Goal: Transaction & Acquisition: Purchase product/service

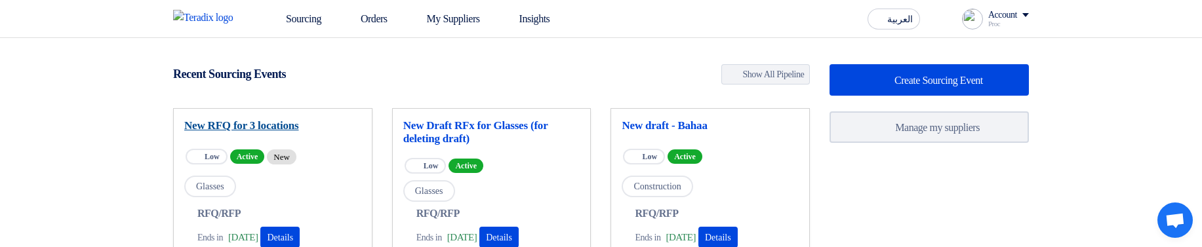
click at [289, 121] on link "New RFQ for 3 locations" at bounding box center [272, 125] width 177 height 13
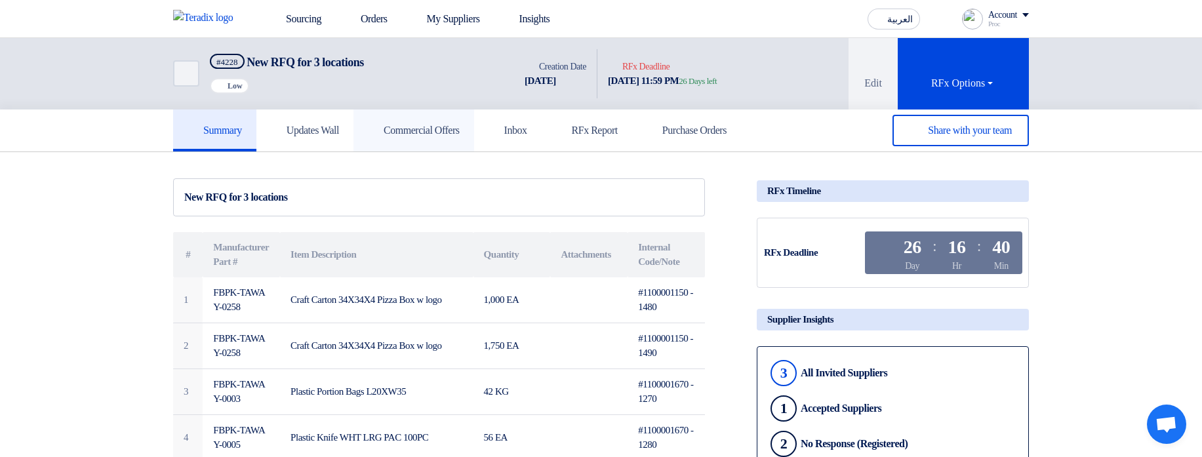
click at [436, 138] on link "Commercial Offers" at bounding box center [413, 131] width 121 height 42
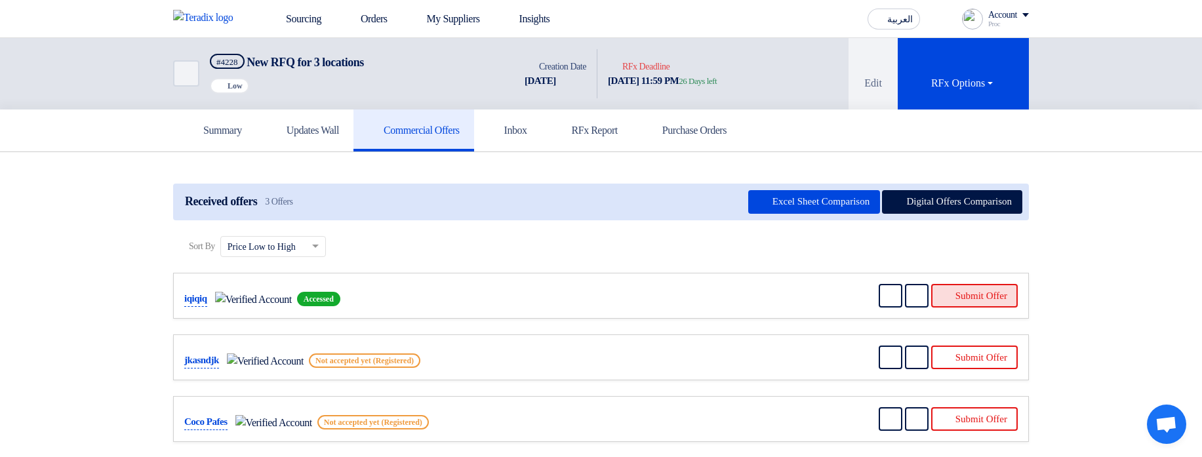
click at [959, 247] on button "Submit Offer" at bounding box center [974, 296] width 87 height 24
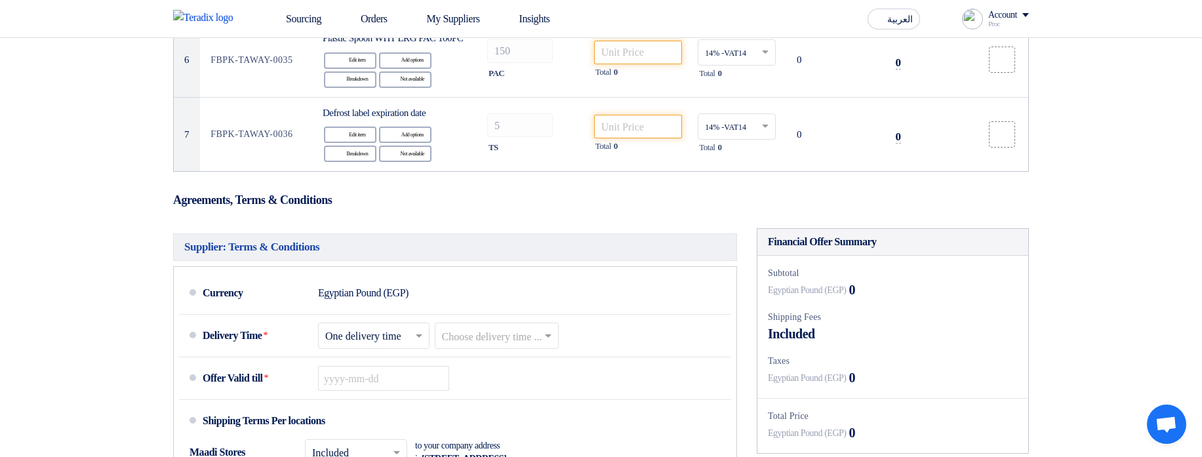
scroll to position [866, 0]
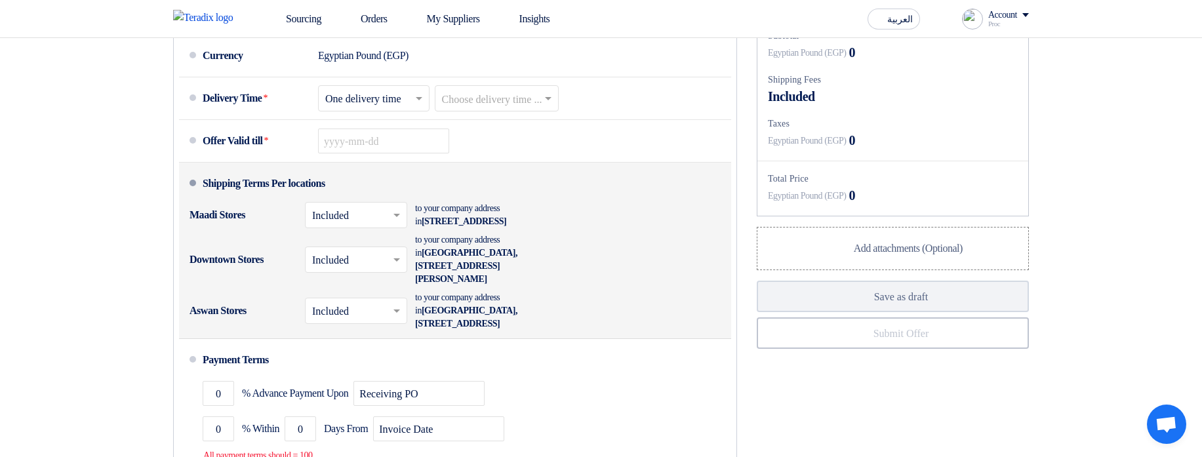
drag, startPoint x: 464, startPoint y: 241, endPoint x: 511, endPoint y: 340, distance: 110.0
click at [511, 247] on li "Shipping Terms Per locations Maadi Stores × Included × to your company address …" at bounding box center [455, 251] width 552 height 176
click at [623, 247] on div "Downtown Stores × Included × to your company address in Egypt, القاهرة, Tahrir …" at bounding box center [451, 260] width 523 height 58
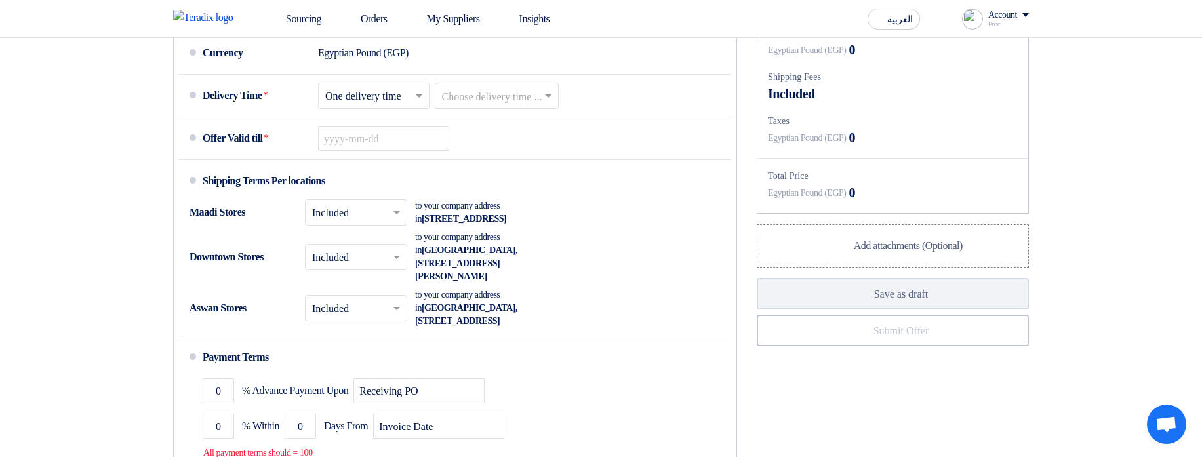
scroll to position [944, 0]
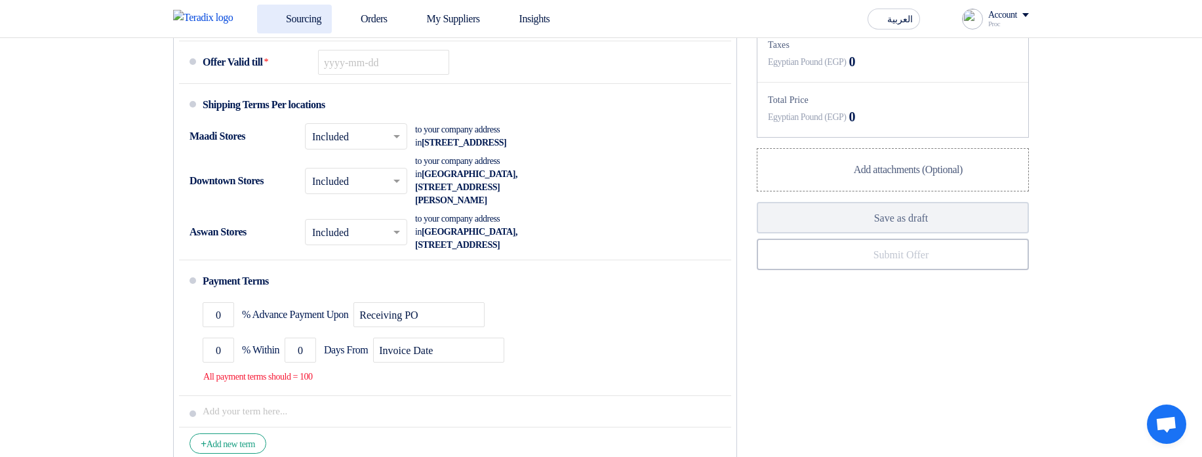
click at [268, 12] on use at bounding box center [268, 12] width 0 height 0
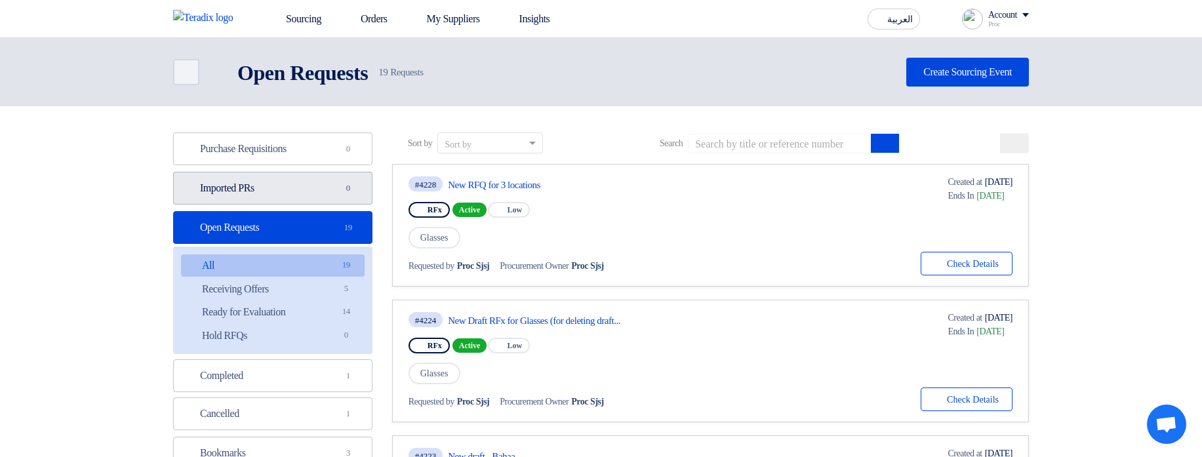
click at [328, 189] on link "Imported PRs Imported PRs 0" at bounding box center [272, 188] width 199 height 33
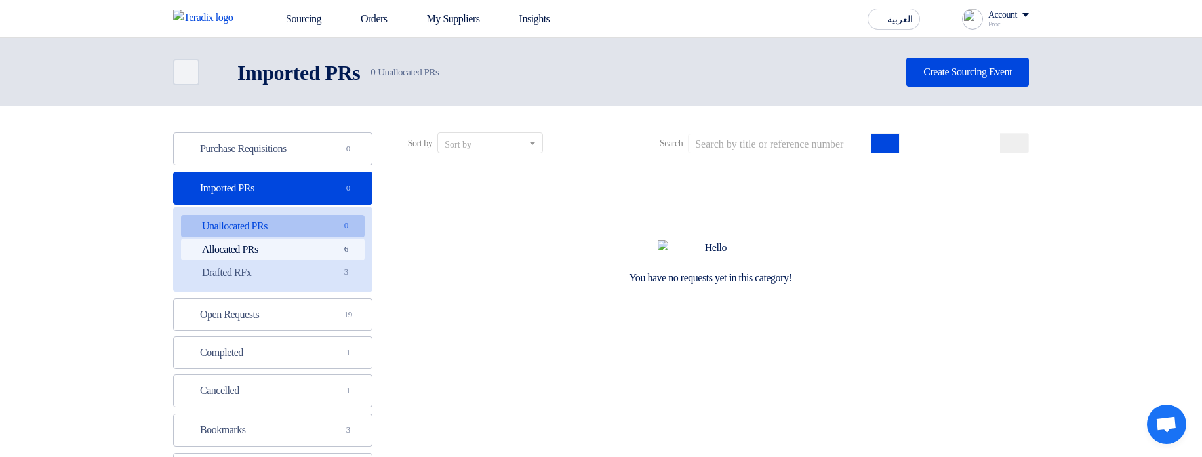
click at [319, 247] on link "Allocated PRs Allocated PRs 6" at bounding box center [273, 250] width 184 height 22
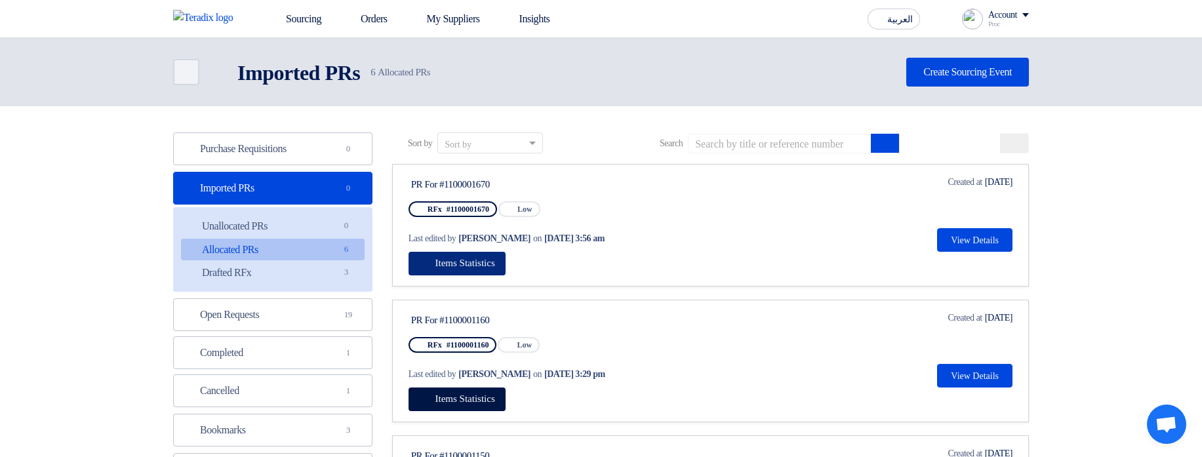
click at [463, 247] on span "Items Statistics" at bounding box center [465, 263] width 60 height 10
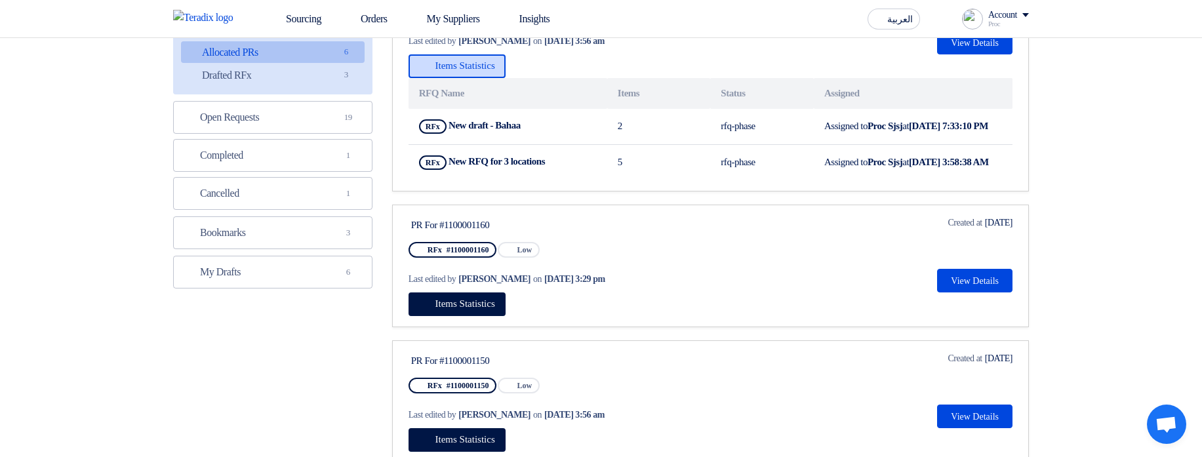
scroll to position [236, 0]
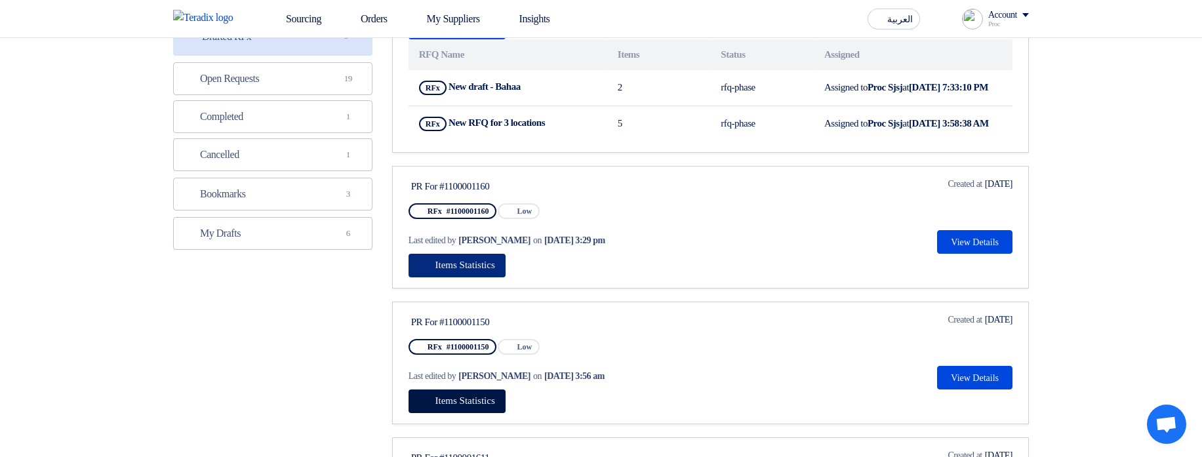
click at [491, 247] on span "Items Statistics" at bounding box center [465, 265] width 60 height 10
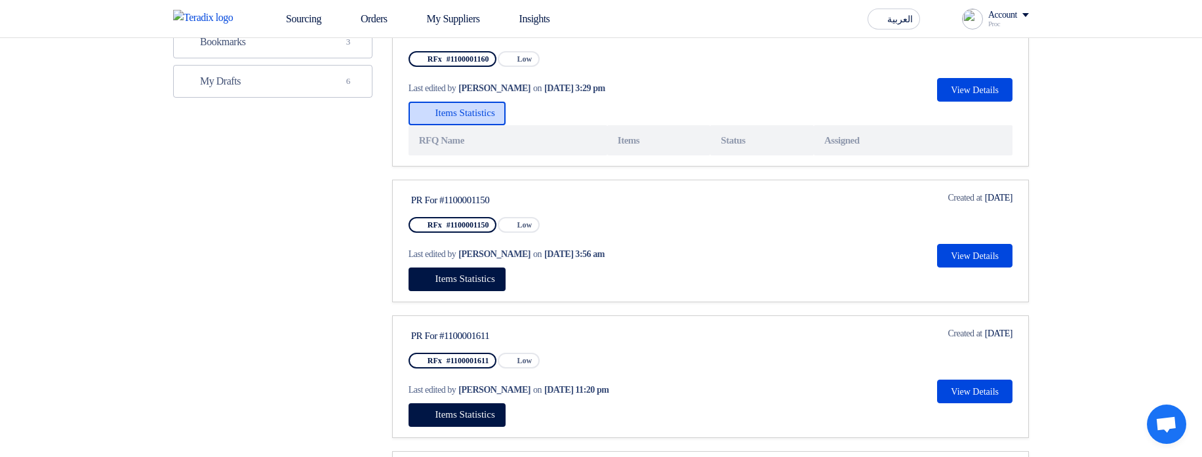
scroll to position [393, 0]
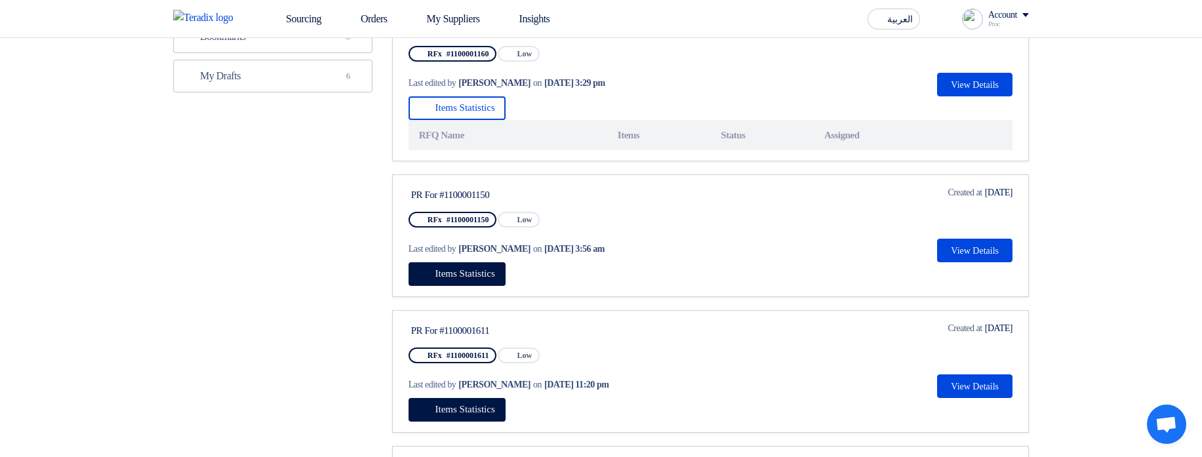
click at [457, 247] on link "PR For #1100001150 RFx #1100001150 Priority Low Last edited by Hamda Jjjw on Au…" at bounding box center [710, 235] width 637 height 123
click at [469, 247] on span "Items Statistics" at bounding box center [465, 273] width 60 height 10
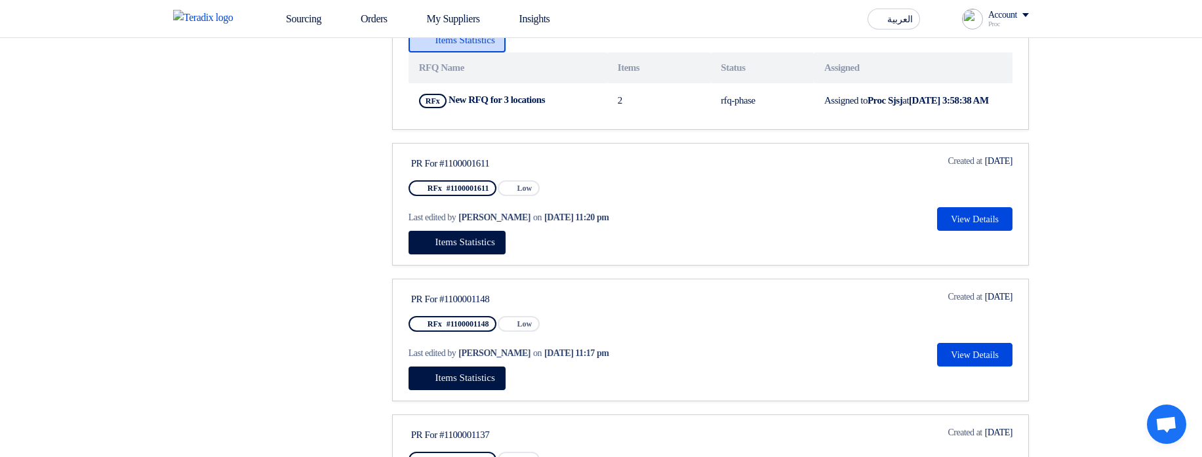
scroll to position [630, 0]
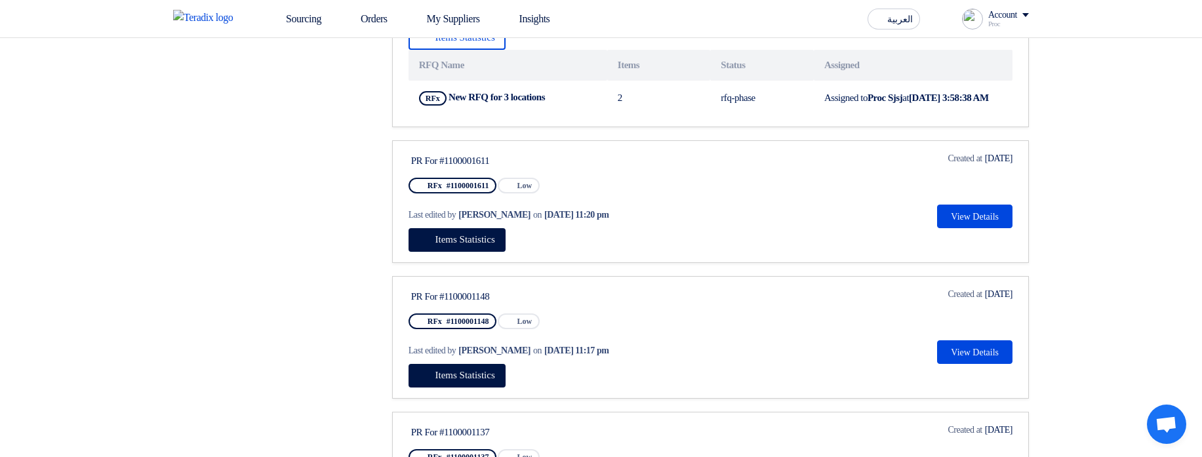
click at [467, 222] on div "Last edited by Hamda Jjjw on Aug 4, 2025, 11:20 pm" at bounding box center [533, 215] width 249 height 14
click at [471, 245] on span "Items Statistics" at bounding box center [465, 239] width 60 height 10
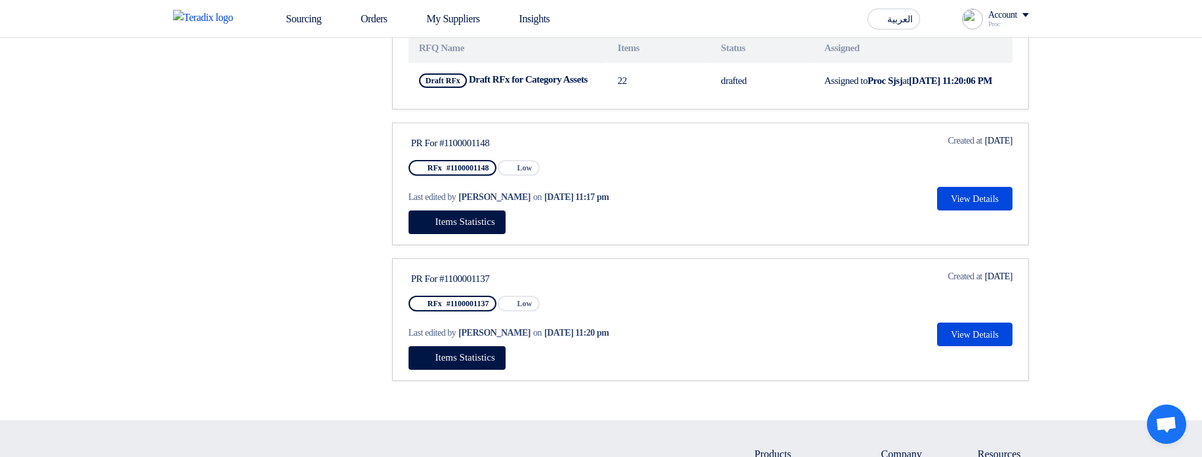
scroll to position [866, 0]
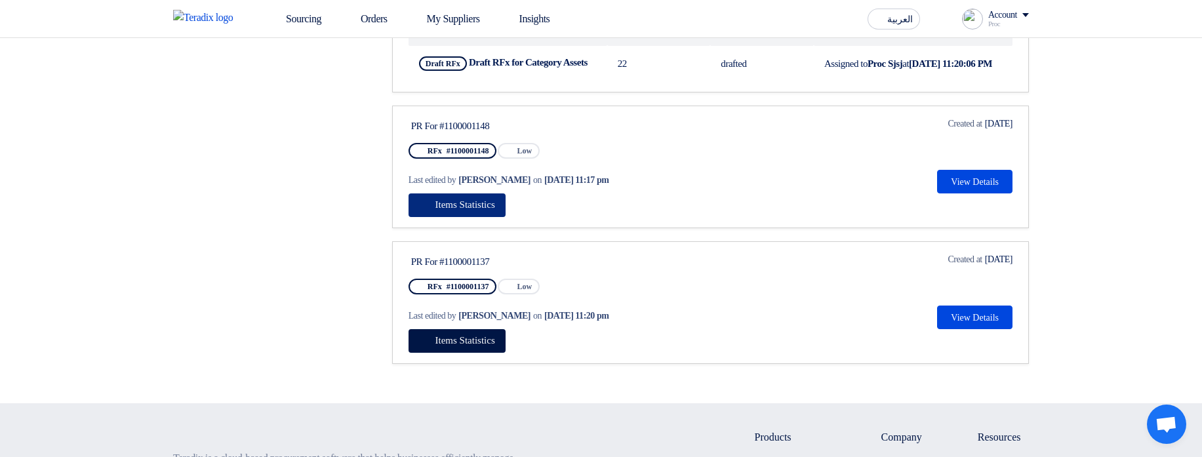
click at [476, 210] on span "Items Statistics" at bounding box center [465, 204] width 60 height 10
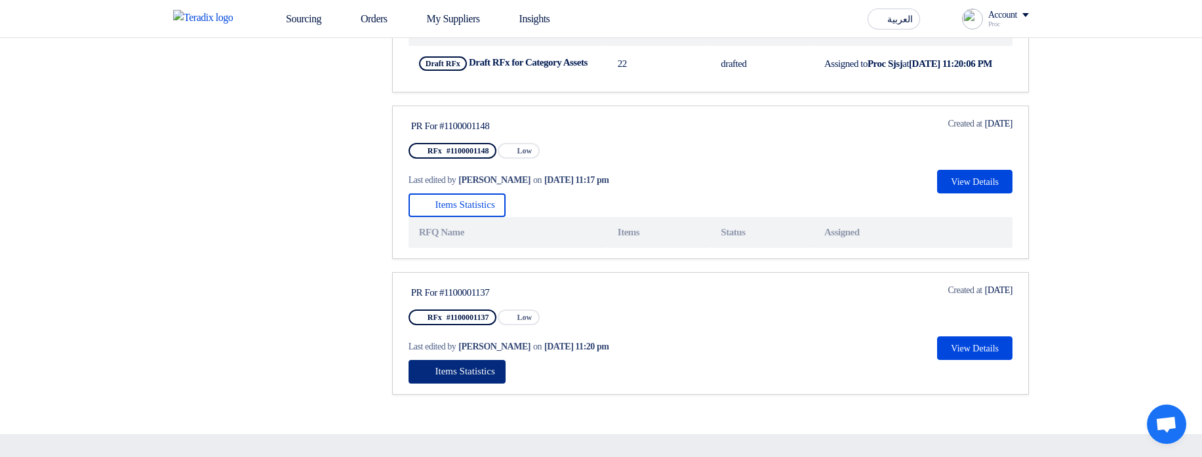
click at [494, 247] on span "Items Statistics" at bounding box center [465, 371] width 60 height 10
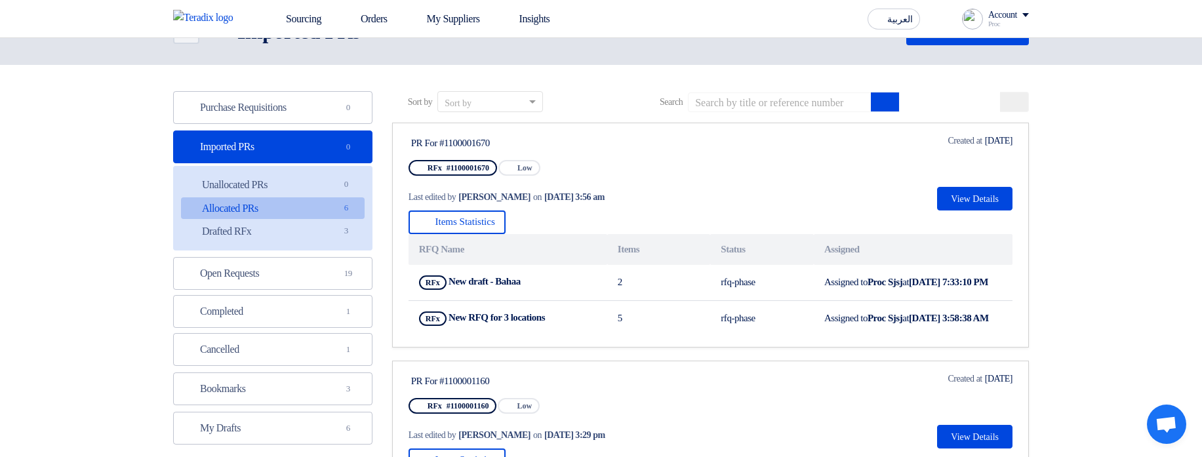
scroll to position [79, 0]
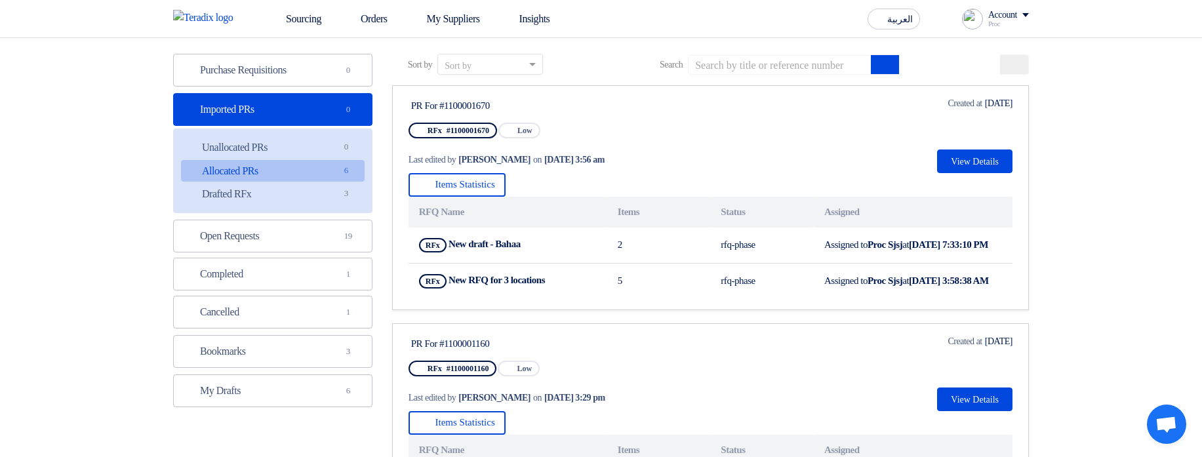
click at [681, 216] on th "Items" at bounding box center [659, 212] width 104 height 31
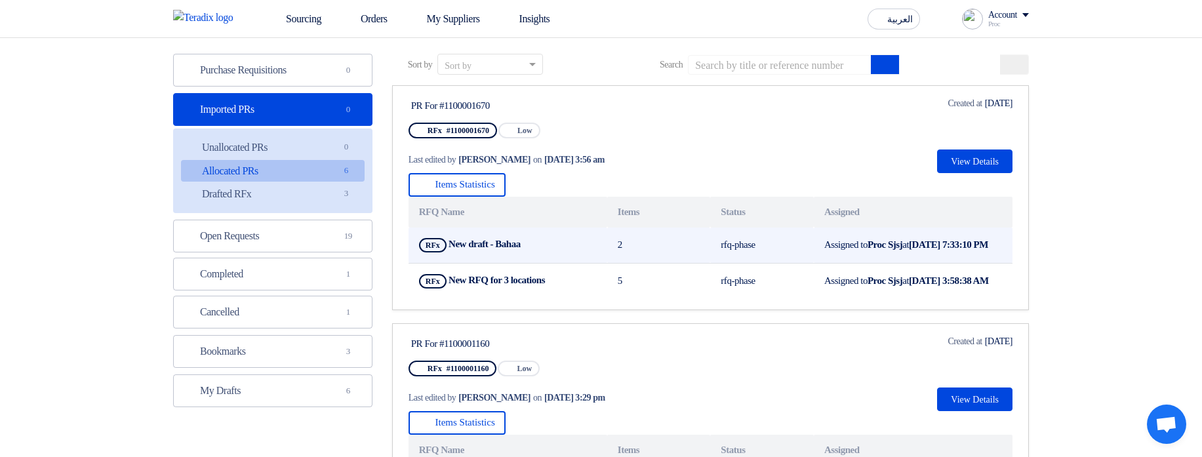
click at [533, 245] on icon "Show Projects" at bounding box center [528, 244] width 9 height 9
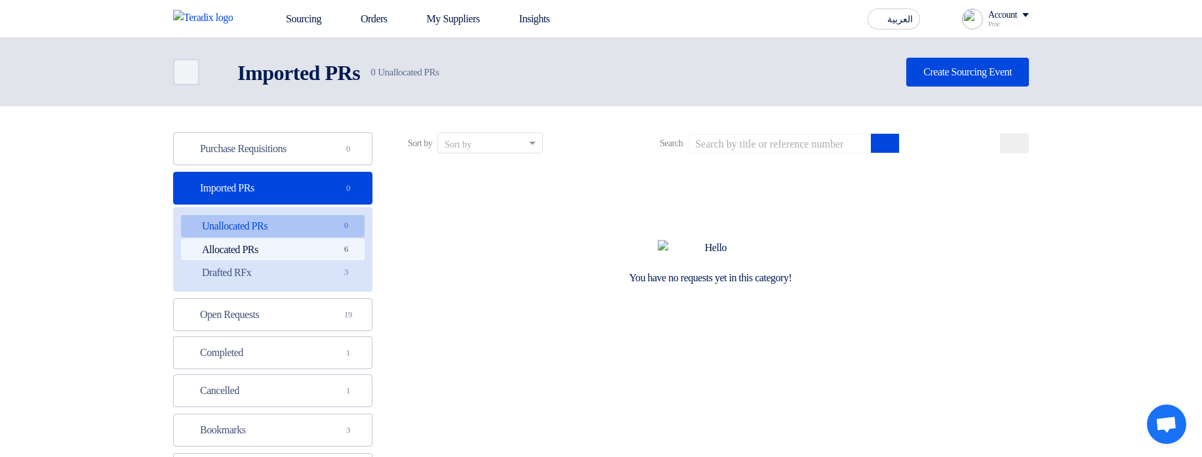
click at [329, 245] on link "Allocated PRs Allocated PRs 6" at bounding box center [273, 250] width 184 height 22
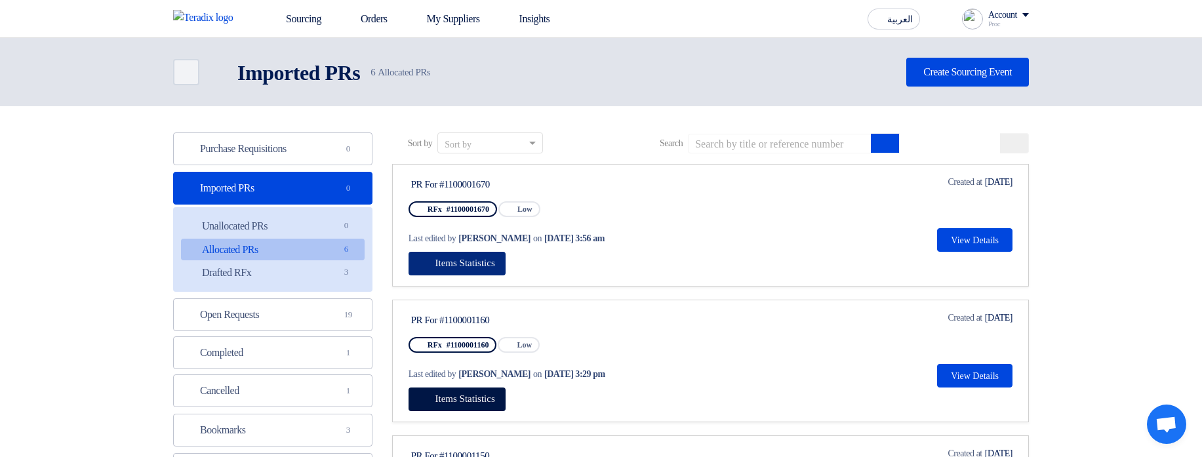
click at [502, 247] on button "Items Statistics" at bounding box center [457, 264] width 97 height 24
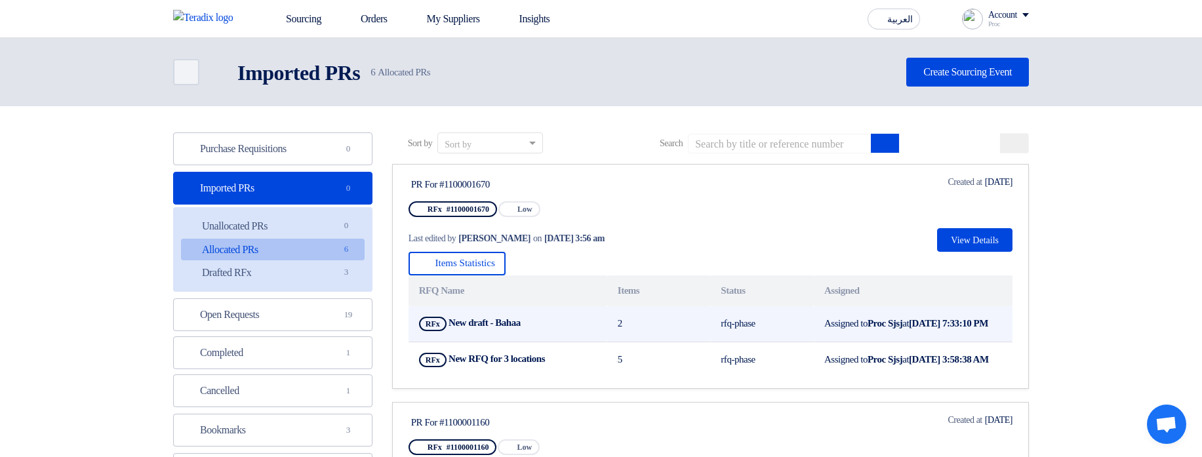
drag, startPoint x: 534, startPoint y: 327, endPoint x: 556, endPoint y: 339, distance: 25.0
click at [556, 247] on td "RFx New draft - Bahaa Show Projects" at bounding box center [508, 324] width 199 height 36
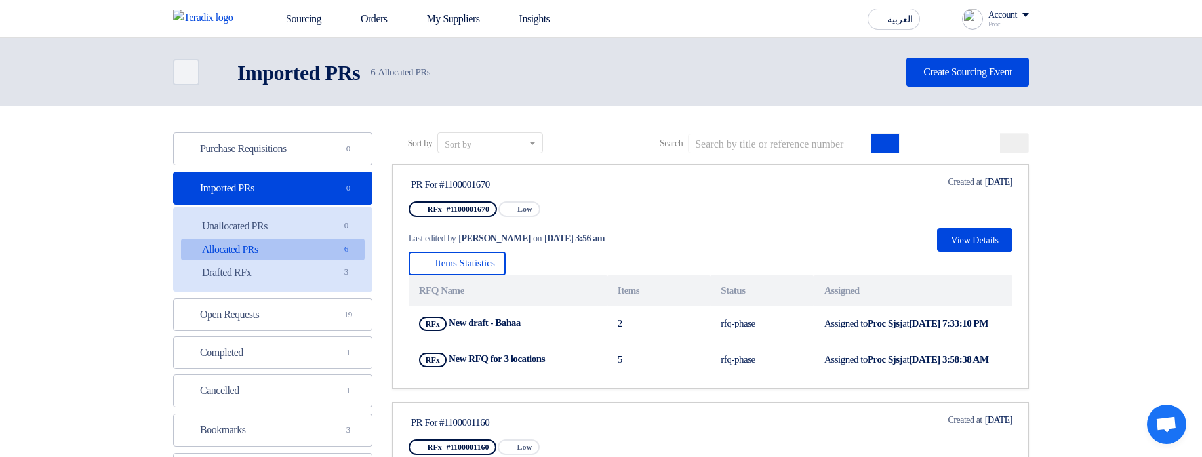
click at [657, 244] on div "Last edited by Hamda Jjjw on Aug 22, 2025, 3:56 am" at bounding box center [533, 238] width 249 height 14
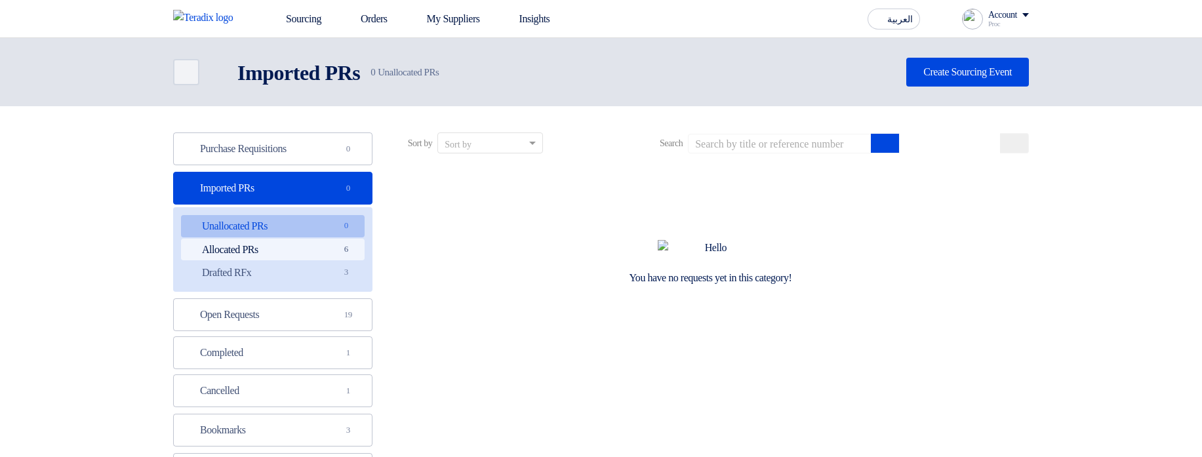
click at [320, 241] on link "Allocated PRs Allocated PRs 6" at bounding box center [273, 250] width 184 height 22
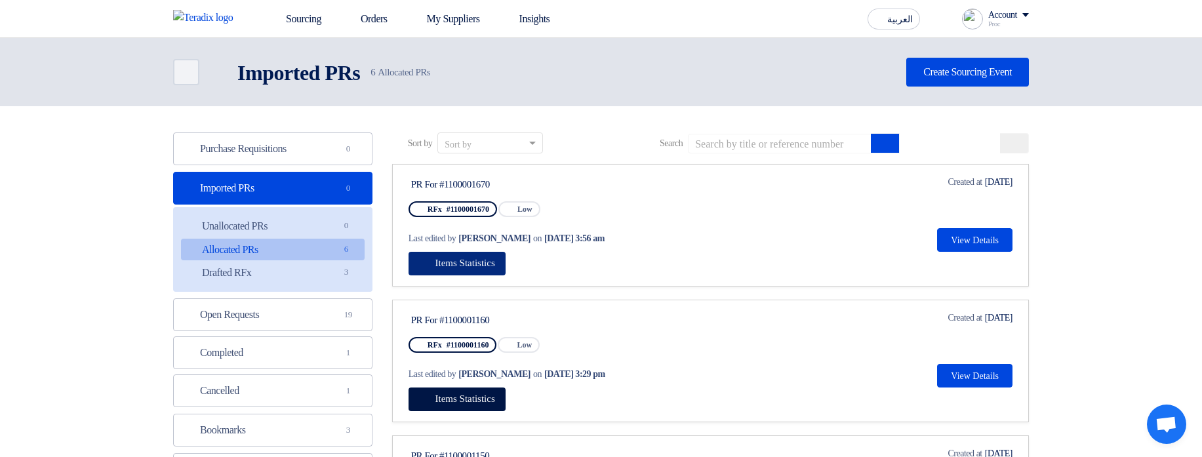
click at [475, 267] on span "Items Statistics" at bounding box center [465, 263] width 60 height 10
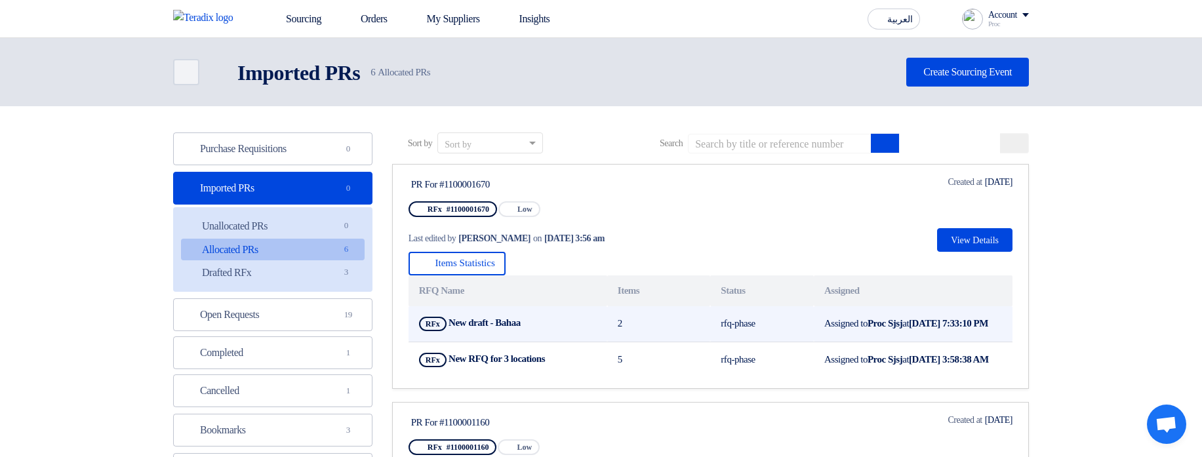
click at [531, 327] on link "Show Projects" at bounding box center [529, 322] width 12 height 10
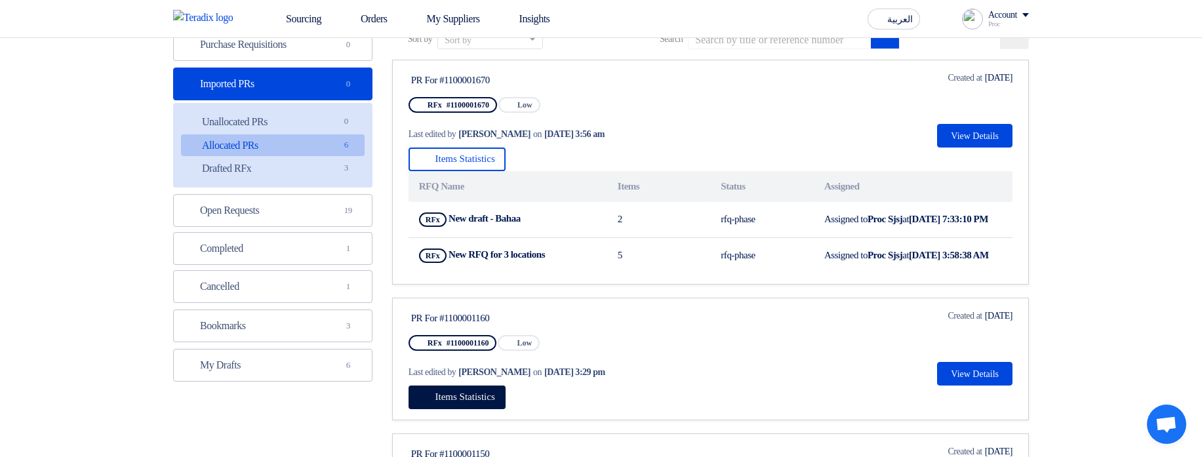
scroll to position [236, 0]
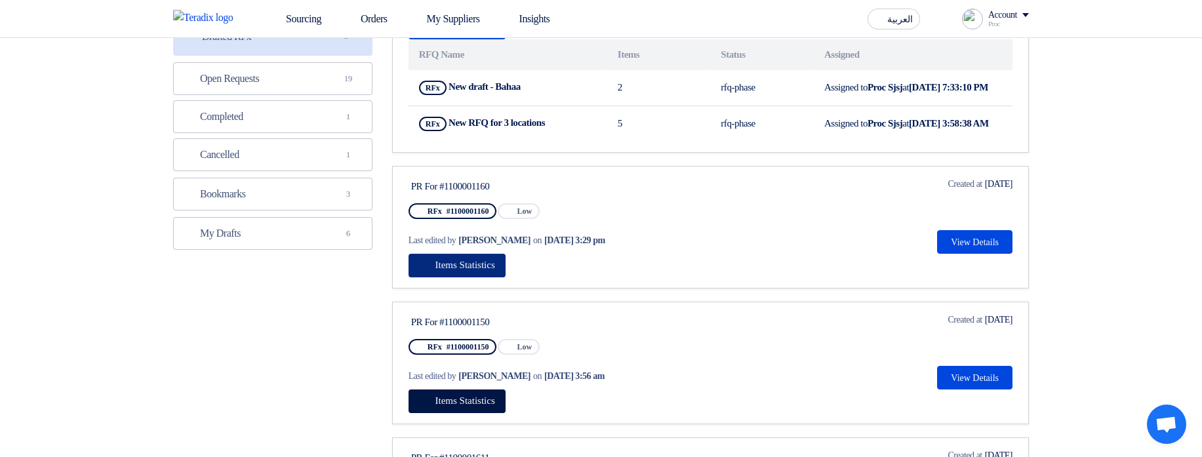
click at [495, 270] on span "Items Statistics" at bounding box center [465, 265] width 60 height 10
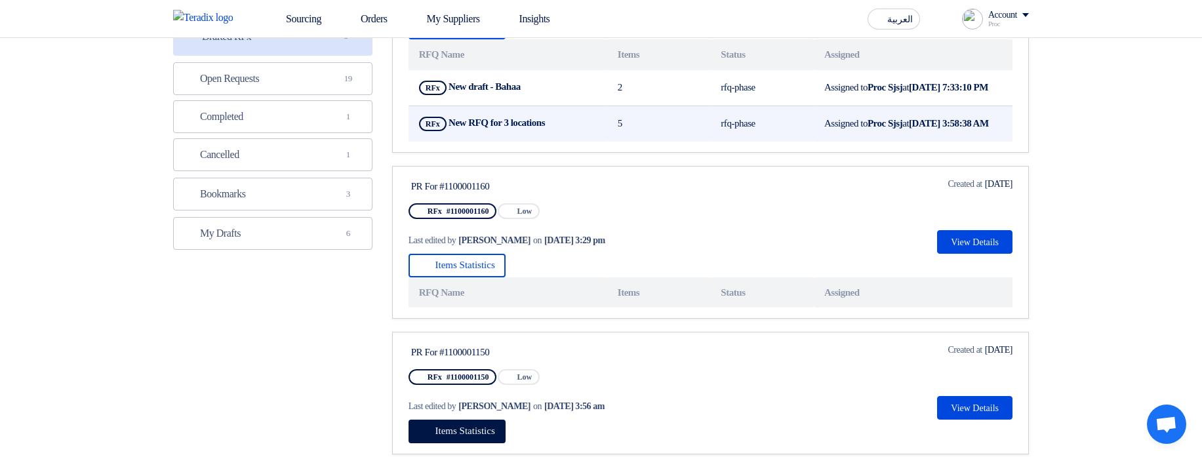
click at [465, 128] on b "New RFQ for 3 locations" at bounding box center [497, 122] width 96 height 10
drag, startPoint x: 465, startPoint y: 134, endPoint x: 534, endPoint y: 135, distance: 69.5
click at [534, 128] on b "New RFQ for 3 locations" at bounding box center [497, 122] width 96 height 10
click at [536, 142] on td "RFx New RFQ for 3 locations Show Projects" at bounding box center [508, 124] width 199 height 36
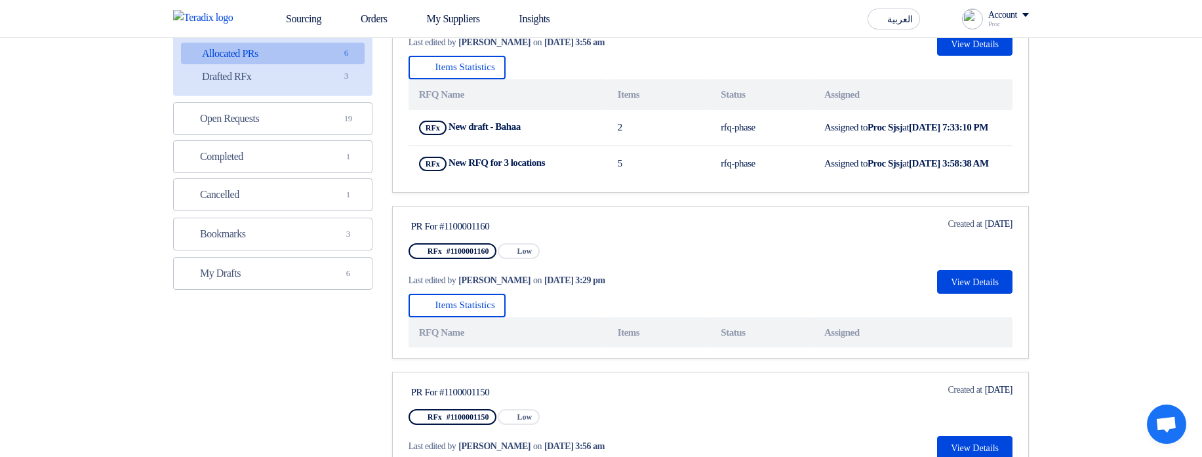
scroll to position [157, 0]
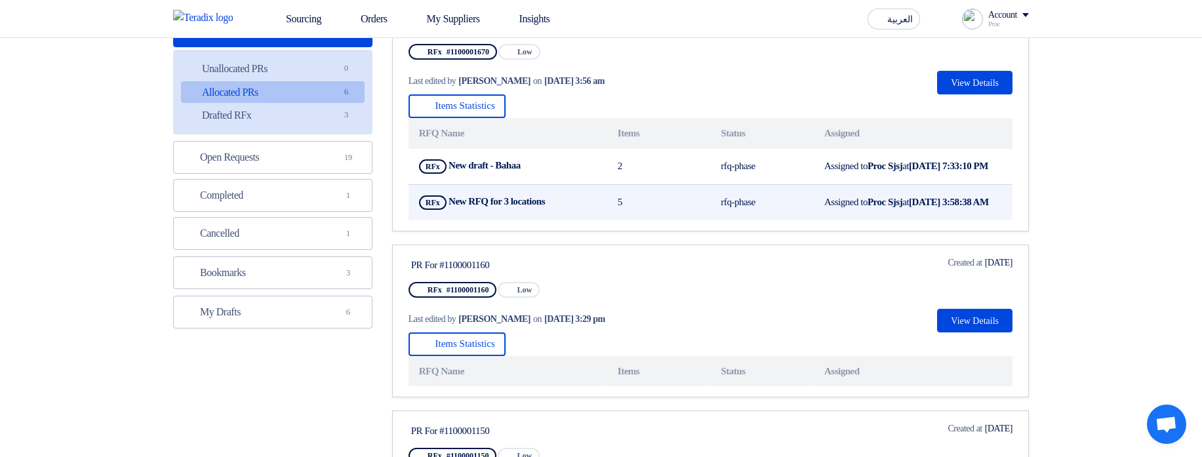
drag, startPoint x: 826, startPoint y: 161, endPoint x: 833, endPoint y: 226, distance: 64.7
click at [833, 220] on tbody "RFx New draft - Bahaa Show Projects 2 rfq-phase Assigned to Proc Sjsj at Aug 17…" at bounding box center [711, 184] width 604 height 71
click at [942, 198] on td "Assigned to Proc Sjsj at Aug 22, 2025, 3:58:38 AM" at bounding box center [913, 202] width 199 height 36
drag, startPoint x: 850, startPoint y: 153, endPoint x: 885, endPoint y: 228, distance: 82.4
click at [885, 220] on tbody "RFx New draft - Bahaa Show Projects 2 rfq-phase Assigned to Proc Sjsj at Aug 17…" at bounding box center [711, 184] width 604 height 71
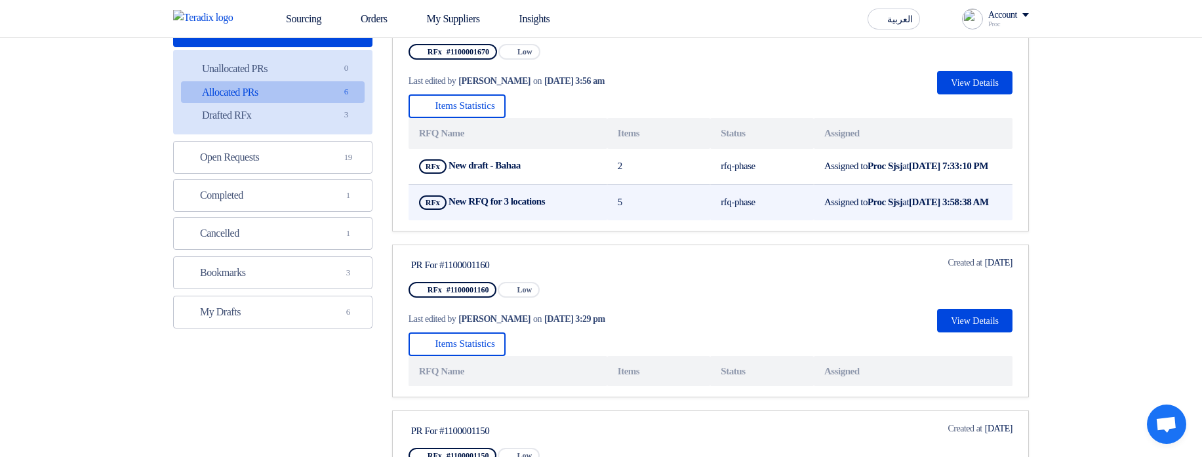
click at [885, 220] on td "Assigned to Proc Sjsj at Aug 22, 2025, 3:58:38 AM" at bounding box center [913, 202] width 199 height 36
click at [967, 220] on td "Assigned to Proc Sjsj at Aug 22, 2025, 3:58:38 AM" at bounding box center [913, 202] width 199 height 36
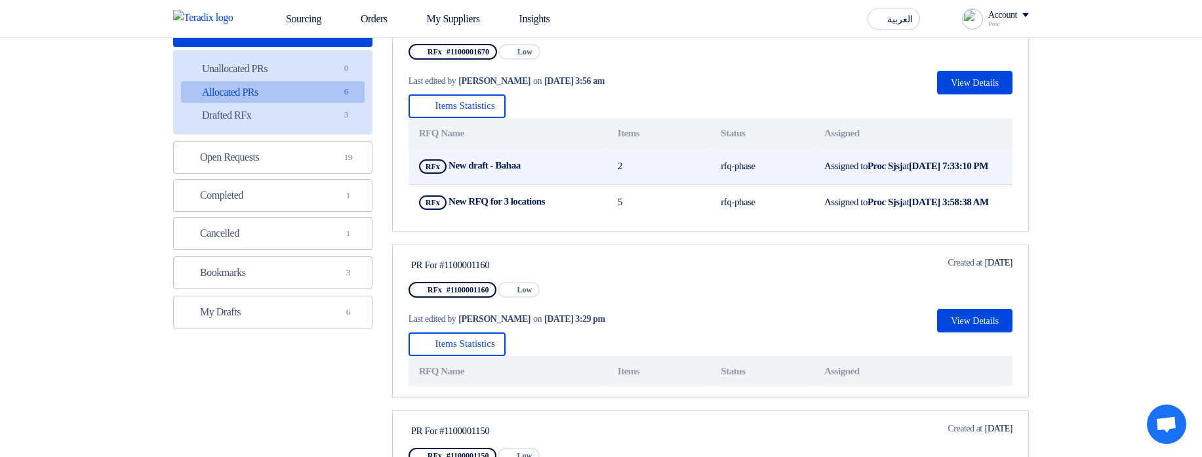
drag, startPoint x: 725, startPoint y: 176, endPoint x: 755, endPoint y: 176, distance: 30.2
click at [755, 176] on td "rfq-phase" at bounding box center [762, 167] width 104 height 36
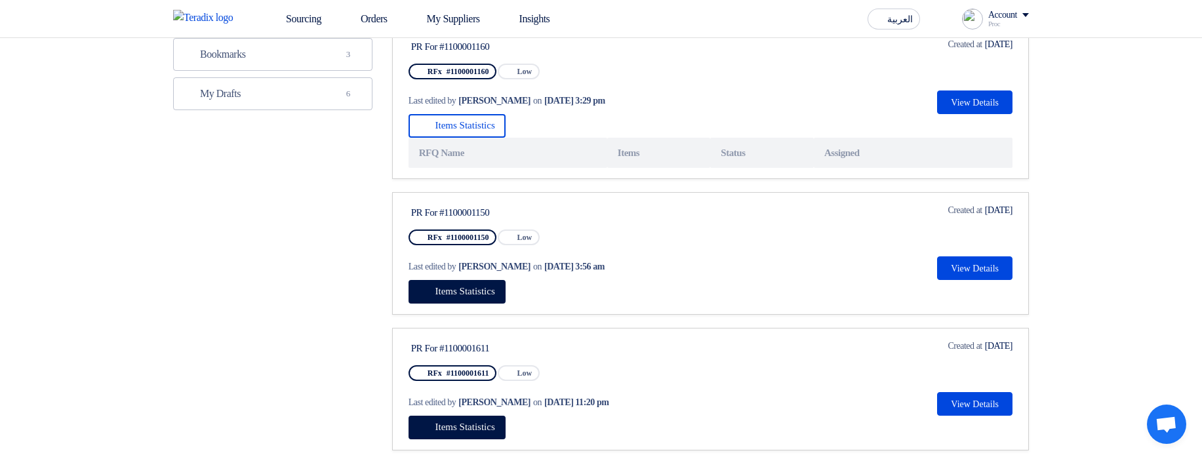
scroll to position [393, 0]
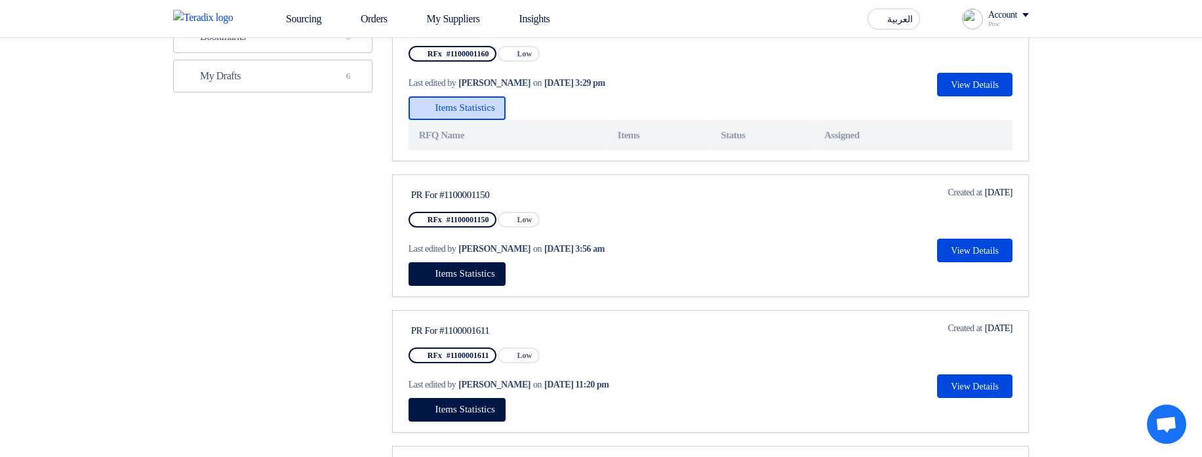
click at [477, 113] on span "Items Statistics" at bounding box center [465, 107] width 60 height 10
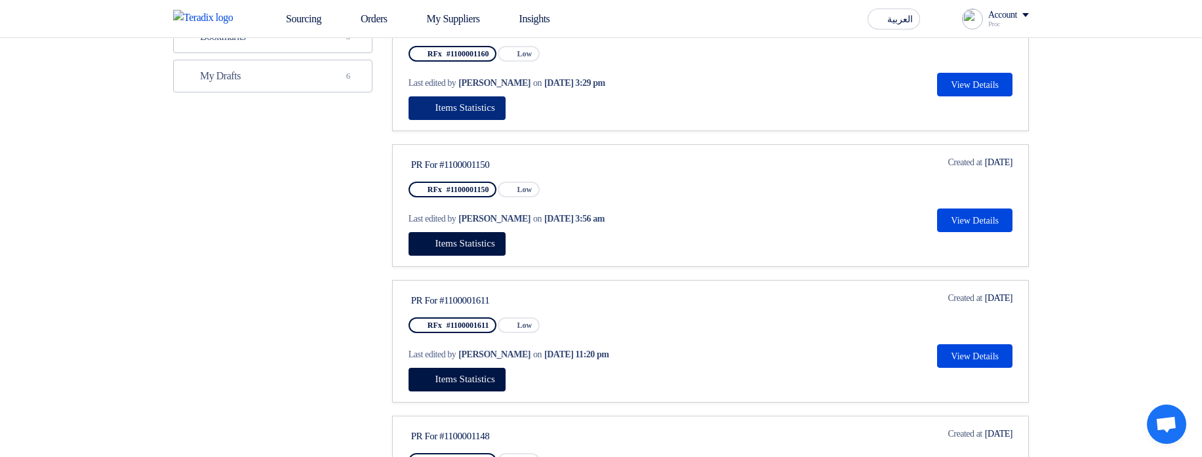
click at [477, 113] on span "Items Statistics" at bounding box center [465, 107] width 60 height 10
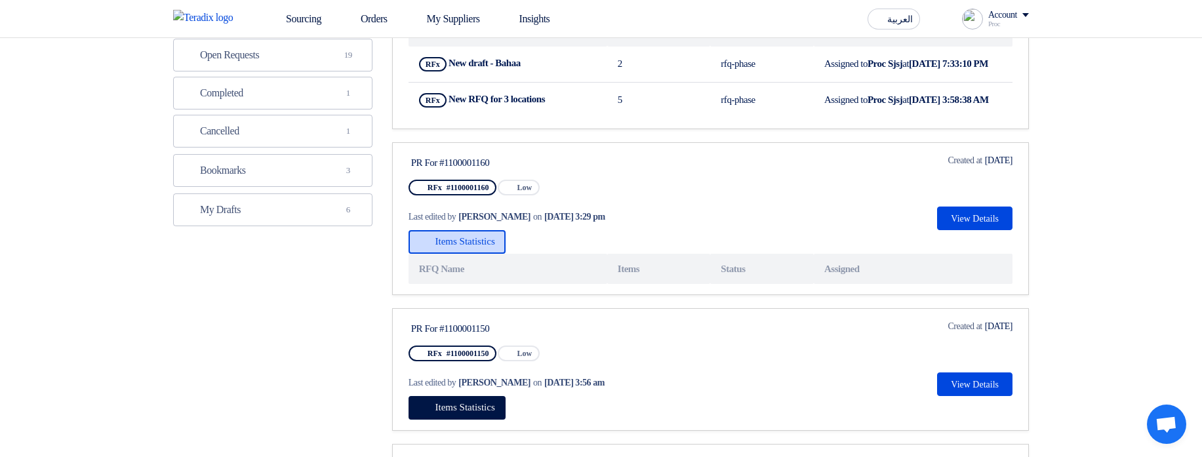
scroll to position [236, 0]
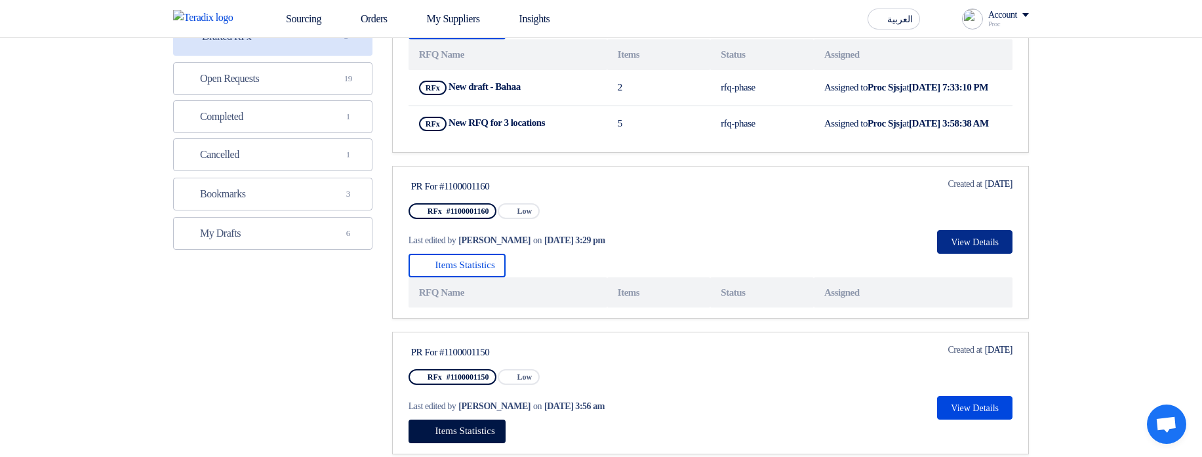
click at [984, 254] on button "View Details" at bounding box center [974, 242] width 75 height 24
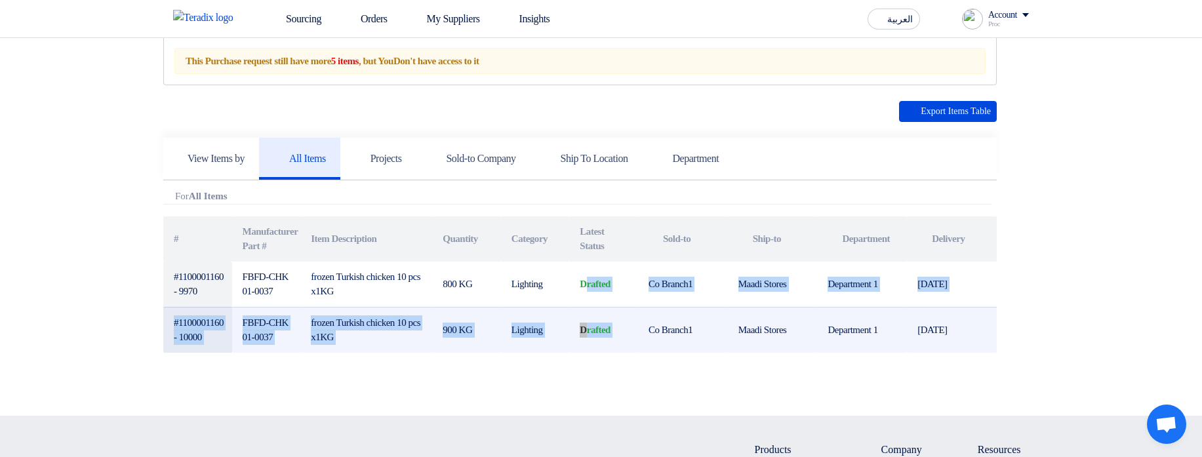
drag, startPoint x: 576, startPoint y: 264, endPoint x: 645, endPoint y: 333, distance: 96.9
click at [645, 333] on tbody "#1100001160 - 9970 FBFD-CHK01-0037 frozen Turkish chicken 10 pcs x1KG 800 KG Li…" at bounding box center [579, 307] width 833 height 91
click at [645, 333] on td "Co Branch1" at bounding box center [683, 330] width 90 height 46
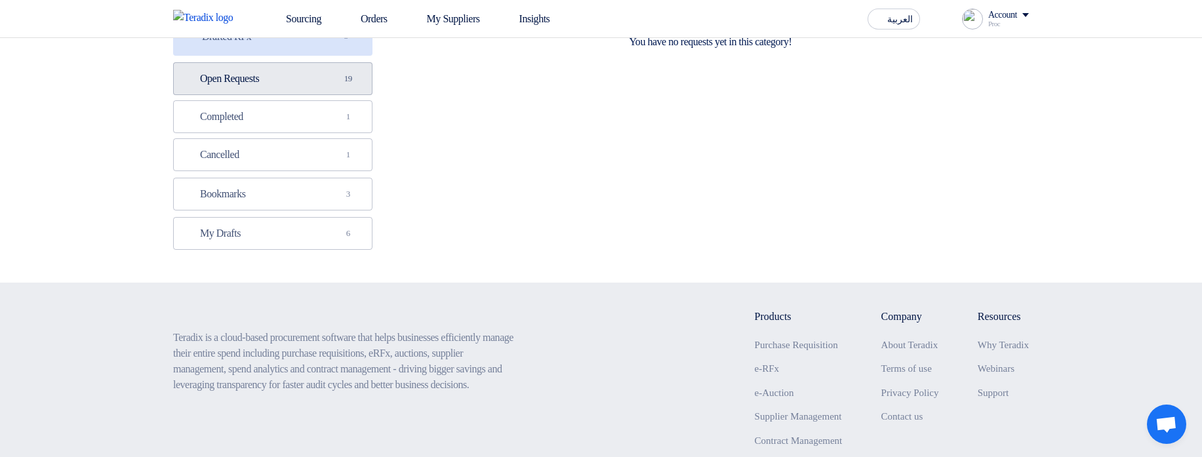
click at [324, 77] on link "Open Requests Open Requests 19" at bounding box center [272, 78] width 199 height 33
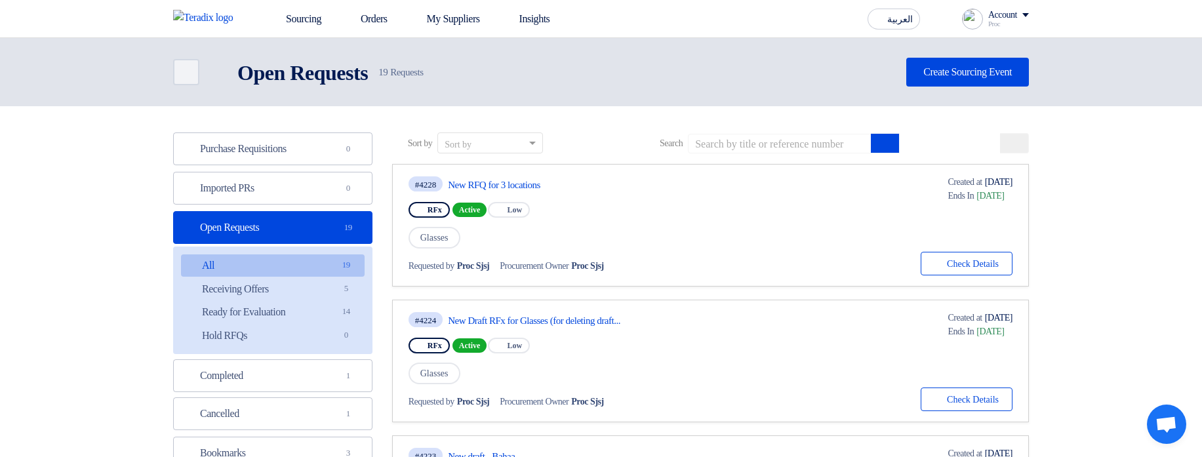
click at [257, 171] on div "Purchase Requisitions Purchase Requisitions 0 Imported PRs Imported PRs 0 Open …" at bounding box center [272, 320] width 199 height 376
click at [276, 180] on link "Imported PRs Imported PRs 0" at bounding box center [272, 188] width 199 height 33
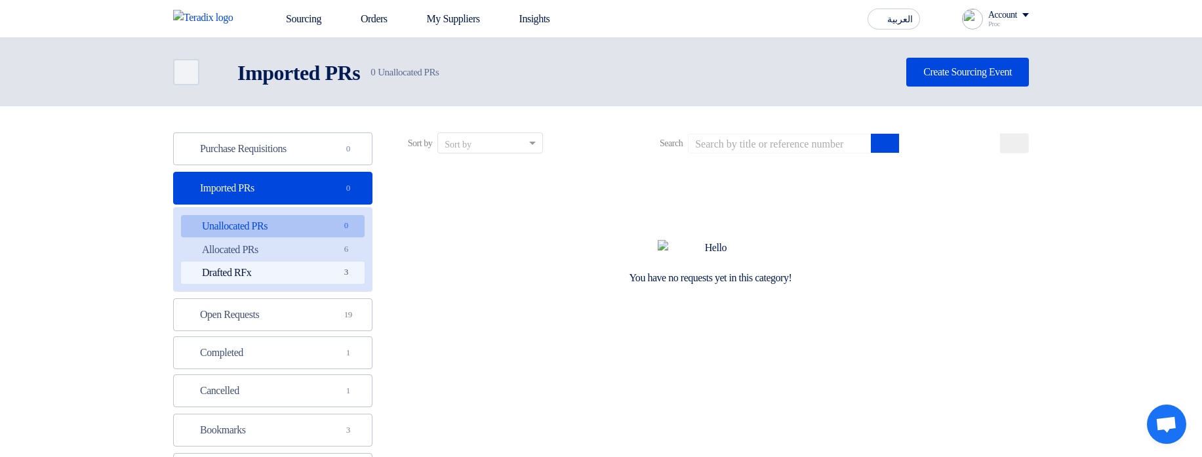
click at [295, 268] on link "Drafted RFx Drafted RFx 3" at bounding box center [273, 273] width 184 height 22
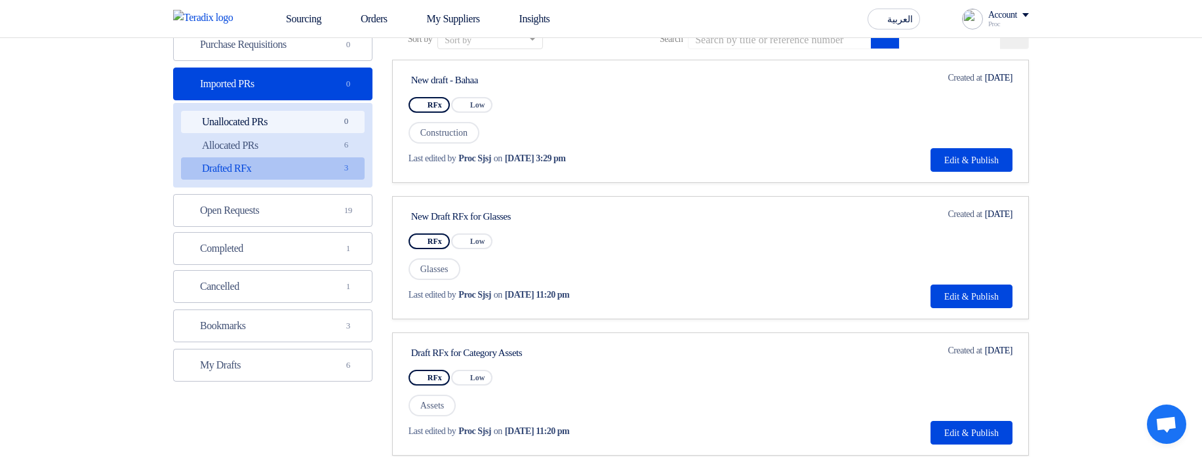
scroll to position [79, 0]
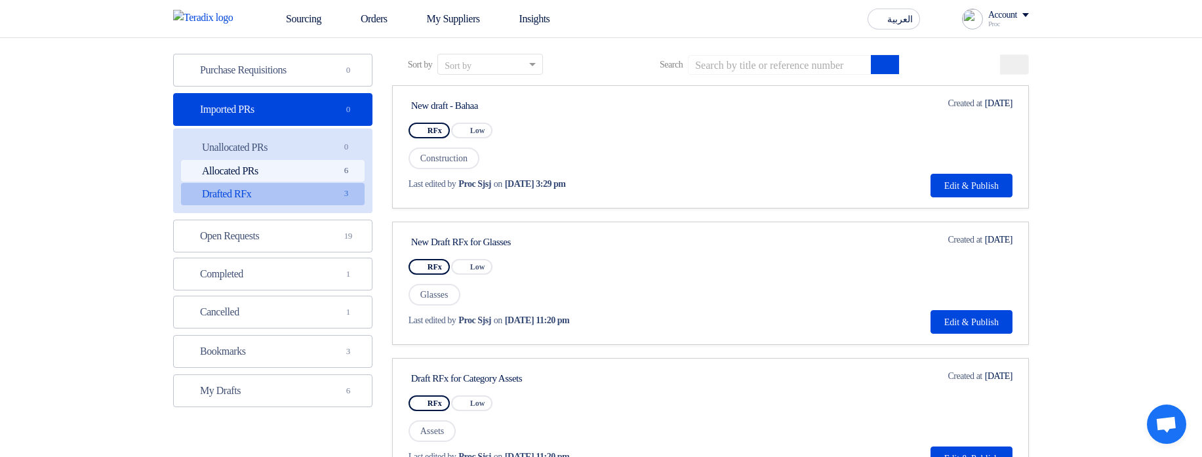
click at [319, 167] on link "Allocated PRs Allocated PRs 6" at bounding box center [273, 171] width 184 height 22
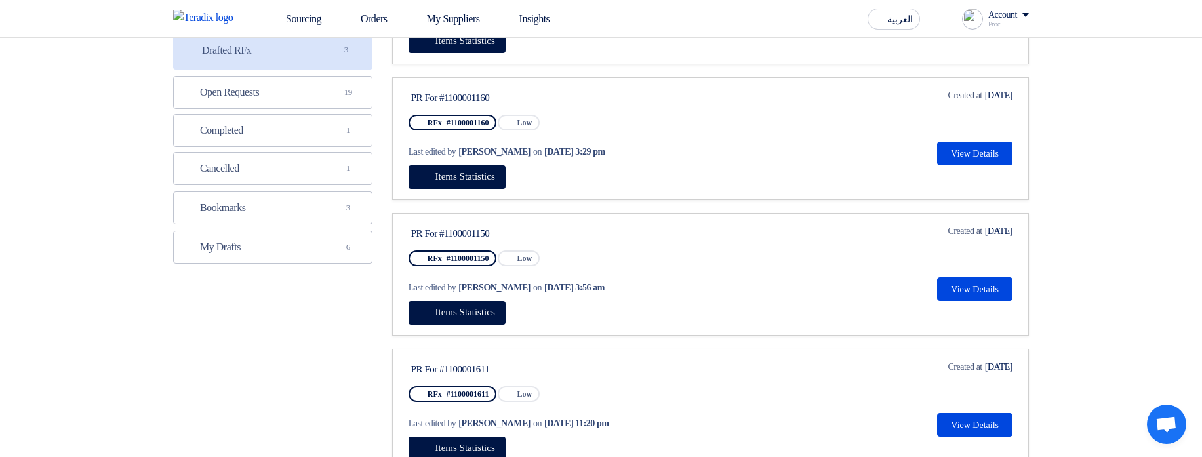
scroll to position [236, 0]
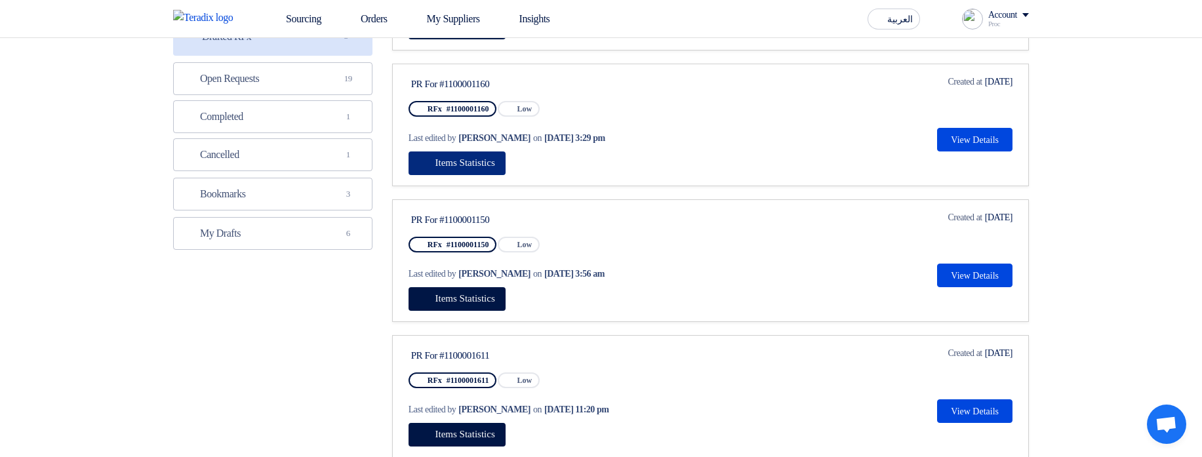
click at [483, 165] on span "Items Statistics" at bounding box center [465, 162] width 60 height 10
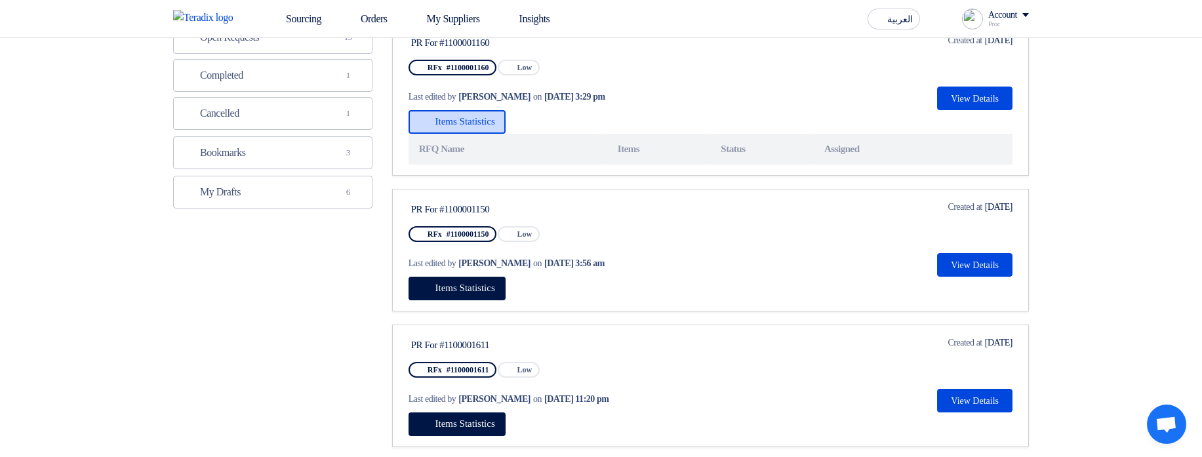
scroll to position [315, 0]
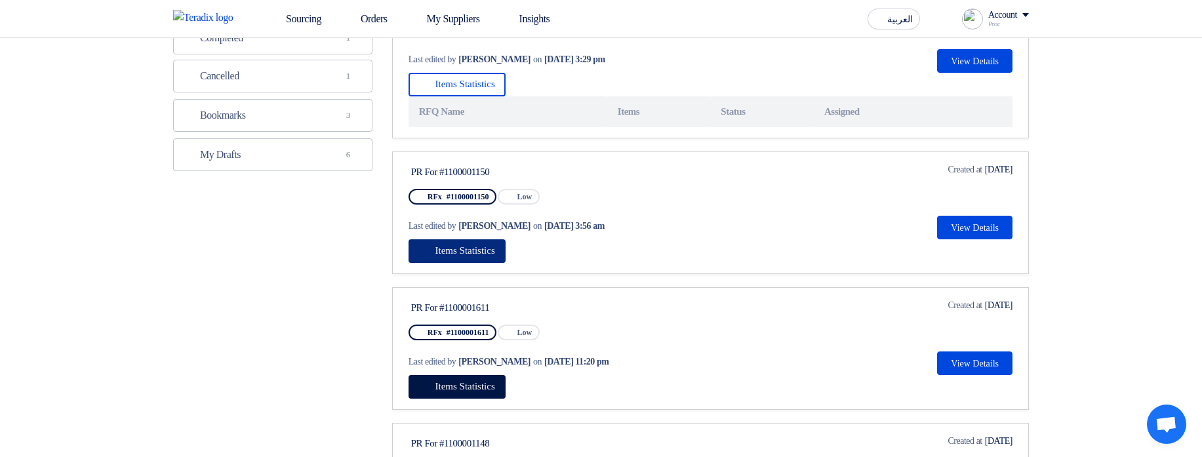
click at [467, 255] on span "Items Statistics" at bounding box center [465, 250] width 60 height 10
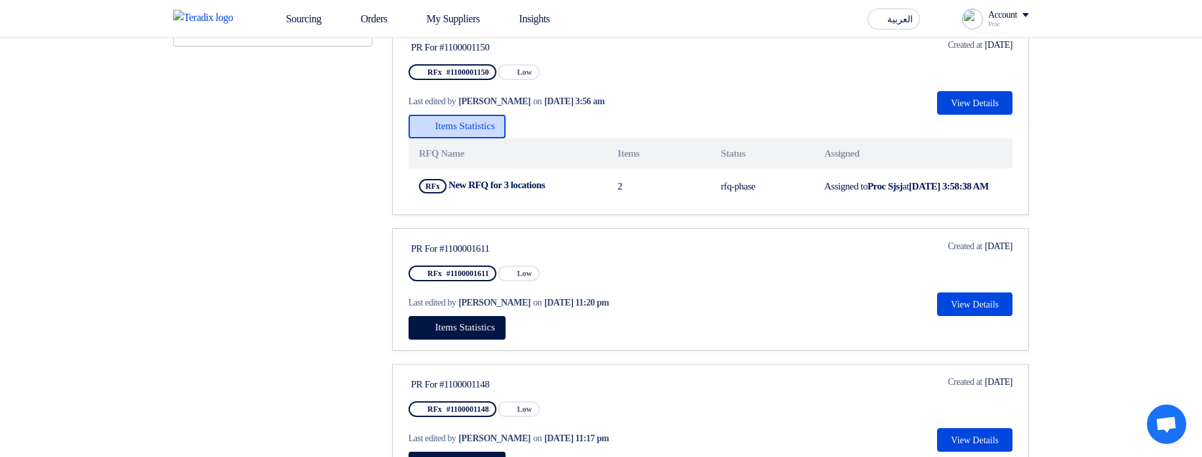
scroll to position [472, 0]
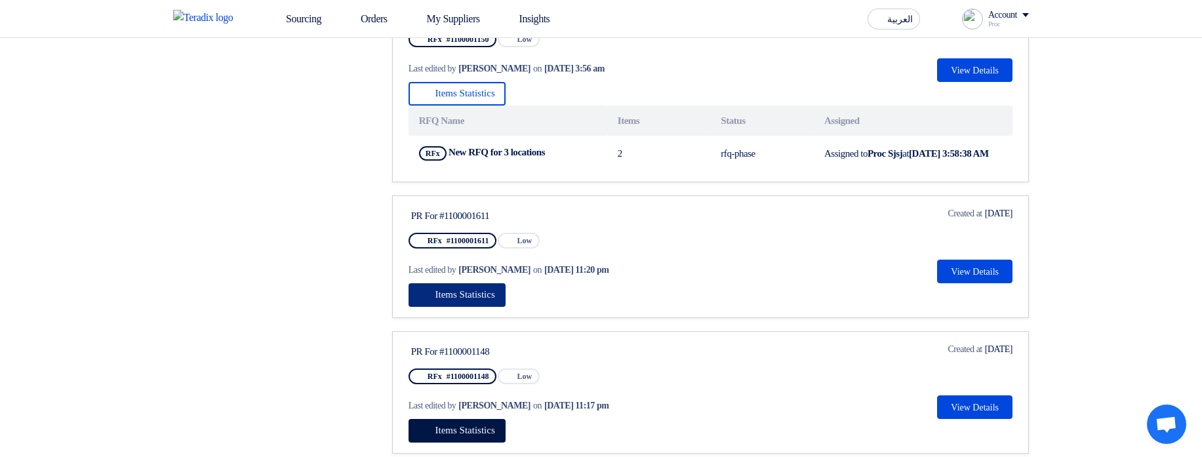
click at [489, 298] on button "Items Statistics" at bounding box center [457, 295] width 97 height 24
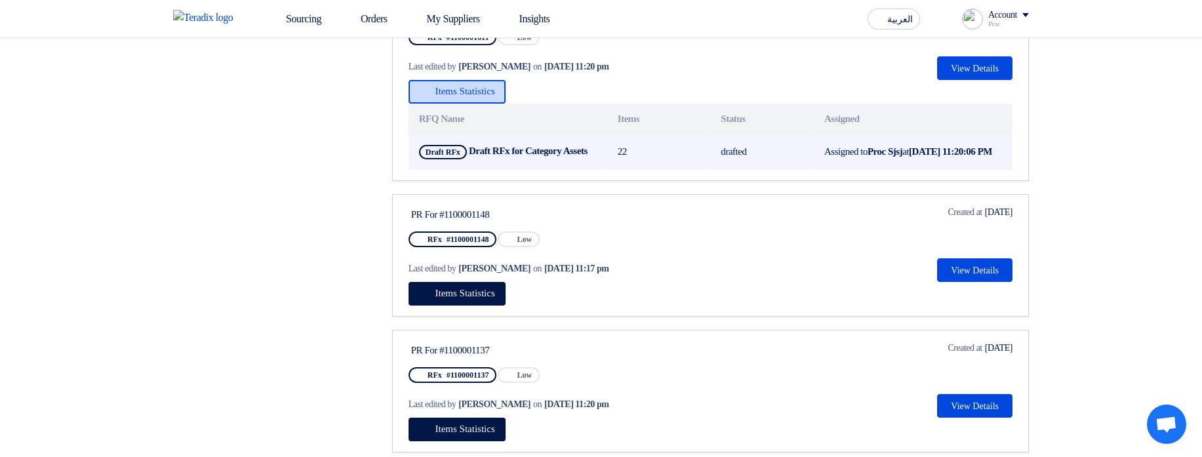
scroll to position [708, 0]
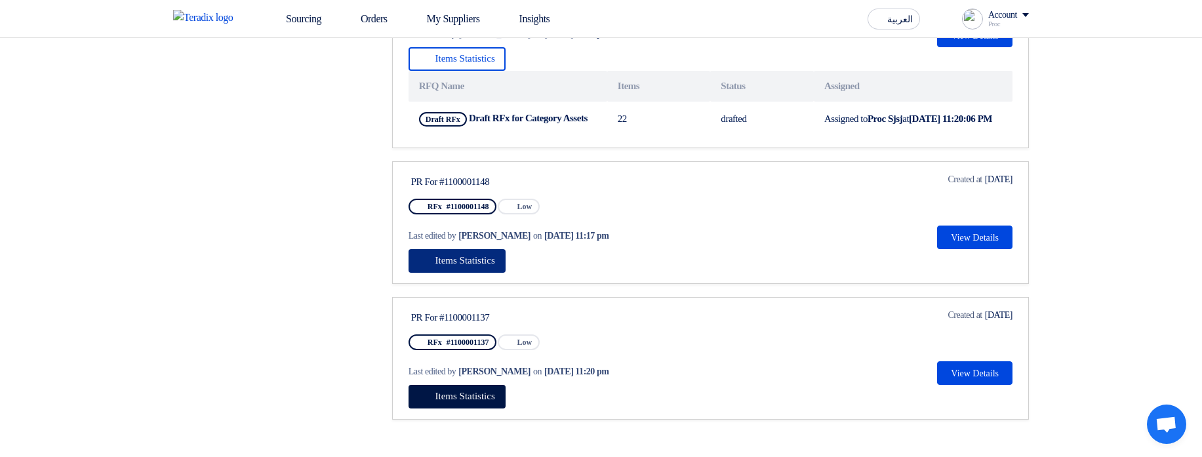
click at [494, 266] on span "Items Statistics" at bounding box center [465, 260] width 60 height 10
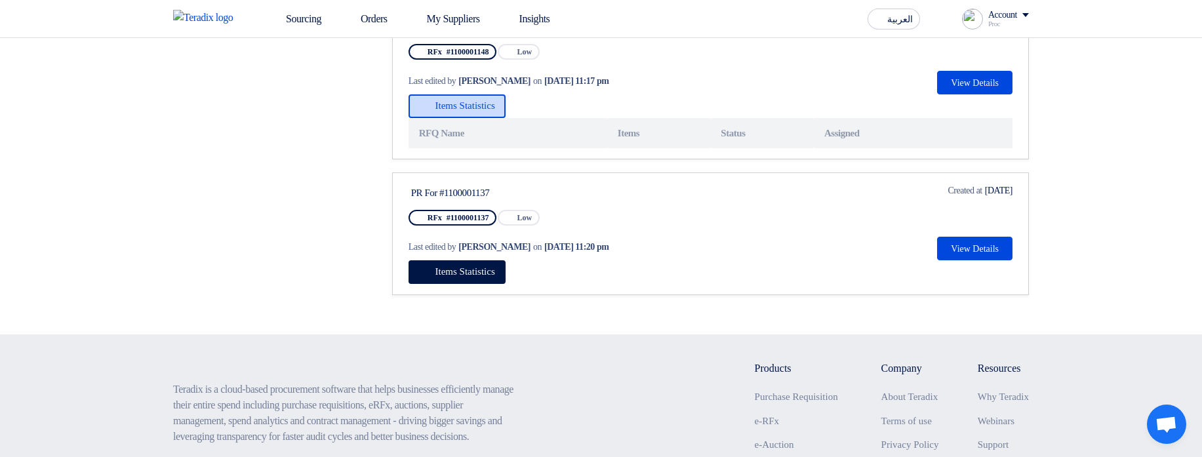
scroll to position [866, 0]
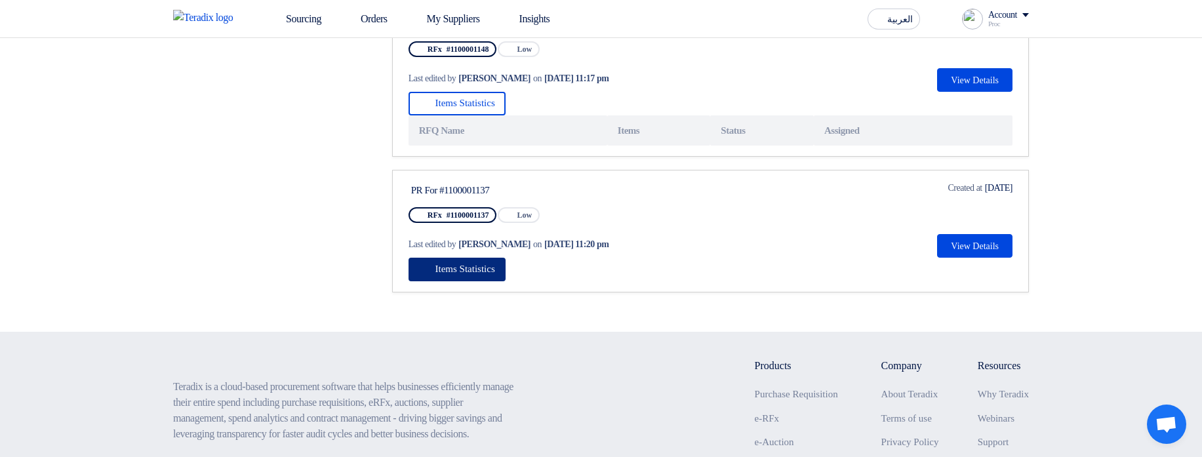
drag, startPoint x: 458, startPoint y: 293, endPoint x: 551, endPoint y: 300, distance: 93.4
click at [458, 274] on span "Items Statistics" at bounding box center [465, 269] width 60 height 10
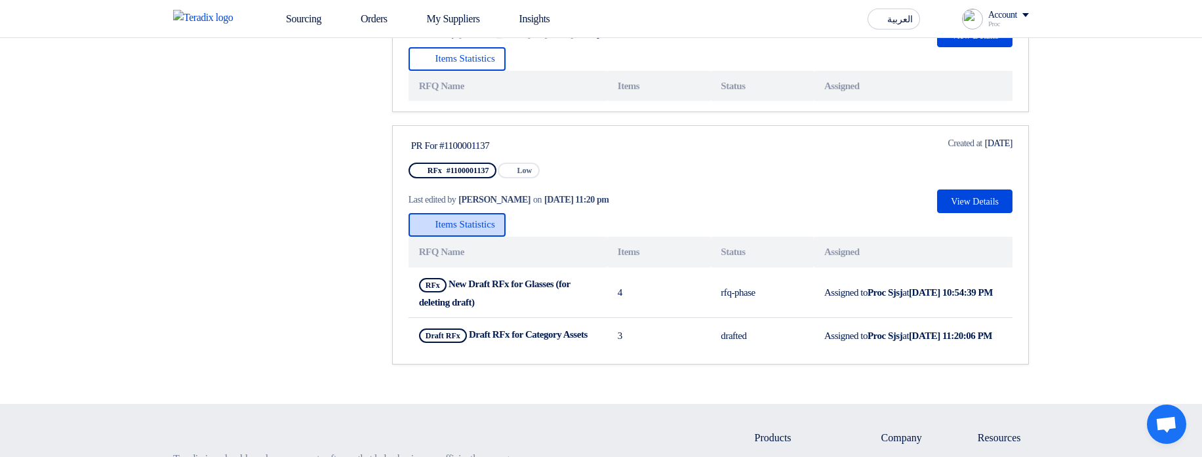
scroll to position [944, 0]
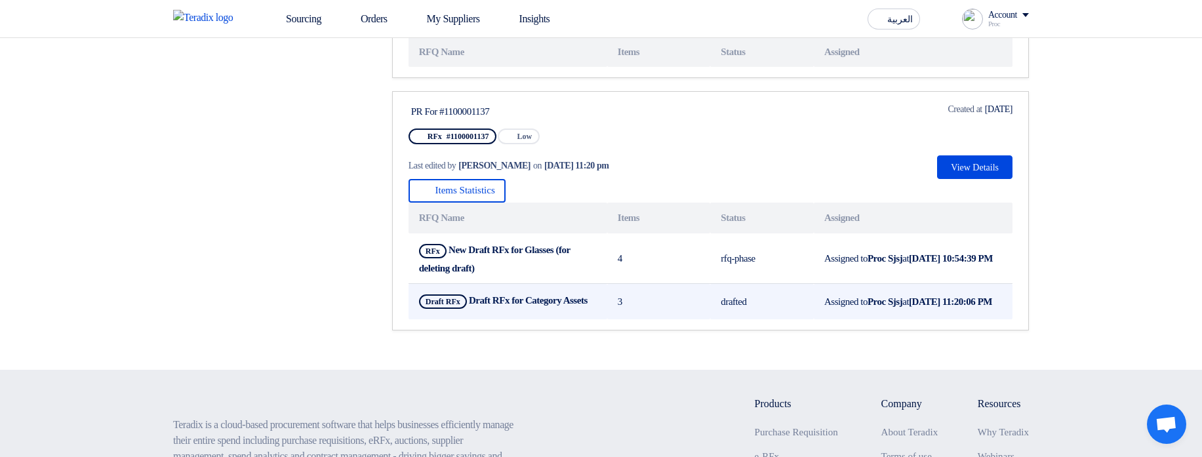
drag, startPoint x: 816, startPoint y: 264, endPoint x: 889, endPoint y: 345, distance: 109.1
click at [889, 320] on tbody "RFx New Draft RFx for Glasses (for deleting draft) Show Projects 4 rfq-phase As…" at bounding box center [711, 276] width 604 height 87
click at [889, 320] on td "Assigned to Proc Sjsj at Aug 4, 2025, 11:20:06 PM" at bounding box center [913, 302] width 199 height 36
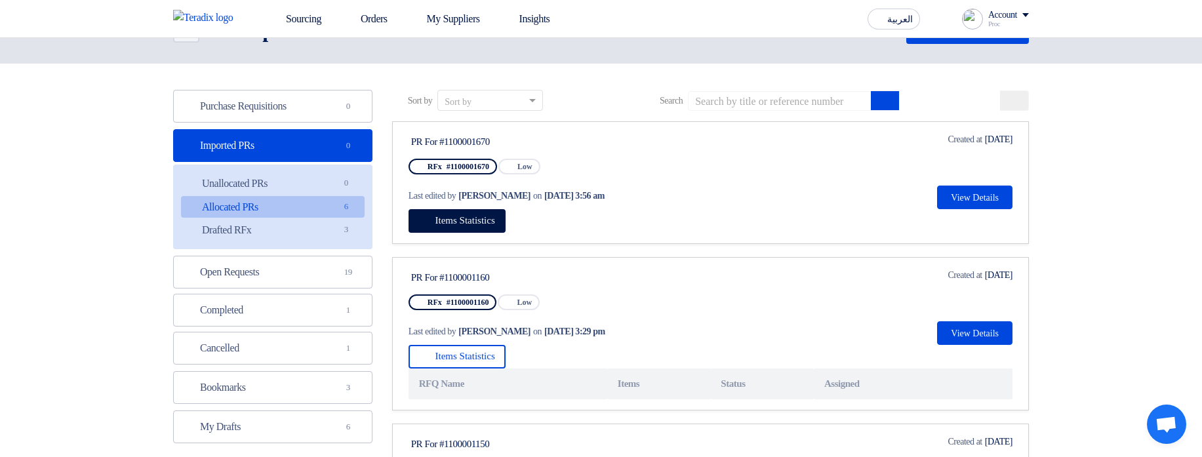
scroll to position [79, 0]
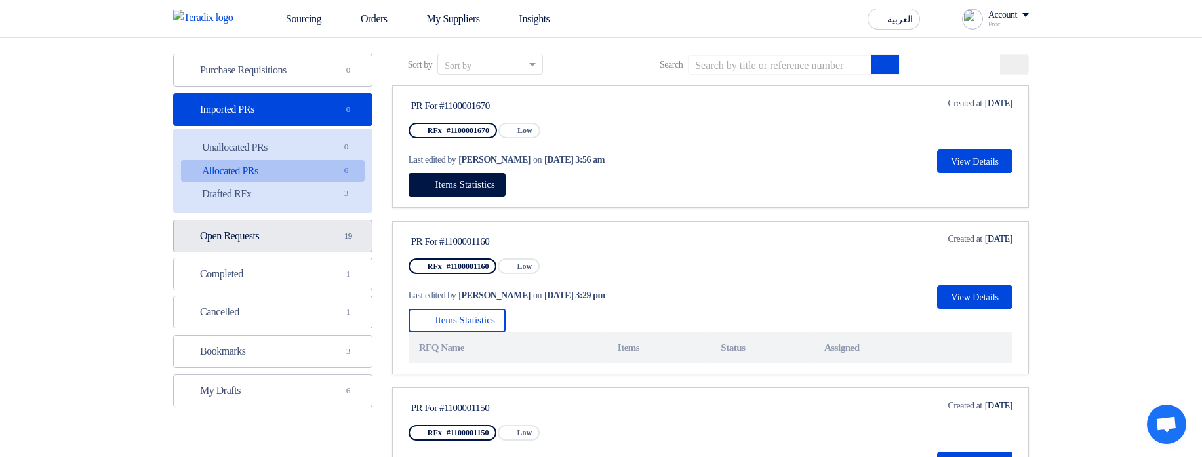
click at [266, 234] on link "Open Requests Open Requests 19" at bounding box center [272, 236] width 199 height 33
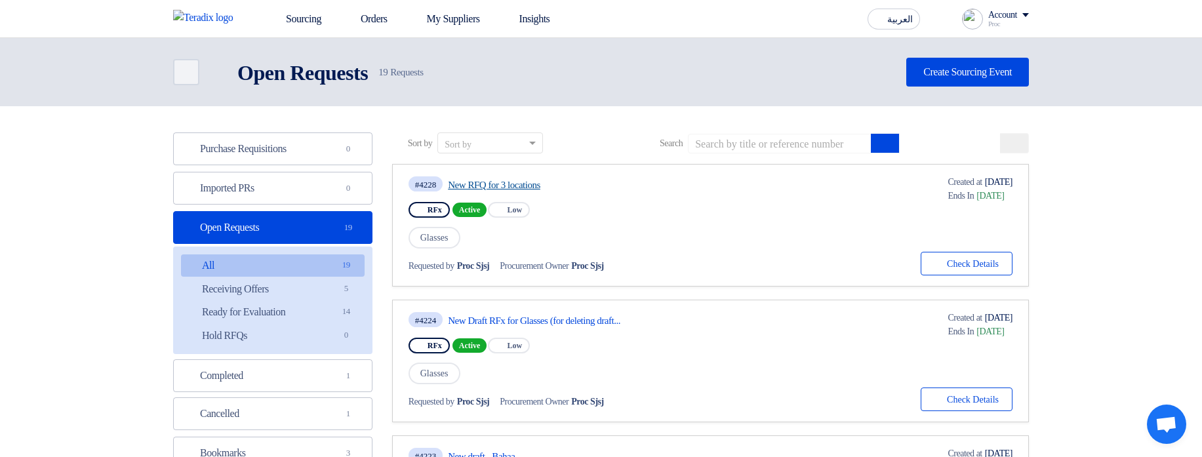
click at [498, 183] on link "New RFQ for 3 locations" at bounding box center [571, 185] width 246 height 12
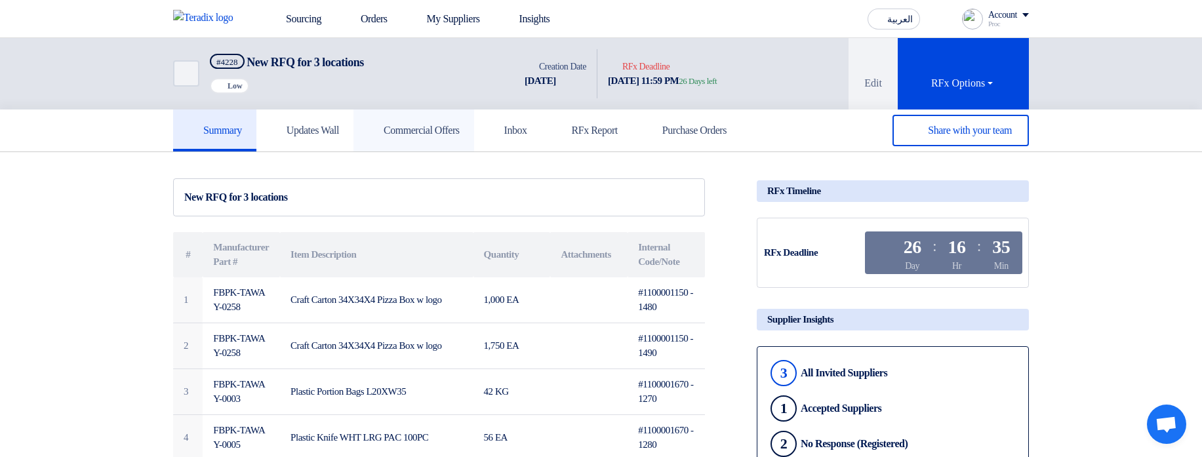
drag, startPoint x: 451, startPoint y: 127, endPoint x: 494, endPoint y: 157, distance: 52.9
click at [451, 128] on h5 "Commercial Offers" at bounding box center [414, 130] width 92 height 13
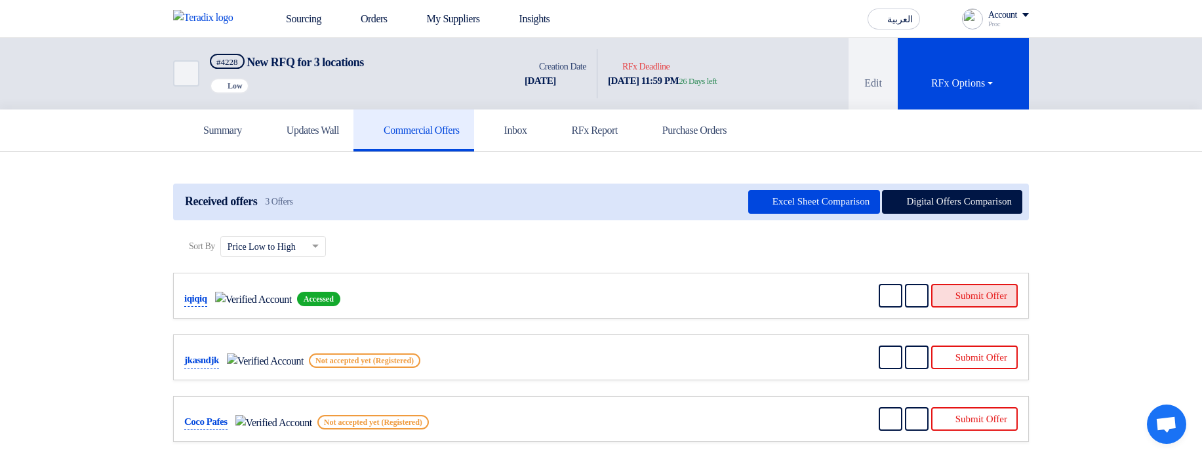
click at [959, 294] on button "Submit Offer" at bounding box center [974, 296] width 87 height 24
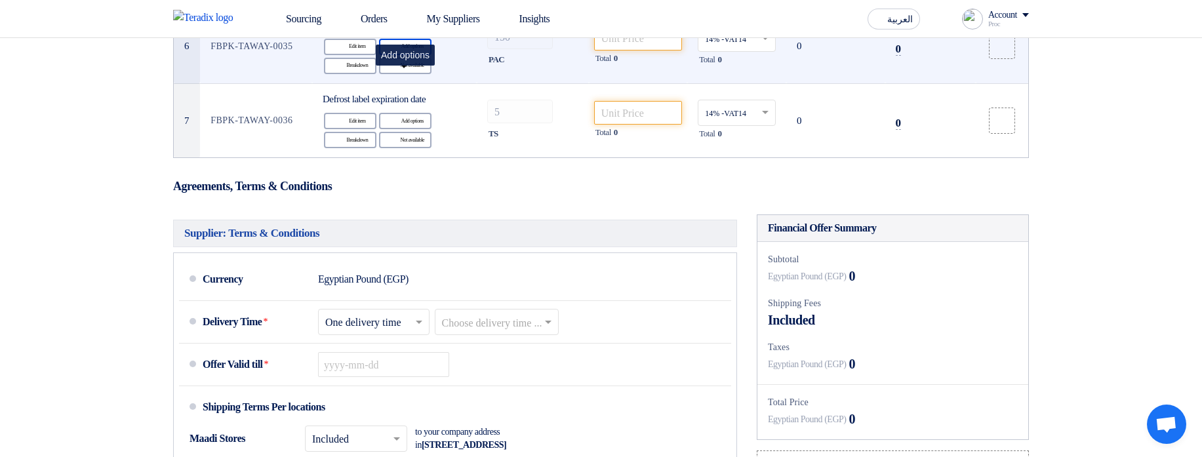
scroll to position [866, 0]
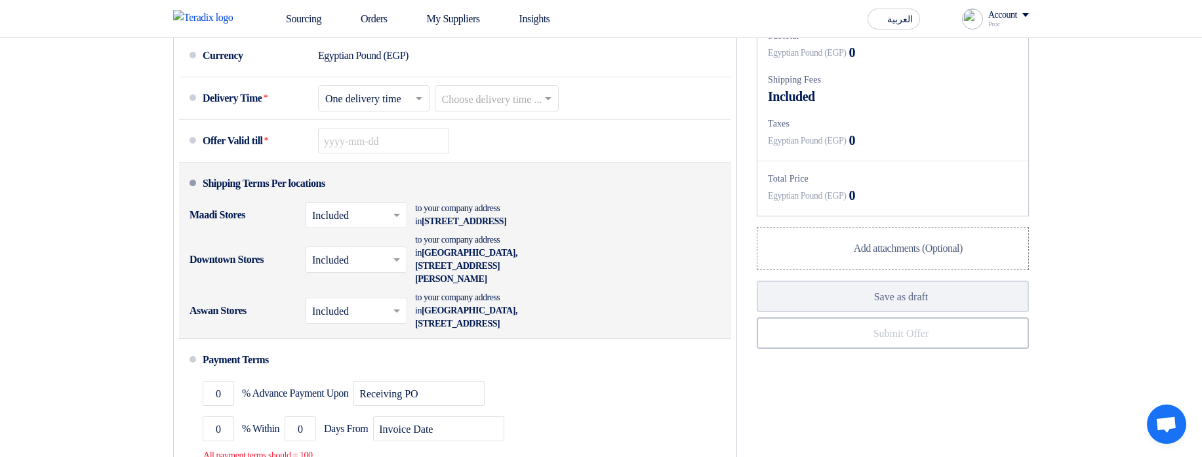
click at [362, 226] on input "text" at bounding box center [356, 216] width 89 height 19
click at [353, 273] on span "Not Included" at bounding box center [339, 267] width 55 height 11
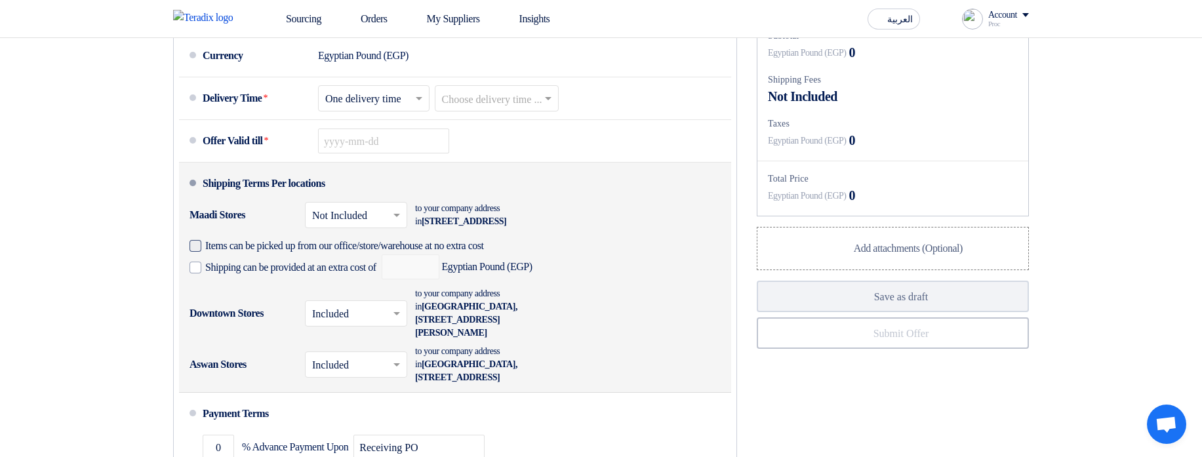
click at [333, 252] on span "Items can be picked up from our office/store/warehouse at no extra cost" at bounding box center [344, 245] width 279 height 13
click at [333, 264] on input "Items can be picked up from our office/store/warehouse at no extra cost" at bounding box center [367, 251] width 325 height 25
checkbox input "true"
click at [314, 274] on span "Shipping can be provided at an extra cost of" at bounding box center [290, 267] width 171 height 13
click at [314, 285] on input "Shipping can be provided at an extra cost of" at bounding box center [292, 272] width 174 height 25
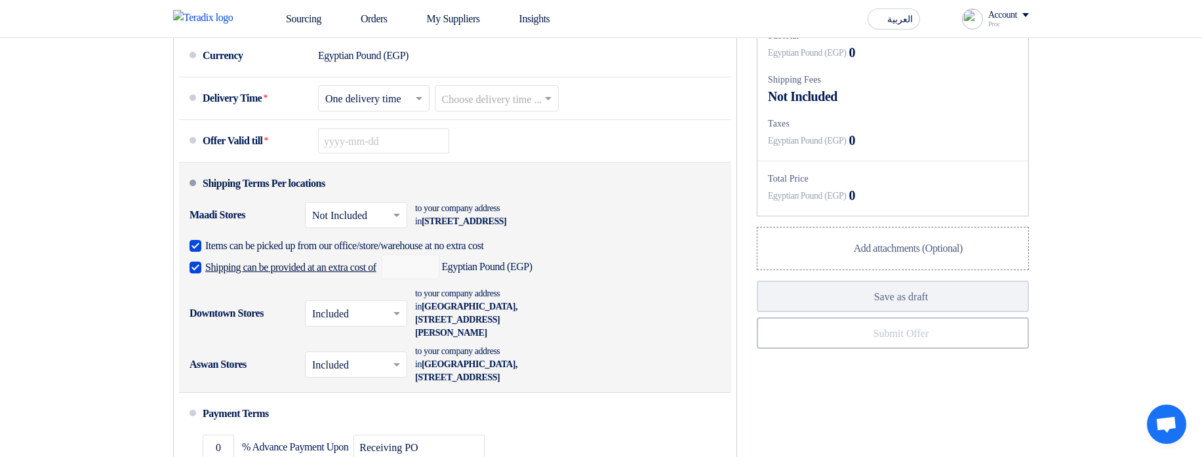
checkbox input "true"
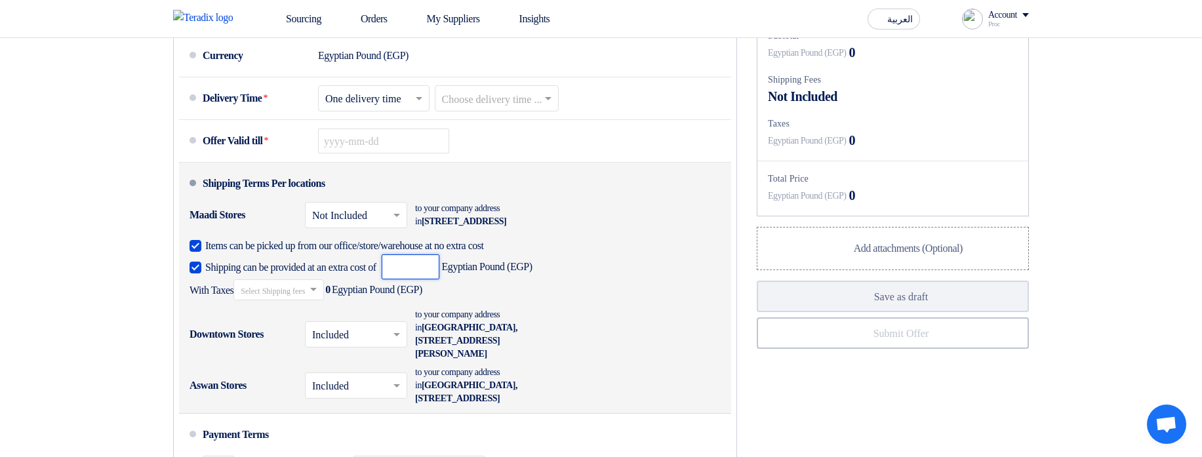
click at [419, 279] on input "number" at bounding box center [411, 266] width 58 height 25
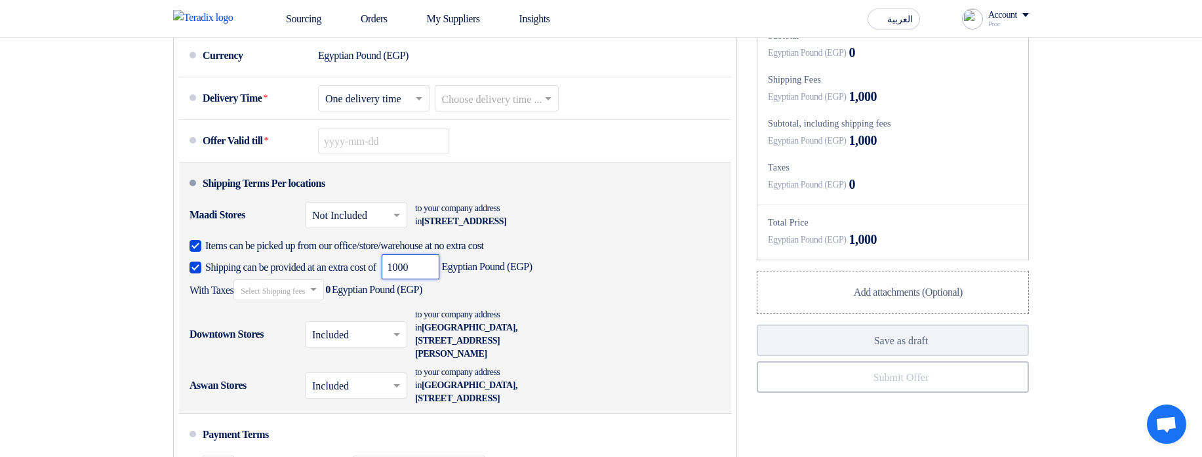
type input "1000"
click at [308, 301] on input "text" at bounding box center [279, 291] width 77 height 19
click at [289, 341] on span "10% -VAT10" at bounding box center [265, 336] width 48 height 10
click at [332, 346] on input "text" at bounding box center [356, 336] width 89 height 19
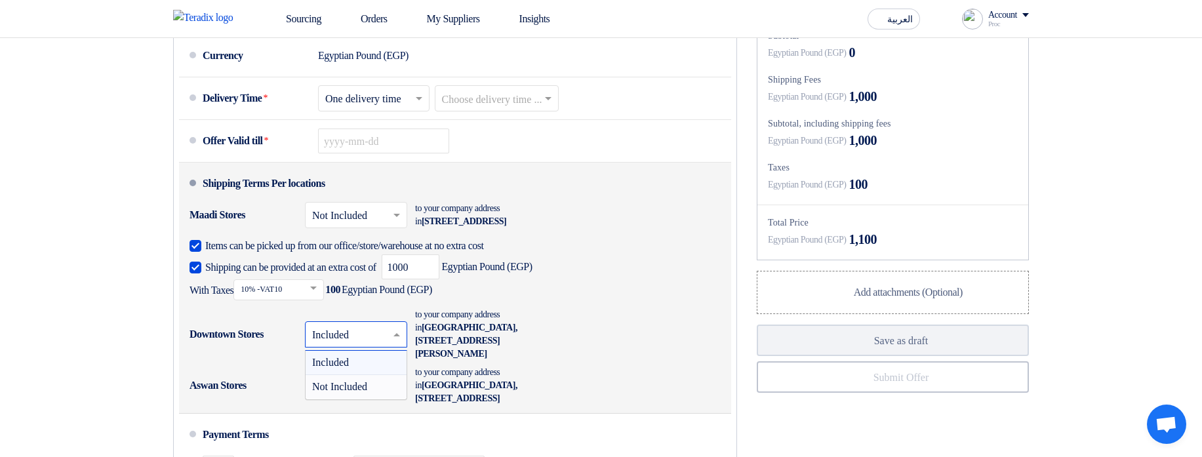
click at [347, 399] on div "Not Included" at bounding box center [356, 387] width 101 height 24
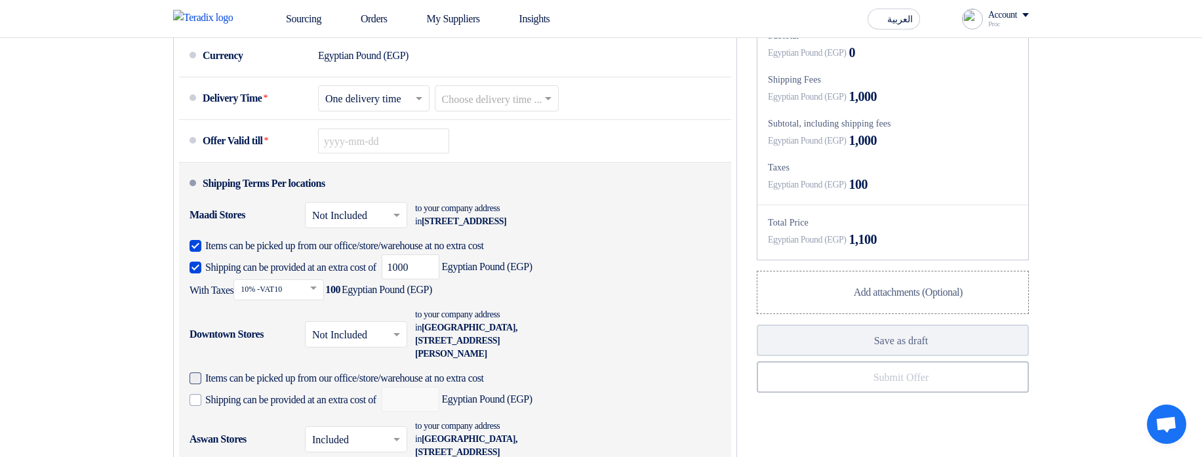
click at [299, 385] on span "Items can be picked up from our office/store/warehouse at no extra cost" at bounding box center [344, 378] width 279 height 13
click at [299, 396] on input "Items can be picked up from our office/store/warehouse at no extra cost" at bounding box center [367, 383] width 325 height 25
checkbox input "true"
click at [299, 407] on span "Shipping can be provided at an extra cost of" at bounding box center [290, 399] width 171 height 13
click at [299, 418] on input "Shipping can be provided at an extra cost of" at bounding box center [292, 405] width 174 height 25
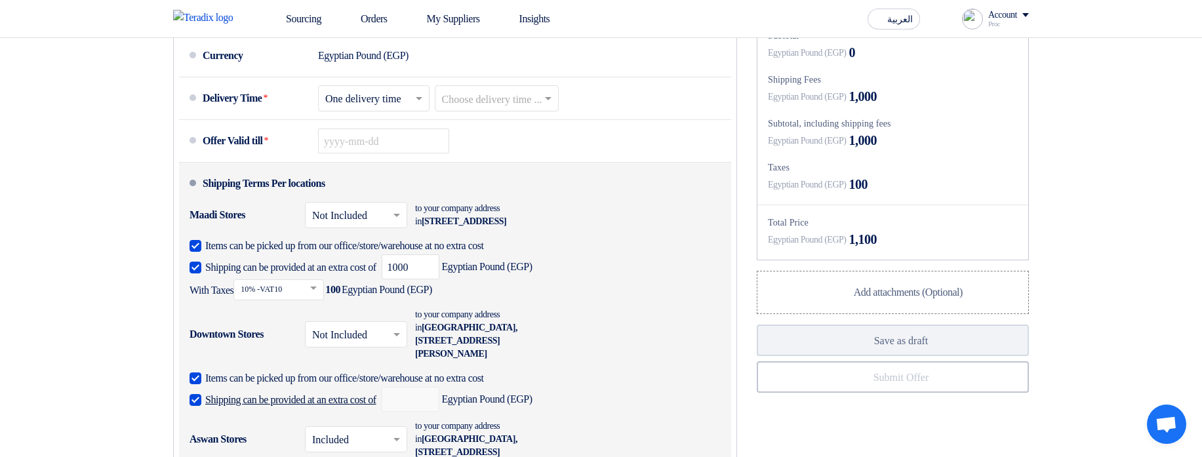
checkbox input "true"
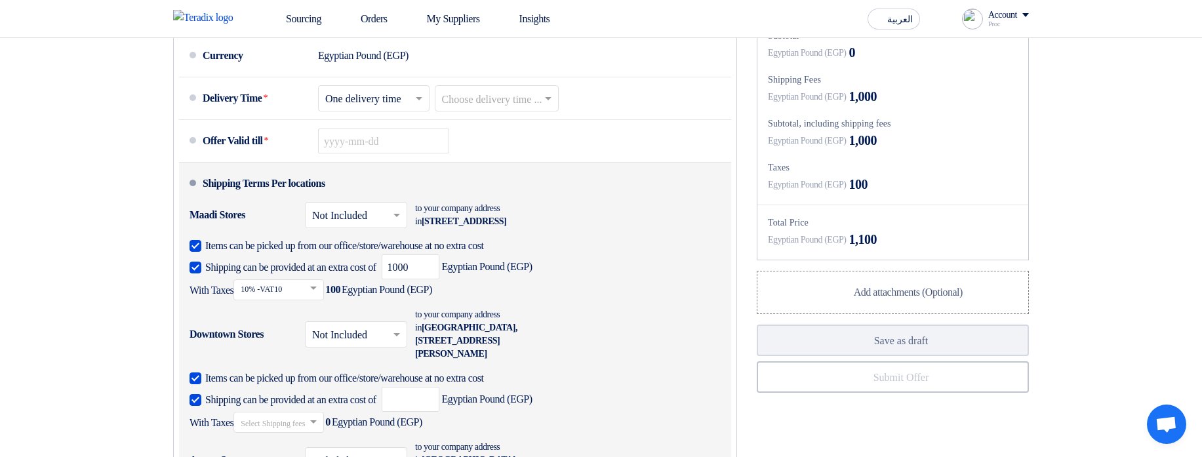
click at [338, 385] on span "Items can be picked up from our office/store/warehouse at no extra cost" at bounding box center [344, 378] width 279 height 13
click at [338, 394] on input "Items can be picked up from our office/store/warehouse at no extra cost" at bounding box center [457, 383] width 505 height 25
checkbox input "false"
click at [439, 412] on input "number" at bounding box center [411, 399] width 58 height 25
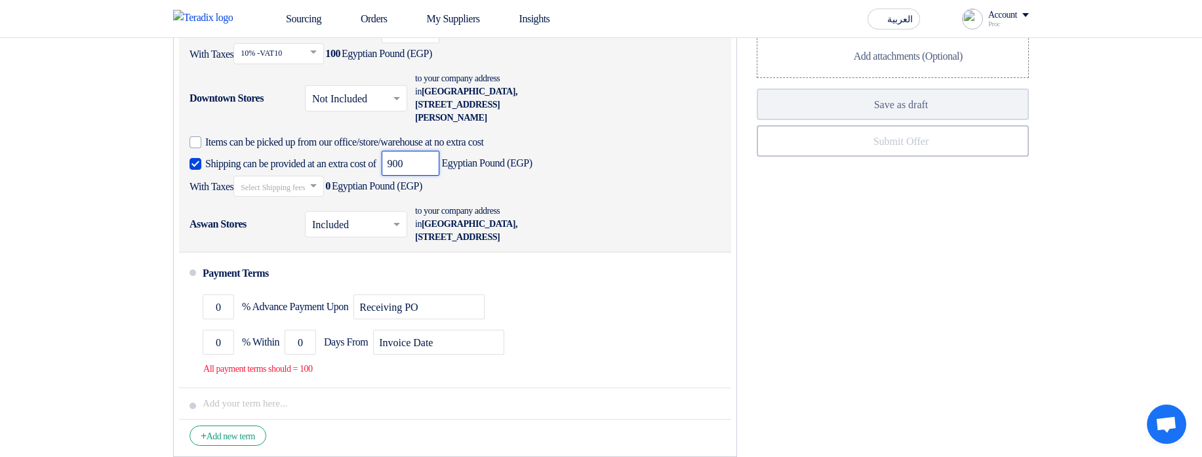
type input "900"
click at [306, 197] on input "text" at bounding box center [279, 187] width 77 height 19
click at [304, 245] on div "10% -VAT10" at bounding box center [278, 233] width 89 height 24
click at [518, 233] on div "to your company address in Egypt, أسوان, Nubii Street, Downtown, Street 10, Num…" at bounding box center [487, 224] width 144 height 39
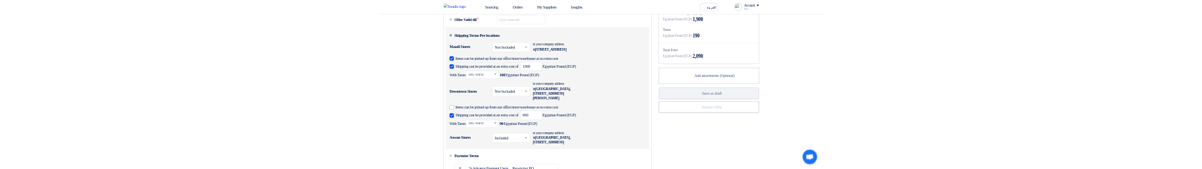
scroll to position [944, 0]
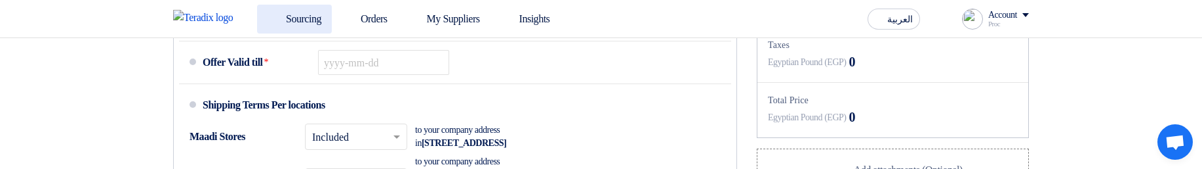
click at [311, 15] on link "Sourcing" at bounding box center [294, 19] width 75 height 29
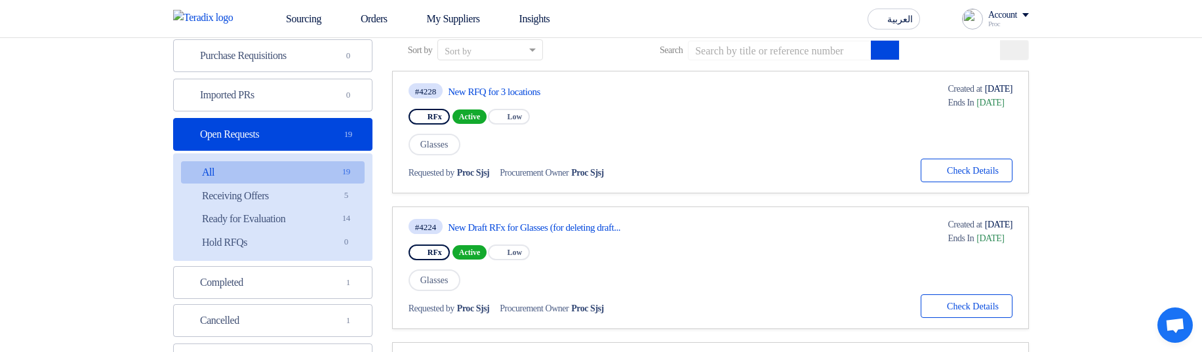
scroll to position [236, 0]
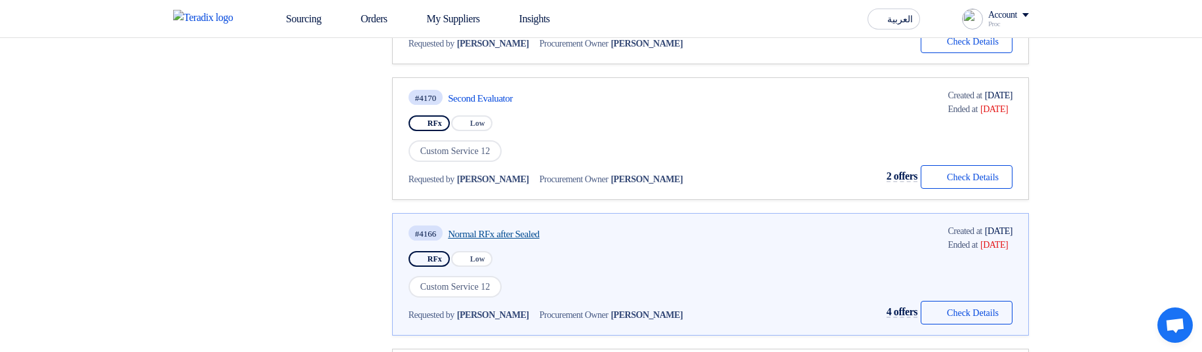
click at [551, 168] on link "Normal RFx after Sealed" at bounding box center [571, 234] width 246 height 12
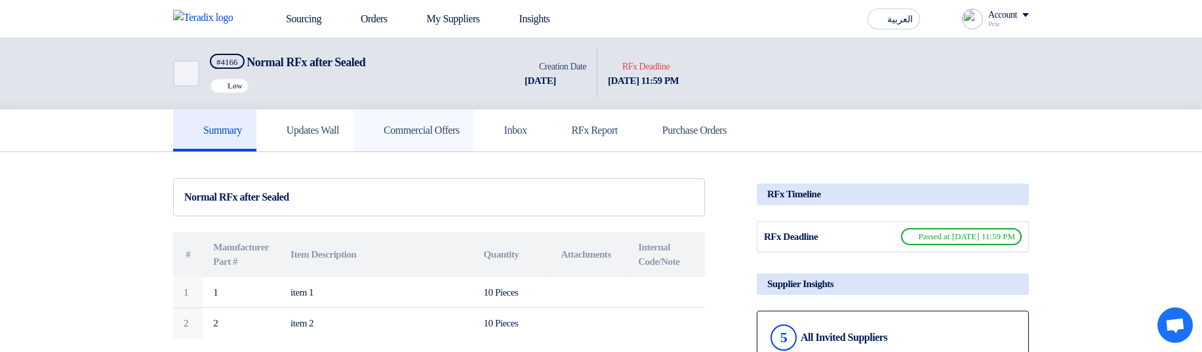
click at [412, 147] on link "Commercial Offers" at bounding box center [413, 131] width 121 height 42
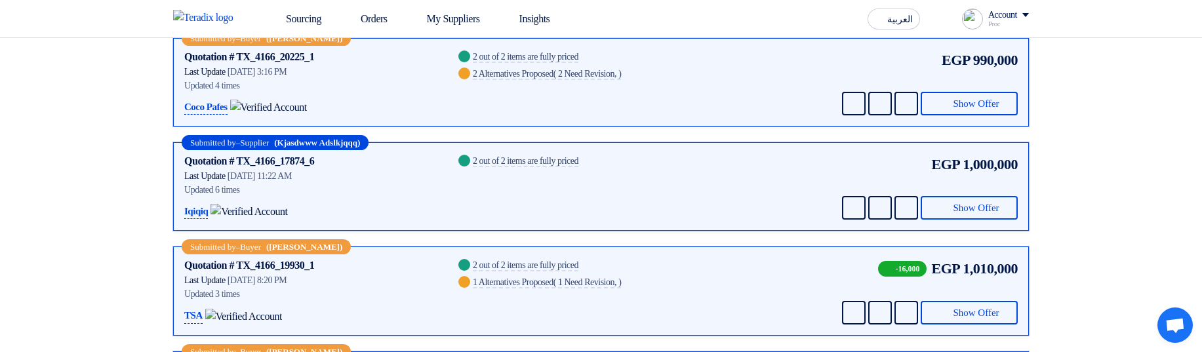
scroll to position [236, 0]
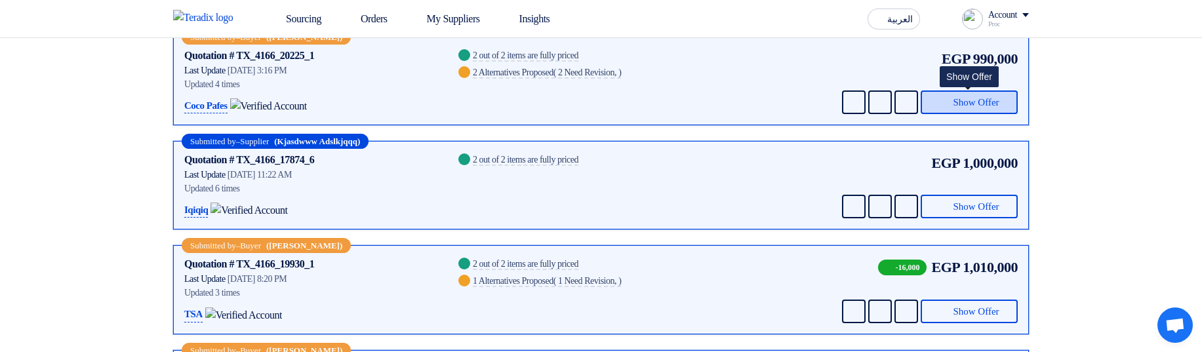
click at [960, 106] on span "Show Offer" at bounding box center [976, 103] width 46 height 10
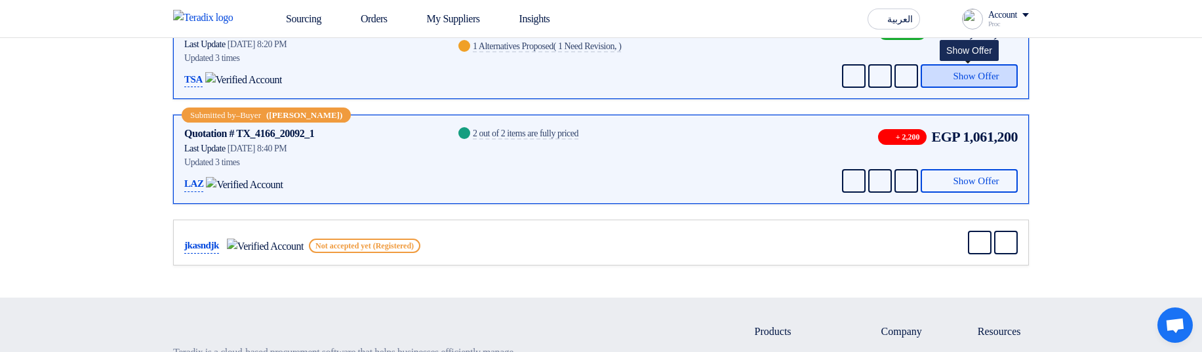
click at [980, 81] on span "Show Offer" at bounding box center [976, 76] width 46 height 10
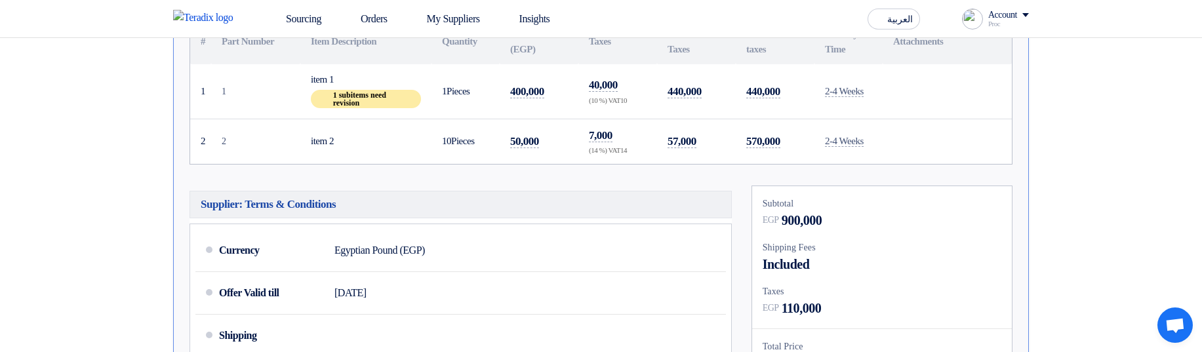
scroll to position [836, 0]
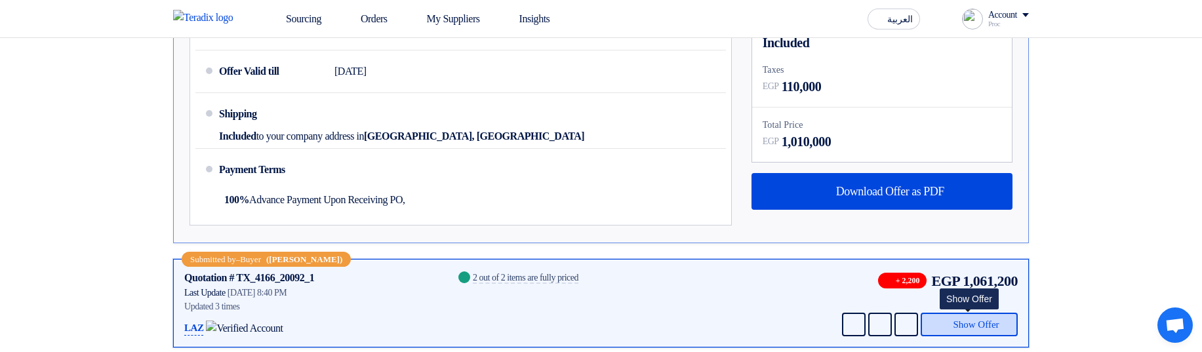
click at [995, 168] on button "Show Offer" at bounding box center [969, 325] width 97 height 24
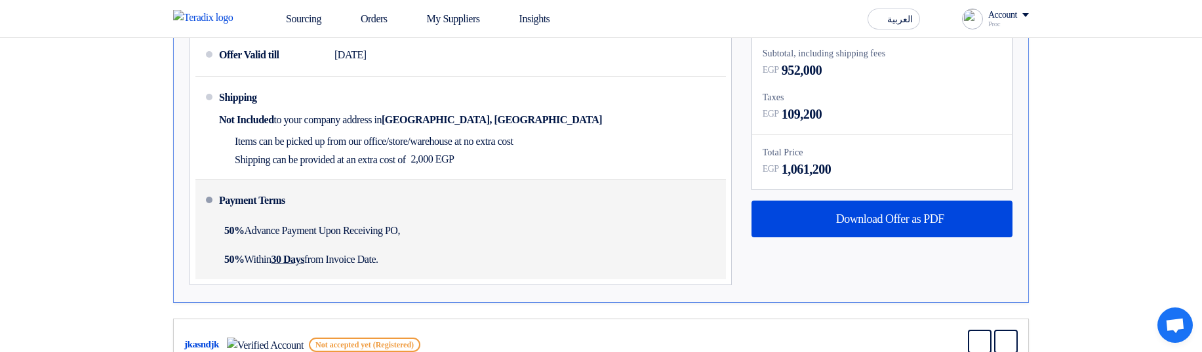
scroll to position [915, 0]
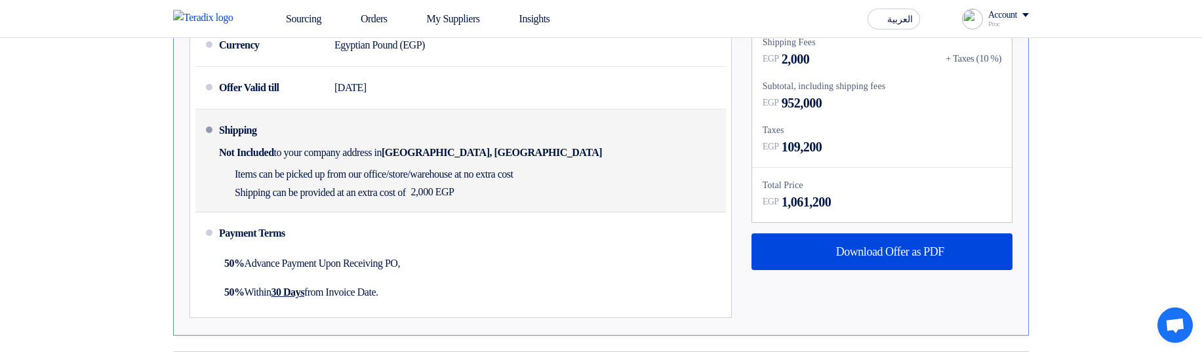
click at [519, 168] on div "Shipping can be provided at an extra cost of 2,000 EGP" at bounding box center [369, 192] width 300 height 18
click at [618, 168] on div "Shipping Not Included to your company address in [GEOGRAPHIC_DATA], [GEOGRAPHIC…" at bounding box center [470, 161] width 502 height 92
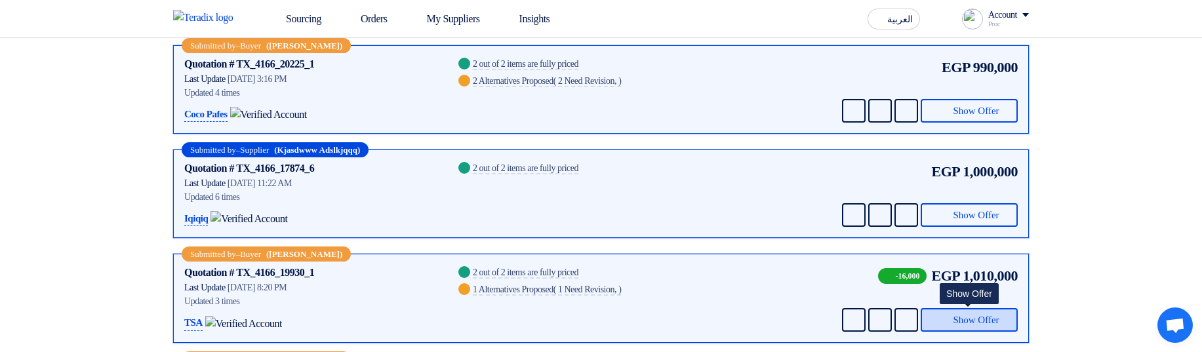
click at [981, 308] on button "Show Offer" at bounding box center [969, 320] width 97 height 24
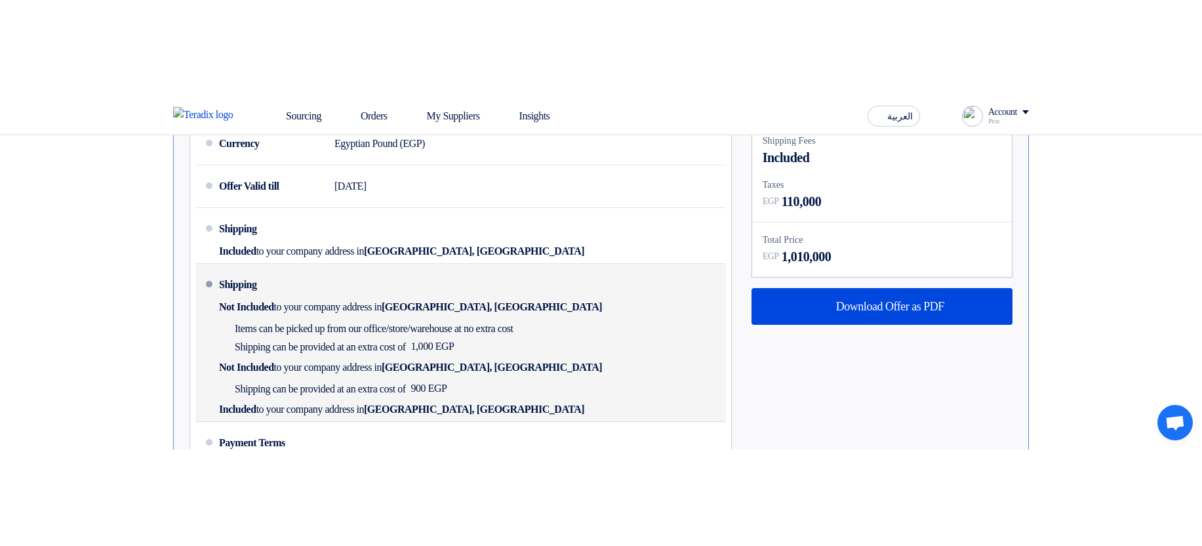
scroll to position [857, 0]
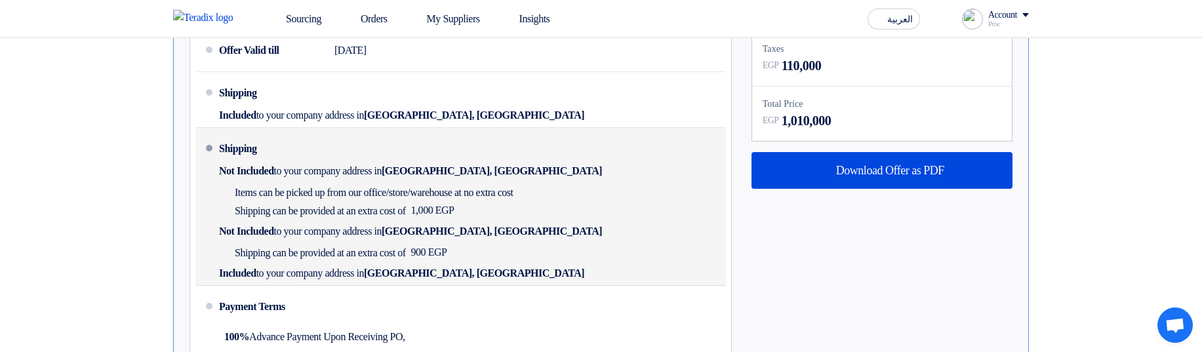
click at [493, 247] on div "Shipping Not Included to your company address in Egypt, القاهرة Items can be pi…" at bounding box center [470, 206] width 502 height 147
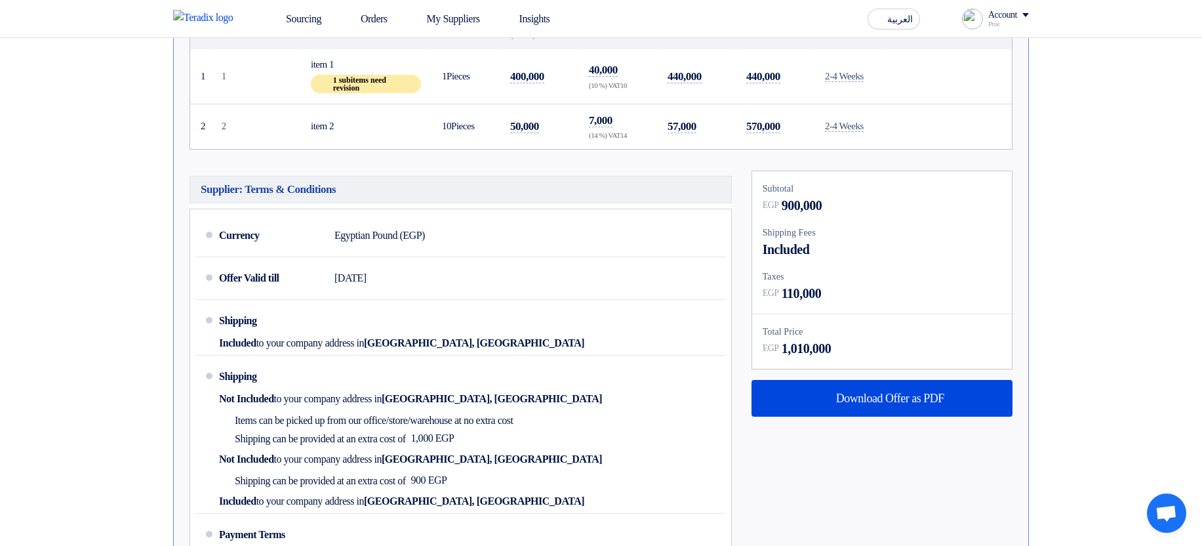
scroll to position [708, 0]
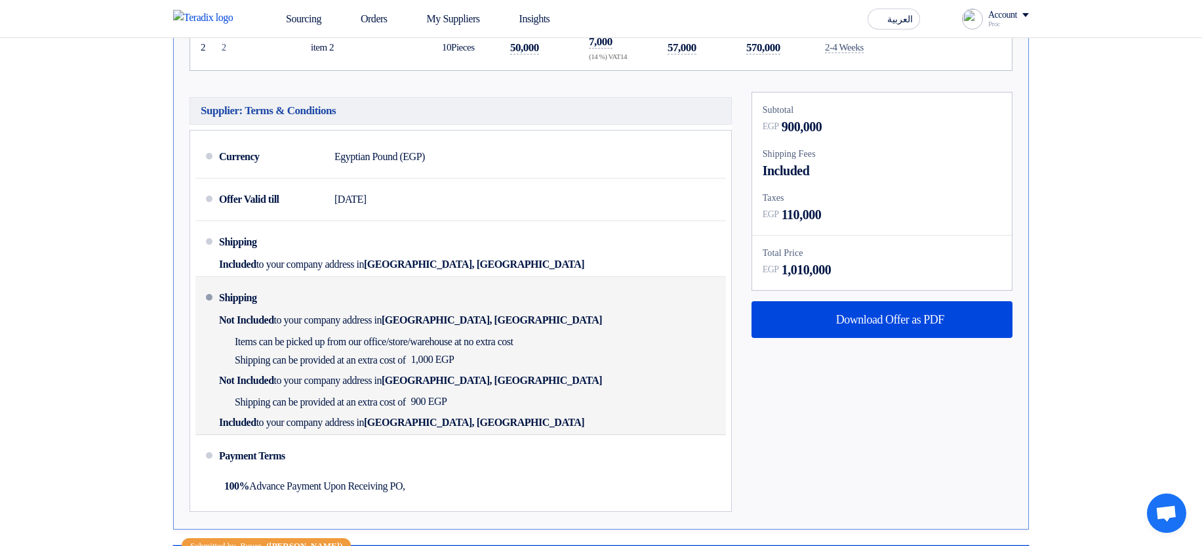
drag, startPoint x: 346, startPoint y: 311, endPoint x: 565, endPoint y: 428, distance: 247.6
click at [565, 351] on div "Shipping Not Included to your company address in Egypt, القاهرة Items can be pi…" at bounding box center [470, 355] width 502 height 147
drag, startPoint x: 548, startPoint y: 424, endPoint x: 232, endPoint y: 300, distance: 339.5
click at [232, 300] on div "Shipping Not Included to your company address in Egypt, القاهرة Items can be pi…" at bounding box center [470, 355] width 502 height 147
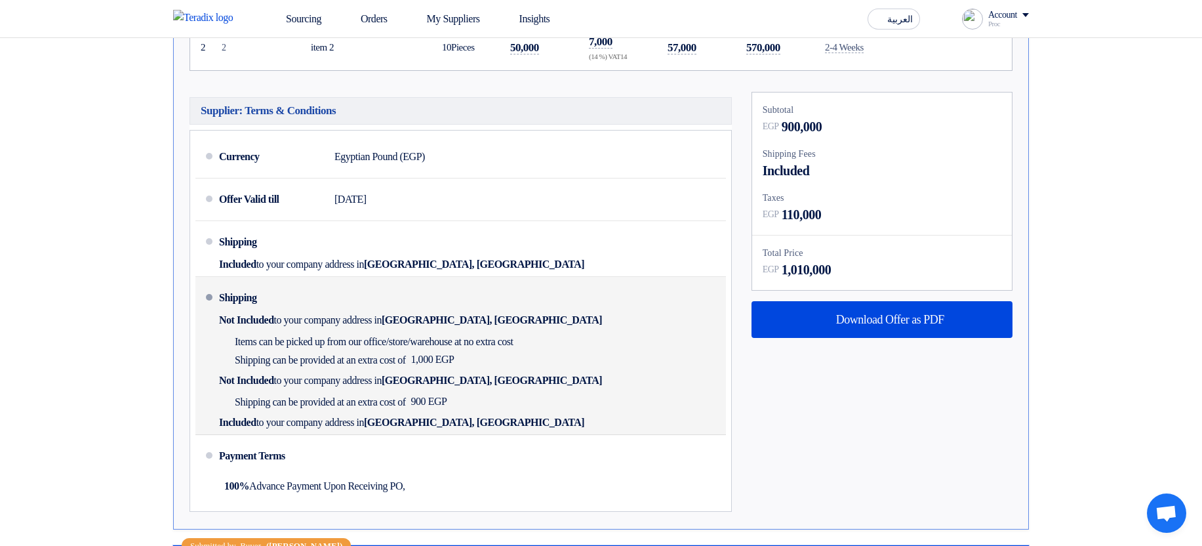
click at [231, 299] on div "Shipping" at bounding box center [271, 297] width 105 height 31
click at [205, 292] on li "Shipping Not Included to your company address in Egypt, القاهرة Items can be pi…" at bounding box center [460, 356] width 531 height 158
drag, startPoint x: 215, startPoint y: 292, endPoint x: 504, endPoint y: 400, distance: 308.8
click at [504, 351] on li "Shipping Not Included to your company address in Egypt, القاهرة Items can be pi…" at bounding box center [460, 356] width 531 height 158
click at [504, 351] on div "Shipping Not Included to your company address in Egypt, القاهرة Items can be pi…" at bounding box center [470, 355] width 502 height 147
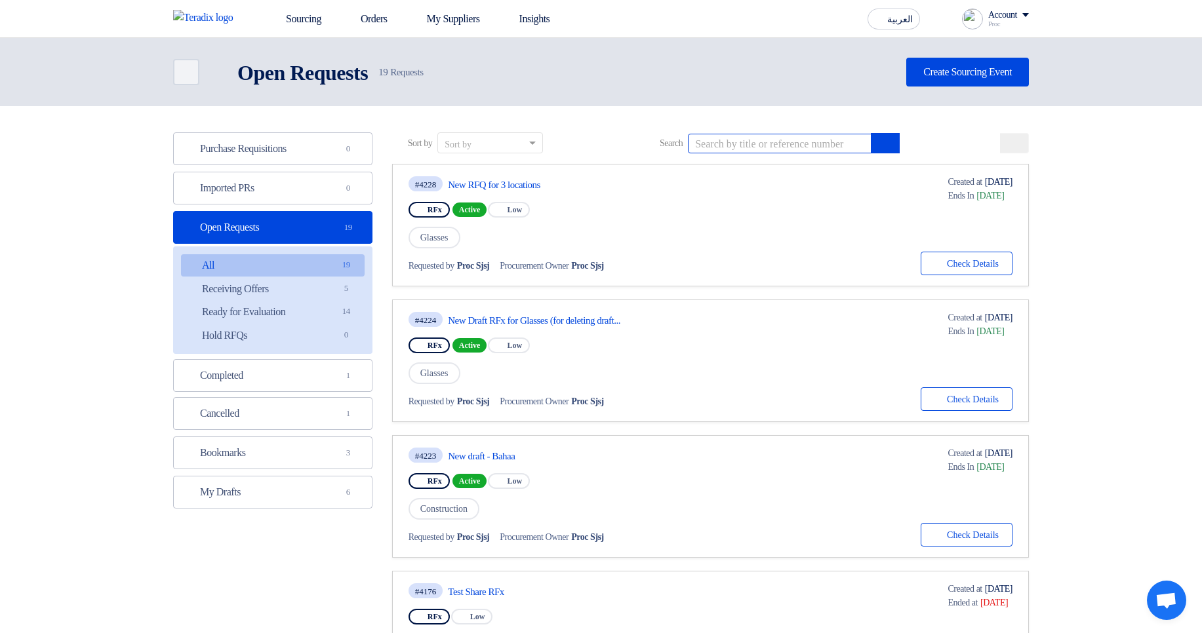
click at [760, 140] on input at bounding box center [780, 144] width 184 height 20
type input "multi"
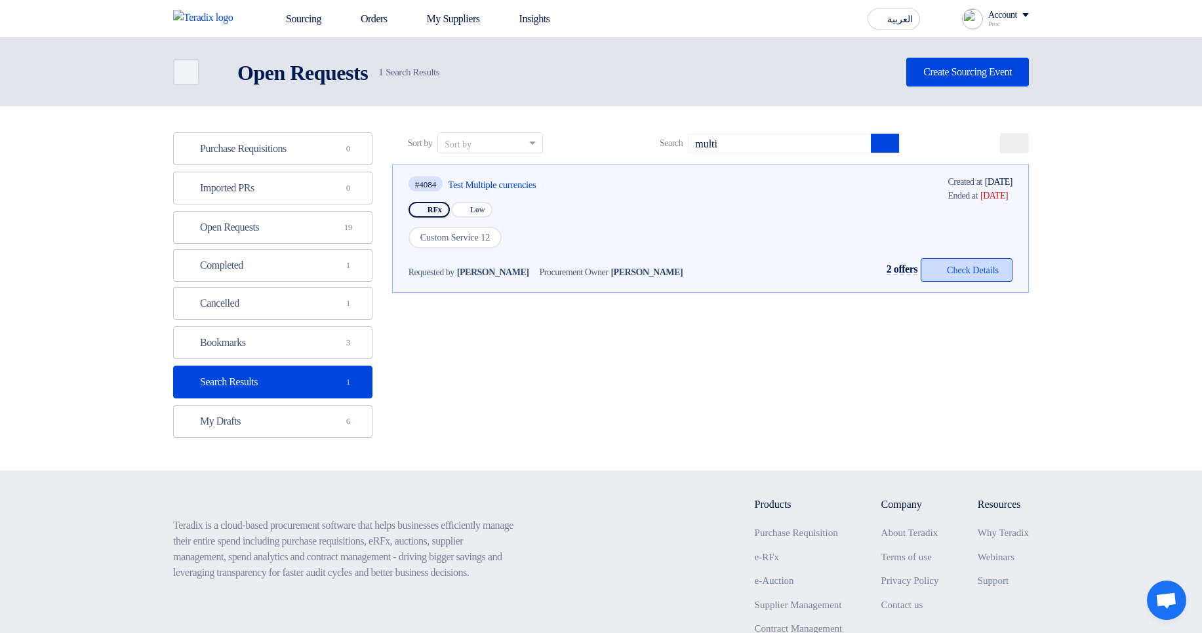
click at [993, 271] on button "Check details Check Details" at bounding box center [967, 270] width 92 height 24
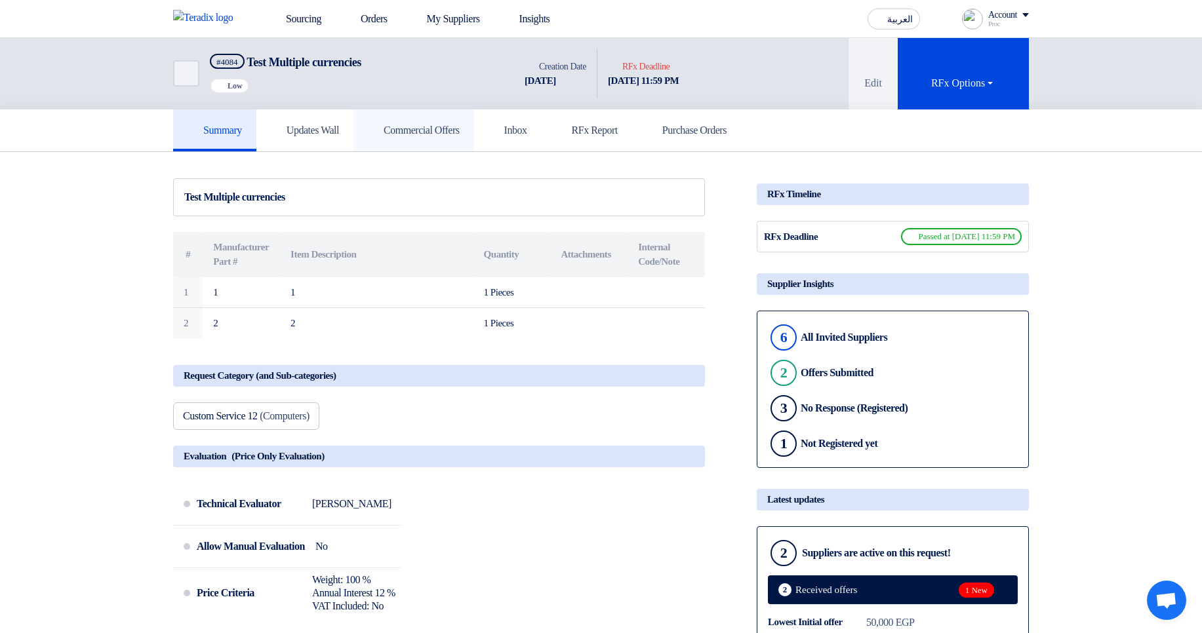
click at [452, 125] on h5 "Commercial Offers" at bounding box center [414, 130] width 92 height 13
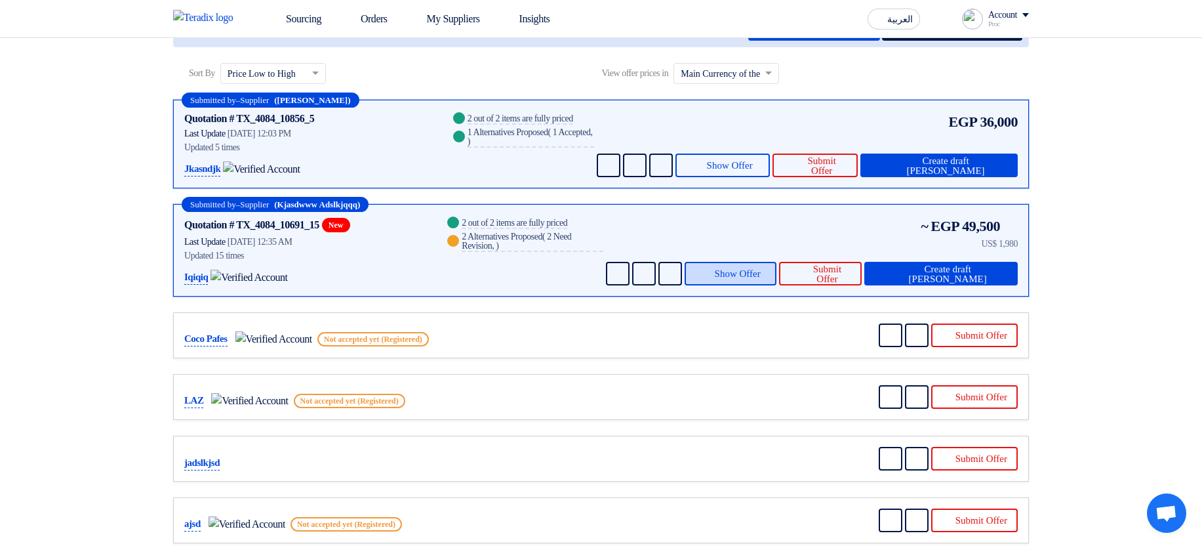
scroll to position [236, 0]
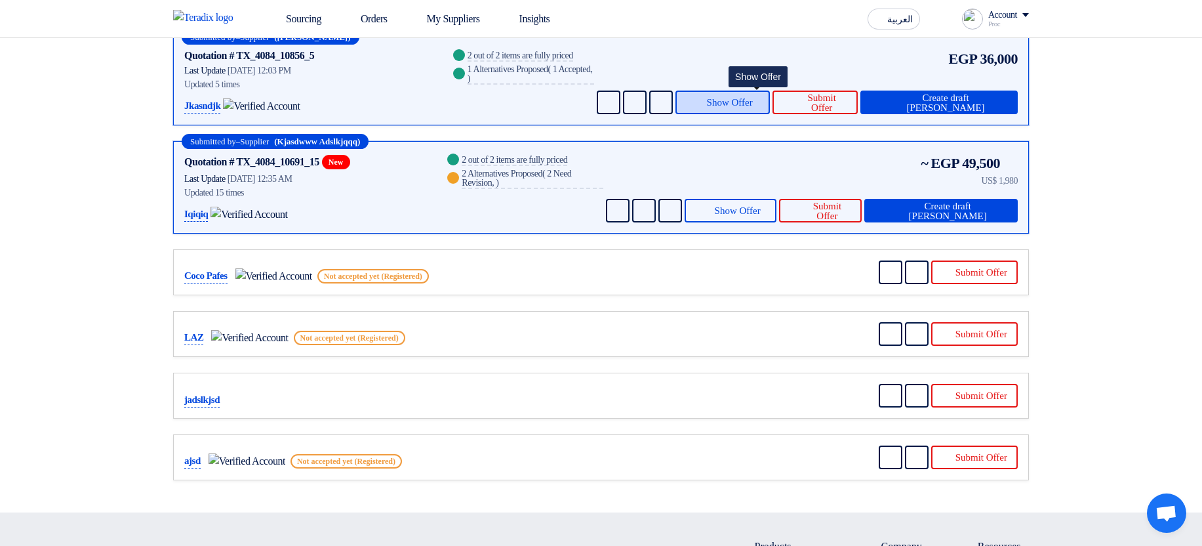
click at [753, 104] on span "Show Offer" at bounding box center [730, 103] width 46 height 10
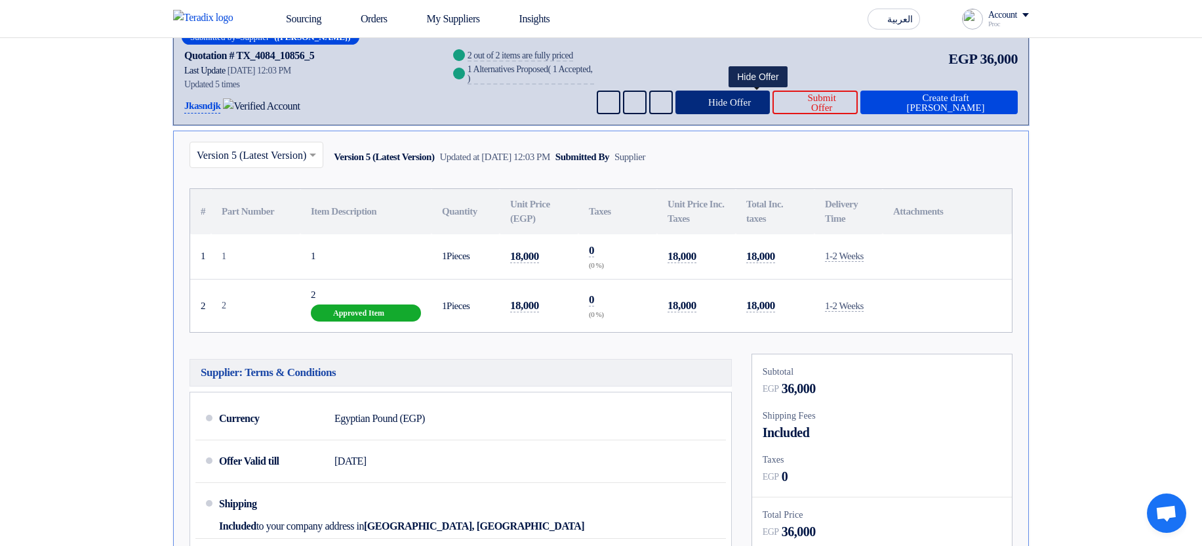
click at [751, 102] on span "Hide Offer" at bounding box center [729, 103] width 43 height 10
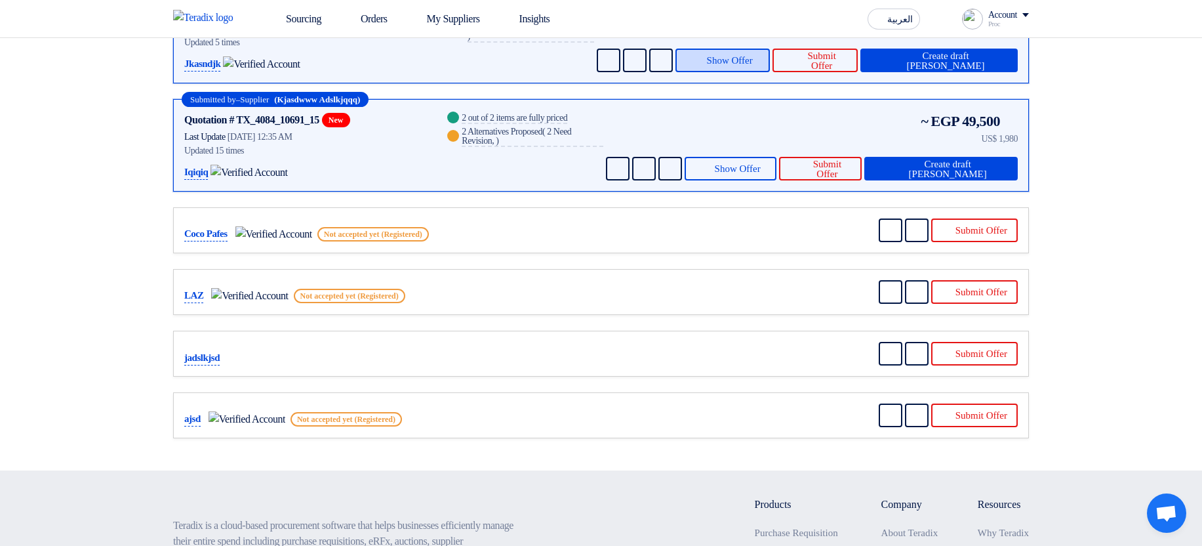
scroll to position [315, 0]
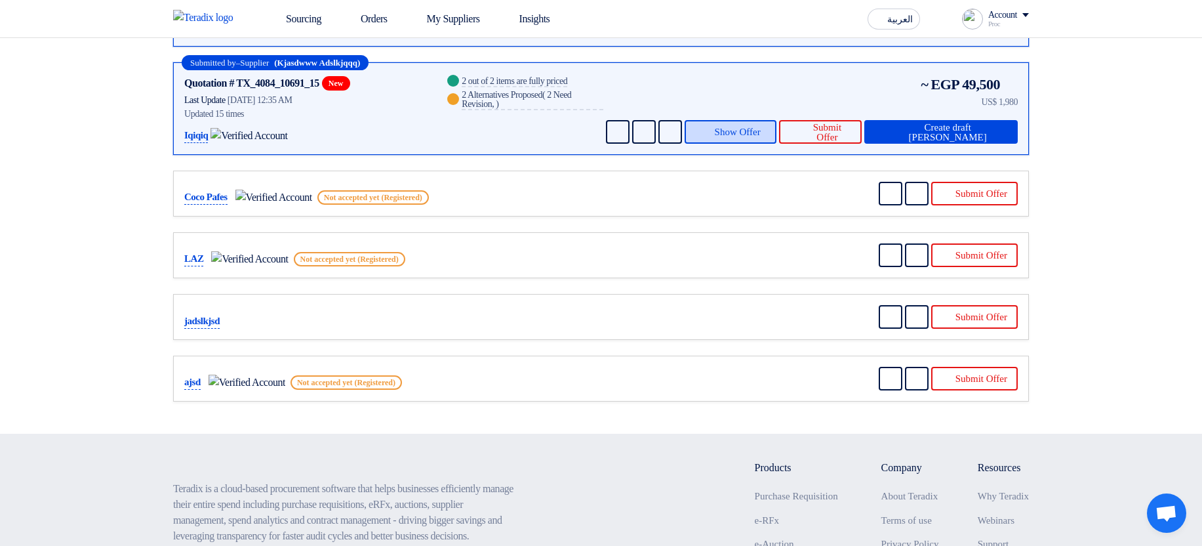
click at [754, 138] on button "Show Offer" at bounding box center [731, 132] width 92 height 24
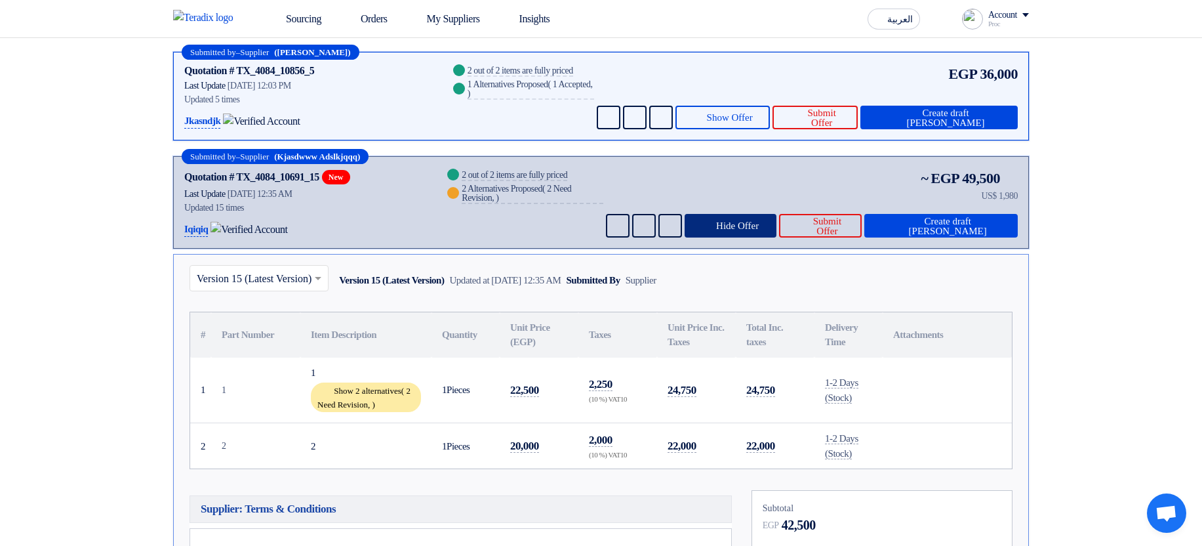
scroll to position [157, 0]
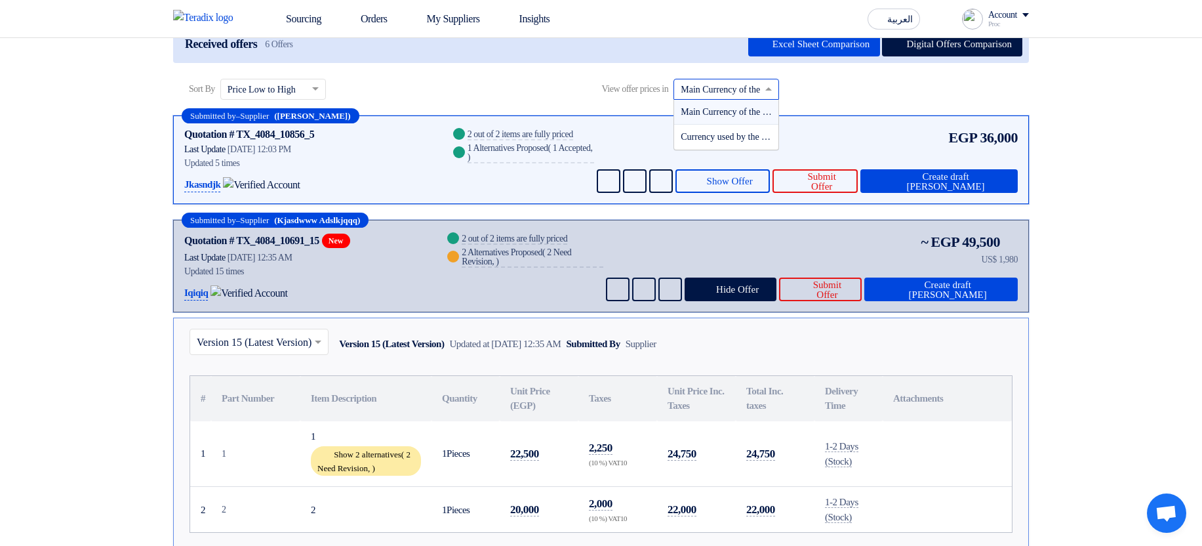
click at [759, 93] on input "text" at bounding box center [720, 90] width 78 height 22
click at [746, 140] on span "Currency used by the supplier" at bounding box center [736, 137] width 110 height 10
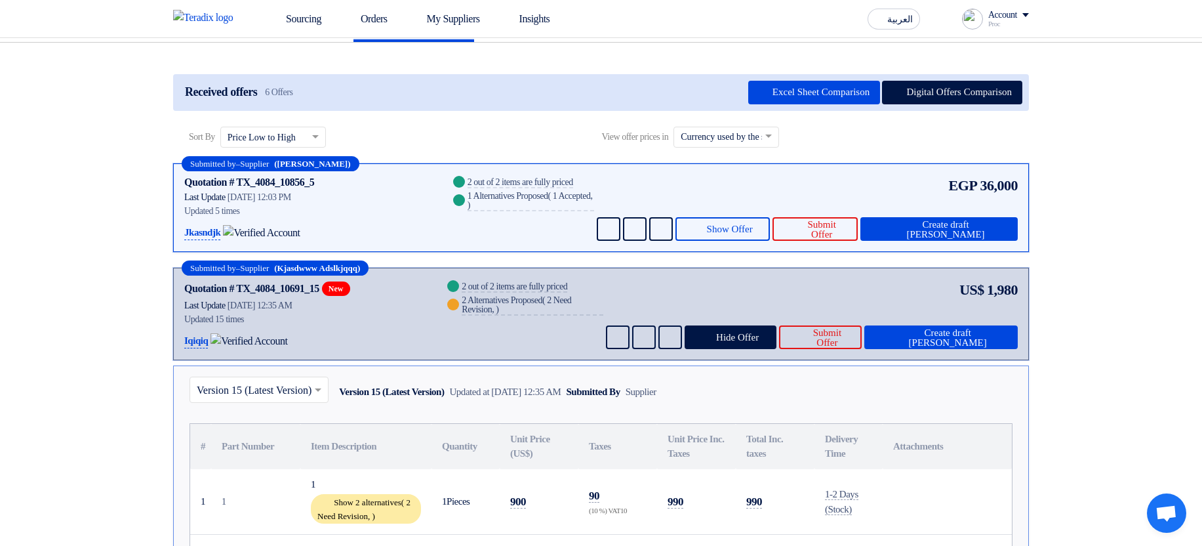
scroll to position [79, 0]
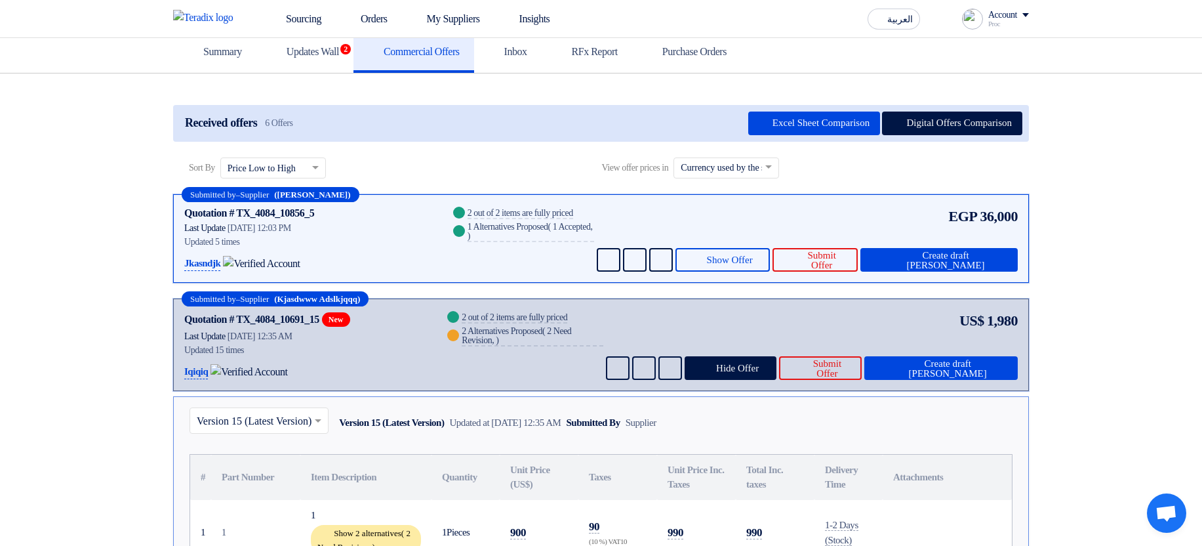
click at [725, 168] on input "text" at bounding box center [720, 168] width 78 height 22
click at [742, 190] on span "Main Currency of the RFQ" at bounding box center [731, 191] width 100 height 10
click at [775, 323] on div "~ EGP 49,500 Info US$ 1,980 Send Message Send Message" at bounding box center [810, 345] width 414 height 70
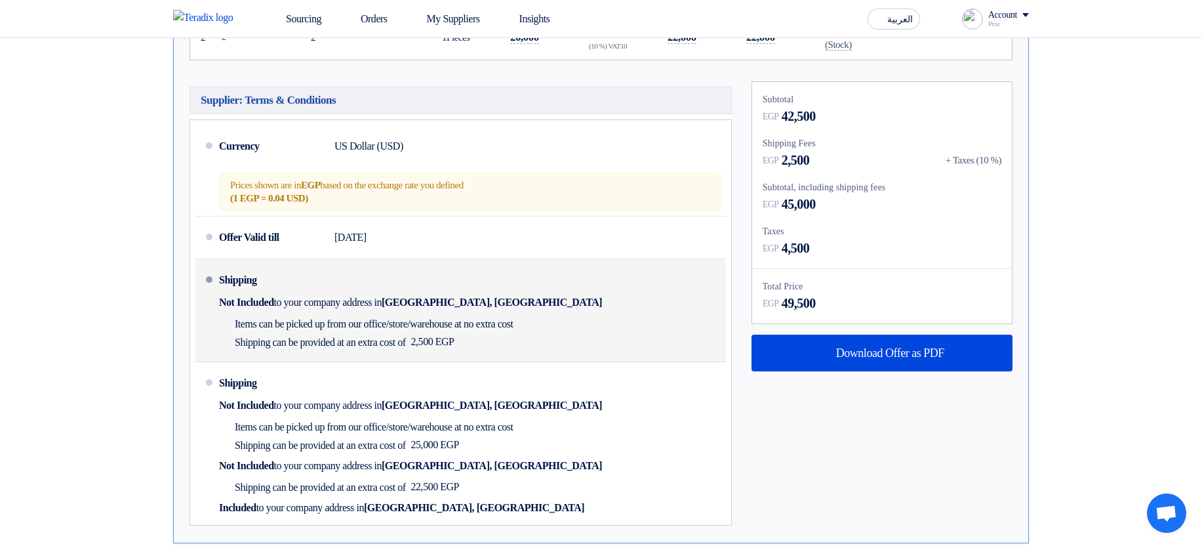
scroll to position [708, 0]
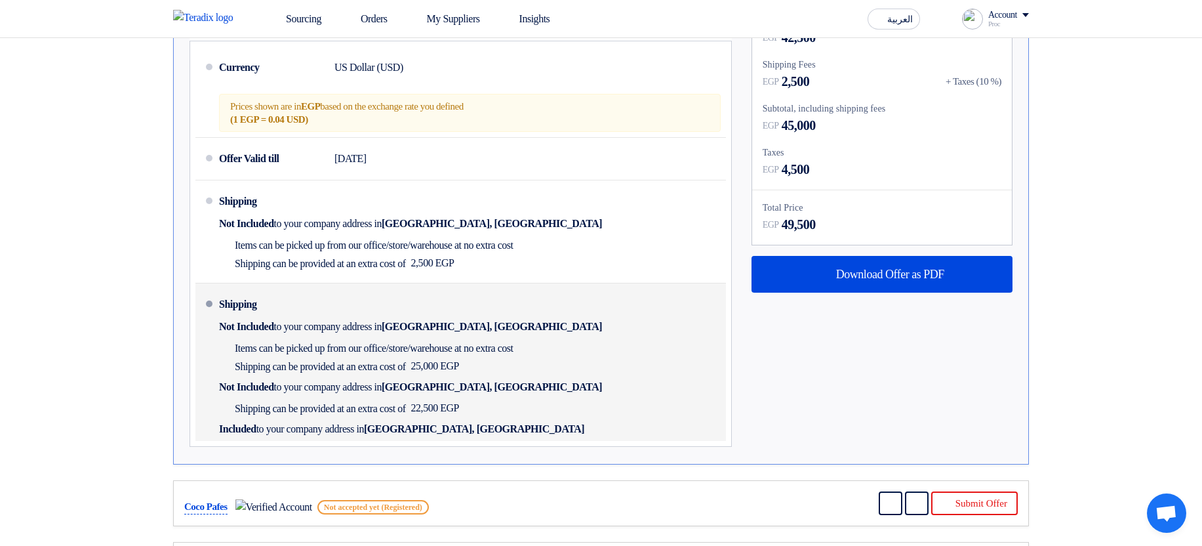
drag, startPoint x: 514, startPoint y: 300, endPoint x: 599, endPoint y: 427, distance: 153.1
click at [599, 426] on div "Shipping Not Included to your company address in Egypt, القاهرة Items can be pi…" at bounding box center [470, 362] width 502 height 147
click at [599, 427] on div "Shipping Not Included to your company address in Egypt, القاهرة Items can be pi…" at bounding box center [470, 362] width 502 height 147
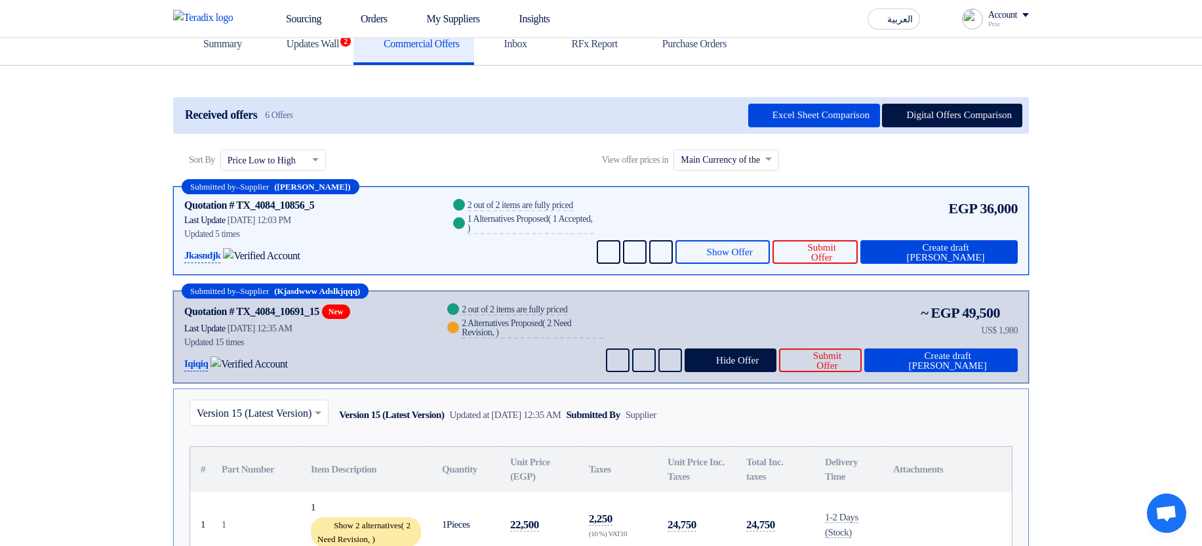
scroll to position [79, 0]
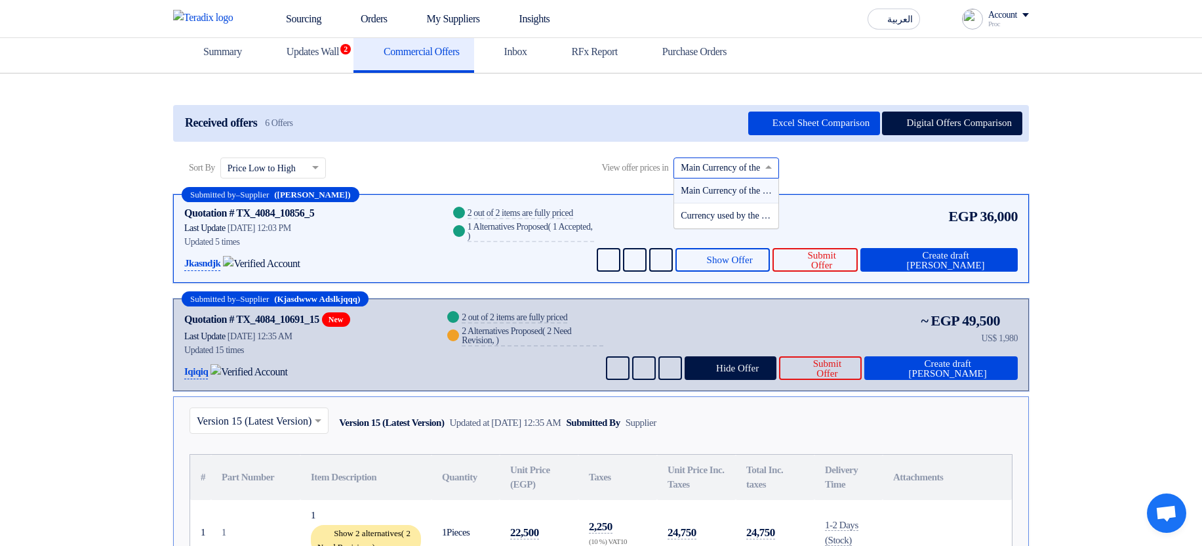
click at [715, 169] on input "text" at bounding box center [720, 168] width 78 height 22
click at [741, 210] on span "Currency used by the supplier" at bounding box center [736, 215] width 110 height 10
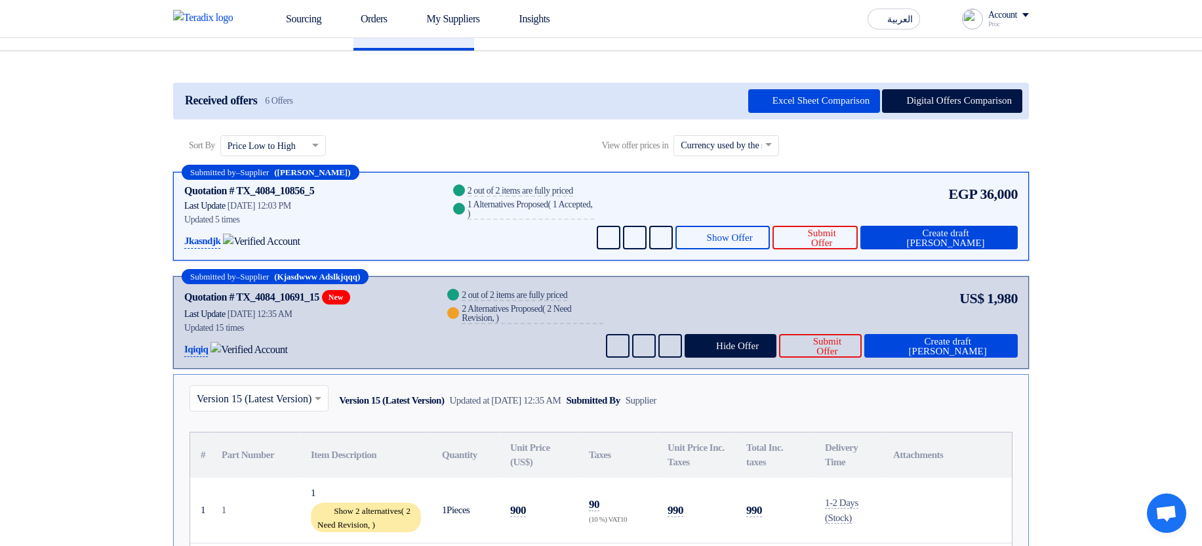
scroll to position [0, 0]
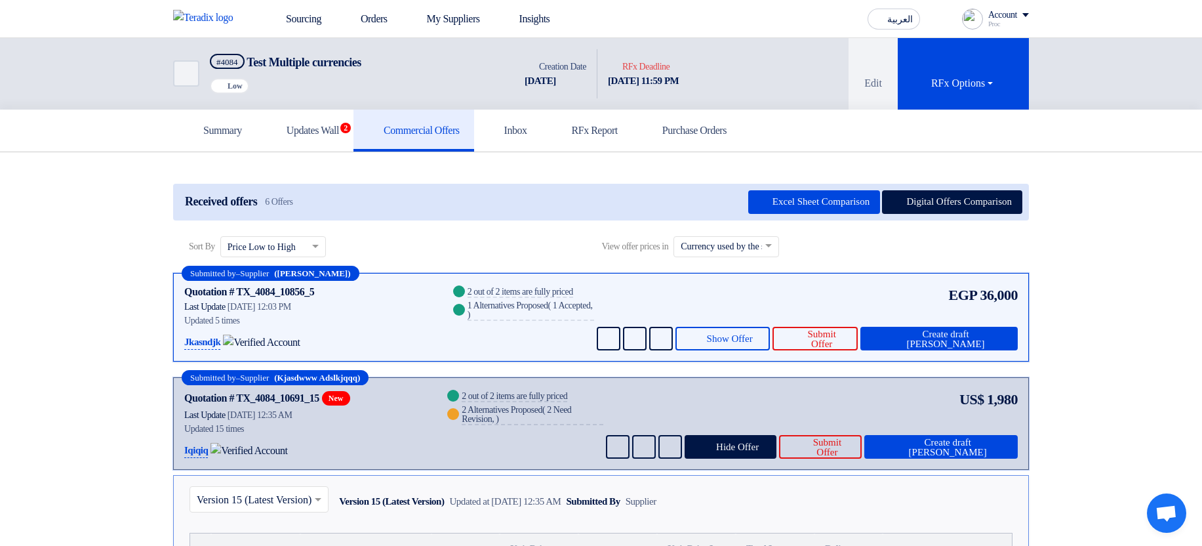
click at [734, 247] on input "text" at bounding box center [720, 247] width 78 height 22
click at [738, 260] on div "Main Currency of the RFQ" at bounding box center [726, 269] width 104 height 25
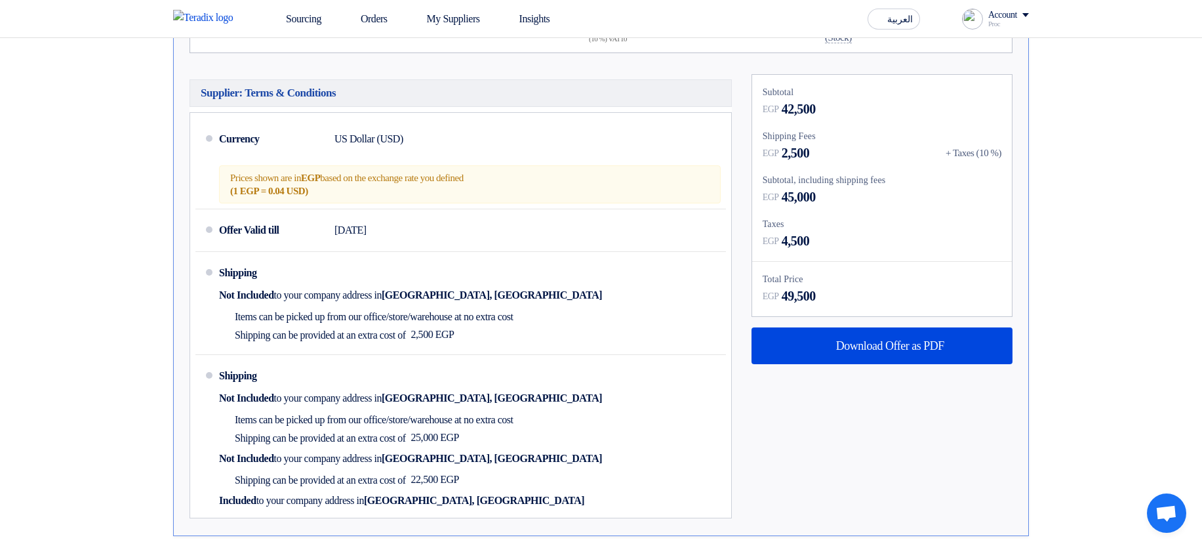
scroll to position [708, 0]
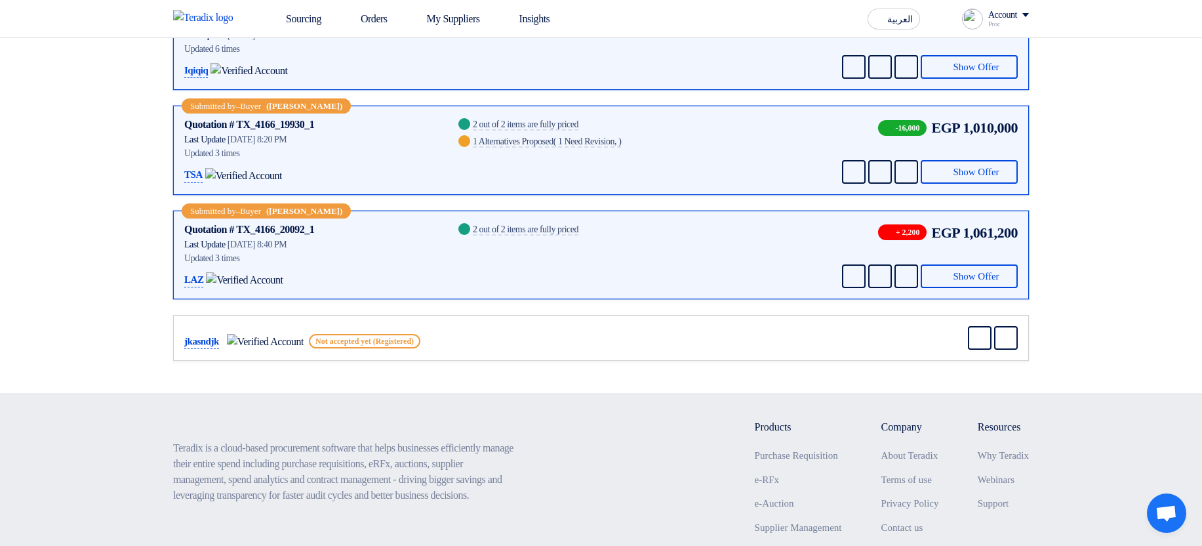
scroll to position [359, 0]
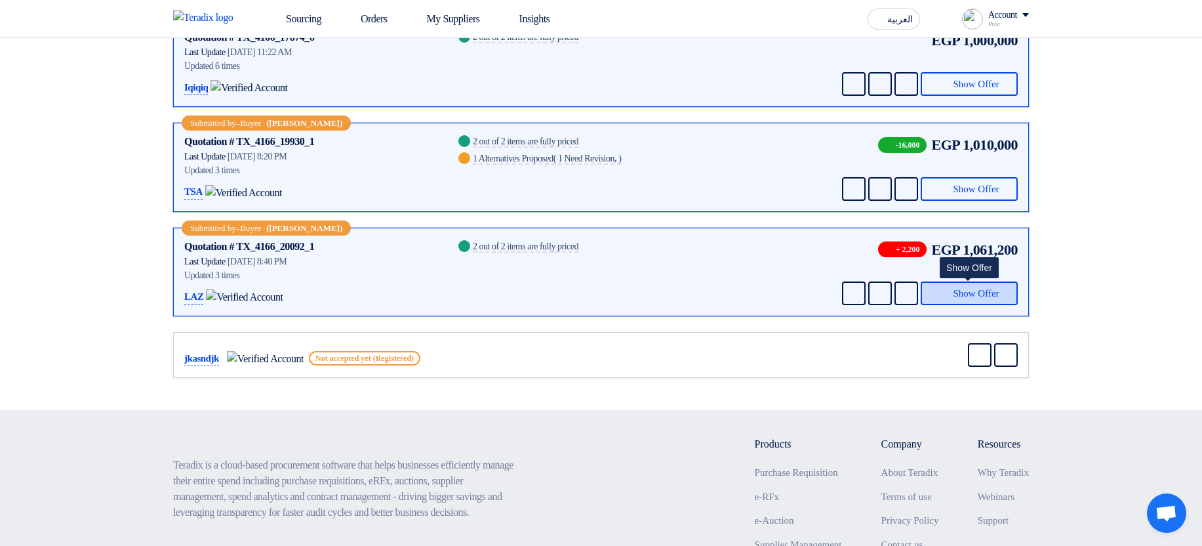
click at [965, 281] on button "Show Offer" at bounding box center [969, 293] width 97 height 24
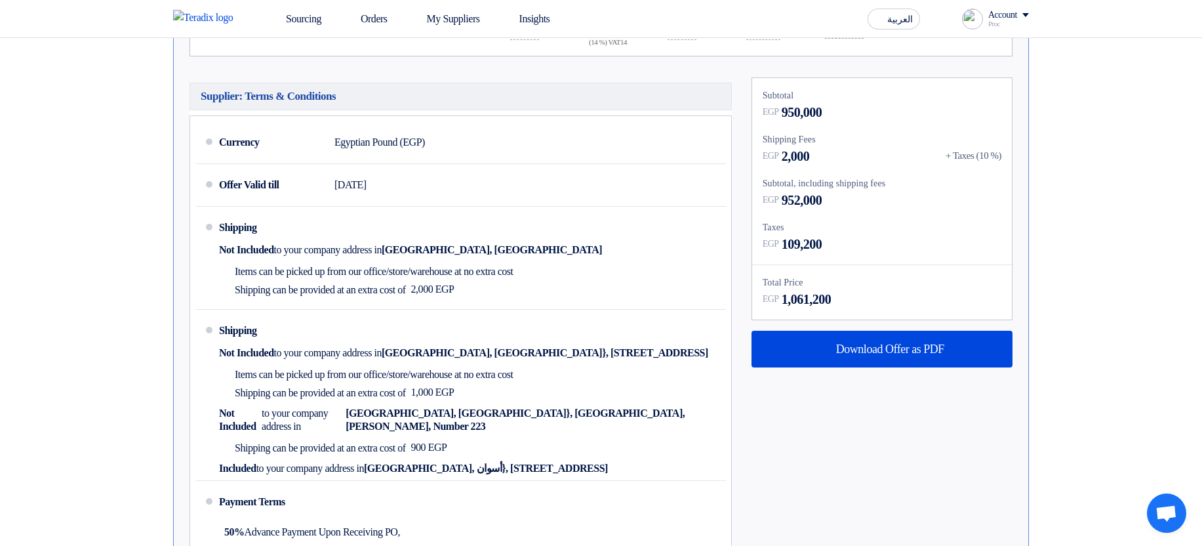
scroll to position [831, 0]
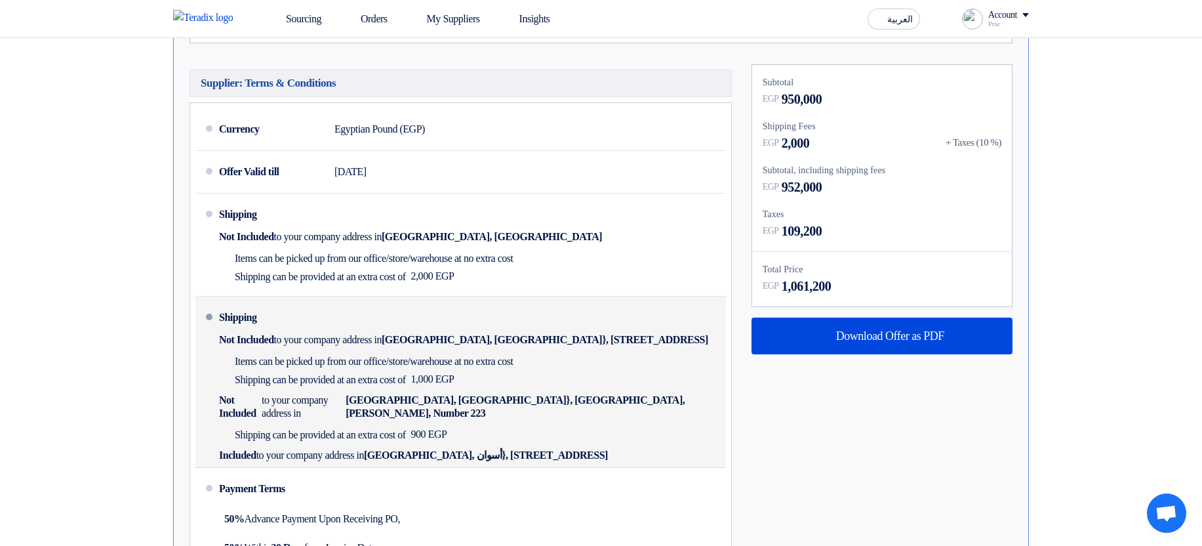
drag, startPoint x: 418, startPoint y: 336, endPoint x: 651, endPoint y: 340, distance: 232.8
click at [651, 340] on div "Shipping Not Included to your company address in Egypt, القاهرة}, 9 Street, Num…" at bounding box center [470, 382] width 502 height 160
click at [651, 339] on div "Shipping Not Included to your company address in Egypt, القاهرة}, 9 Street, Num…" at bounding box center [470, 382] width 502 height 160
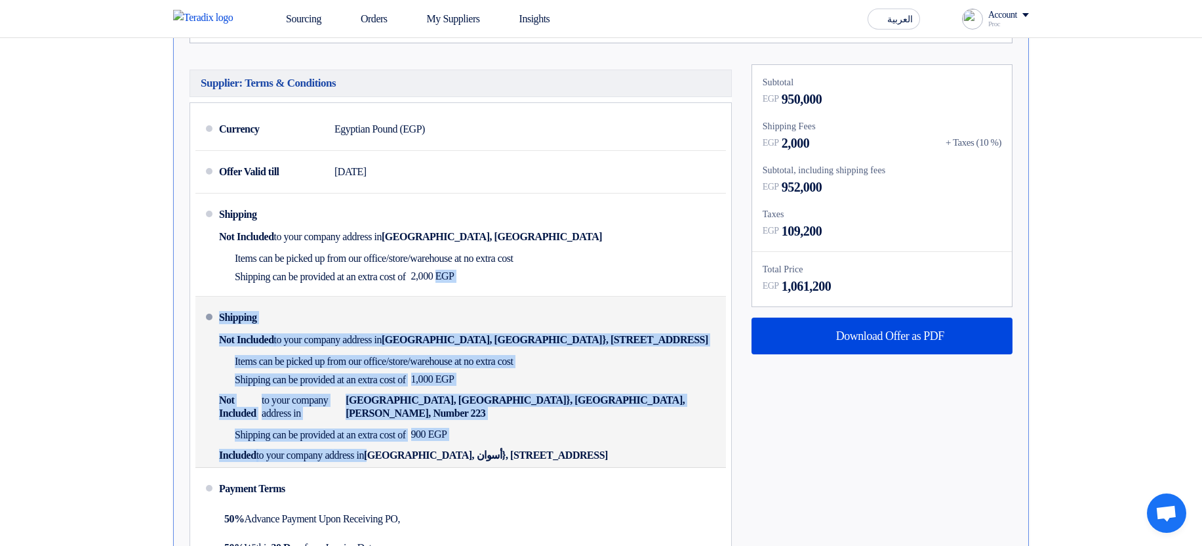
drag, startPoint x: 611, startPoint y: 266, endPoint x: 597, endPoint y: 427, distance: 161.9
click at [597, 427] on ul "Currency Egyptian Pound (EGP) Offer Valid till 9 Oct 2024 Shipping Not Included…" at bounding box center [461, 337] width 542 height 471
click at [597, 427] on div "Shipping Not Included to your company address in Egypt, القاهرة}, 9 Street, Num…" at bounding box center [470, 382] width 502 height 160
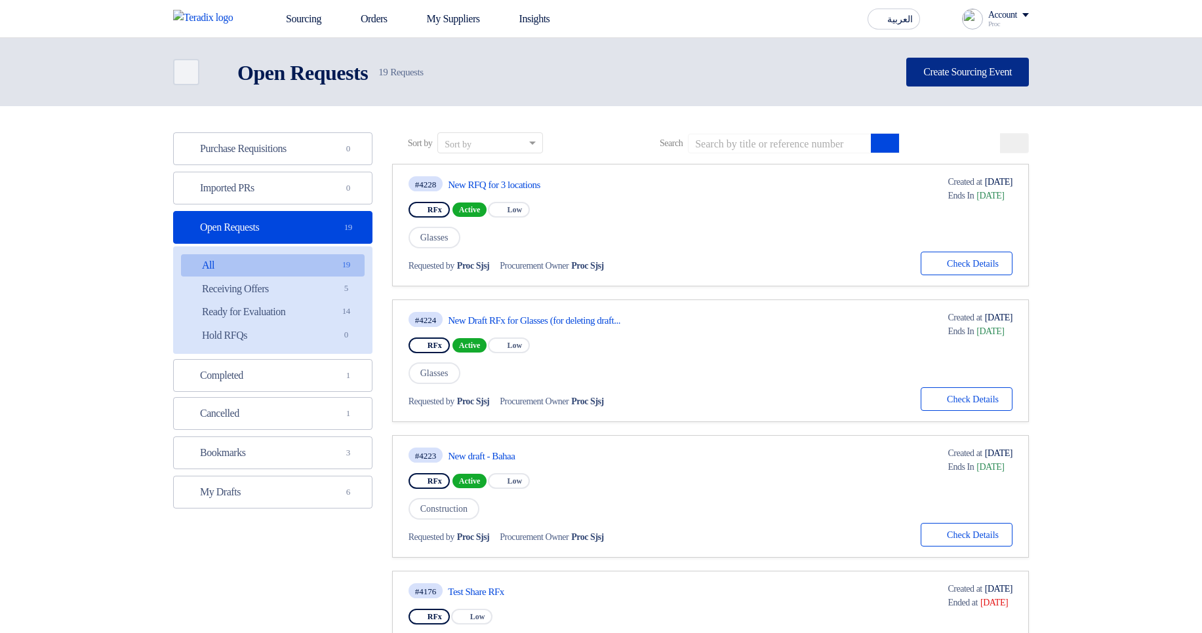
click at [949, 70] on link "Create Sourcing Event" at bounding box center [967, 72] width 123 height 29
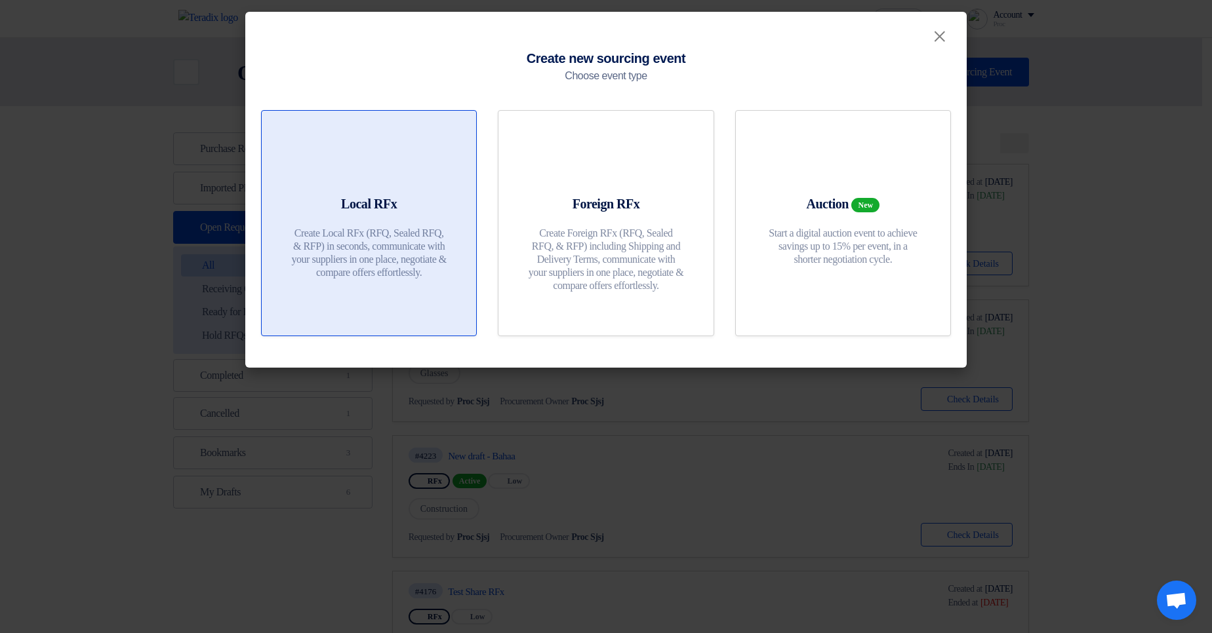
click at [372, 167] on icon at bounding box center [368, 163] width 31 height 31
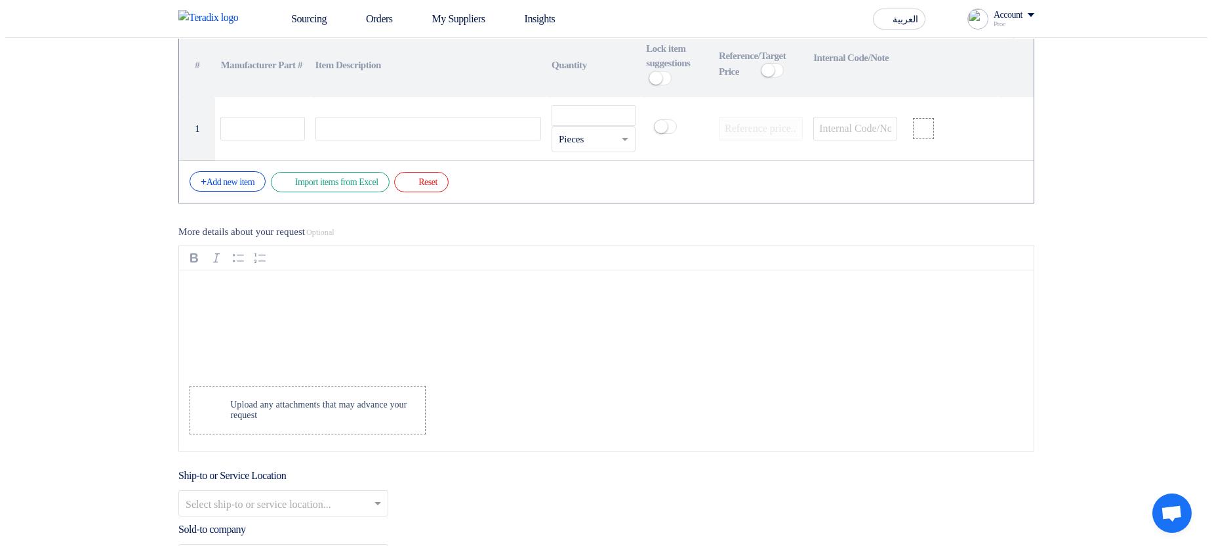
scroll to position [1023, 0]
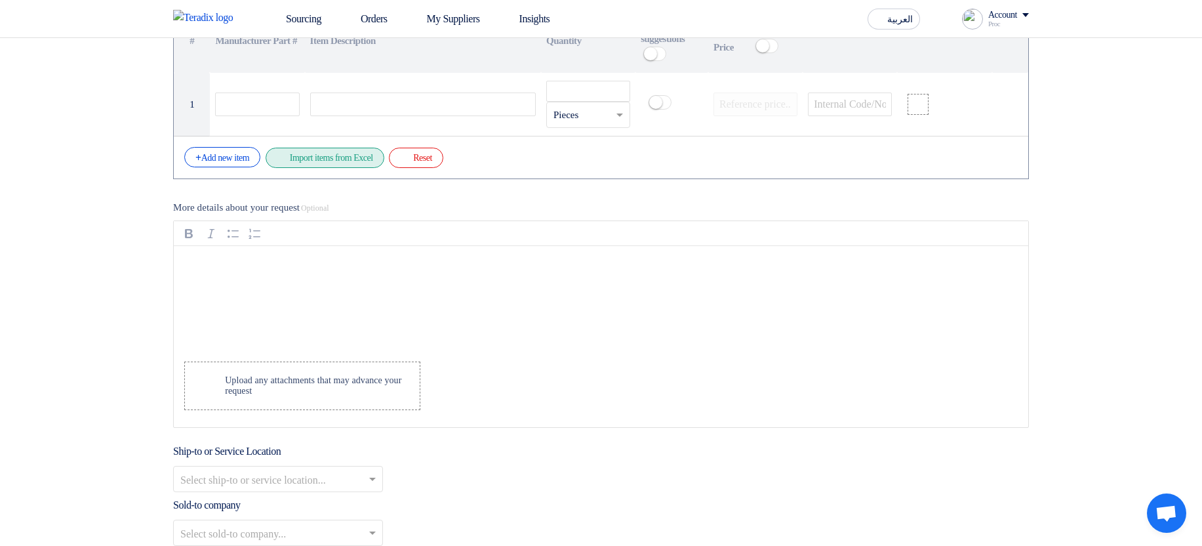
click at [336, 166] on div "Excel file Import items from Excel" at bounding box center [325, 158] width 119 height 20
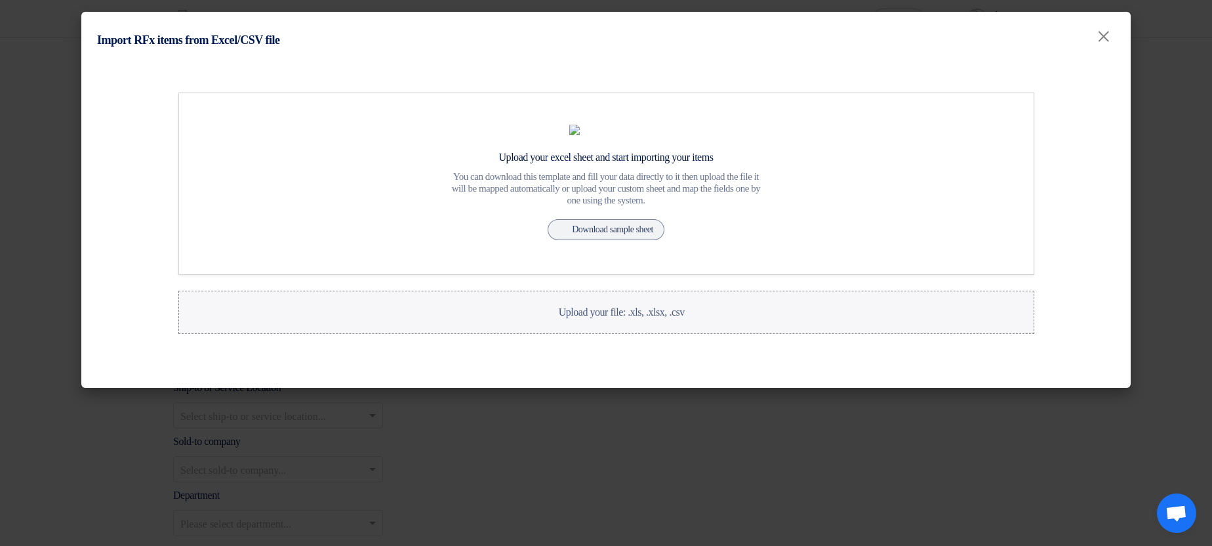
click at [586, 320] on div "Upload your file: .xls, .xlsx, .csv Upload your file: .xls, .xlsx, .csv" at bounding box center [605, 312] width 157 height 16
click at [0, 0] on input "Upload your file: .xls, .xlsx, .csv Upload your file: .xls, .xlsx, .csv" at bounding box center [0, 0] width 0 height 0
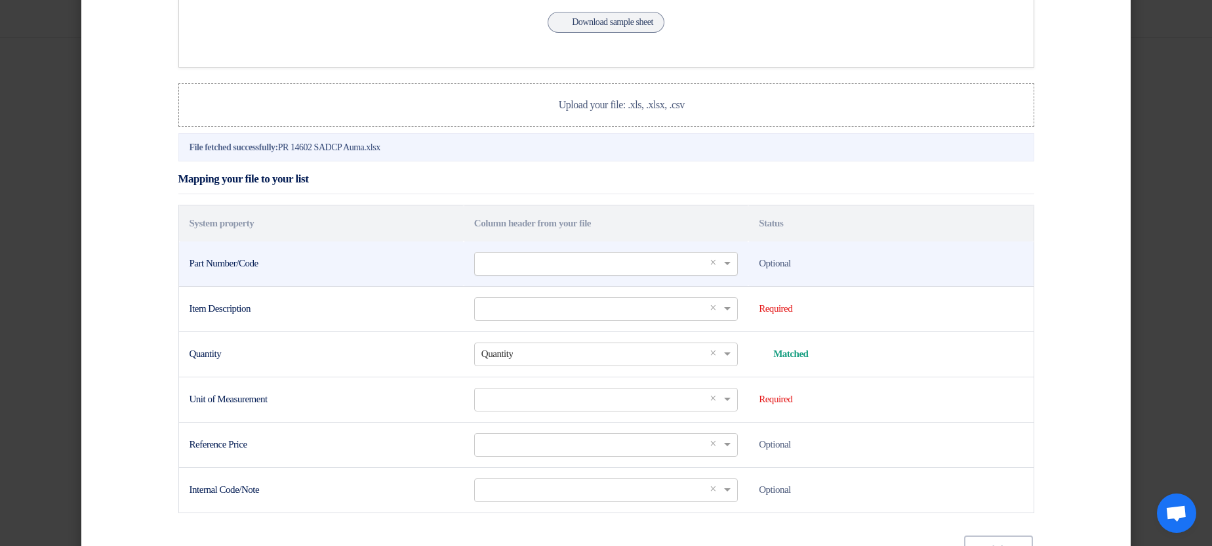
scroll to position [236, 0]
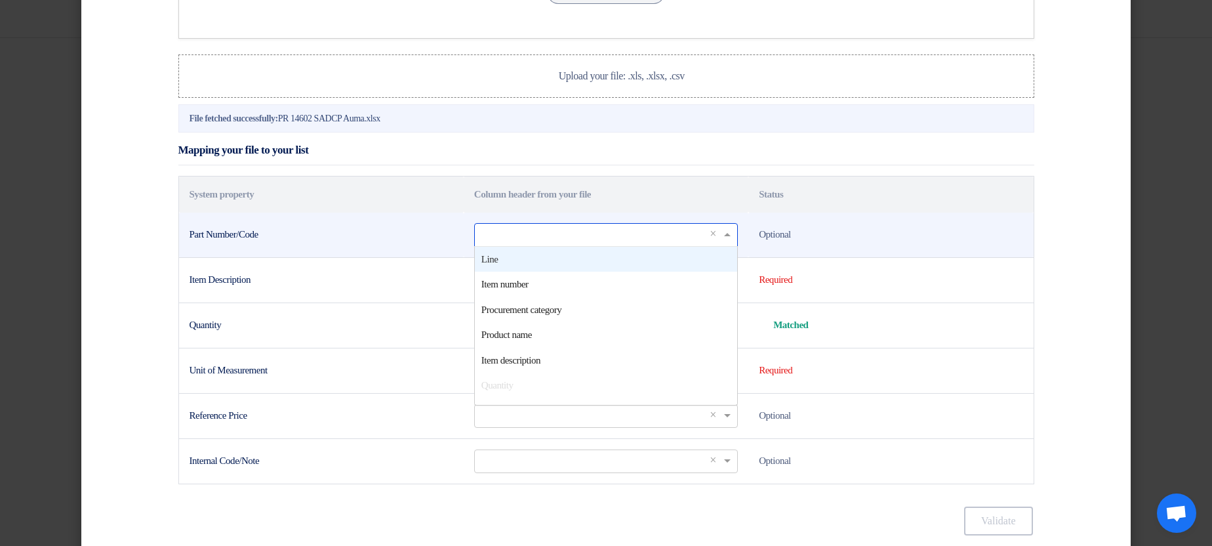
click at [596, 245] on input "text" at bounding box center [599, 235] width 236 height 22
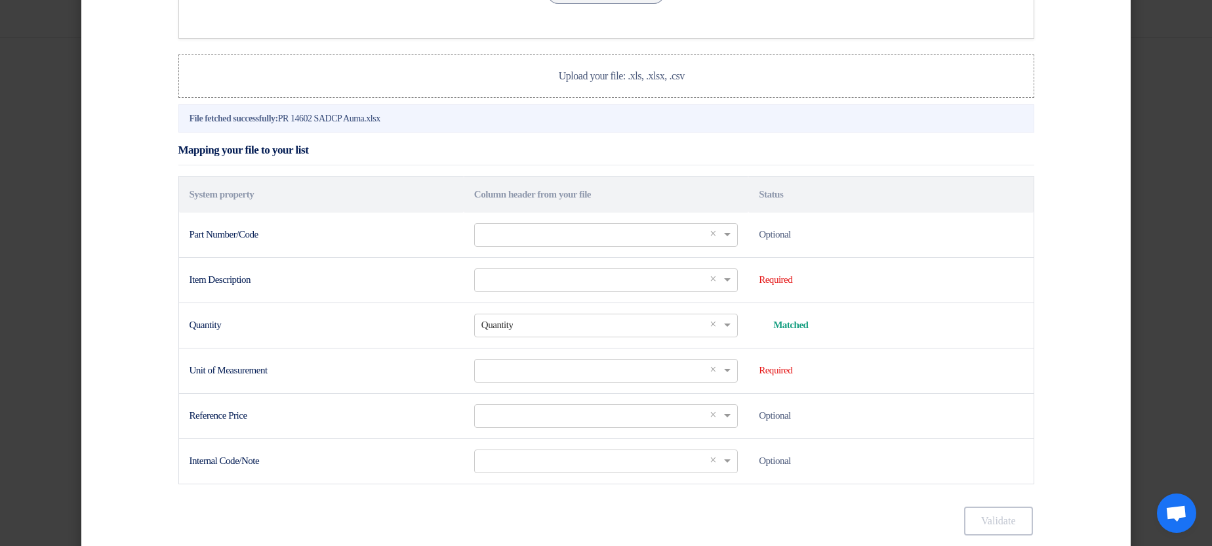
click at [703, 166] on div "Mapping your file to your list" at bounding box center [606, 150] width 856 height 31
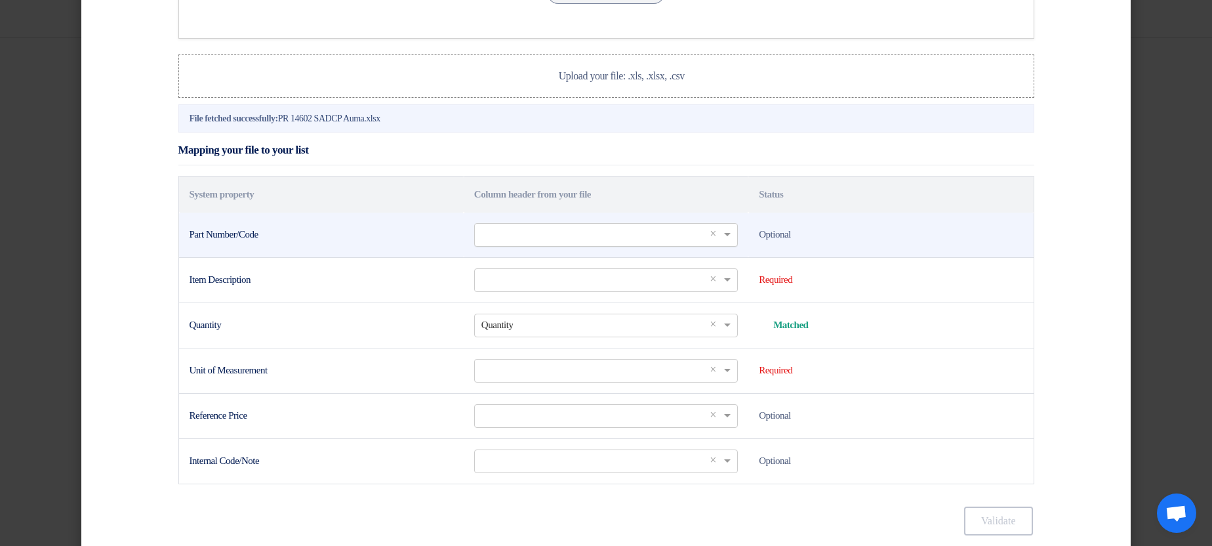
click at [546, 245] on input "text" at bounding box center [599, 235] width 236 height 22
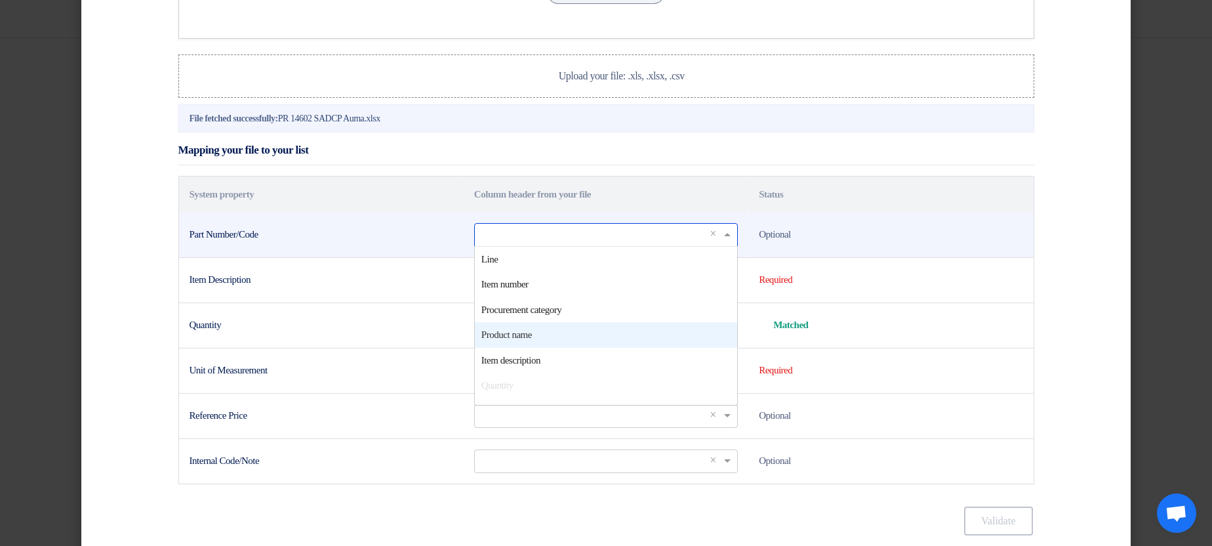
click at [573, 348] on div "Product name" at bounding box center [606, 335] width 262 height 26
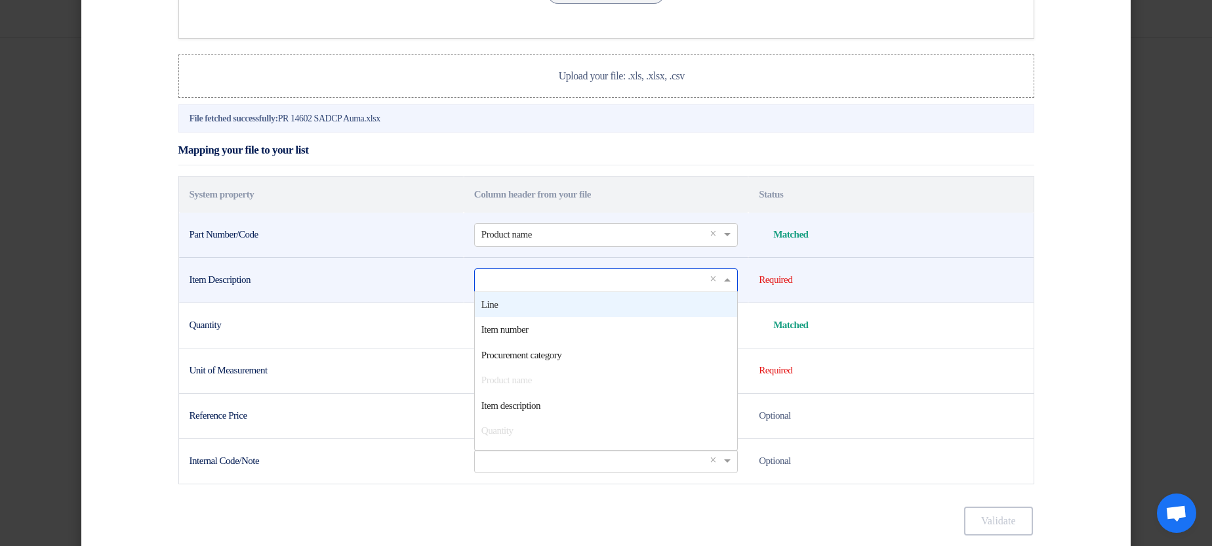
click at [529, 291] on input "text" at bounding box center [599, 280] width 236 height 22
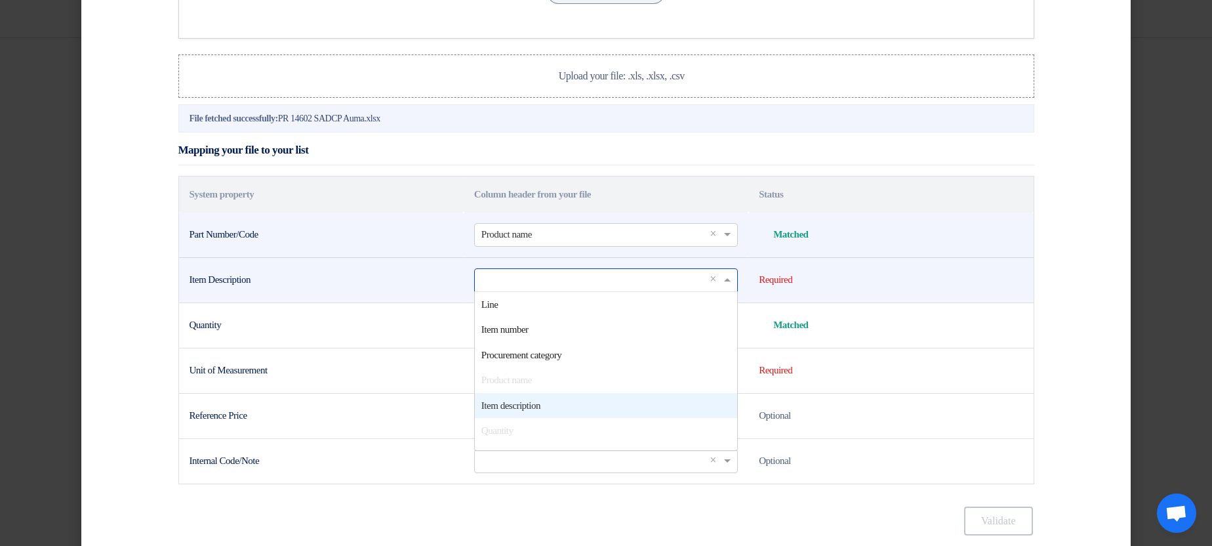
click at [531, 411] on span "Item description" at bounding box center [510, 405] width 59 height 10
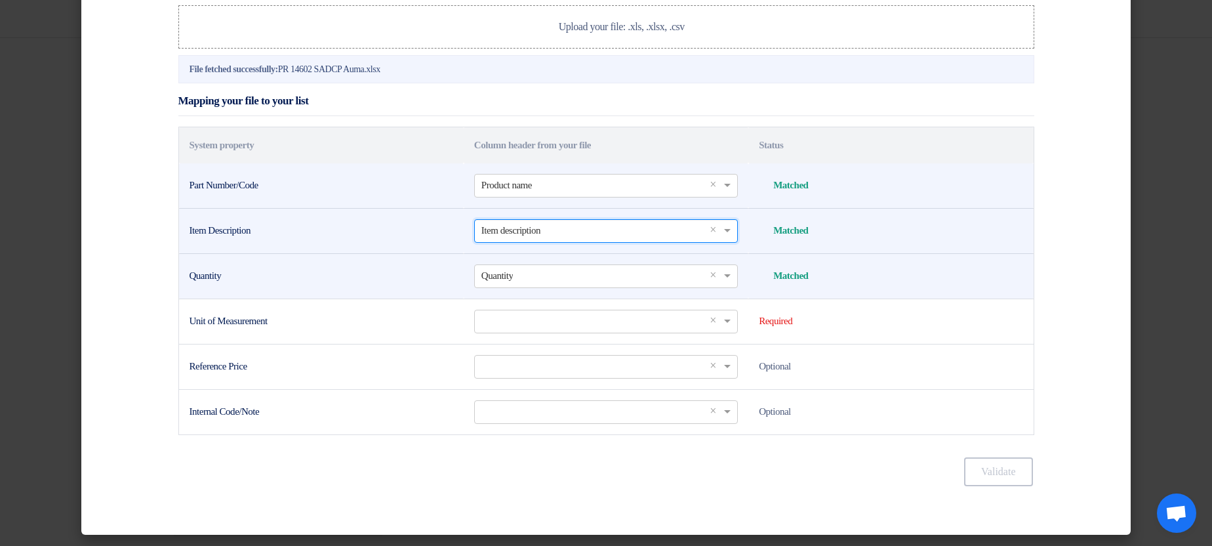
scroll to position [315, 0]
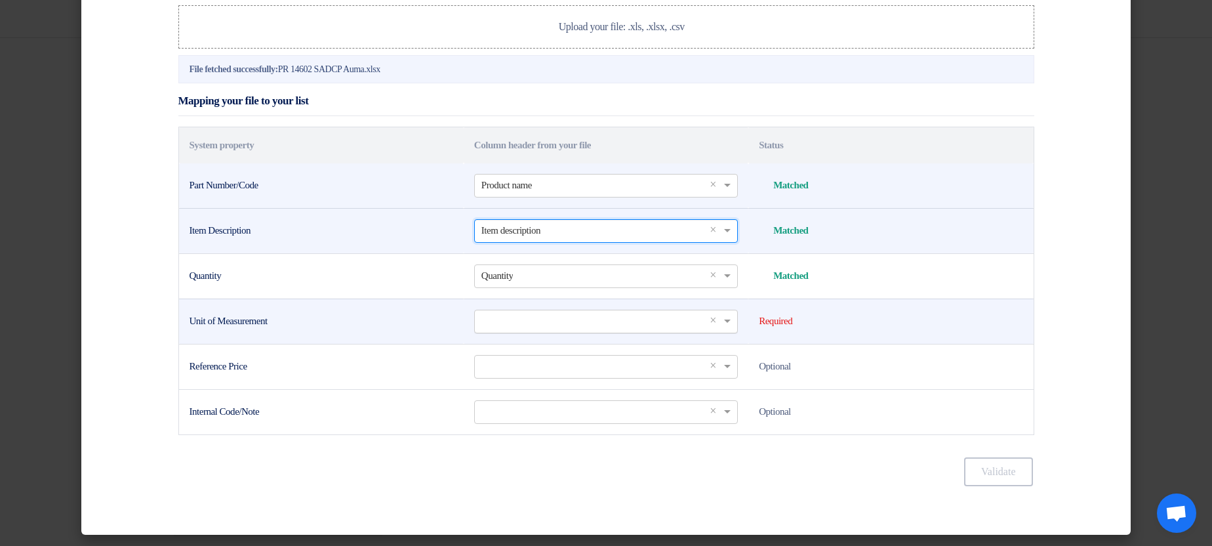
click at [561, 332] on input "text" at bounding box center [599, 321] width 236 height 22
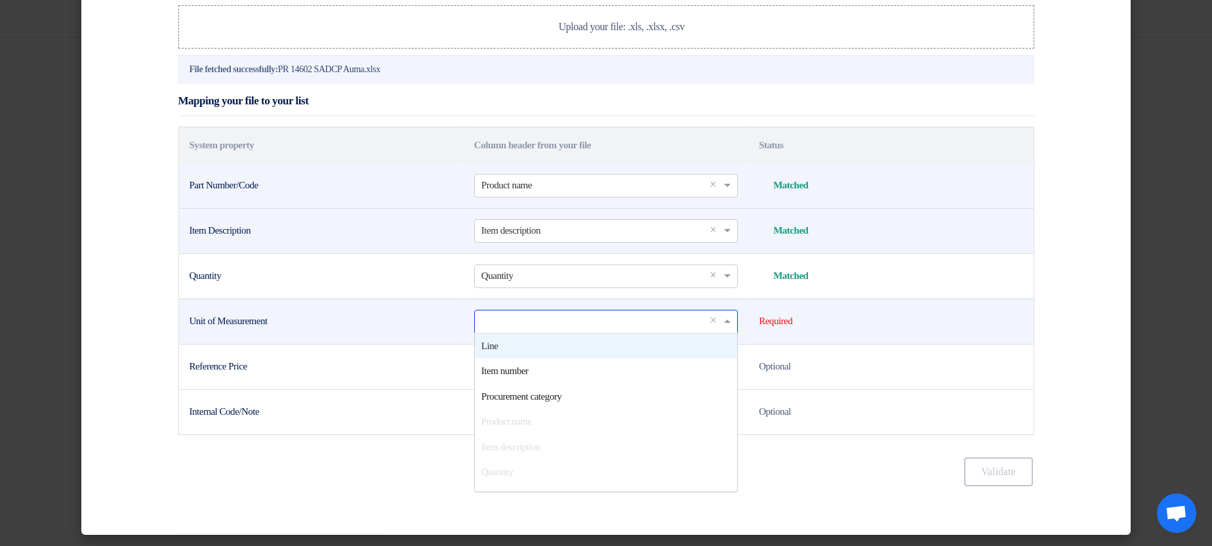
scroll to position [79, 0]
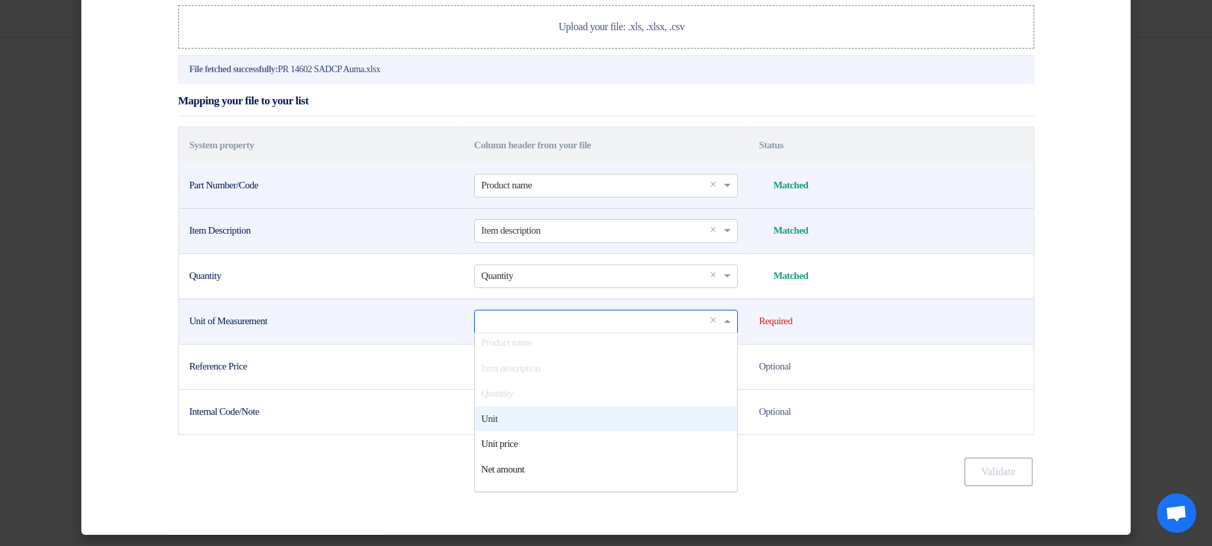
click at [534, 431] on div "Unit" at bounding box center [606, 419] width 262 height 26
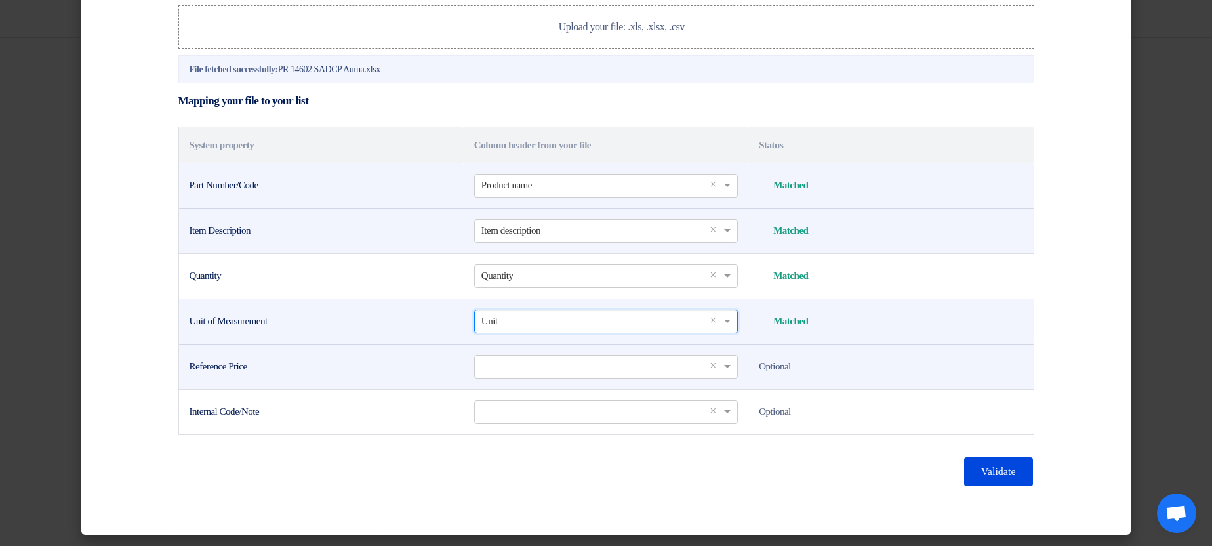
scroll to position [336, 0]
click at [501, 372] on input "text" at bounding box center [599, 366] width 236 height 22
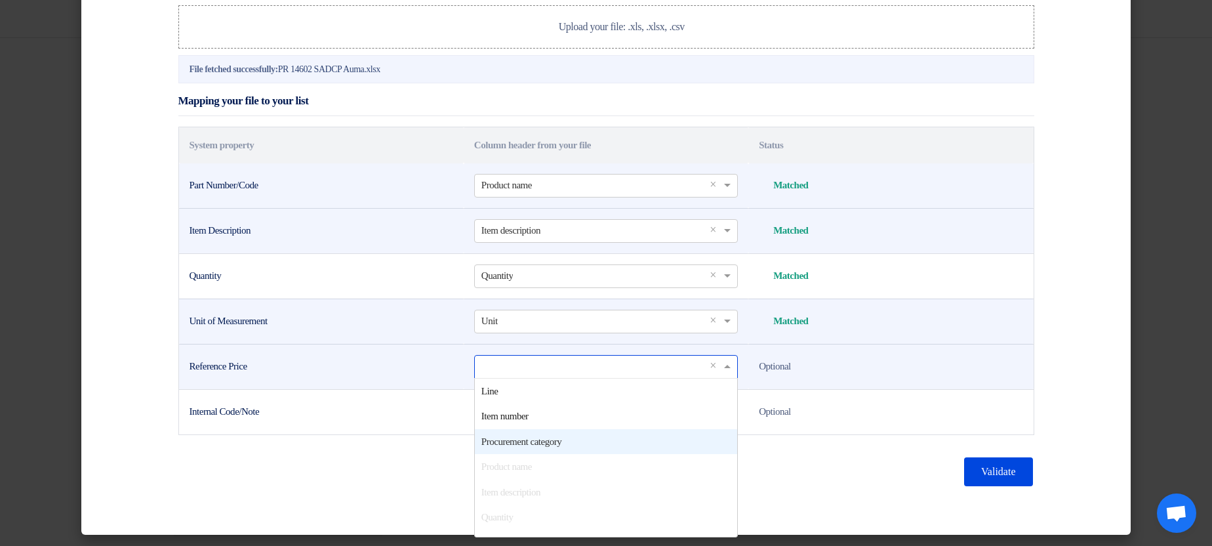
scroll to position [157, 0]
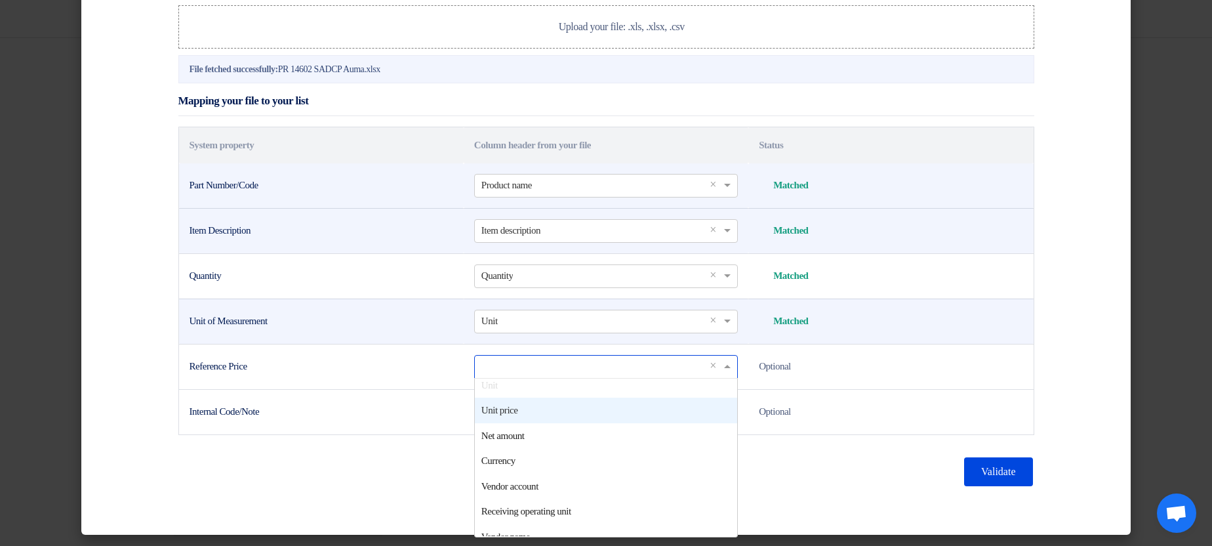
click at [420, 331] on td "Unit of Measurement" at bounding box center [321, 320] width 285 height 45
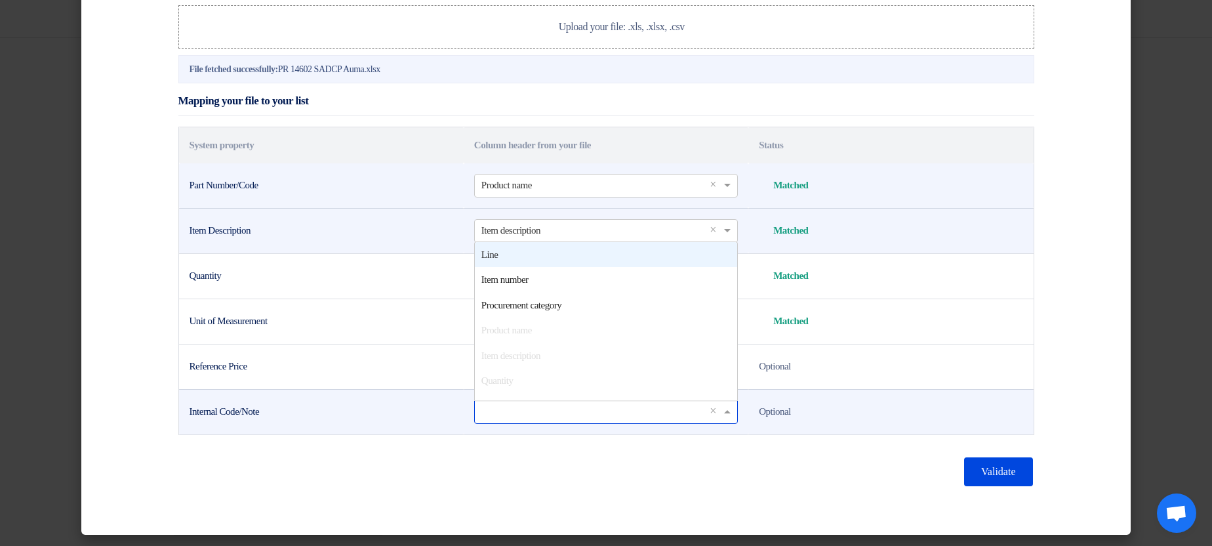
click at [541, 417] on input "text" at bounding box center [599, 412] width 236 height 22
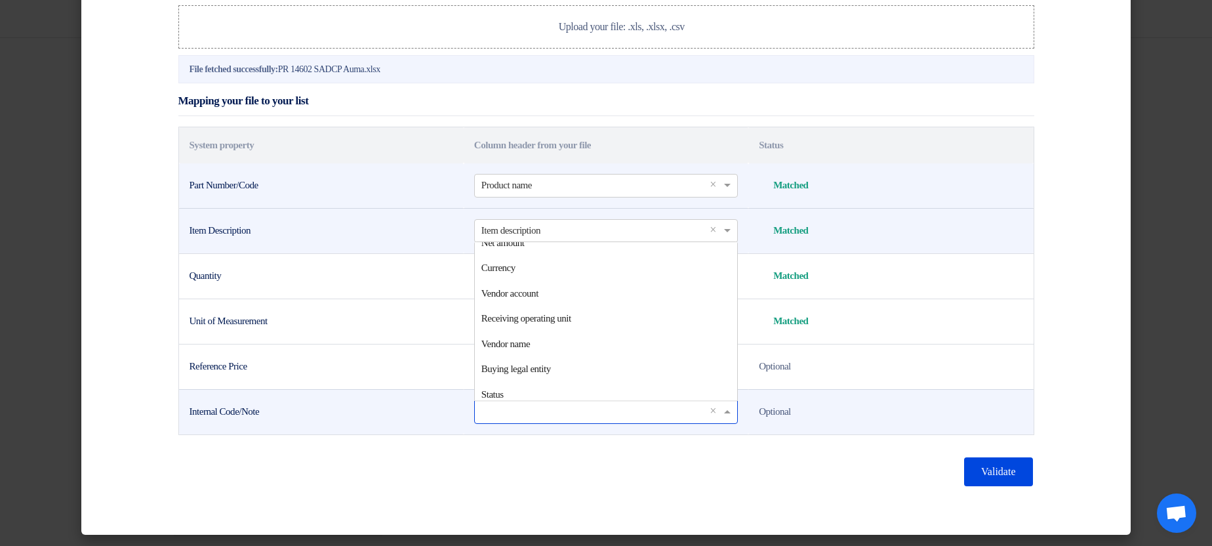
scroll to position [221, 0]
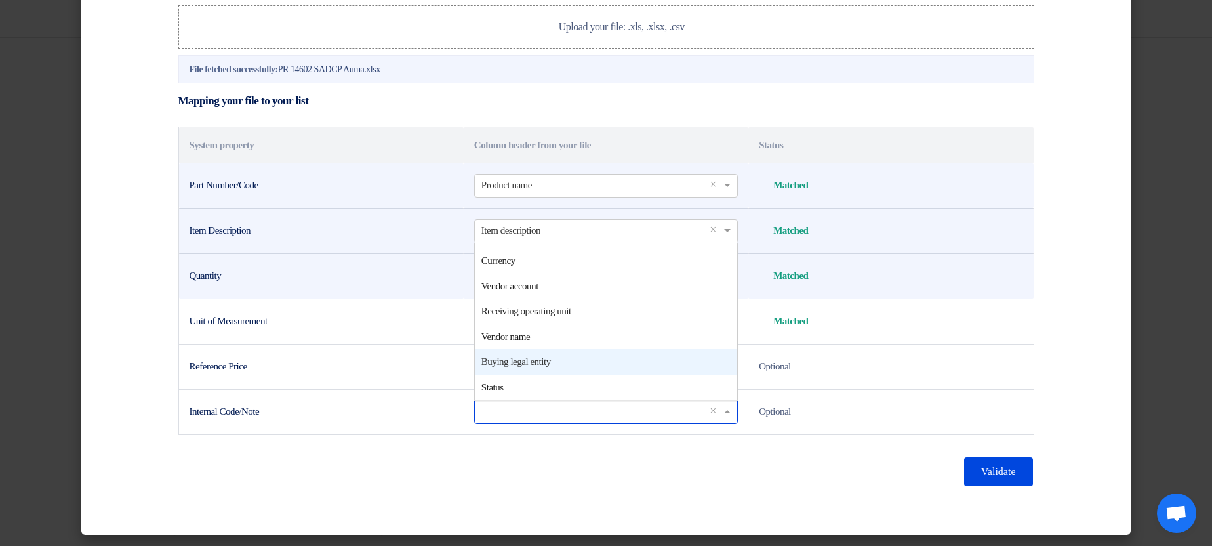
click at [908, 284] on td "Matched Matched" at bounding box center [890, 275] width 285 height 45
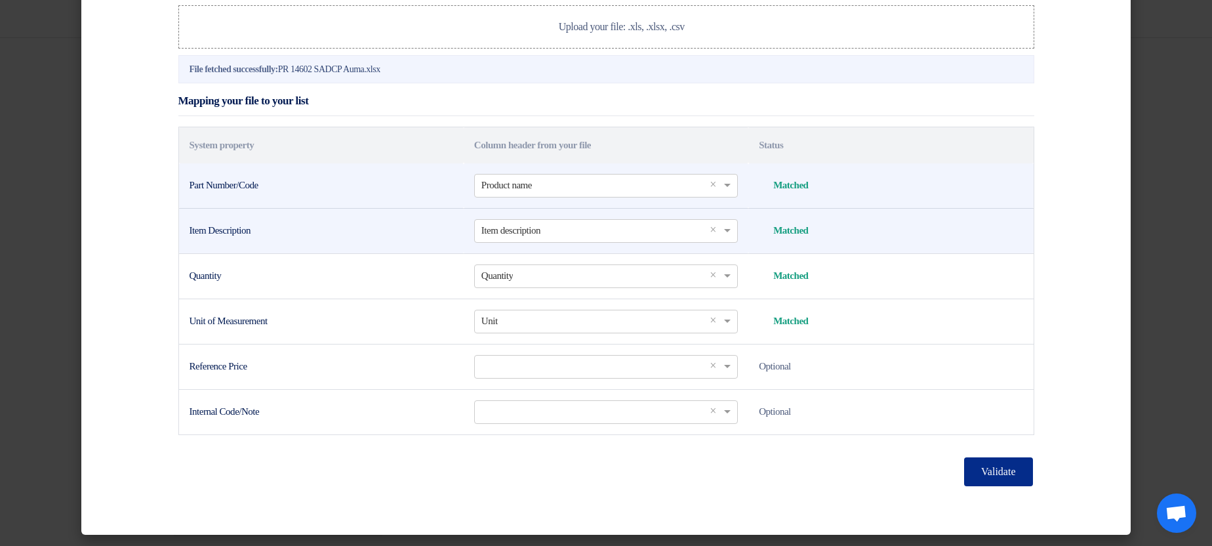
click at [993, 477] on button "Validate" at bounding box center [998, 471] width 68 height 29
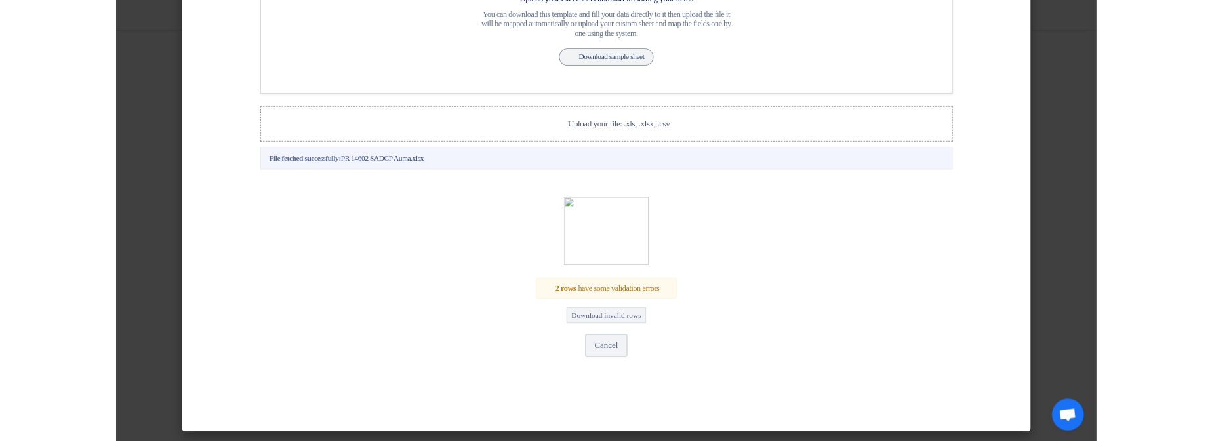
scroll to position [210, 0]
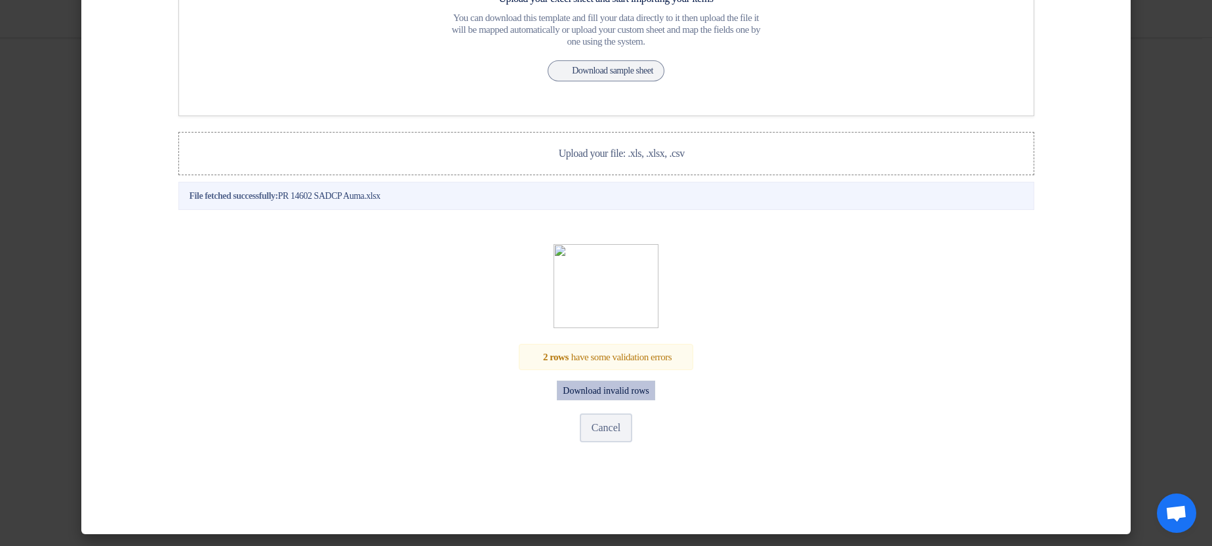
click at [633, 385] on button "Download invalid rows" at bounding box center [606, 390] width 98 height 20
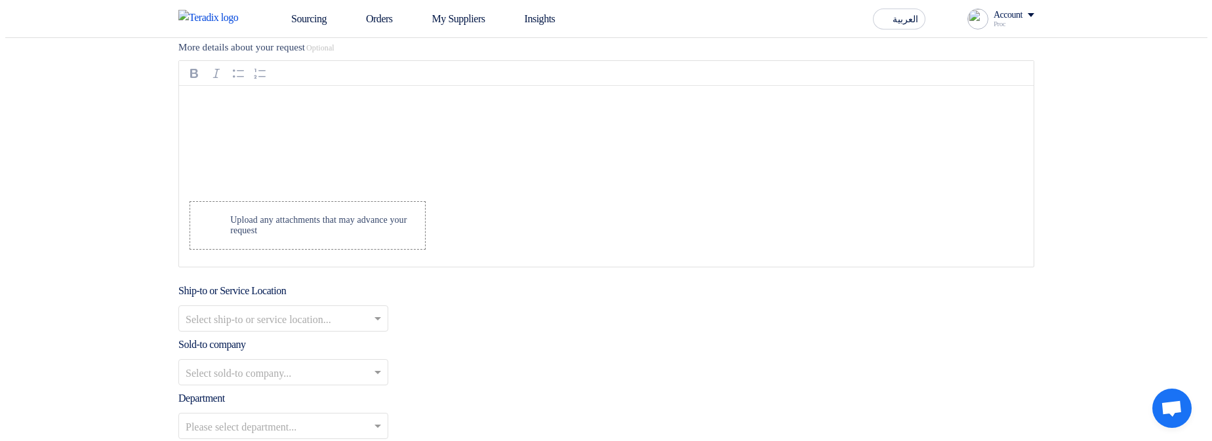
scroll to position [944, 0]
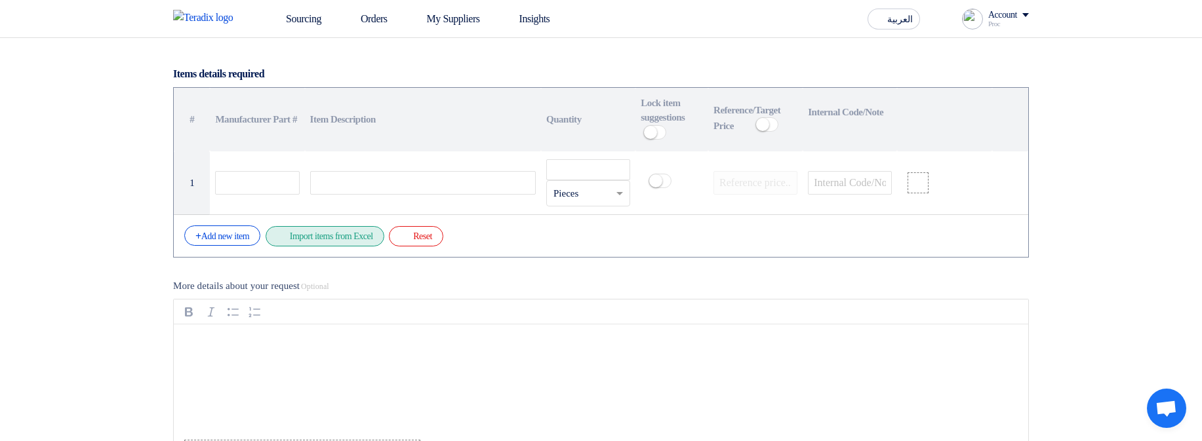
click at [365, 242] on div "Excel file Import items from Excel" at bounding box center [325, 236] width 119 height 20
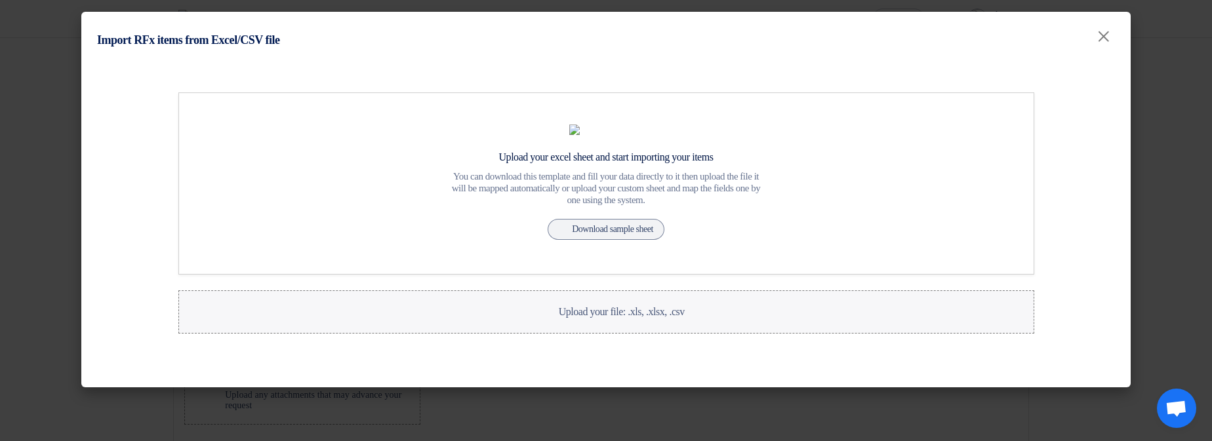
click at [528, 334] on label "Upload your file: .xls, .xlsx, .csv Upload your file: .xls, .xlsx, .csv" at bounding box center [606, 312] width 856 height 43
click at [0, 0] on input "Upload your file: .xls, .xlsx, .csv Upload your file: .xls, .xlsx, .csv" at bounding box center [0, 0] width 0 height 0
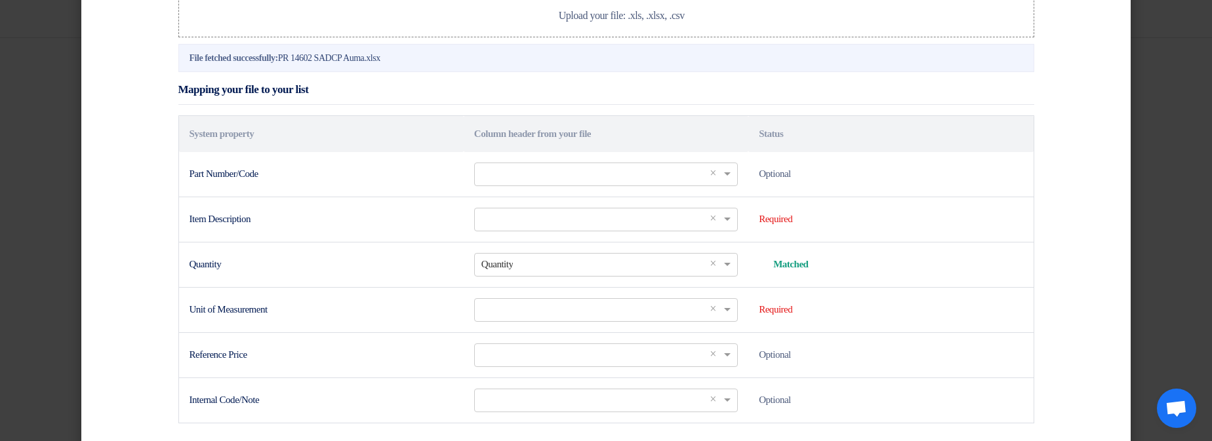
scroll to position [315, 0]
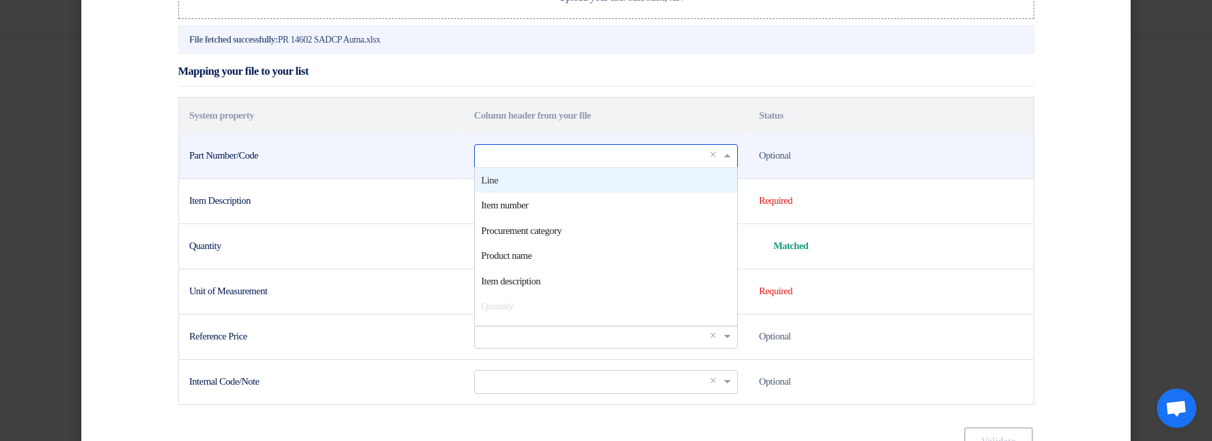
click at [542, 167] on input "text" at bounding box center [599, 156] width 236 height 22
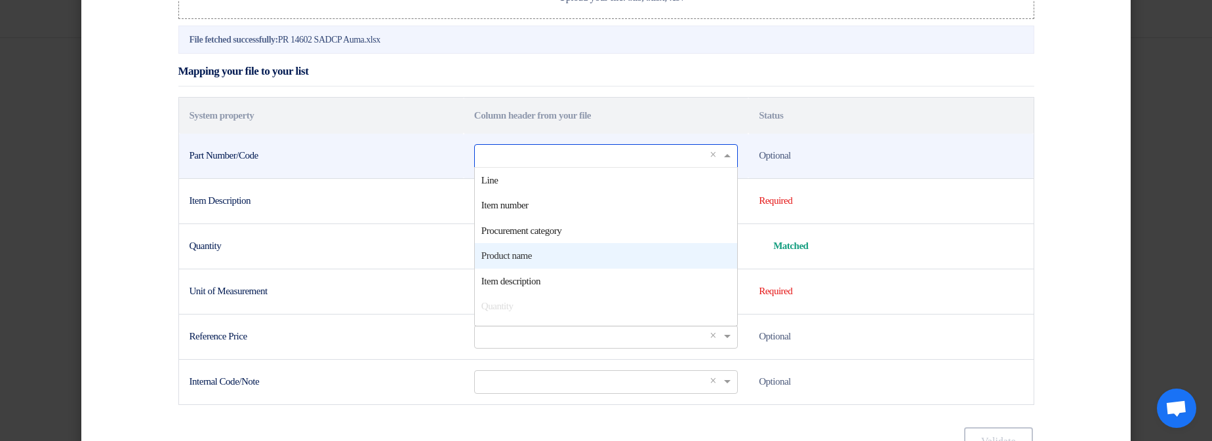
click at [546, 269] on div "Product name" at bounding box center [606, 256] width 262 height 26
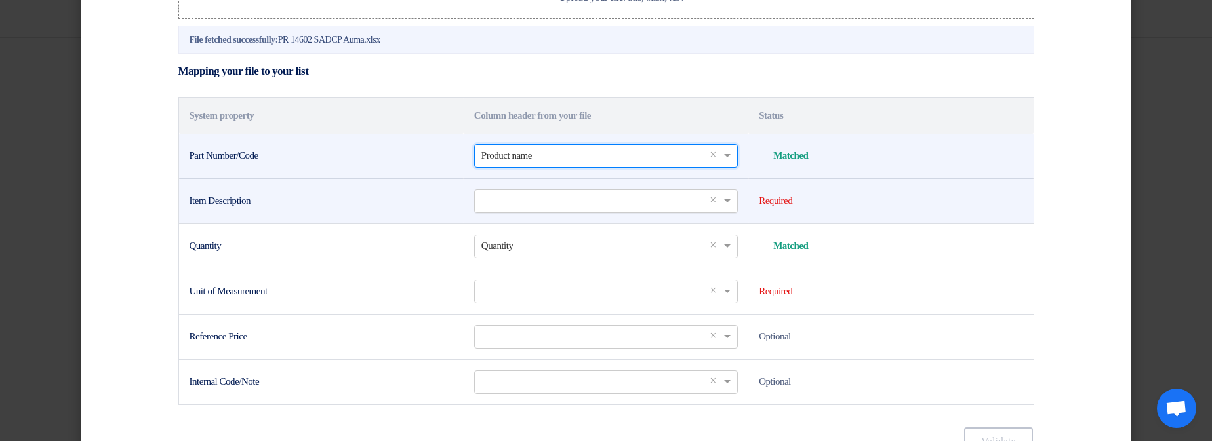
click at [526, 212] on input "text" at bounding box center [599, 201] width 236 height 22
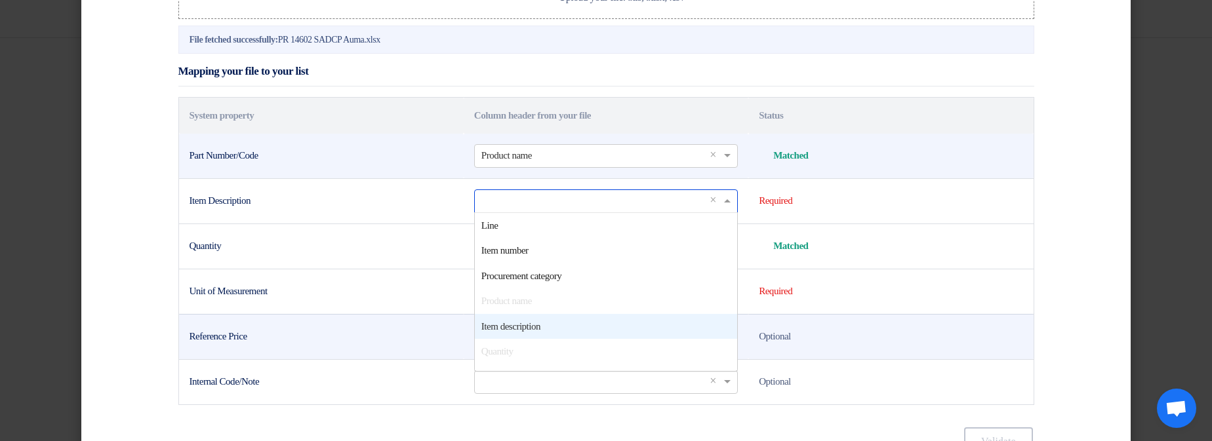
click at [559, 340] on div "Item description" at bounding box center [606, 327] width 262 height 26
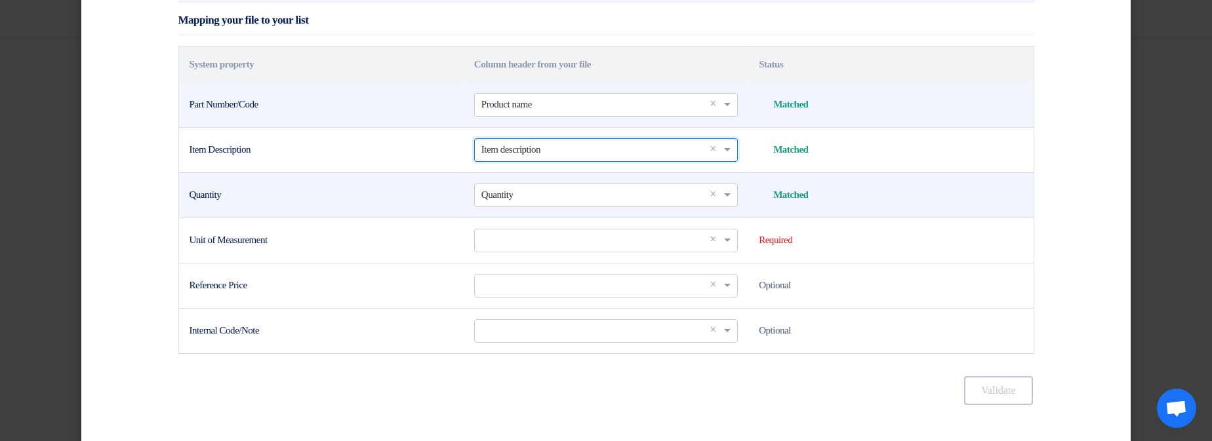
scroll to position [393, 0]
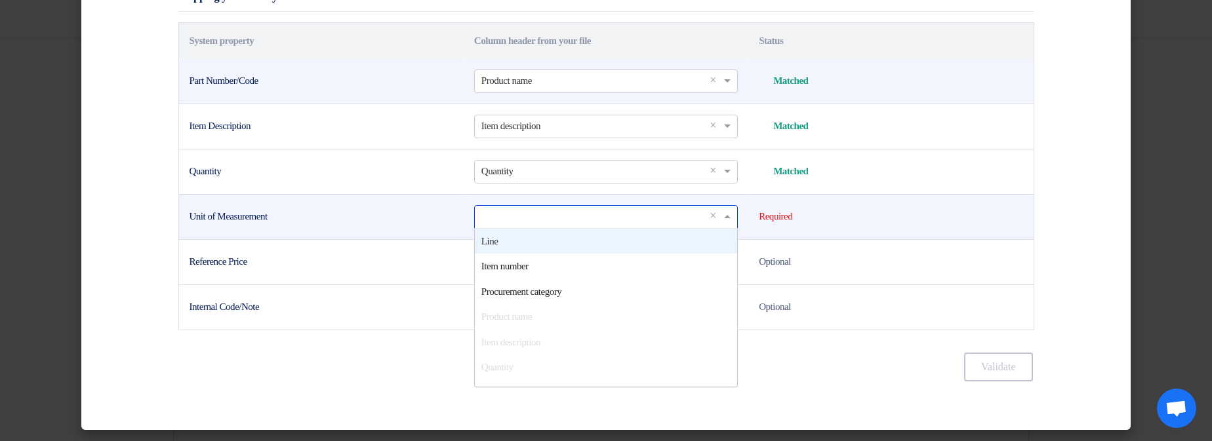
click at [498, 228] on input "text" at bounding box center [599, 217] width 236 height 22
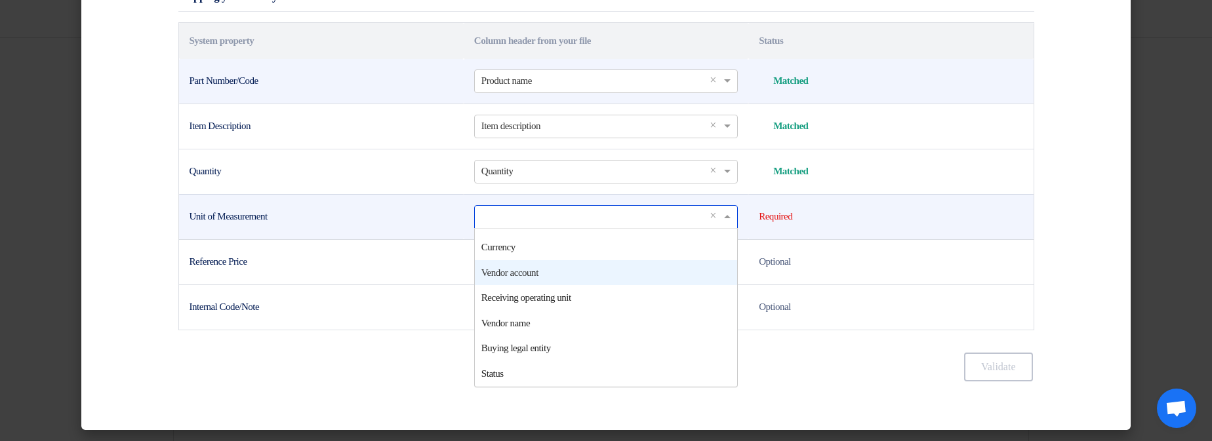
scroll to position [142, 0]
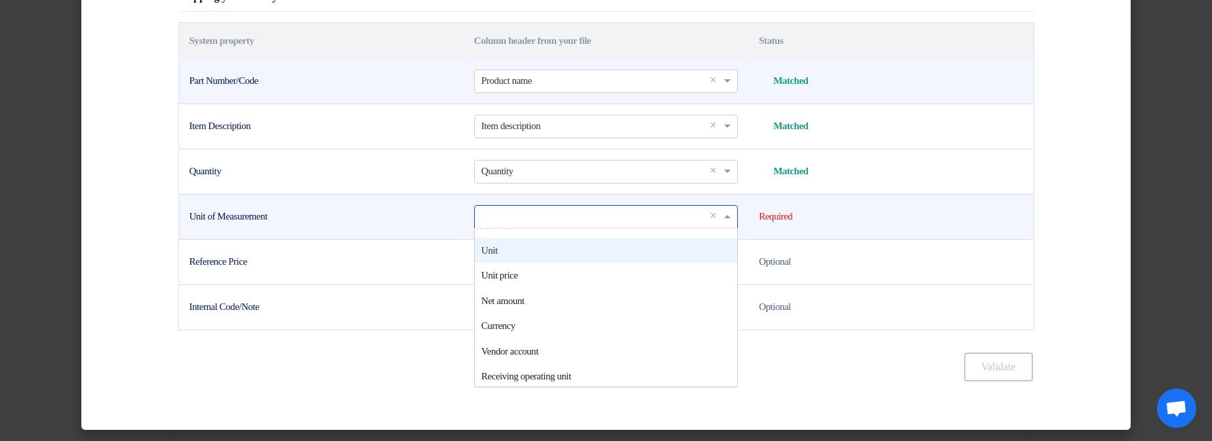
click at [561, 264] on div "Unit" at bounding box center [606, 251] width 262 height 26
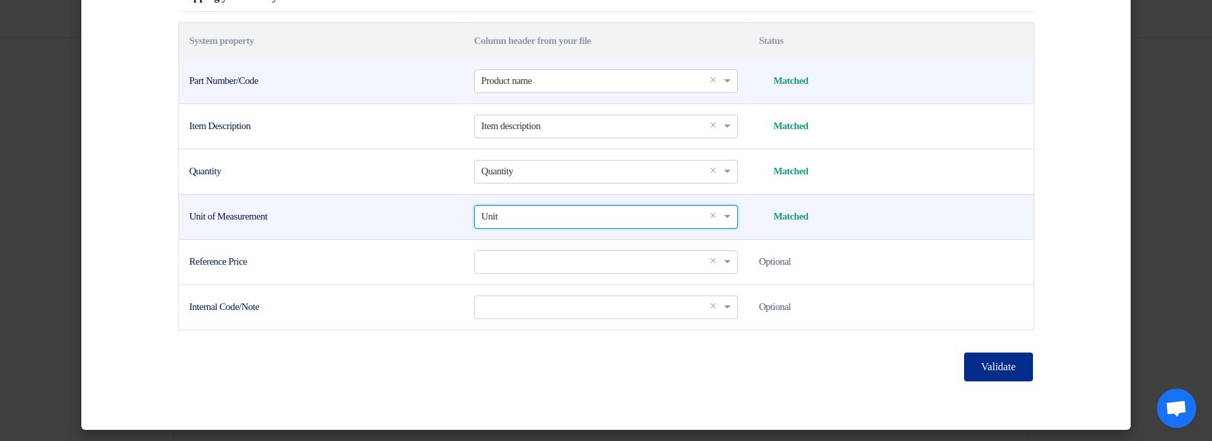
click at [1002, 382] on button "Validate" at bounding box center [998, 367] width 68 height 29
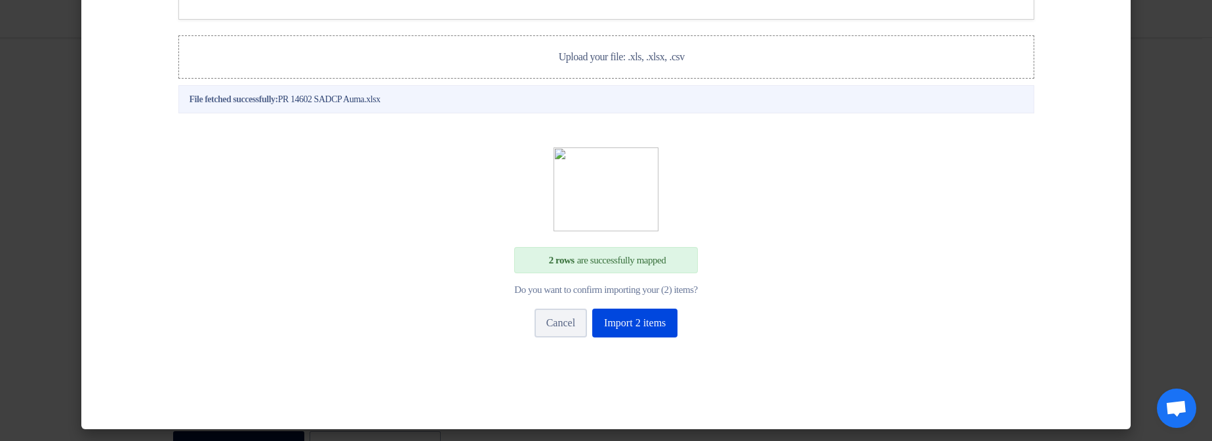
scroll to position [306, 0]
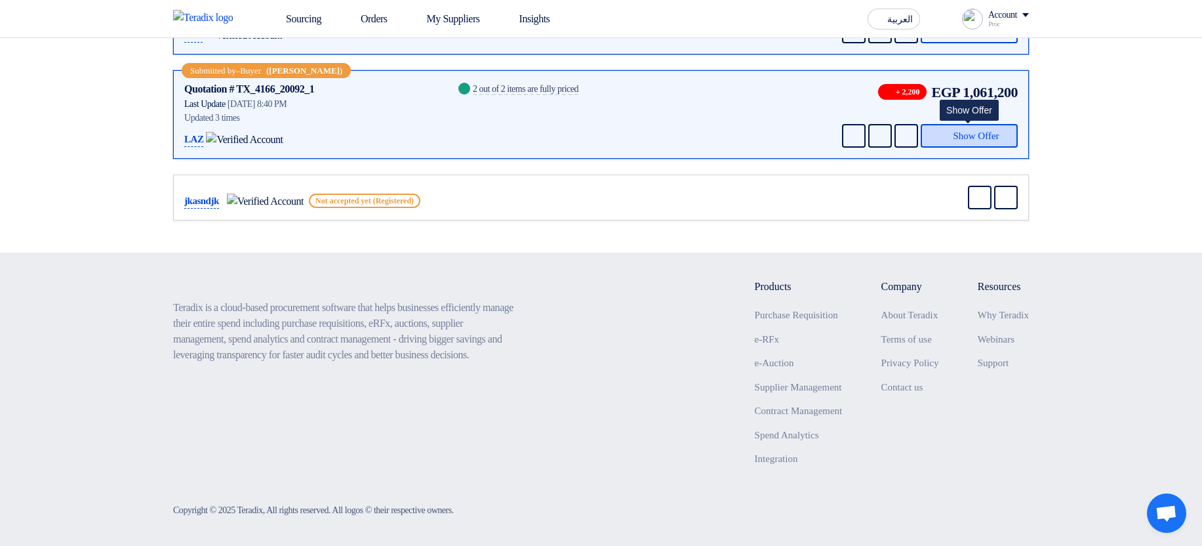
click at [981, 137] on span "Show Offer" at bounding box center [976, 136] width 46 height 10
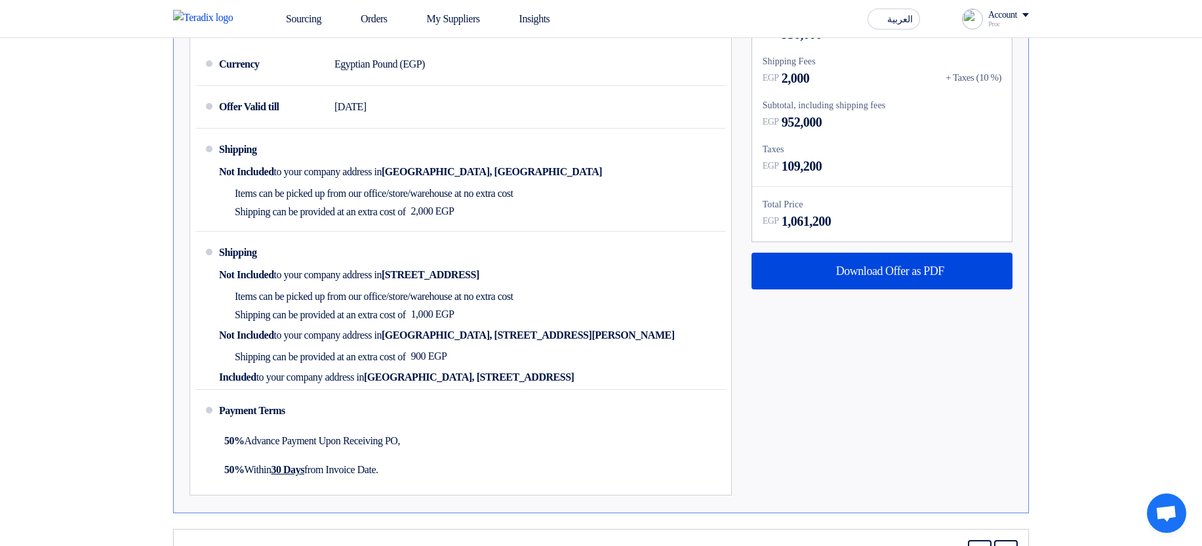
scroll to position [910, 0]
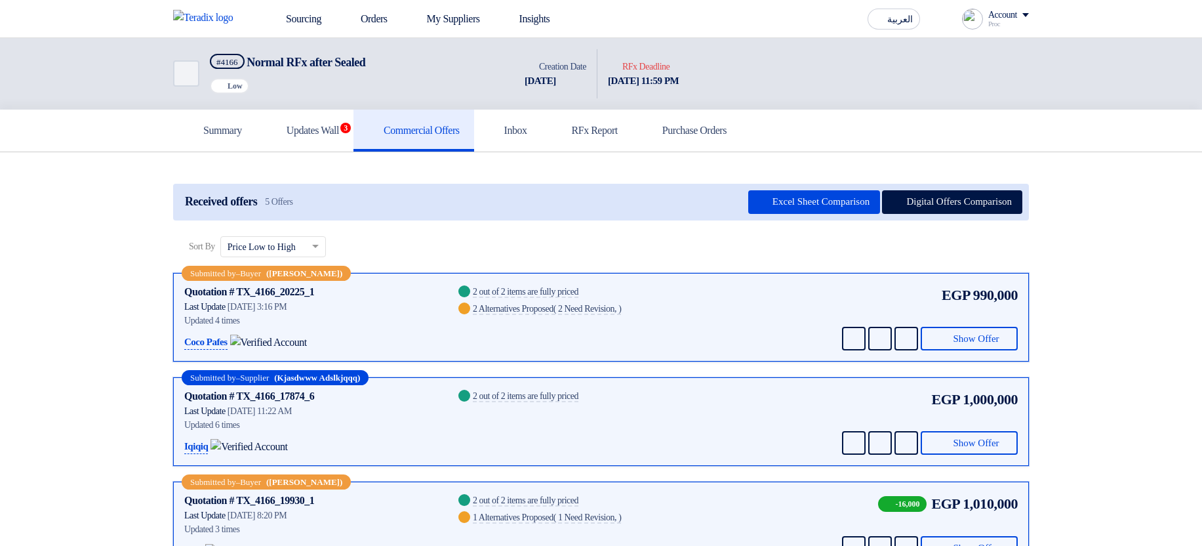
scroll to position [516, 0]
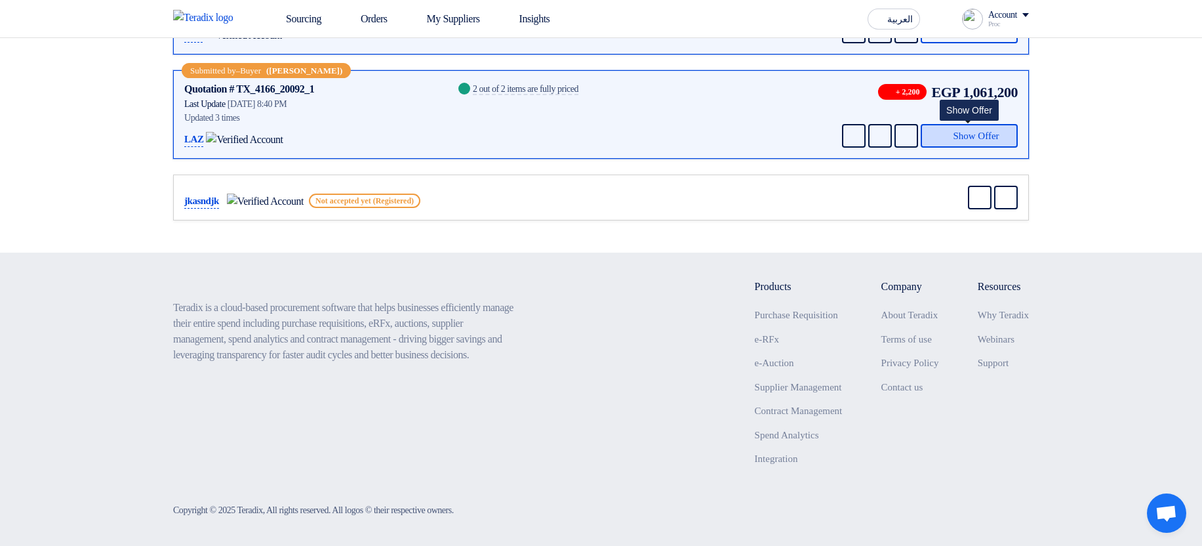
click at [939, 134] on icon at bounding box center [944, 135] width 10 height 10
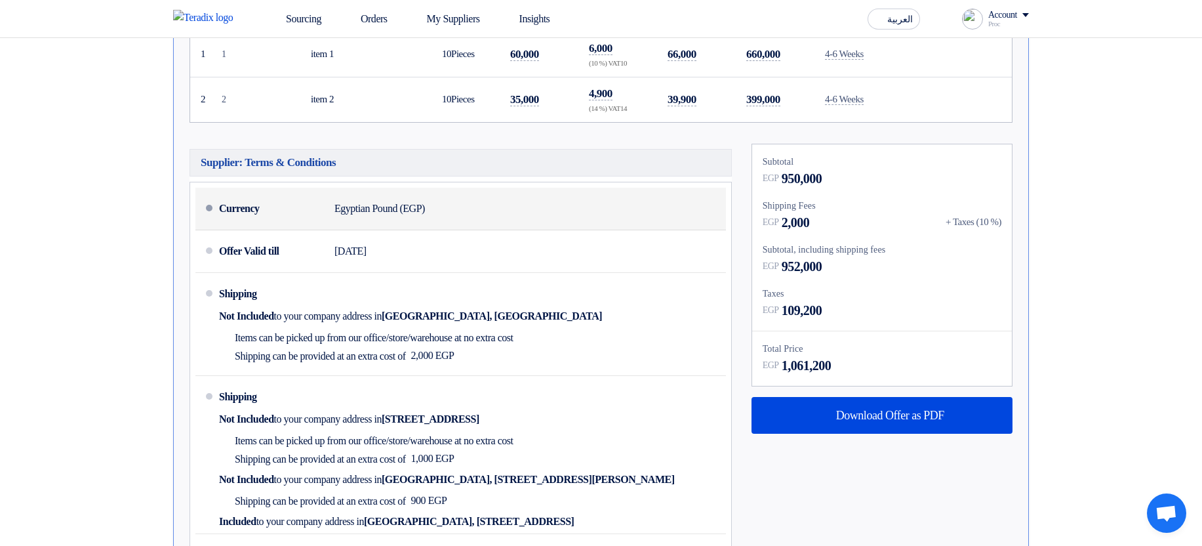
scroll to position [752, 0]
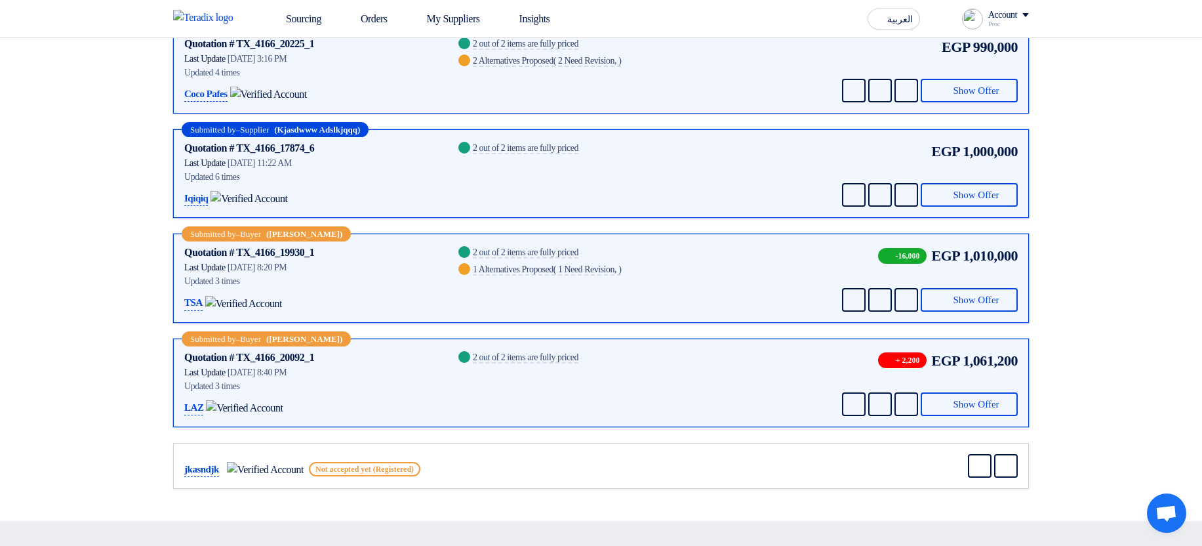
scroll to position [256, 0]
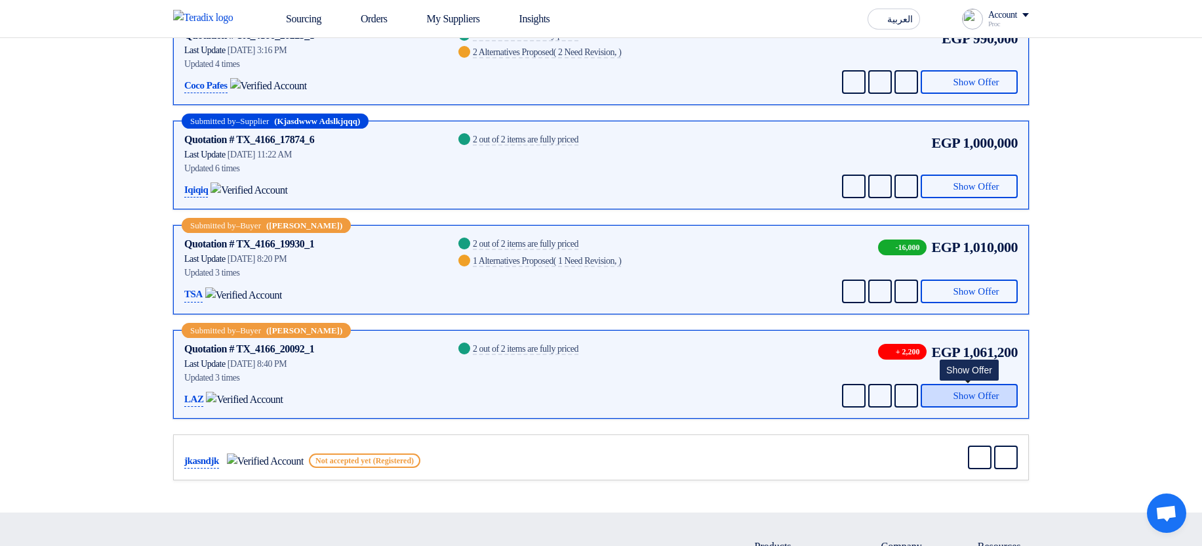
drag, startPoint x: 960, startPoint y: 395, endPoint x: 696, endPoint y: 361, distance: 265.8
click at [959, 395] on span "Show Offer" at bounding box center [976, 396] width 46 height 10
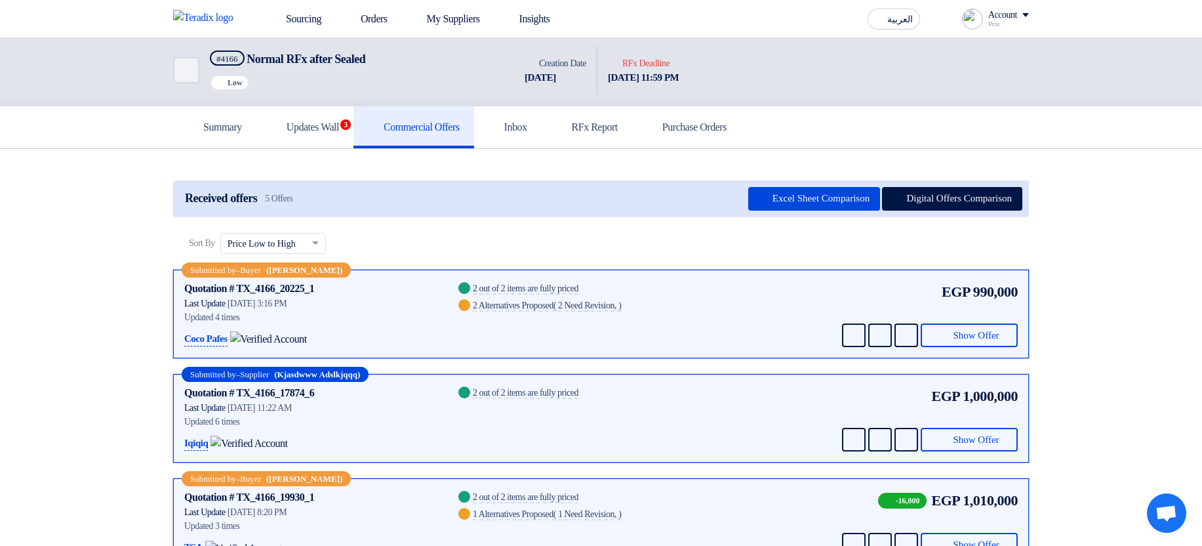
scroll to position [0, 0]
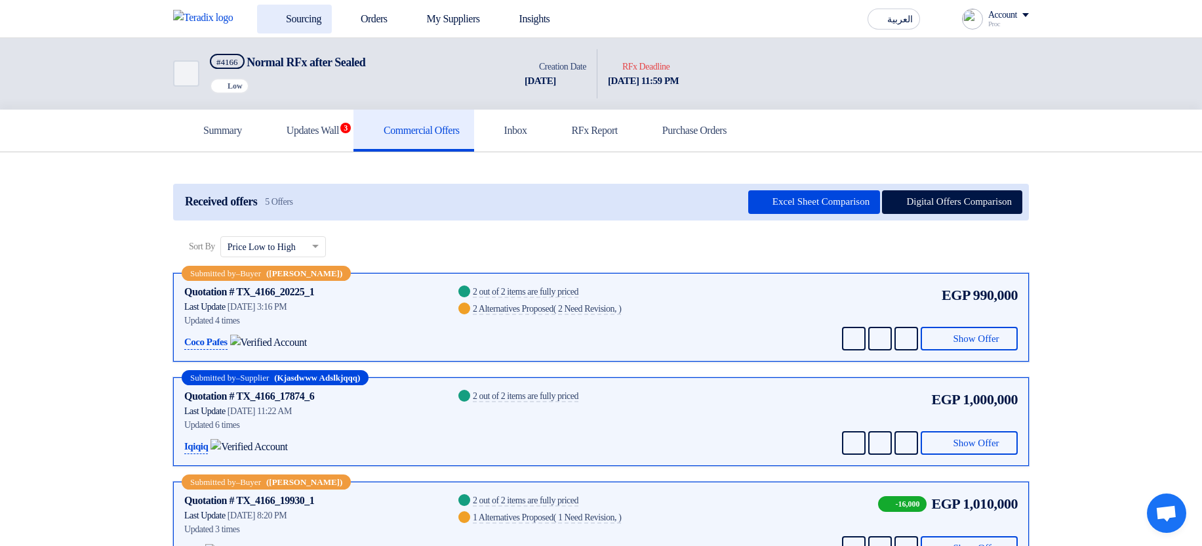
click at [310, 18] on link "Sourcing" at bounding box center [294, 19] width 75 height 29
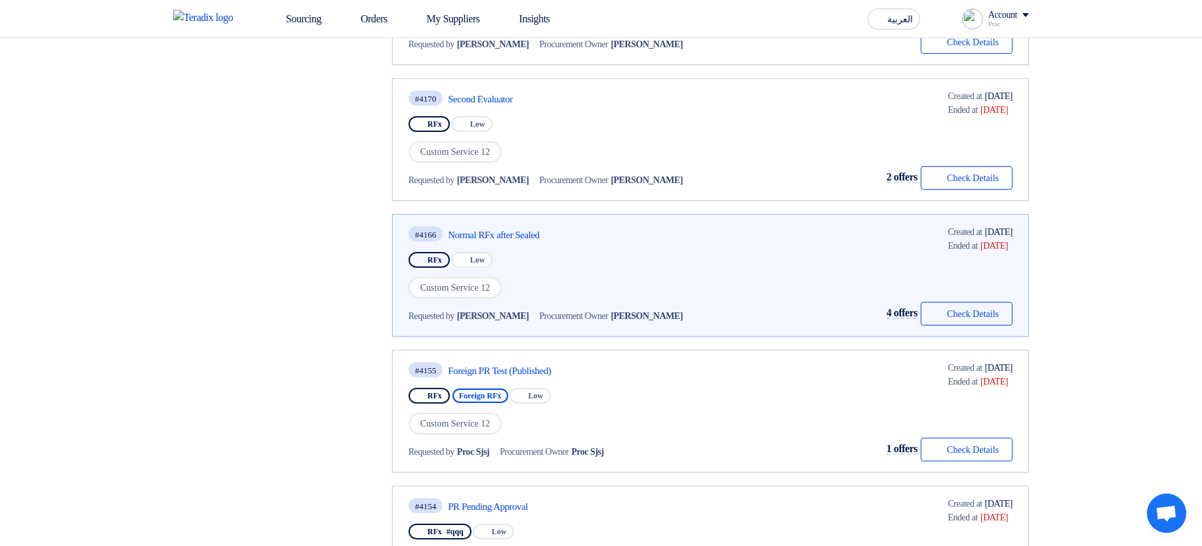
scroll to position [630, 0]
click at [952, 313] on button "Check details Check Details" at bounding box center [967, 313] width 92 height 24
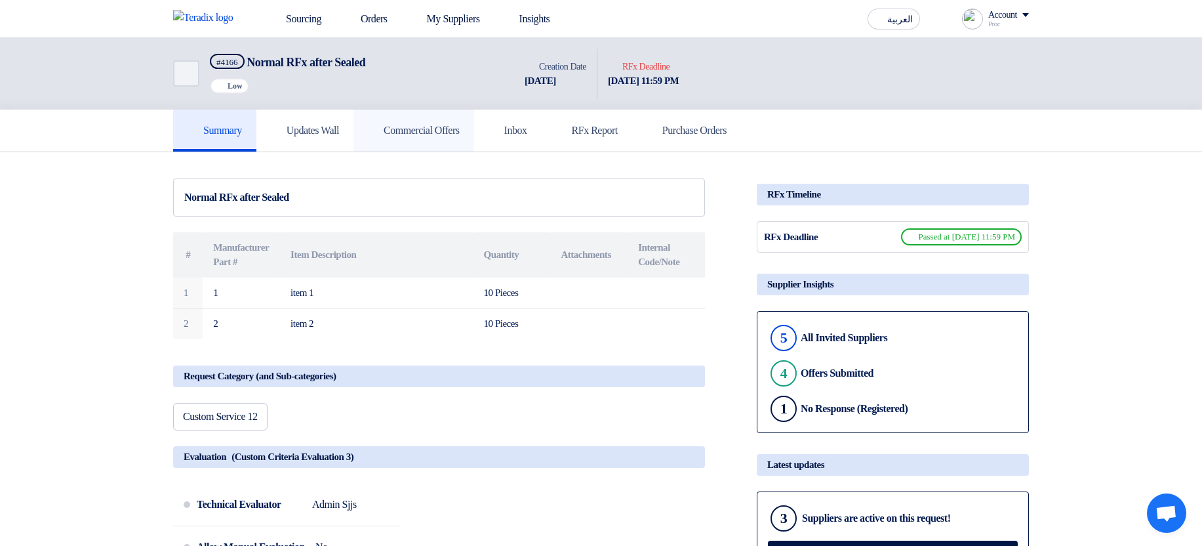
click at [465, 144] on link "Commercial Offers" at bounding box center [413, 131] width 121 height 42
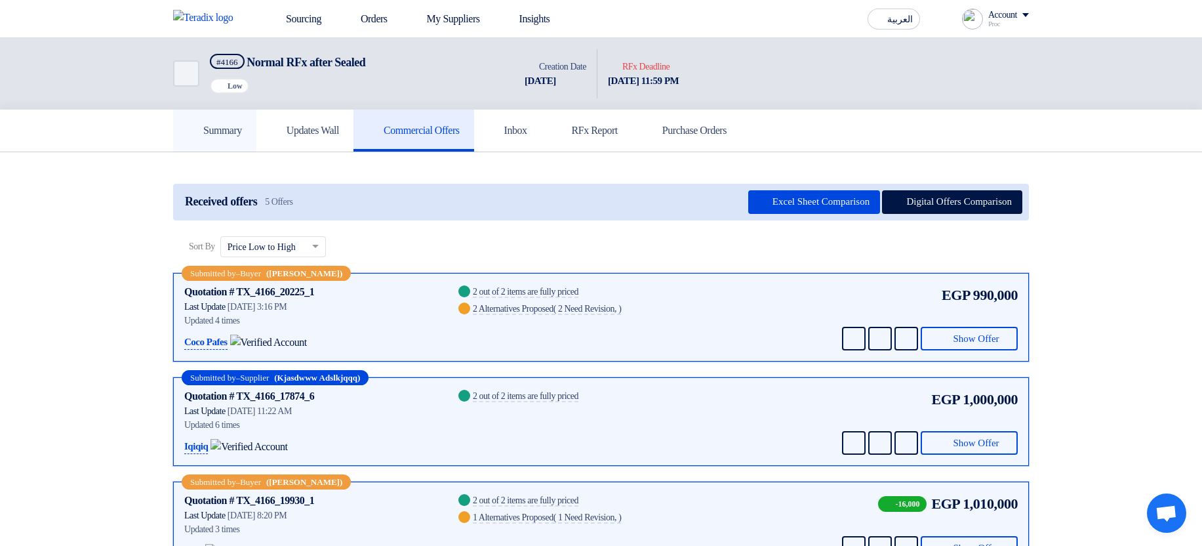
click at [228, 140] on link "Summary" at bounding box center [214, 131] width 83 height 42
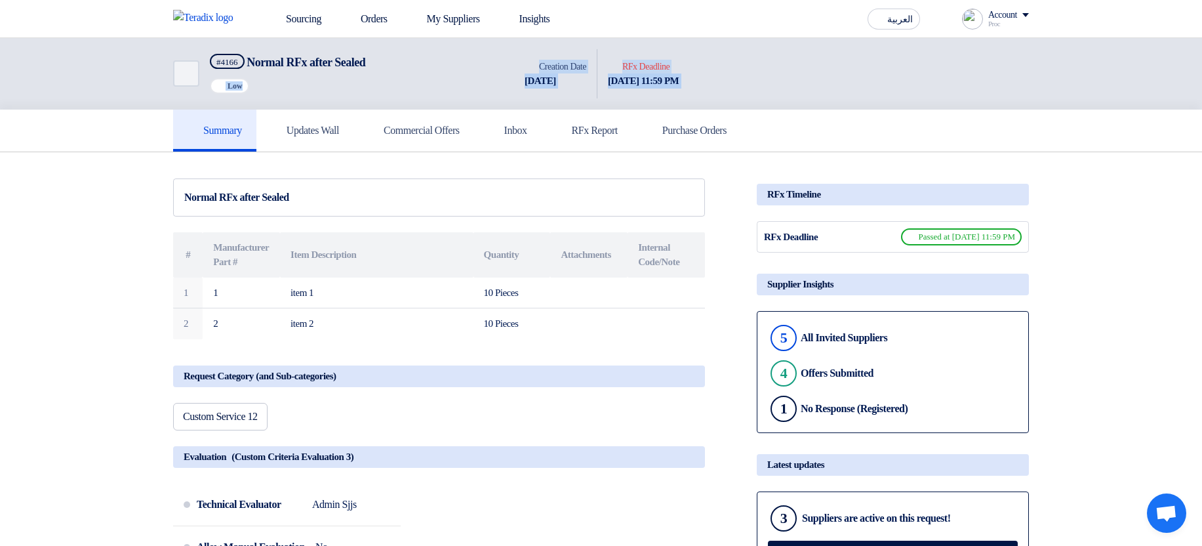
drag, startPoint x: 226, startPoint y: 90, endPoint x: 955, endPoint y: 77, distance: 729.3
click at [937, 81] on div "Back #4166 Normal RFx after Sealed Priority Low Time Creation Date 28 Sep, 2024…" at bounding box center [601, 73] width 856 height 71
click at [956, 76] on div "Back #4166 Normal RFx after Sealed Priority Low Time Creation Date 28 Sep, 2024…" at bounding box center [601, 73] width 856 height 71
drag, startPoint x: 778, startPoint y: 237, endPoint x: 1205, endPoint y: 235, distance: 427.6
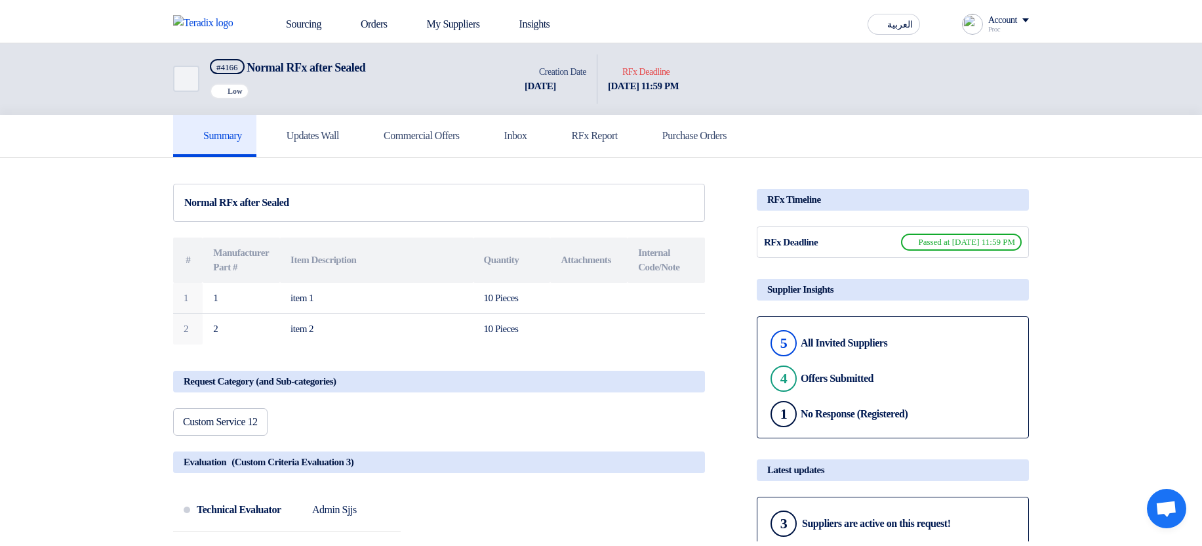
scroll to position [468, 0]
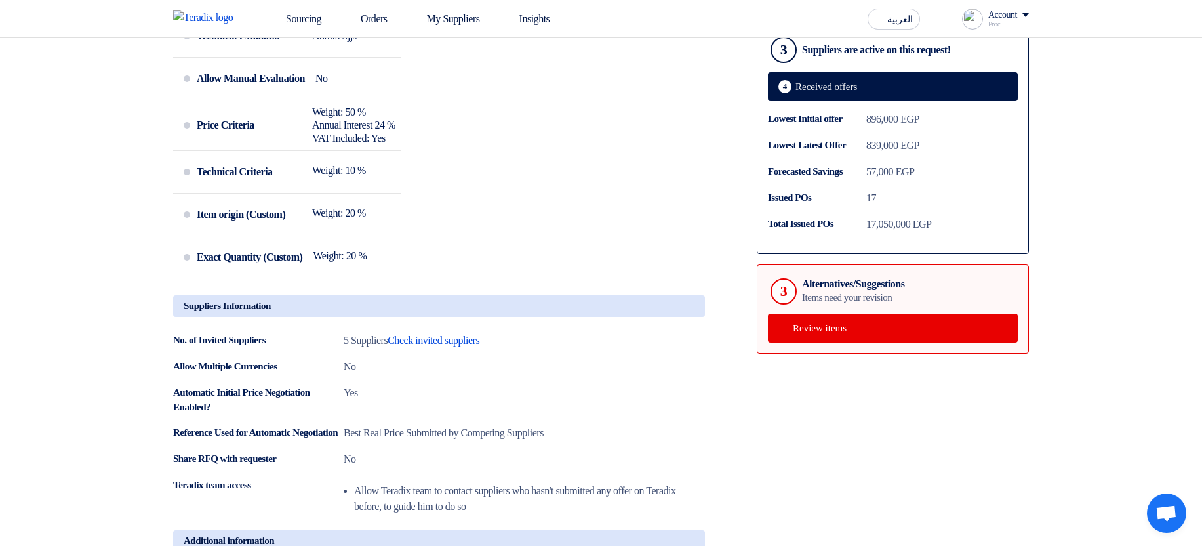
click at [668, 260] on div "Technical Evaluator Admin Sjjs Allow Manual Evaluation No Price Criteria Weight…" at bounding box center [439, 150] width 532 height 270
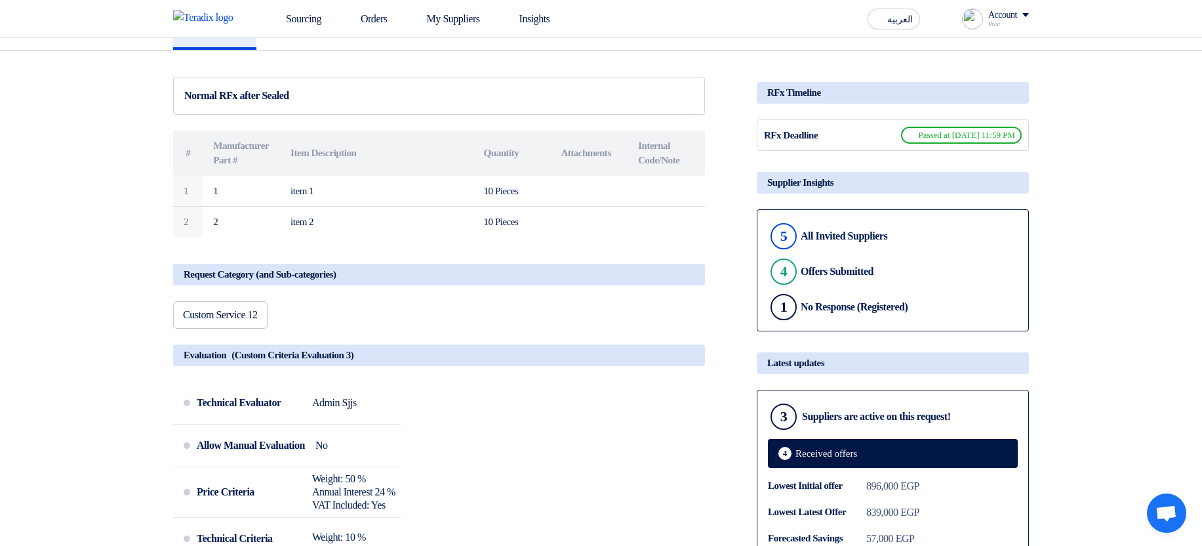
scroll to position [0, 0]
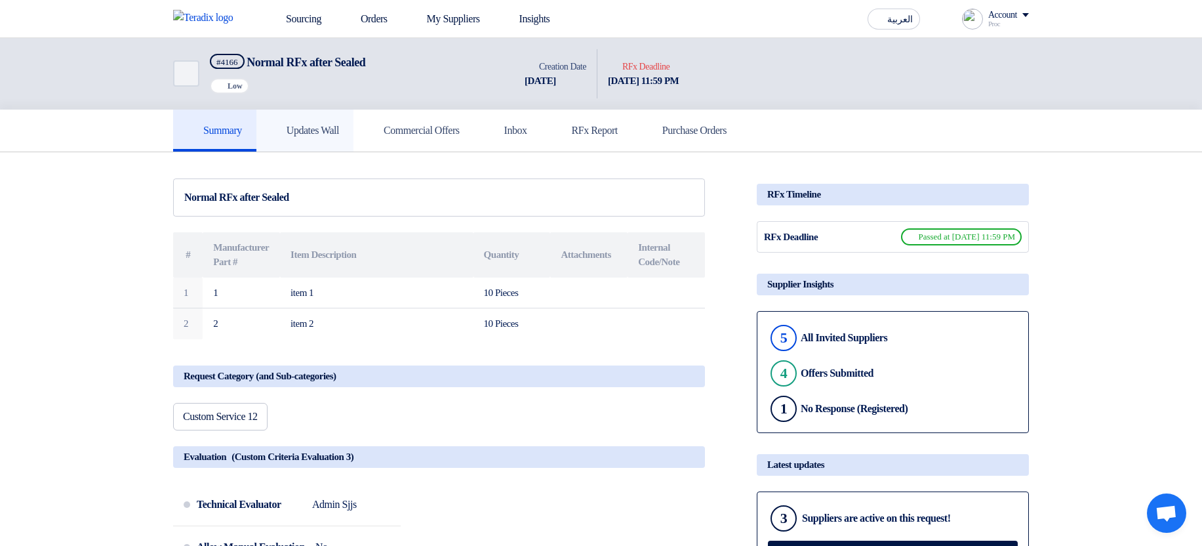
click at [325, 130] on h5 "Updates Wall" at bounding box center [305, 130] width 68 height 13
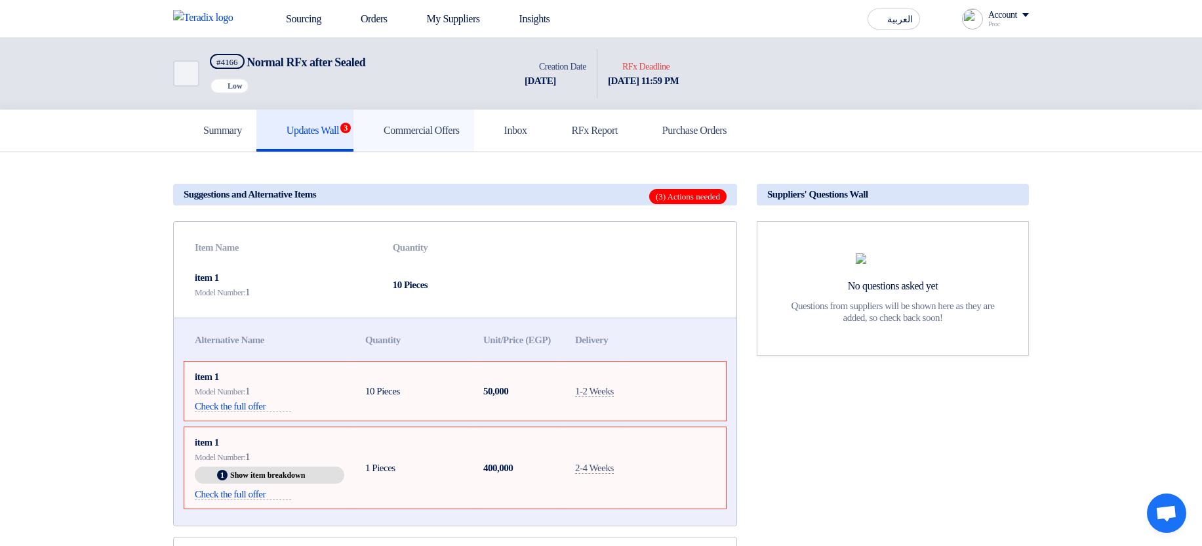
click at [453, 122] on link "Commercial Offers" at bounding box center [413, 131] width 121 height 42
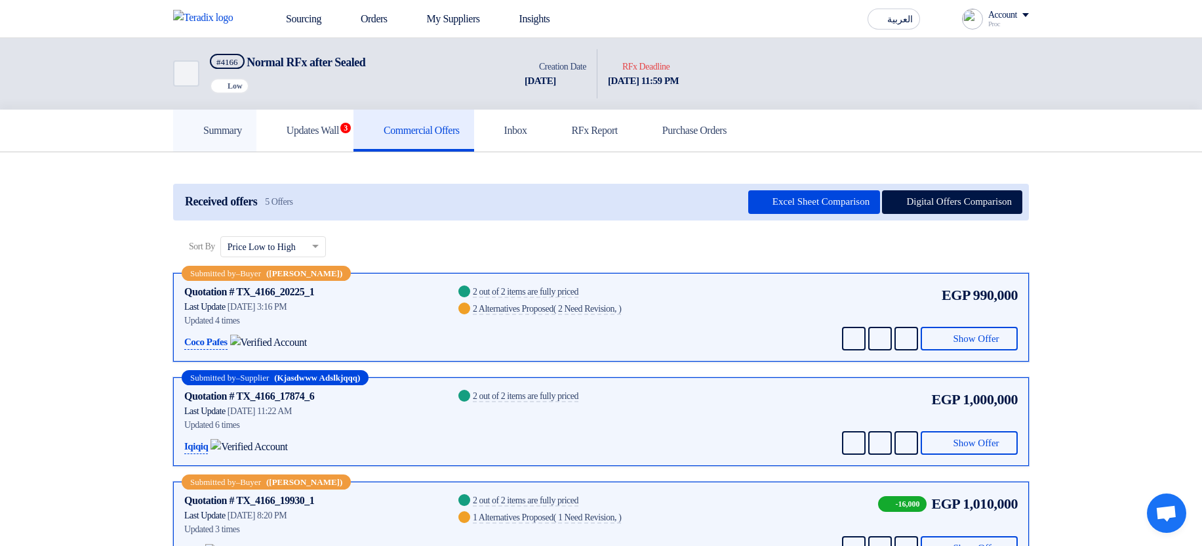
click at [239, 136] on h5 "Summary" at bounding box center [215, 130] width 54 height 13
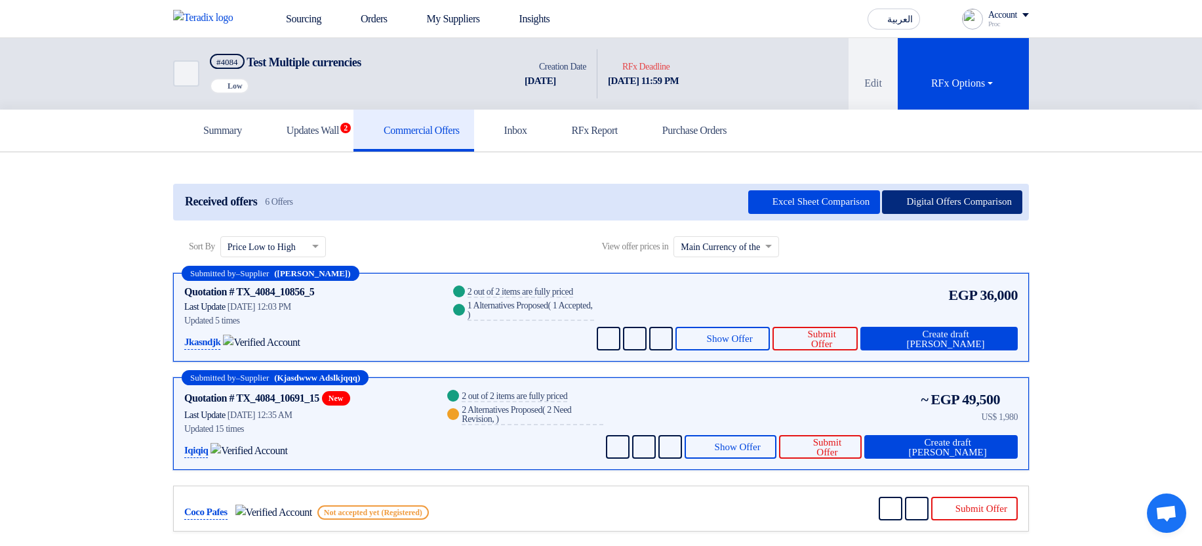
click at [933, 205] on button "Digital Offers Comparison" at bounding box center [952, 202] width 140 height 24
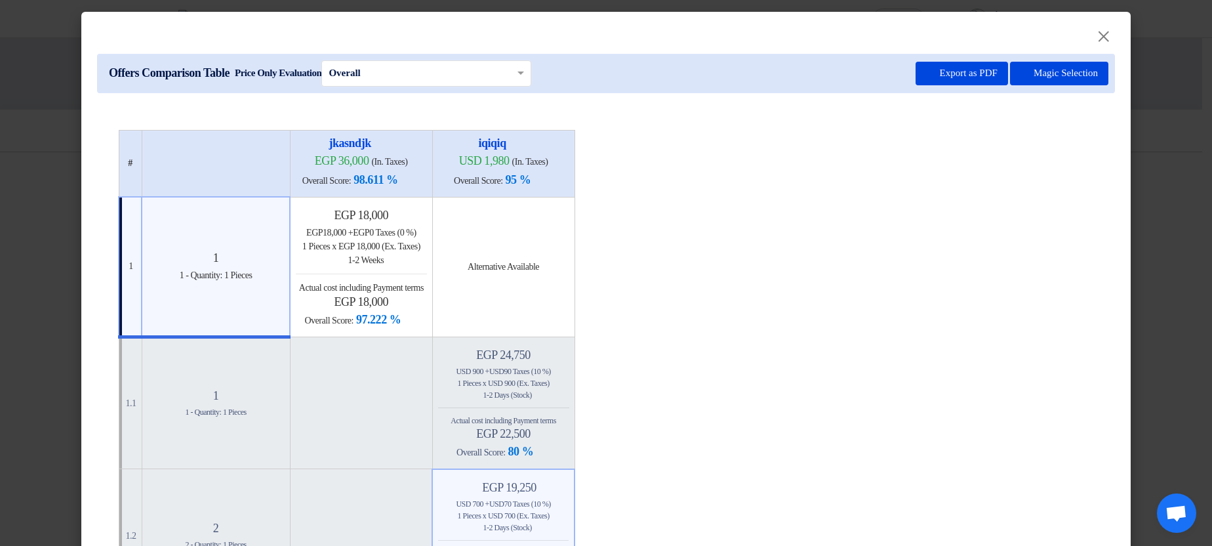
drag, startPoint x: 413, startPoint y: 223, endPoint x: 435, endPoint y: 303, distance: 82.9
click at [427, 303] on div "egp 18,000 egp 18,000 + egp 0 Taxes (0 %) 1 Pieces x egp 18,000 (Ex. Taxes) Bac…" at bounding box center [361, 268] width 131 height 120
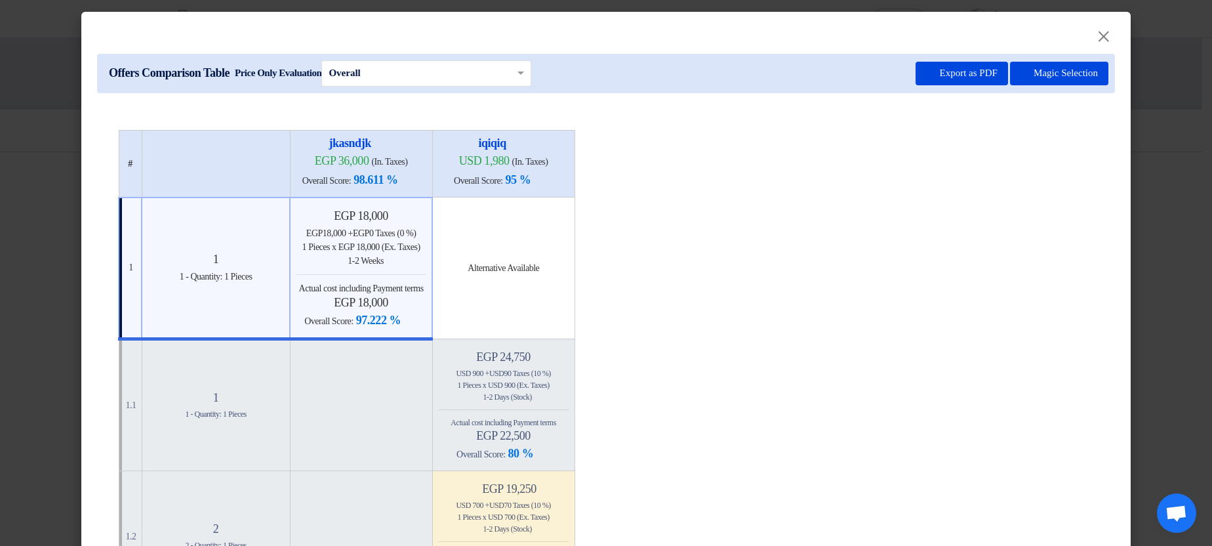
click at [426, 303] on h4 "egp 18,000" at bounding box center [361, 302] width 130 height 14
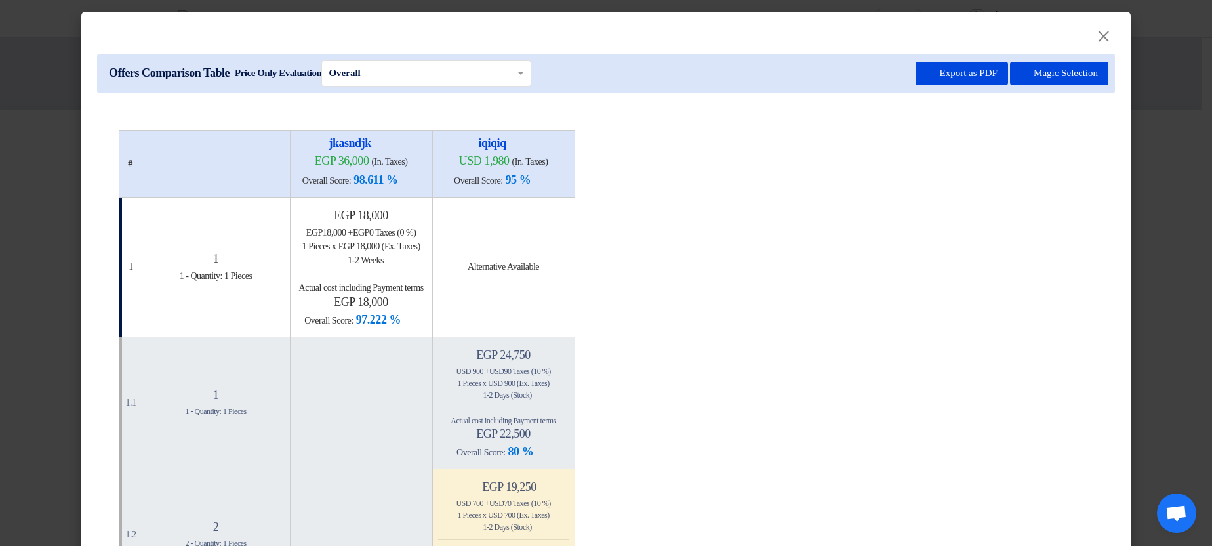
click at [556, 416] on span "Actual cost including Payment terms" at bounding box center [504, 420] width 106 height 9
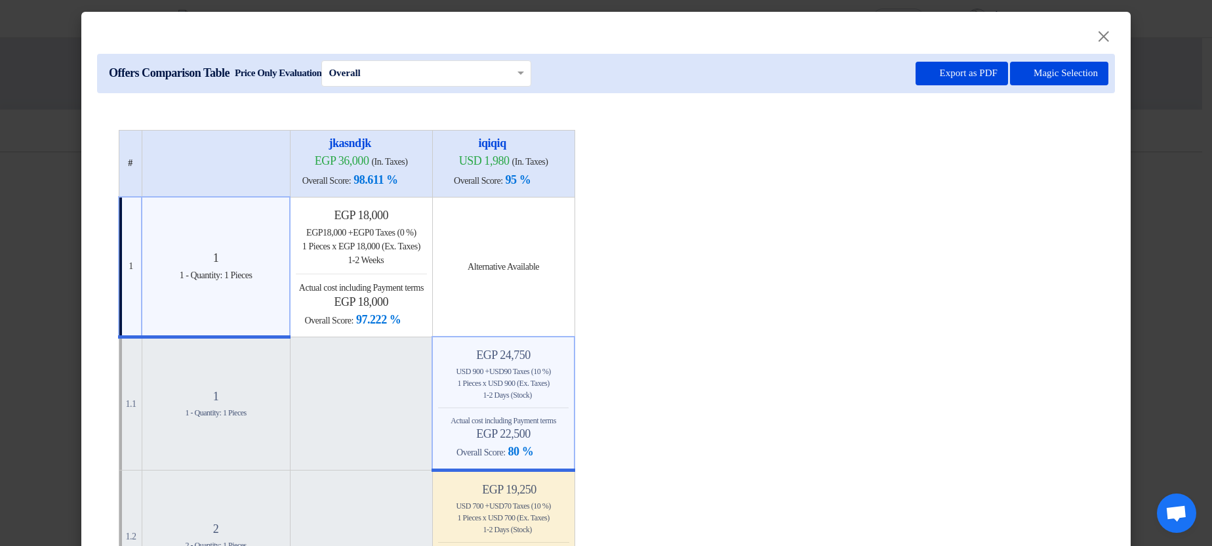
click at [363, 262] on div "Back 1-2 Weeks" at bounding box center [361, 260] width 131 height 14
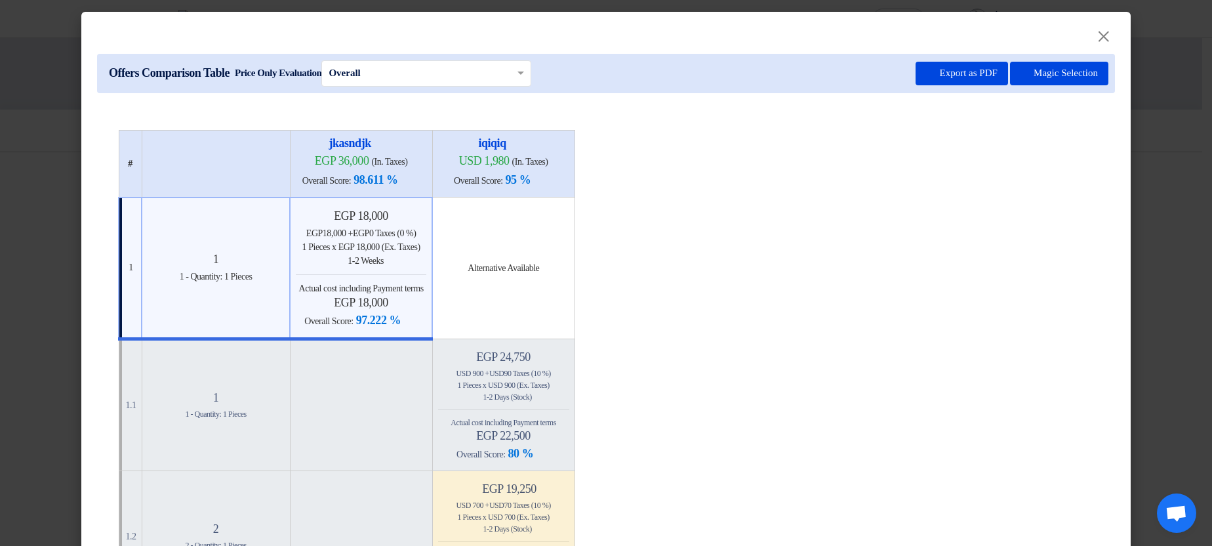
click at [565, 482] on h4 "Minimize/Maximize Category egp 19,250" at bounding box center [503, 488] width 131 height 14
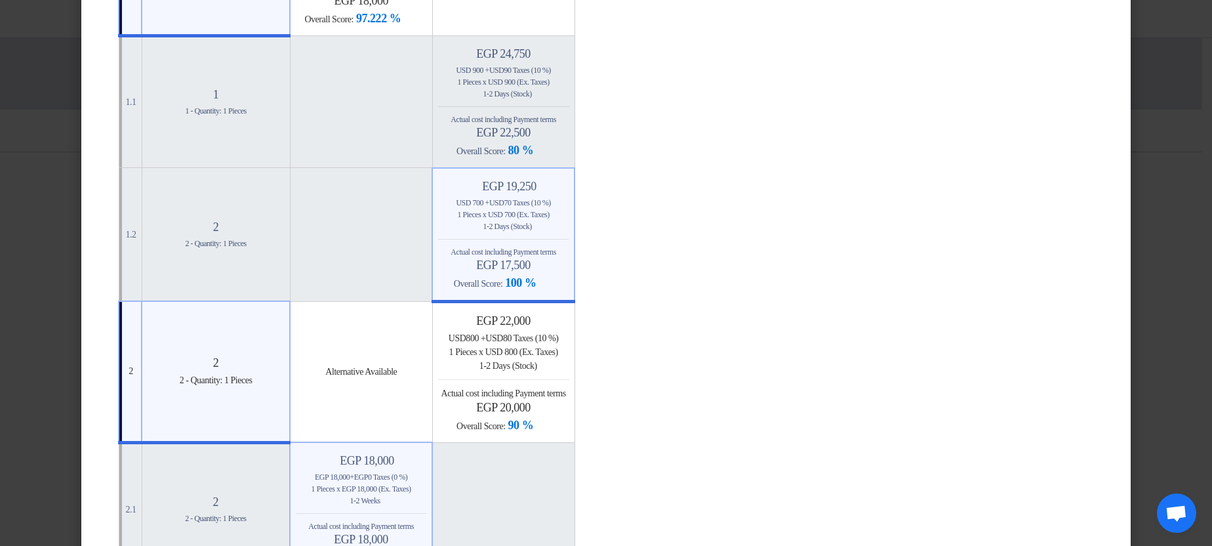
scroll to position [315, 0]
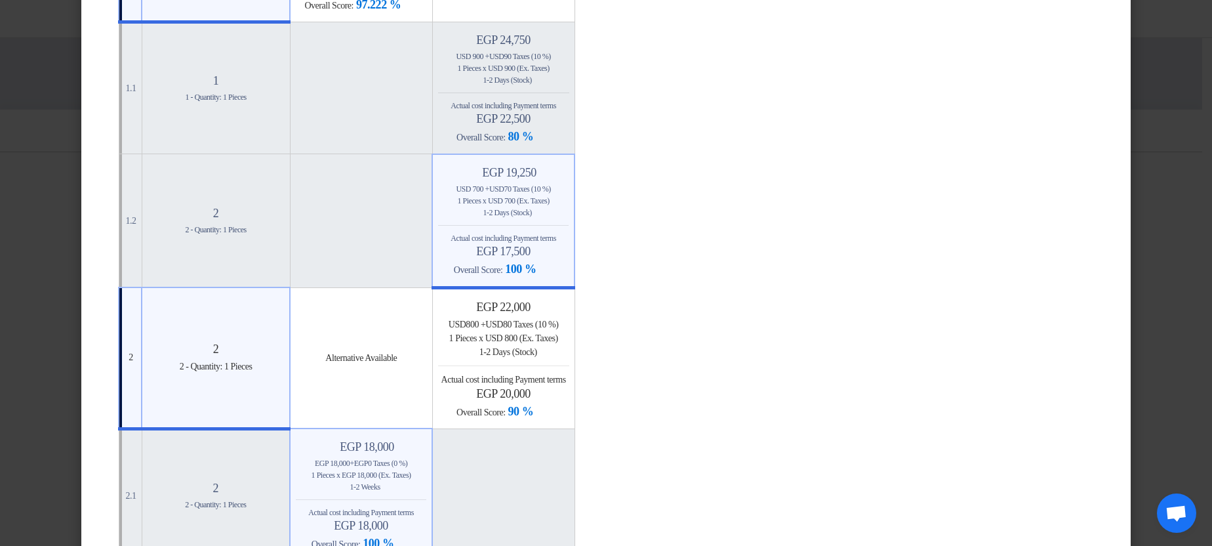
drag, startPoint x: 426, startPoint y: 468, endPoint x: 582, endPoint y: 381, distance: 179.4
click at [426, 469] on div "Minimize/Maximize Category egp 18,000 egp 18,000 + egp 0 Taxes (0 %) 1 Pieces x…" at bounding box center [361, 495] width 130 height 112
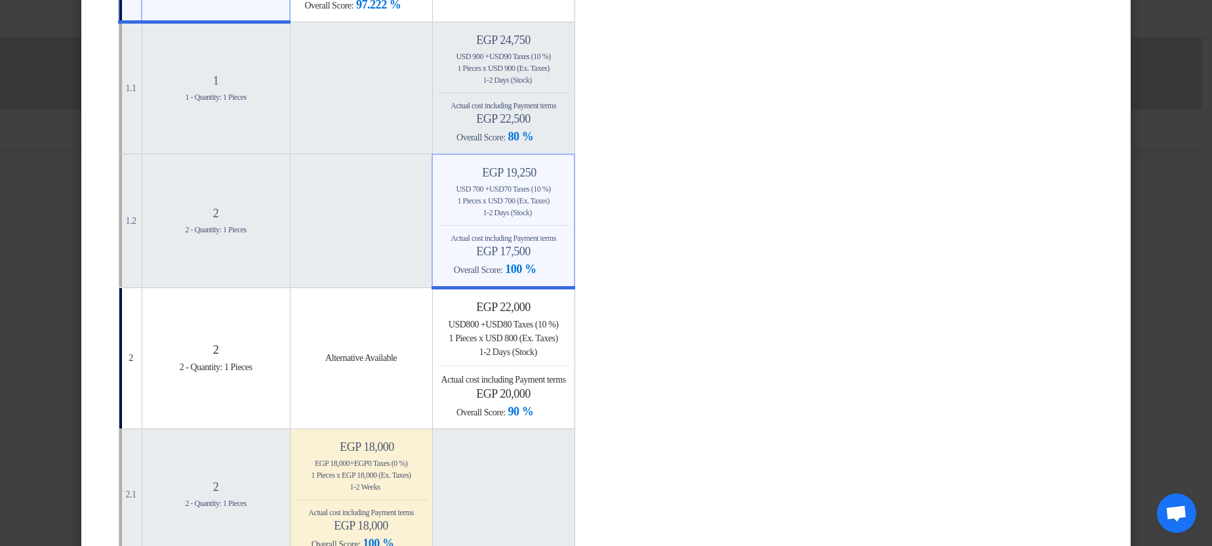
click at [566, 380] on span "Actual cost including Payment terms" at bounding box center [503, 379] width 125 height 10
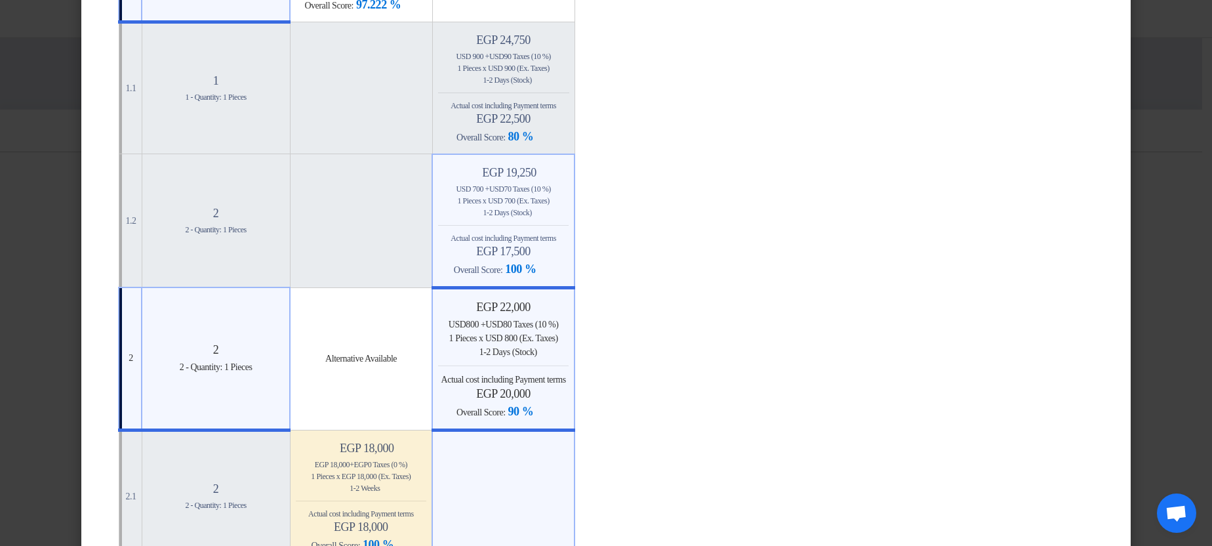
click at [775, 335] on table "# jkasndjk egp 36,000 (In. Taxes) Overall Score: 98.611 % iqiqiq" at bounding box center [606, 316] width 976 height 1003
click at [532, 346] on div "Back 1-2 Days (Stock)" at bounding box center [503, 352] width 130 height 14
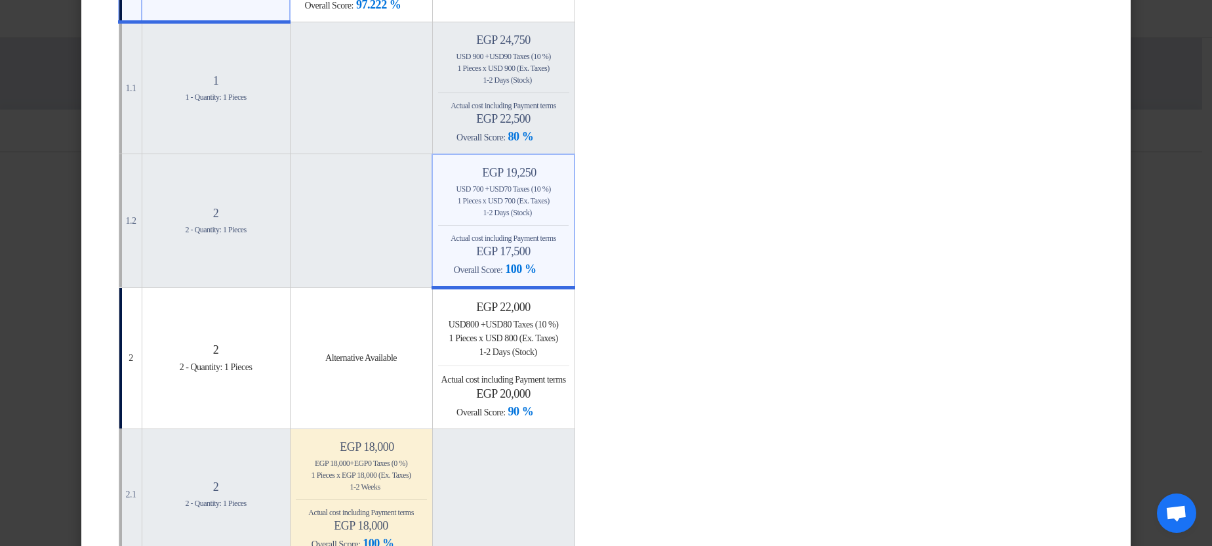
click at [563, 230] on div "Minimize/Maximize Category egp 19,250 usd 700 + usd 70 Taxes (10 %) 1 Pieces x …" at bounding box center [503, 221] width 130 height 112
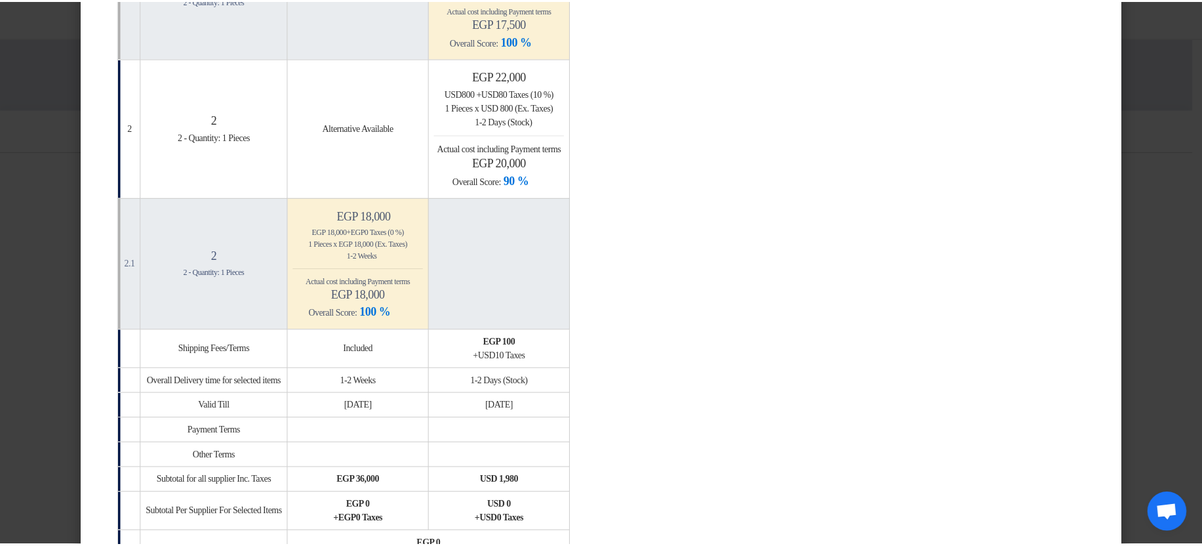
scroll to position [551, 0]
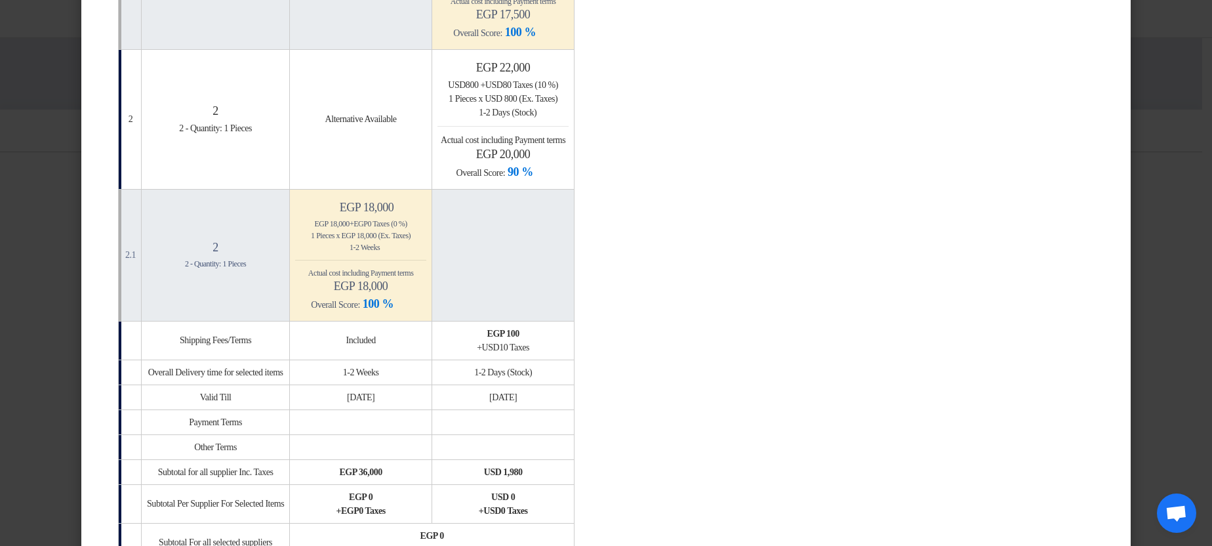
click at [1197, 89] on modal-container "× Offers Comparison Table Price Only Evaluation × Overall × Export as PDF Magic…" at bounding box center [606, 273] width 1212 height 546
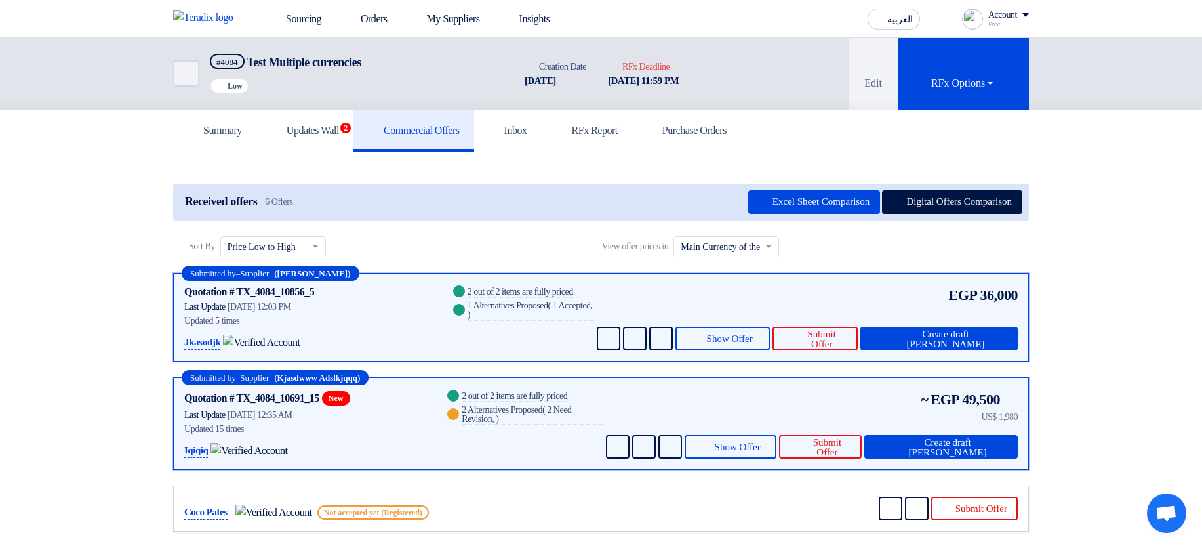
scroll to position [79, 0]
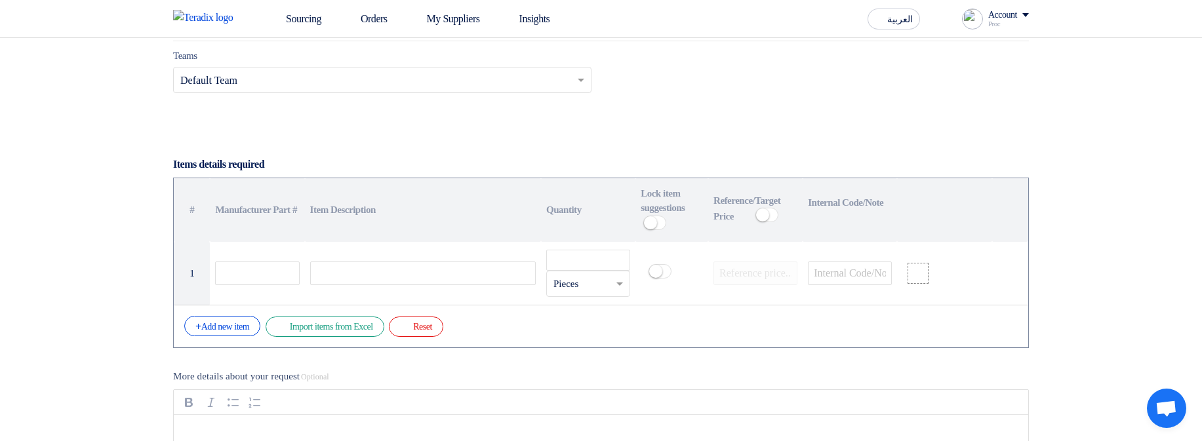
scroll to position [866, 0]
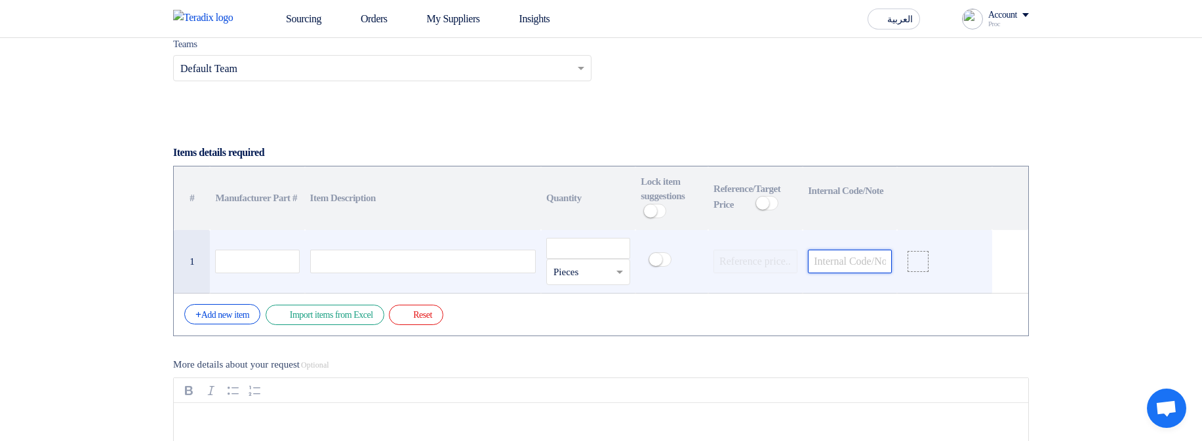
click at [831, 271] on input "text" at bounding box center [850, 262] width 84 height 24
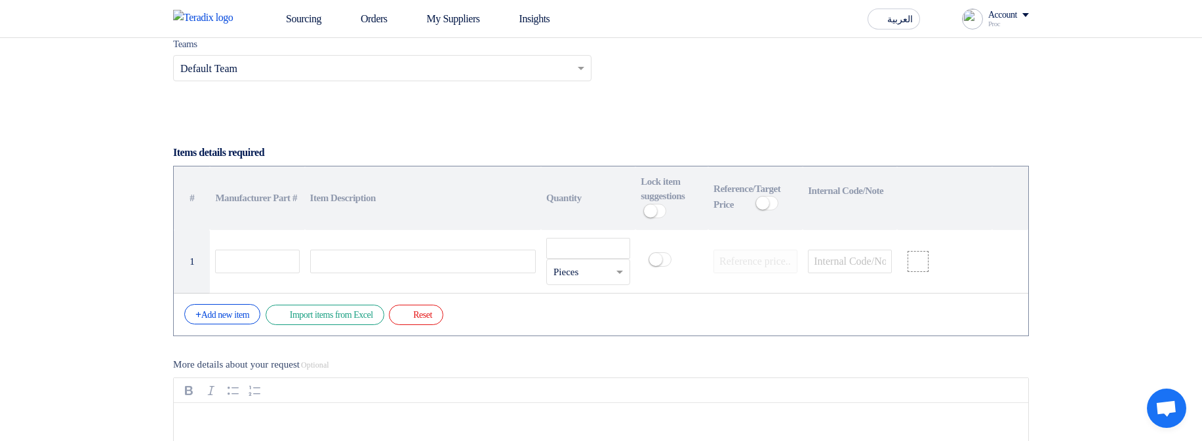
click at [1066, 252] on section "Basic Information RFx Title RFx Type Normal RFQ Sealed RFQ RFP Deadline to rece…" at bounding box center [601, 422] width 1202 height 2235
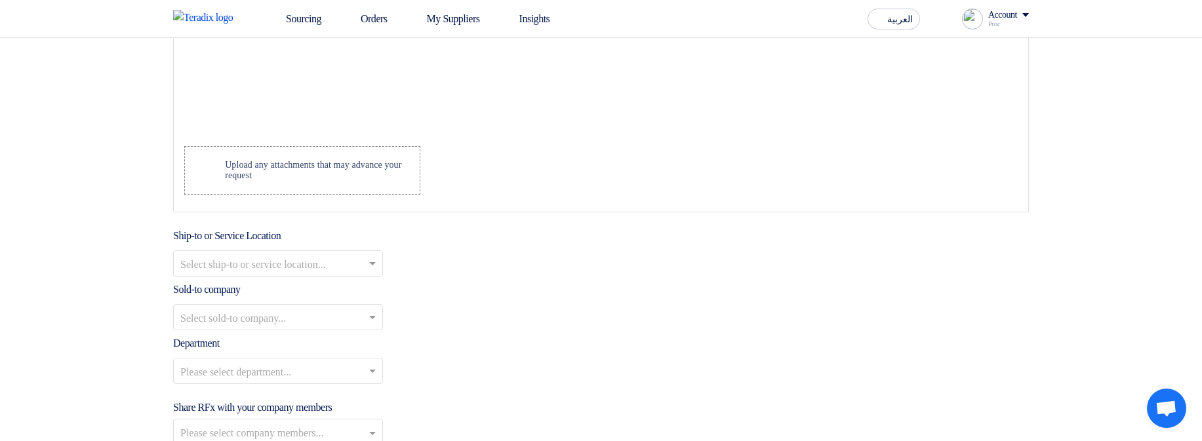
scroll to position [1416, 0]
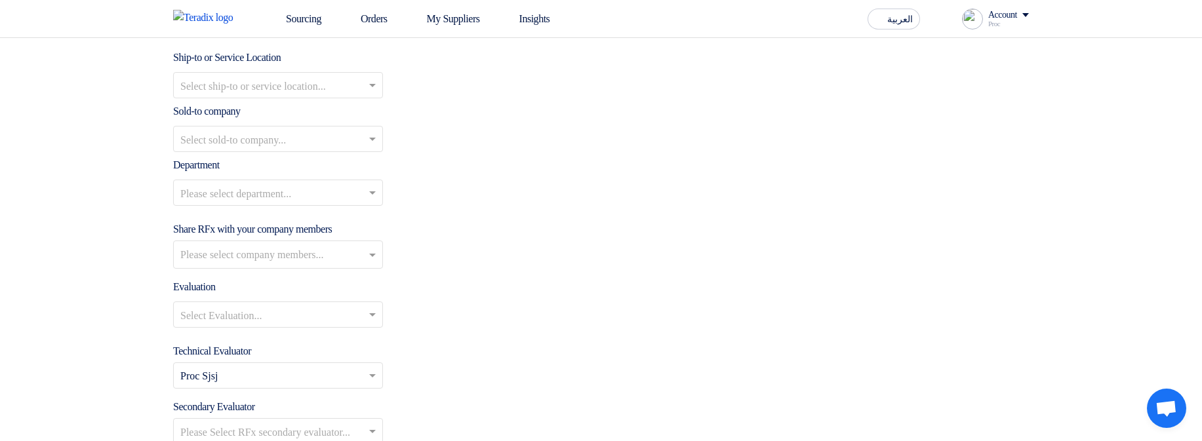
click at [327, 87] on input "text" at bounding box center [271, 87] width 182 height 22
click at [654, 209] on div "Please select department..." at bounding box center [601, 198] width 856 height 37
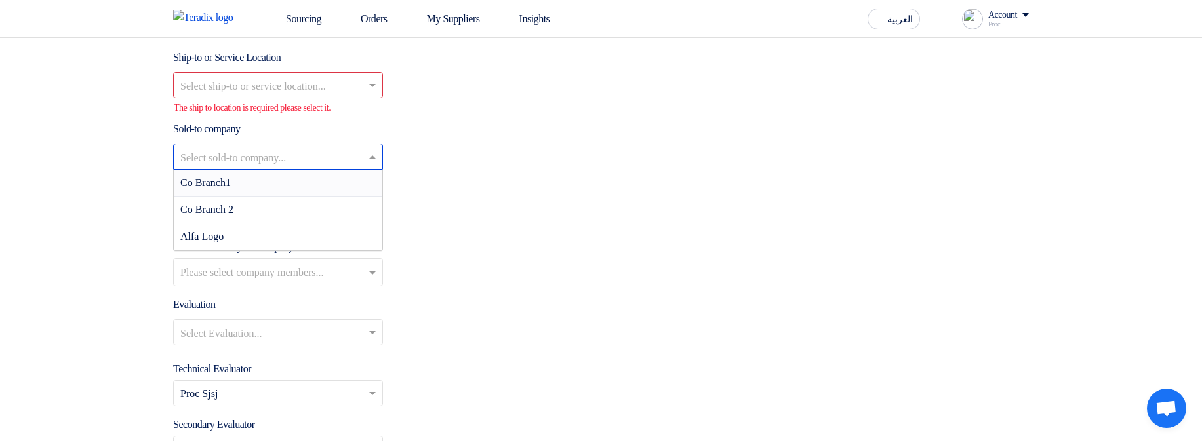
click at [310, 157] on input "text" at bounding box center [271, 159] width 182 height 22
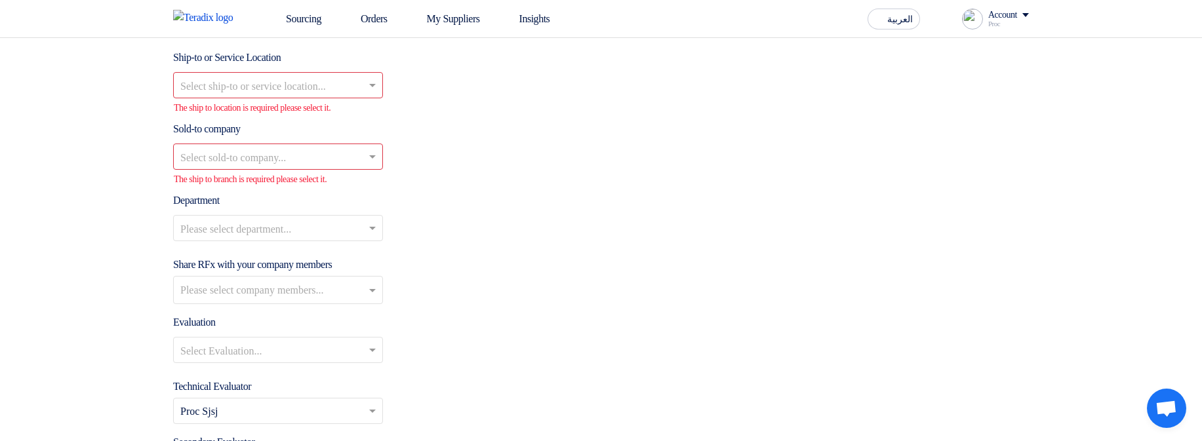
click at [662, 207] on div "Department Please select department..." at bounding box center [601, 222] width 856 height 59
click at [295, 237] on input "text" at bounding box center [271, 230] width 182 height 22
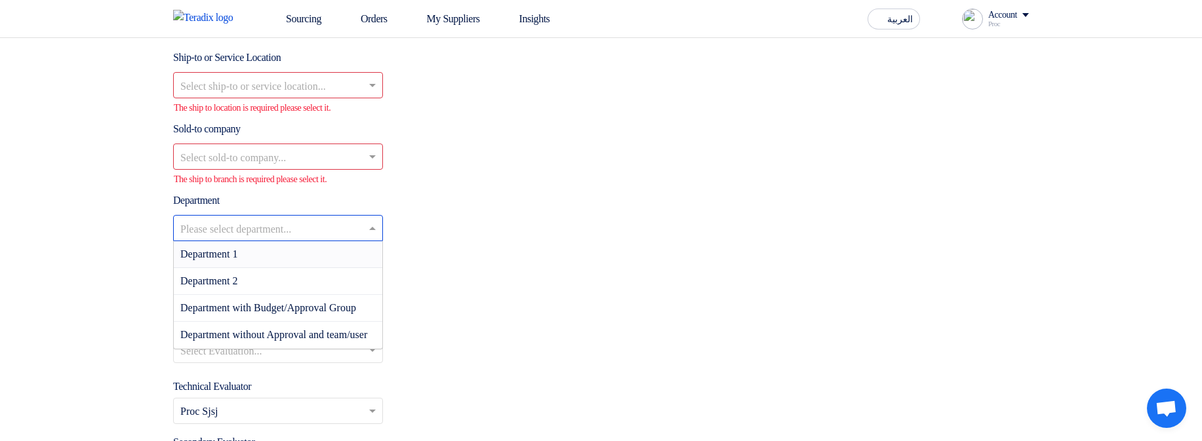
click at [585, 249] on div "Please select department... Department 1 Department 2 Department with Budget/Ap…" at bounding box center [601, 233] width 856 height 37
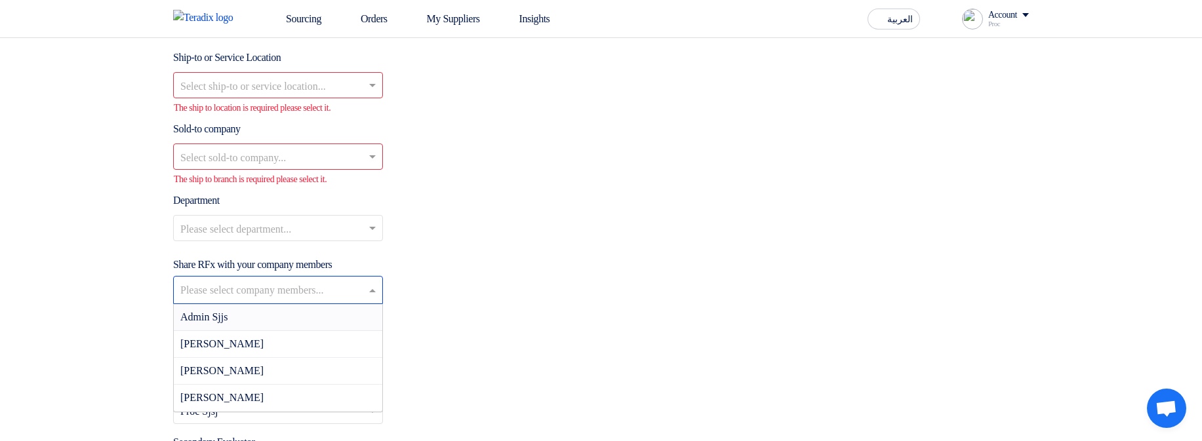
click at [298, 292] on input "text" at bounding box center [279, 292] width 199 height 22
click at [559, 273] on div "Share RFx with your company members Please select company members... Admin Sjjs…" at bounding box center [601, 280] width 856 height 47
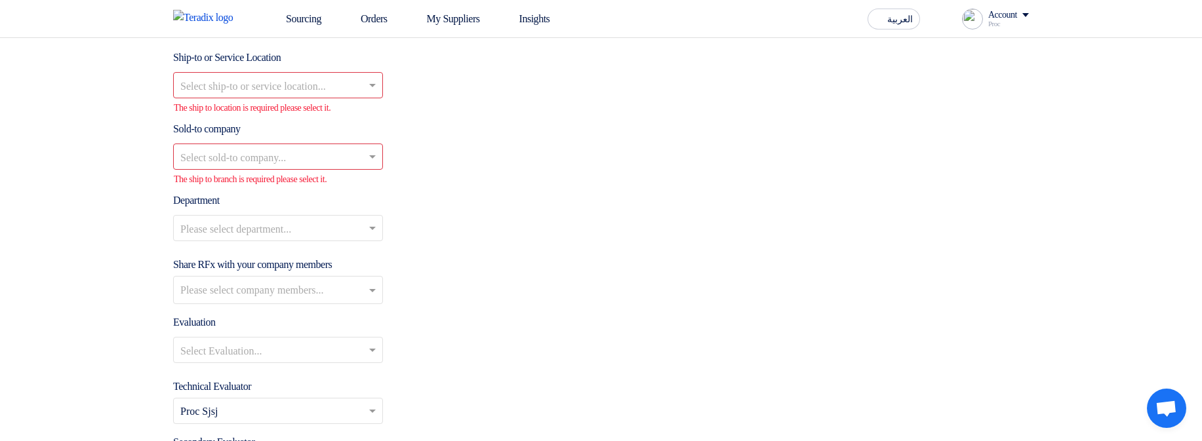
click at [317, 357] on input "text" at bounding box center [271, 352] width 182 height 22
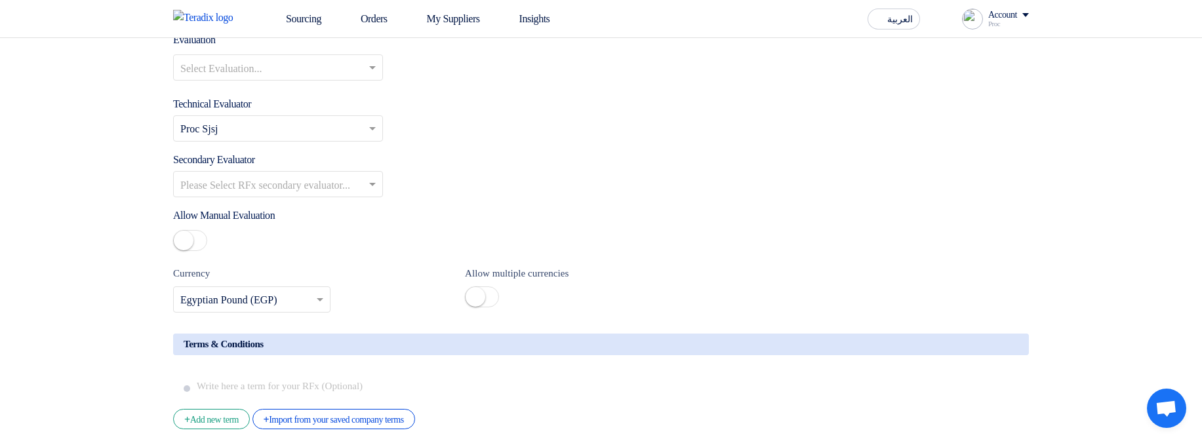
scroll to position [1731, 0]
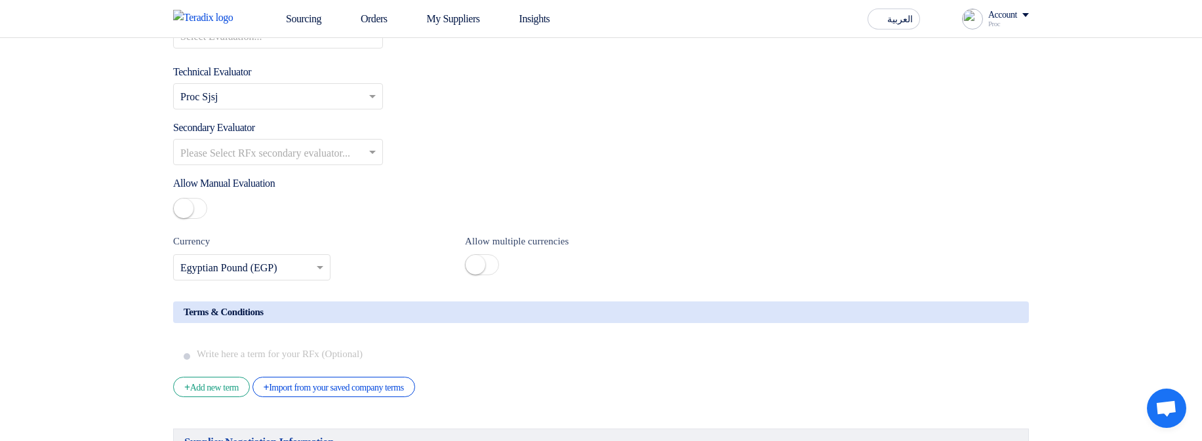
click at [284, 155] on input "text" at bounding box center [271, 154] width 182 height 22
click at [635, 161] on div "Secondary Evaluator Please Select RFx secondary evaluator... Admin Sjjs Proc Sj…" at bounding box center [601, 142] width 856 height 45
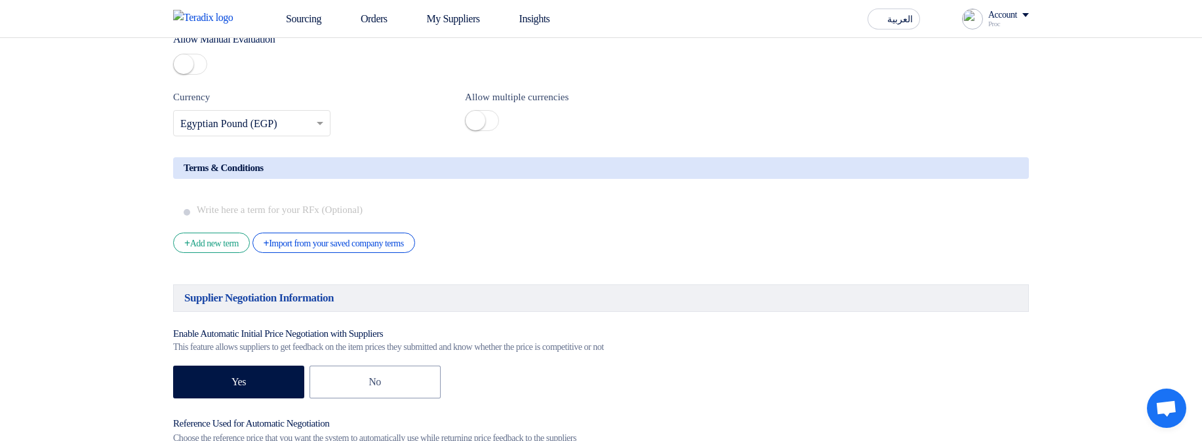
scroll to position [1967, 0]
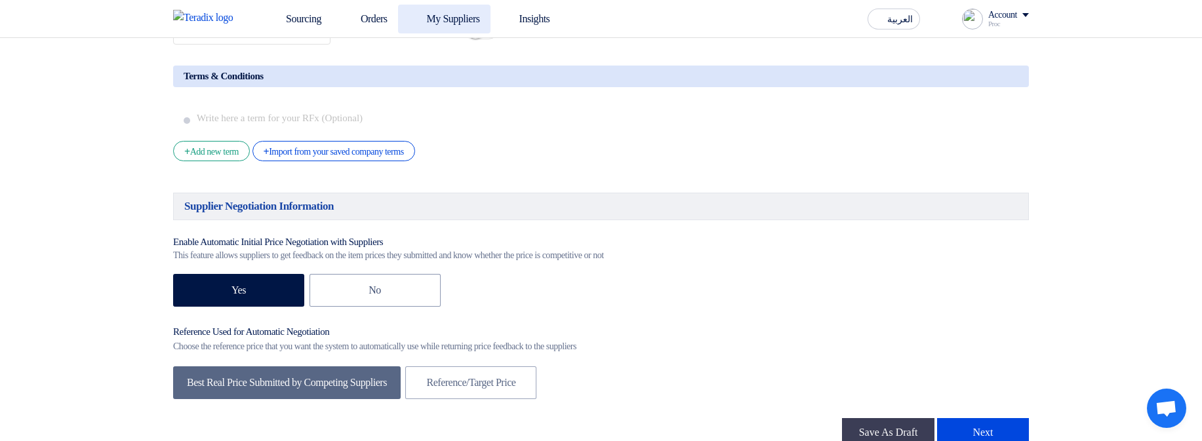
click at [491, 15] on link "My Suppliers" at bounding box center [444, 19] width 92 height 29
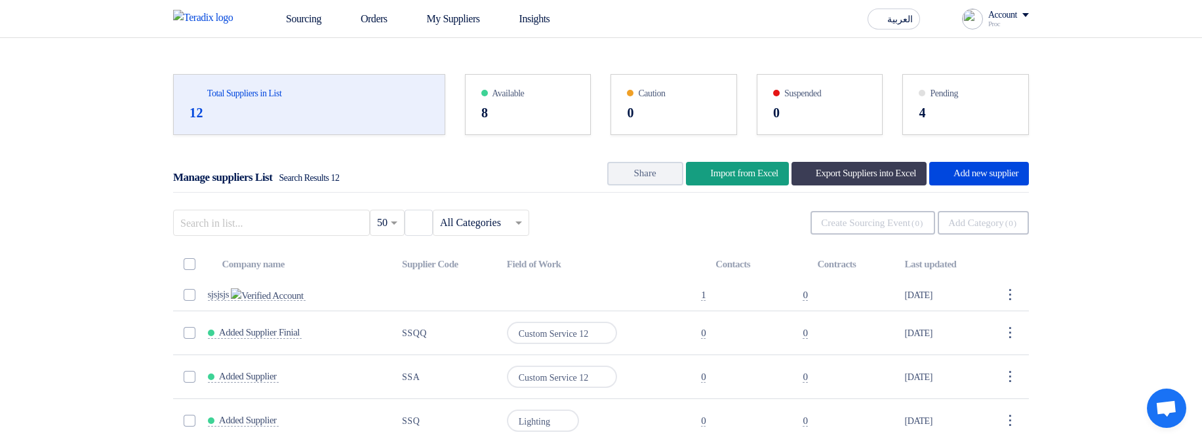
scroll to position [79, 0]
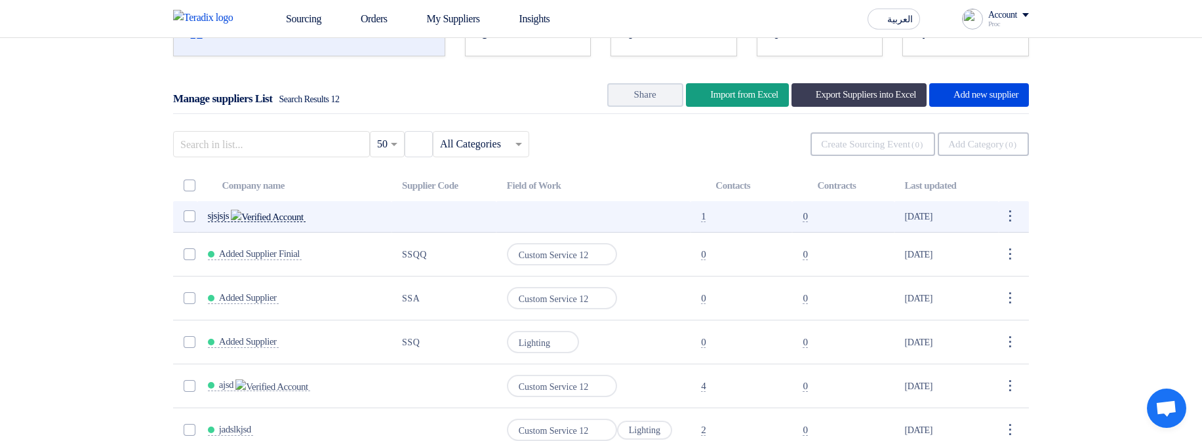
click at [230, 214] on span "sjsjsjs" at bounding box center [219, 215] width 22 height 10
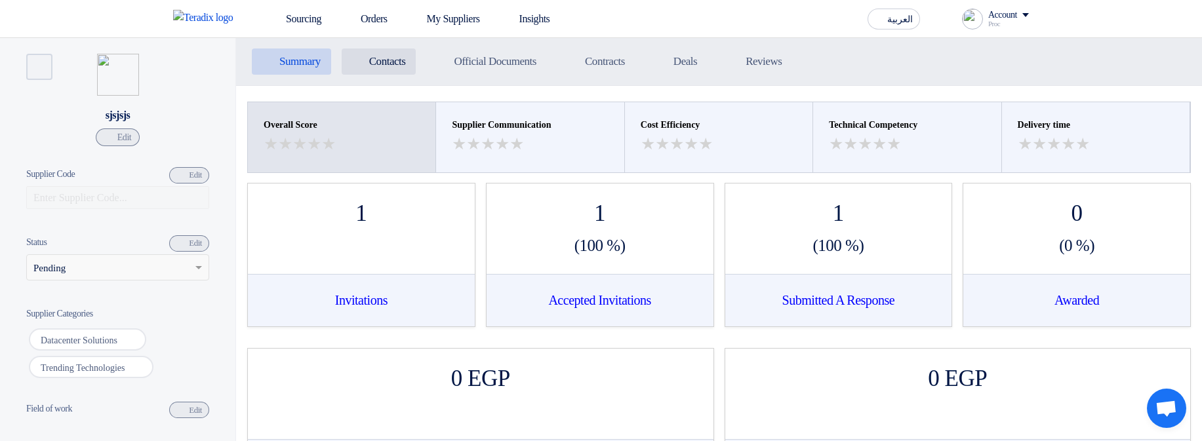
click at [394, 54] on li "Contacts Contacts" at bounding box center [379, 62] width 75 height 26
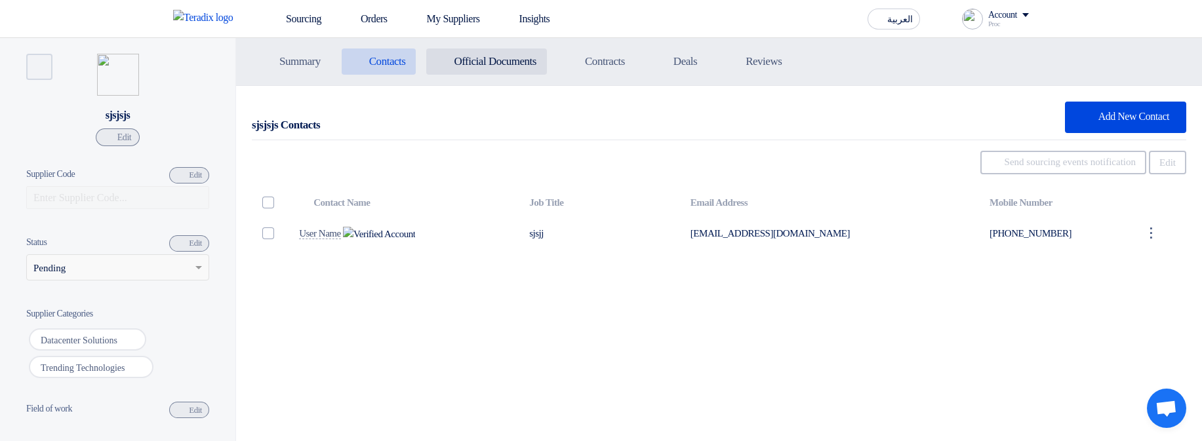
click at [491, 59] on h5 "Official Documents" at bounding box center [495, 61] width 83 height 13
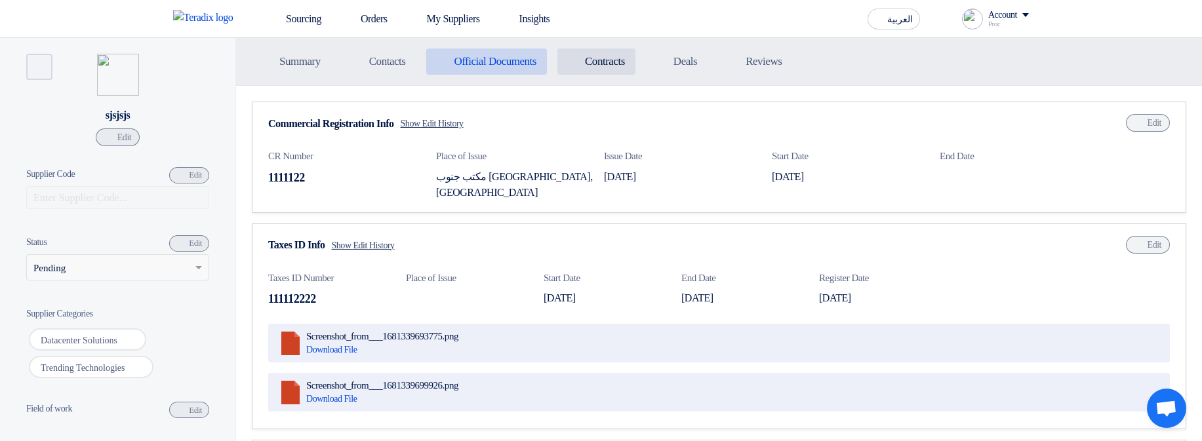
click at [602, 63] on li "Contracts Contracts" at bounding box center [596, 62] width 78 height 26
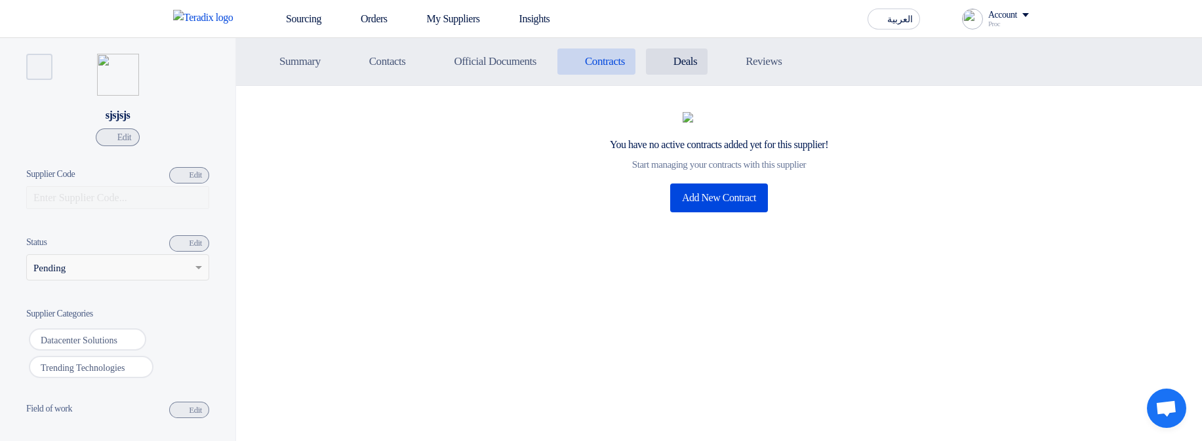
click at [697, 58] on h5 "Deals" at bounding box center [685, 61] width 24 height 13
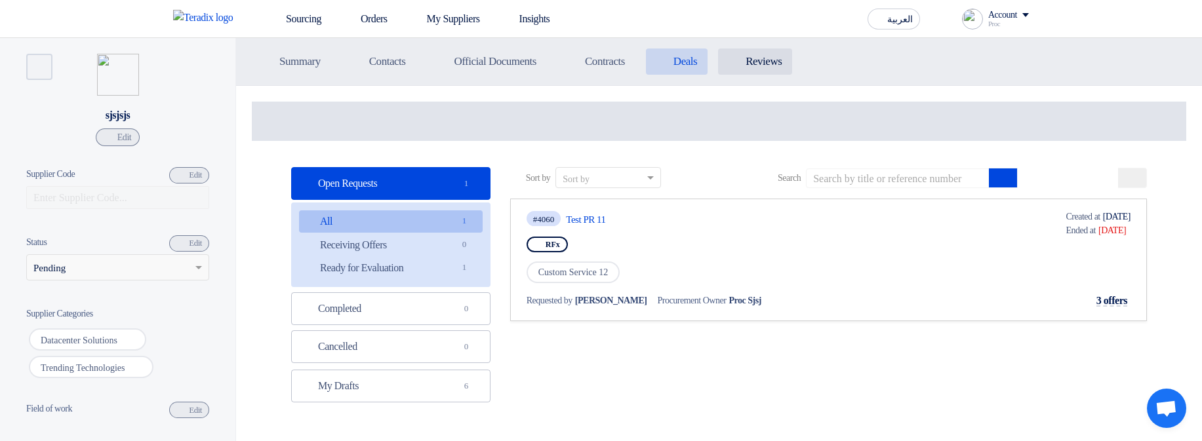
click at [792, 60] on li "Contracts Reviews" at bounding box center [755, 62] width 74 height 26
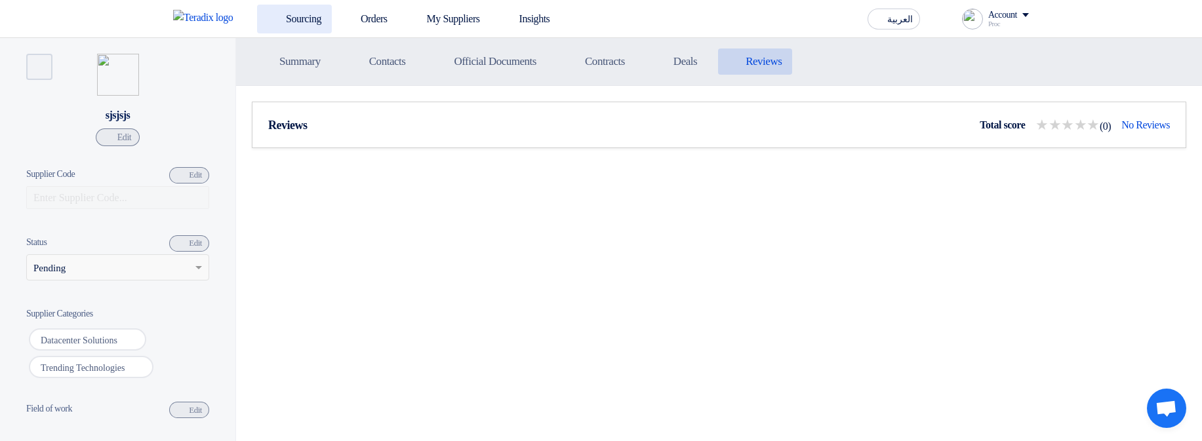
click at [289, 19] on link "Sourcing" at bounding box center [294, 19] width 75 height 29
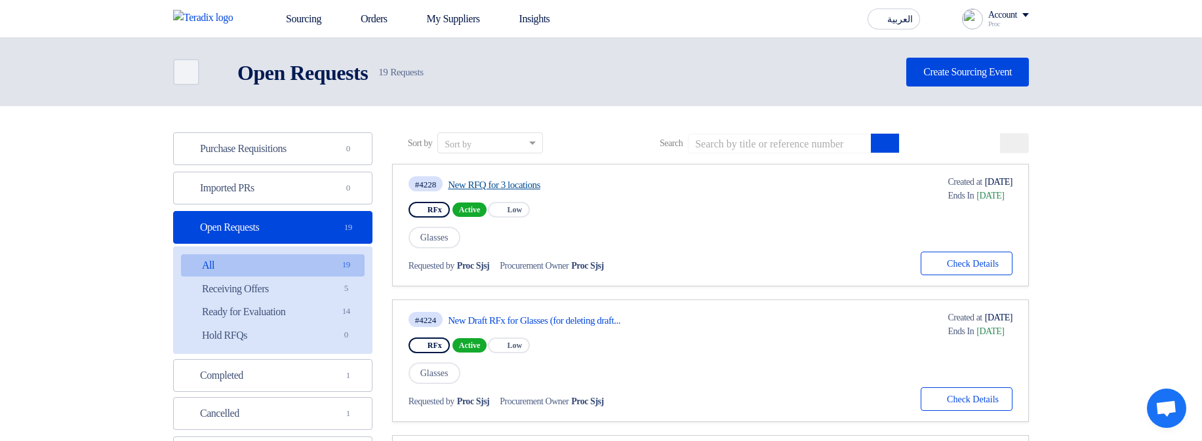
click at [516, 181] on link "New RFQ for 3 locations" at bounding box center [571, 185] width 246 height 12
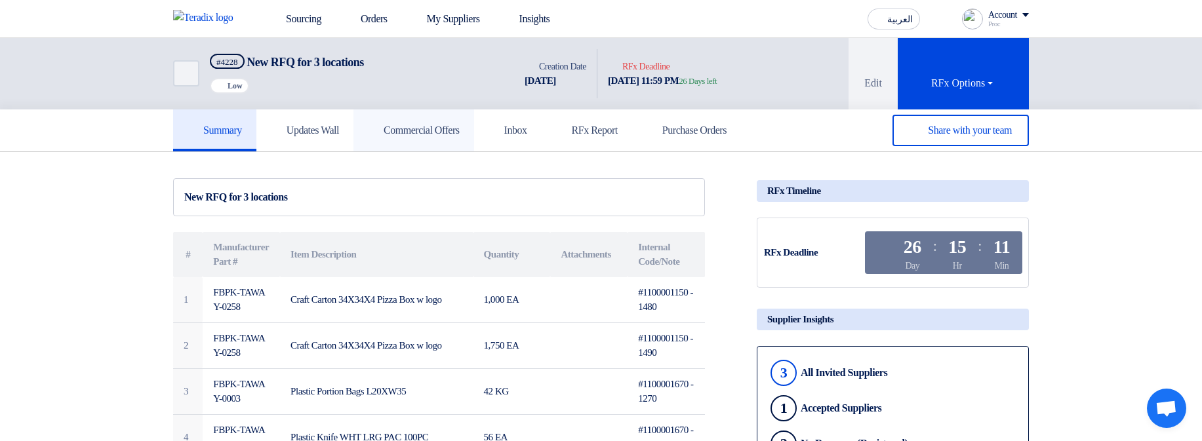
click at [460, 134] on h5 "Commercial Offers" at bounding box center [414, 130] width 92 height 13
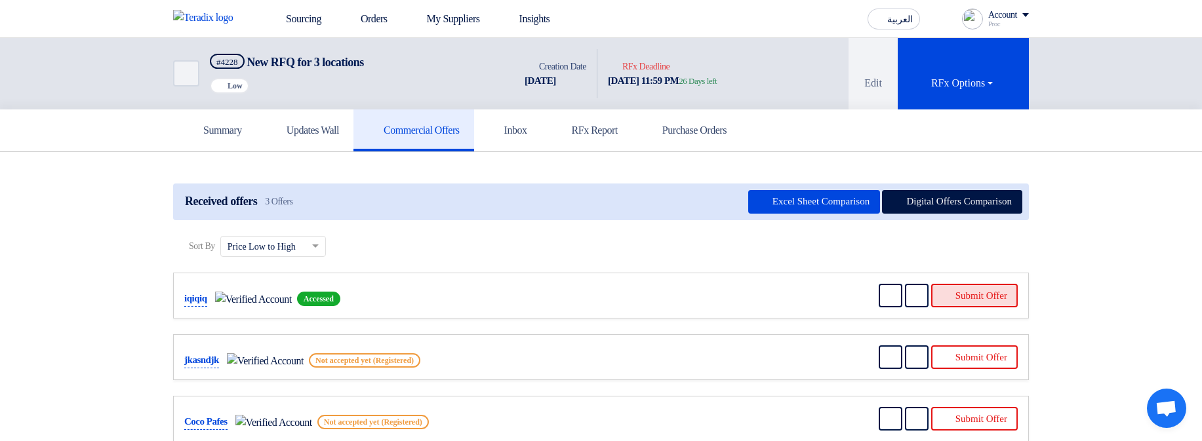
click at [972, 297] on button "Submit Offer" at bounding box center [974, 296] width 87 height 24
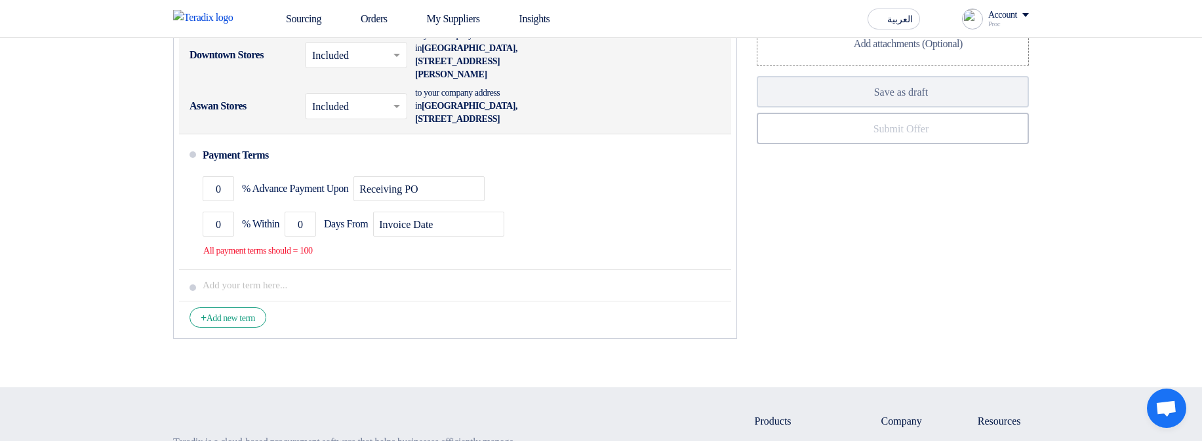
scroll to position [1102, 0]
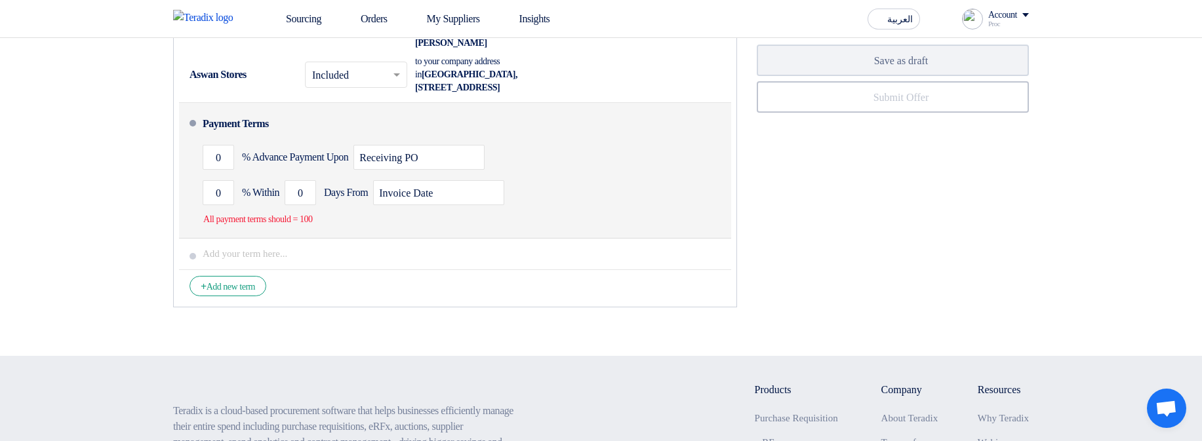
click at [600, 210] on div "0 % Within 0 Days From Invoice Date" at bounding box center [464, 192] width 523 height 35
drag, startPoint x: 211, startPoint y: 239, endPoint x: 444, endPoint y: 239, distance: 232.8
click at [425, 233] on div "Payment Terms 0 % Advance Payment Upon Receiving PO 0 % Within 0 Invoice Date" at bounding box center [464, 170] width 523 height 125
click at [435, 233] on div "Payment Terms 0 % Advance Payment Upon Receiving PO 0 % Within 0 Invoice Date" at bounding box center [464, 170] width 523 height 125
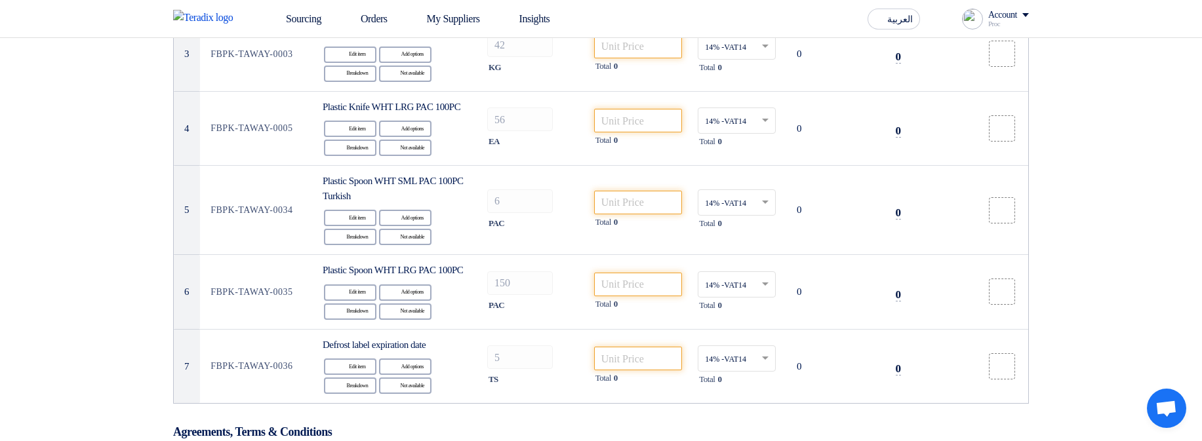
scroll to position [393, 0]
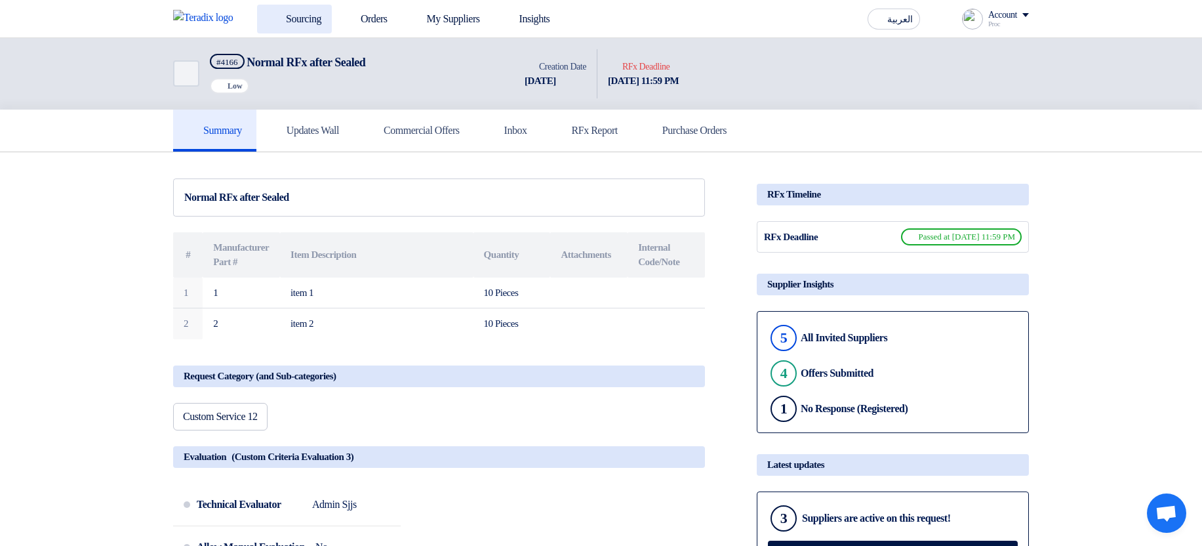
click at [319, 20] on link "Sourcing" at bounding box center [294, 19] width 75 height 29
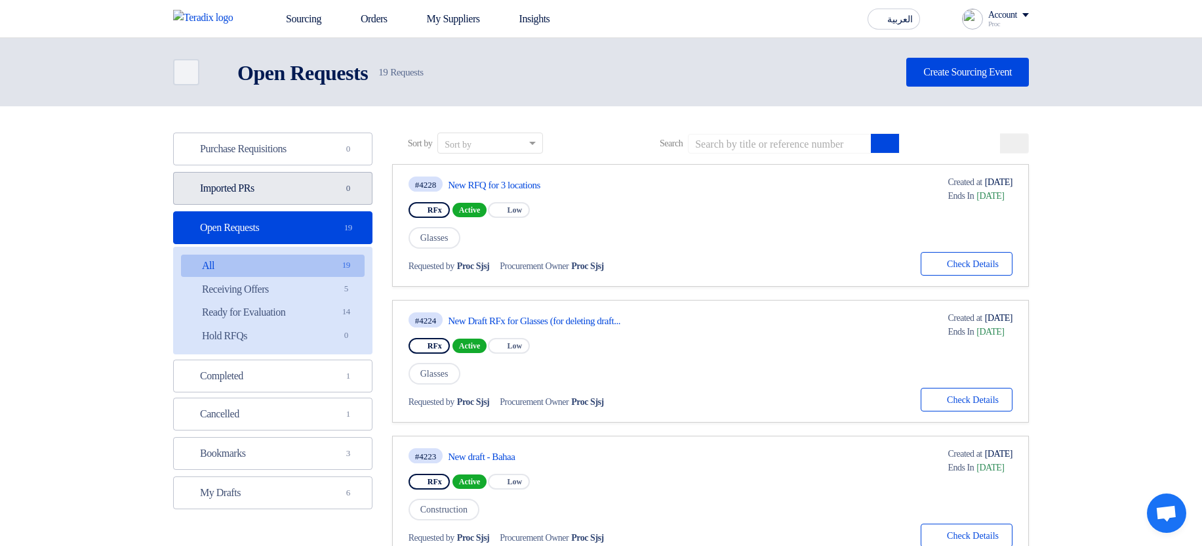
click at [321, 180] on link "Imported PRs Imported PRs 0" at bounding box center [272, 188] width 199 height 33
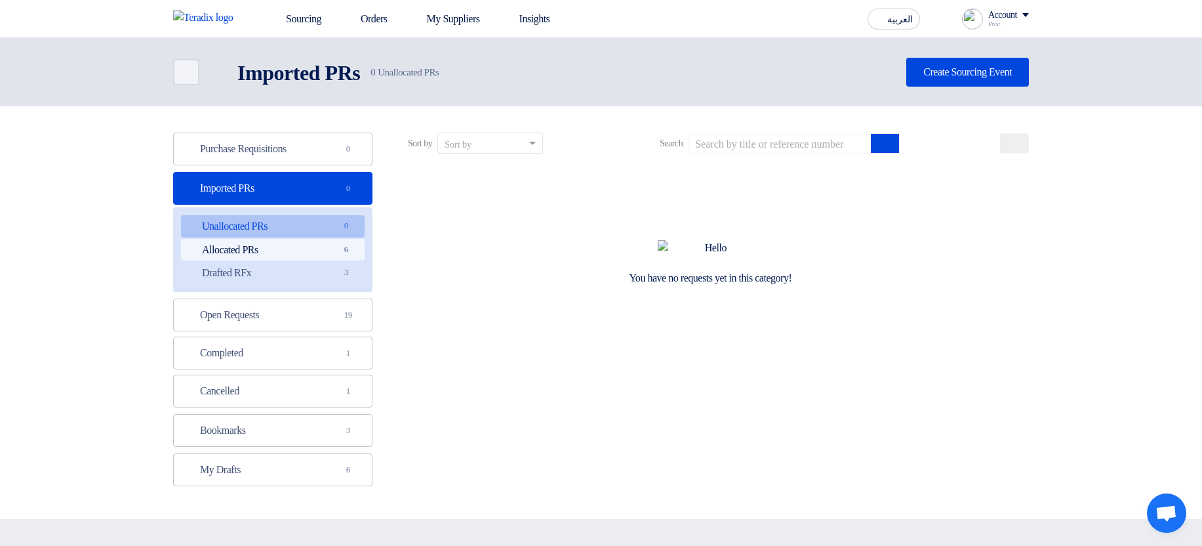
click at [321, 242] on link "Allocated PRs Allocated PRs 6" at bounding box center [273, 250] width 184 height 22
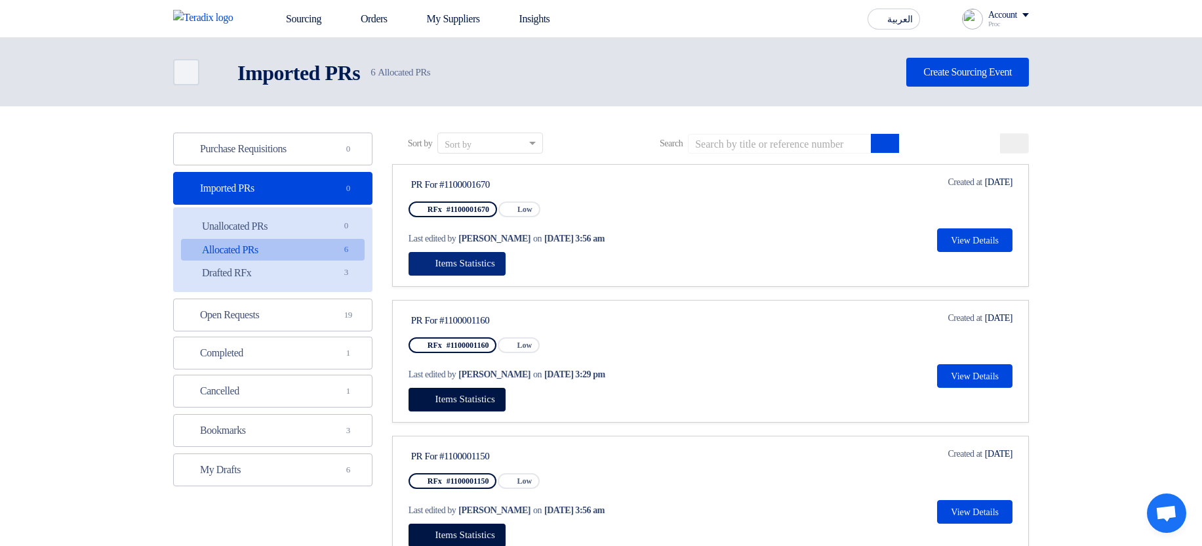
click at [495, 273] on button "Items Statistics" at bounding box center [457, 264] width 97 height 24
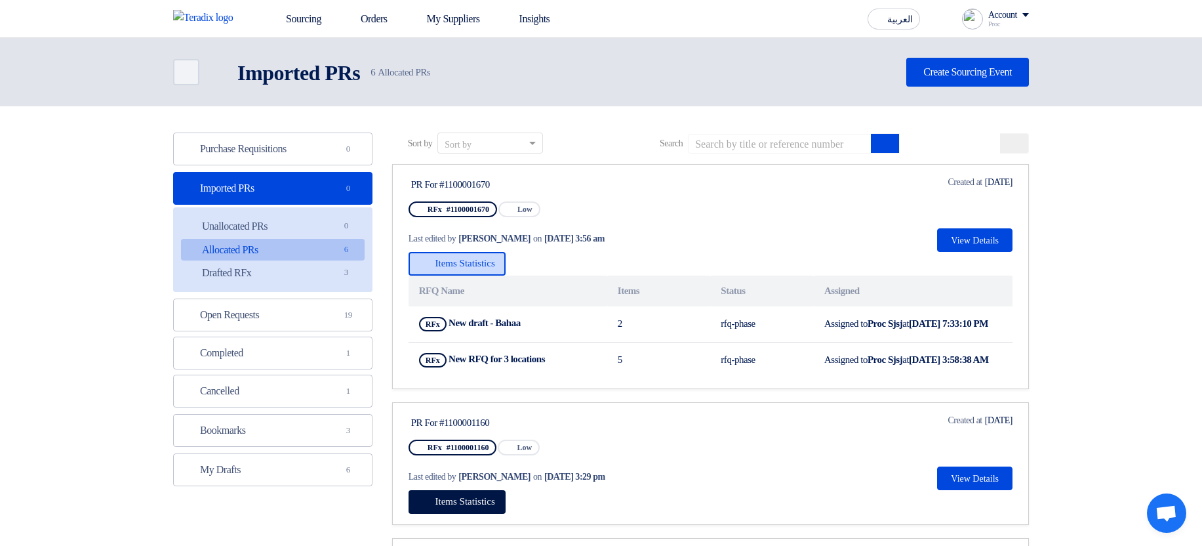
scroll to position [79, 0]
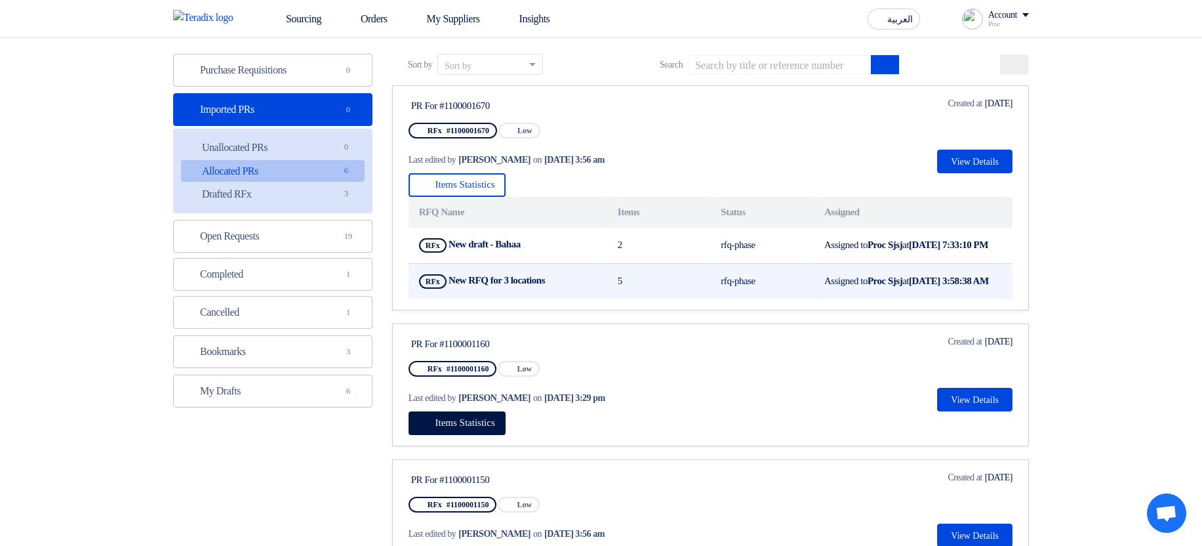
drag, startPoint x: 863, startPoint y: 248, endPoint x: 921, endPoint y: 307, distance: 82.5
click at [921, 299] on tbody "RFx New draft - Bahaa Show Projects 2 rfq-phase Assigned to Proc Sjsj at [DATE]…" at bounding box center [711, 263] width 604 height 71
click at [921, 299] on td "Assigned to Proc Sjsj at [DATE] 3:58:38 AM" at bounding box center [913, 281] width 199 height 36
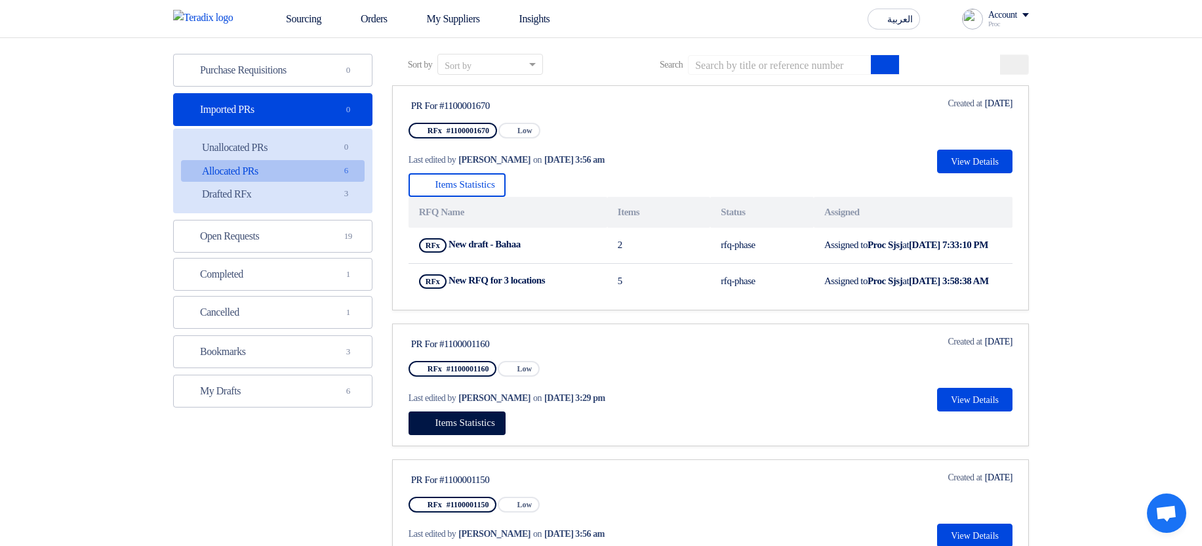
drag, startPoint x: 889, startPoint y: 310, endPoint x: 416, endPoint y: 83, distance: 524.7
click at [416, 83] on app-rfq-listing-content "Sort by Sort by Search Category Owner Type" at bounding box center [710, 521] width 637 height 935
click at [416, 83] on div "Sort by Sort by Search" at bounding box center [710, 69] width 637 height 31
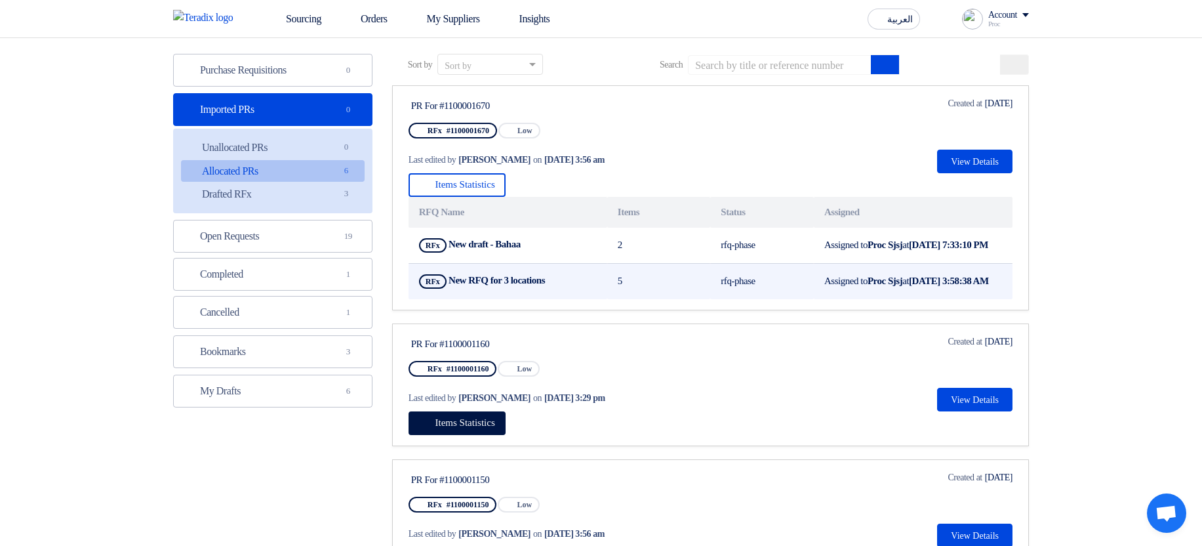
drag, startPoint x: 400, startPoint y: 89, endPoint x: 986, endPoint y: 300, distance: 622.5
click at [986, 300] on link "PR For #1100001670 RFx #1100001670 Priority Low Last edited by [PERSON_NAME] on…" at bounding box center [710, 197] width 637 height 225
click at [942, 299] on td "Assigned to Proc Sjsj at [DATE] 3:58:38 AM" at bounding box center [913, 281] width 199 height 36
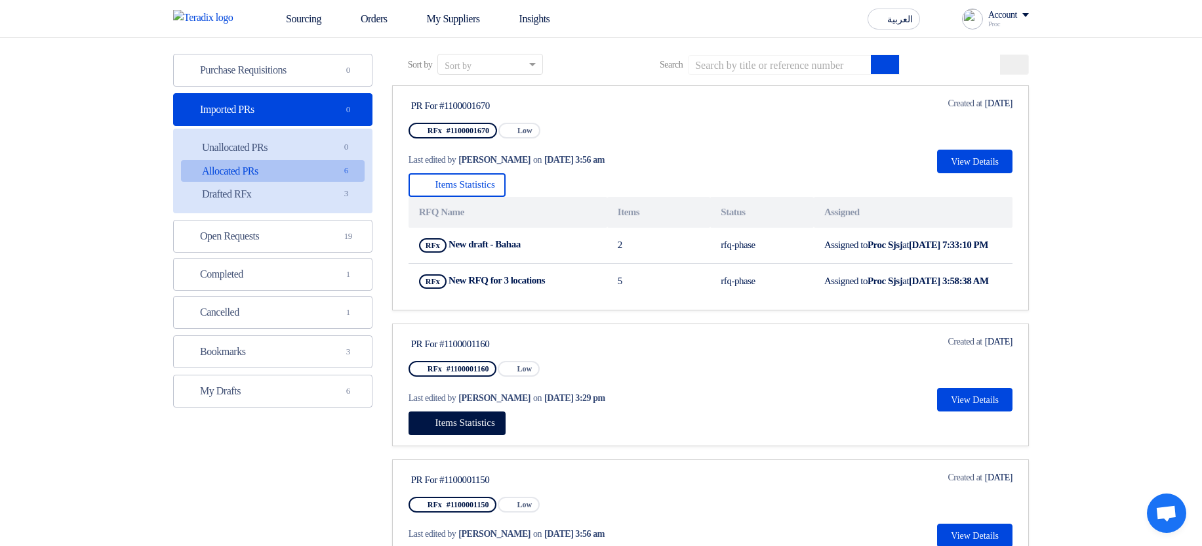
drag, startPoint x: 918, startPoint y: 307, endPoint x: 409, endPoint y: 108, distance: 546.5
click at [409, 108] on link "PR For #1100001670 RFx #1100001670 Priority Low Last edited by [PERSON_NAME] on…" at bounding box center [710, 197] width 637 height 225
click at [409, 106] on div "PR For #1100001670" at bounding box center [534, 104] width 251 height 17
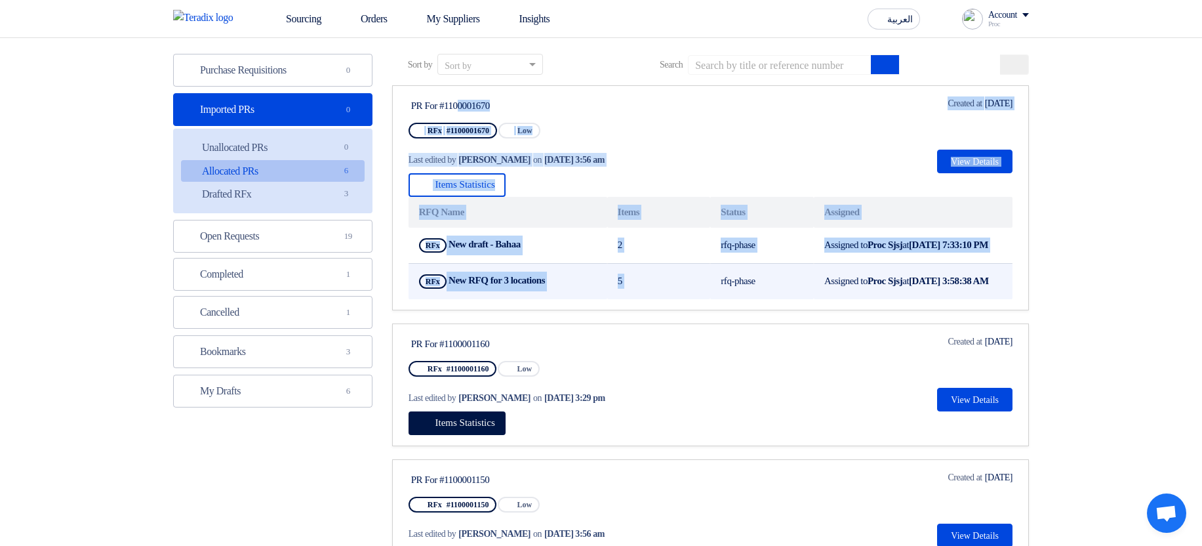
drag, startPoint x: 658, startPoint y: 110, endPoint x: 743, endPoint y: 275, distance: 185.9
click at [743, 275] on link "PR For #1100001670 RFx #1100001670 Priority Low Last edited by Hamda Jjjw on Au…" at bounding box center [710, 197] width 637 height 225
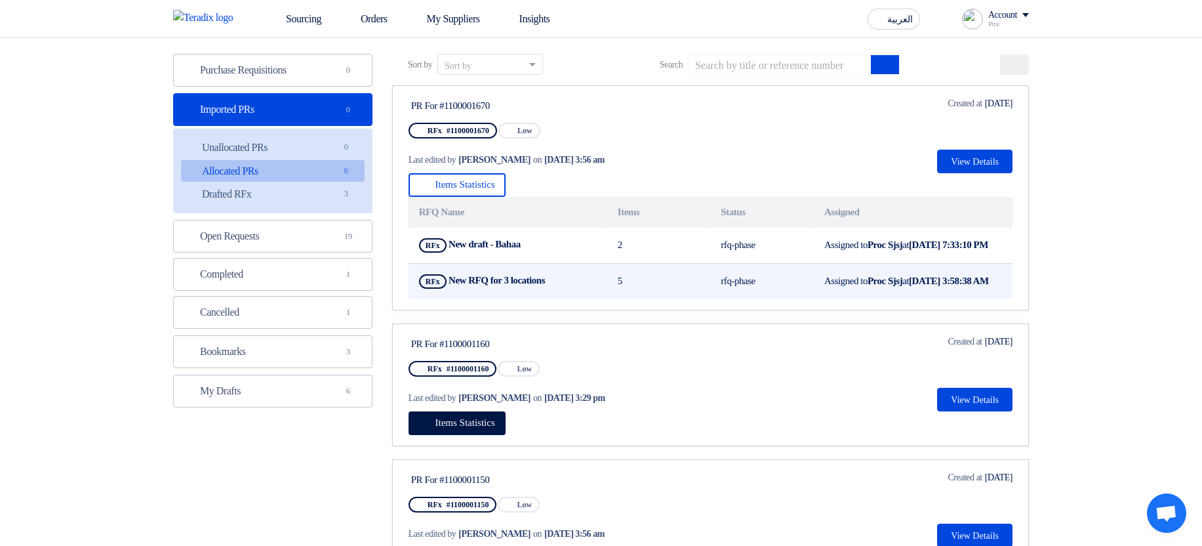
click at [871, 289] on td "Assigned to Proc Sjsj at Aug 22, 2025, 3:58:38 AM" at bounding box center [913, 281] width 199 height 36
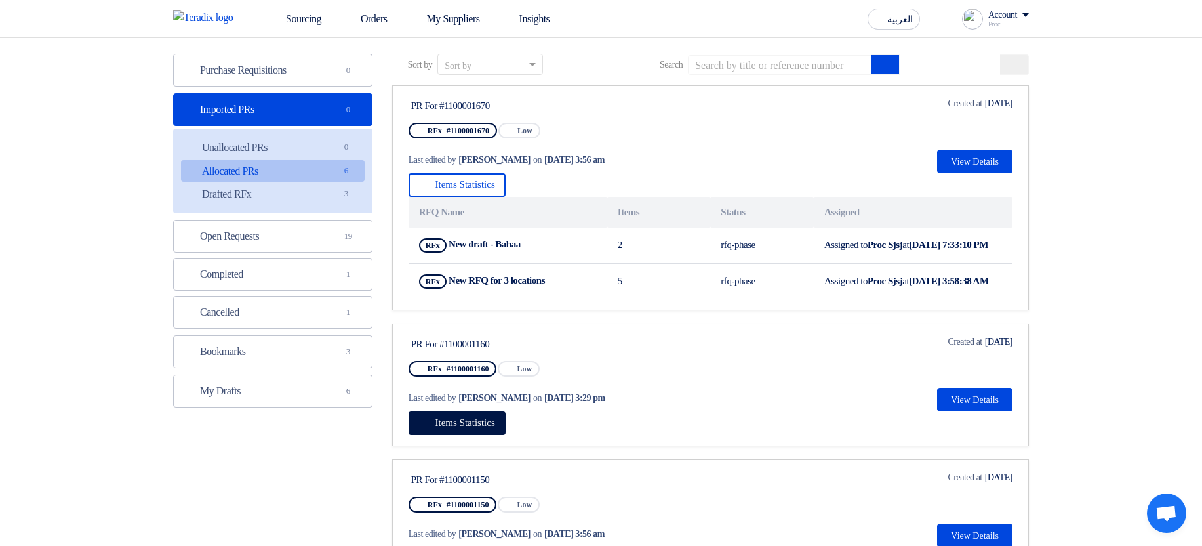
drag, startPoint x: 905, startPoint y: 313, endPoint x: 409, endPoint y: 97, distance: 540.7
click at [409, 97] on link "PR For #1100001670 RFx #1100001670 Priority Low Last edited by Hamda Jjjw on Au…" at bounding box center [710, 197] width 637 height 225
click at [409, 97] on div "PR For #1100001670" at bounding box center [534, 104] width 251 height 17
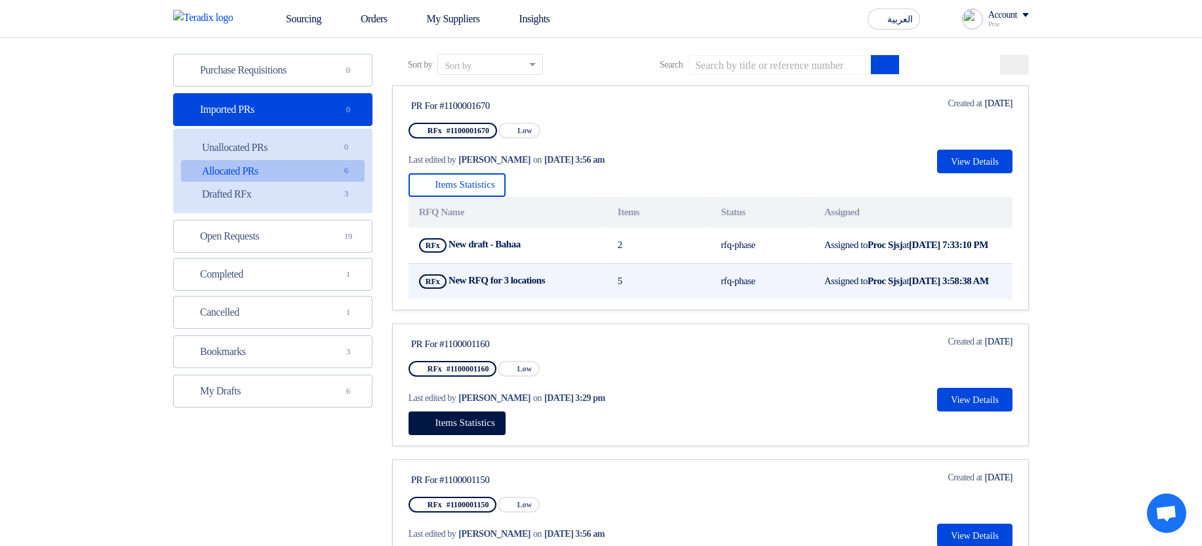
drag, startPoint x: 410, startPoint y: 98, endPoint x: 956, endPoint y: 311, distance: 586.4
click at [956, 310] on link "PR For #1100001670 RFx #1100001670 Priority Low Last edited by Hamda Jjjw on Au…" at bounding box center [710, 197] width 637 height 225
click at [956, 299] on td "Assigned to Proc Sjsj at Aug 22, 2025, 3:58:38 AM" at bounding box center [913, 281] width 199 height 36
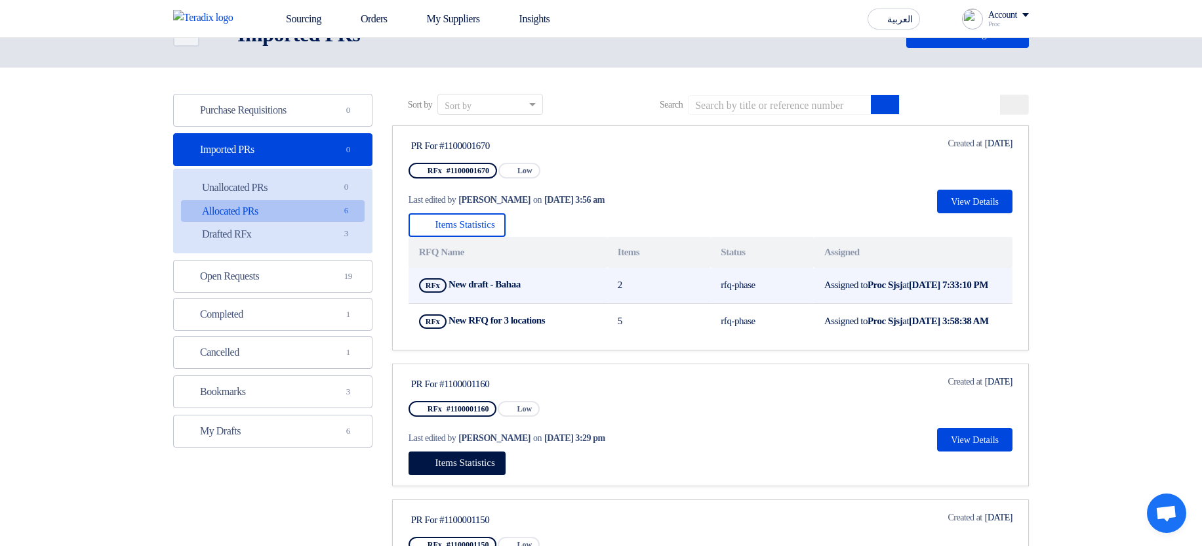
scroll to position [0, 0]
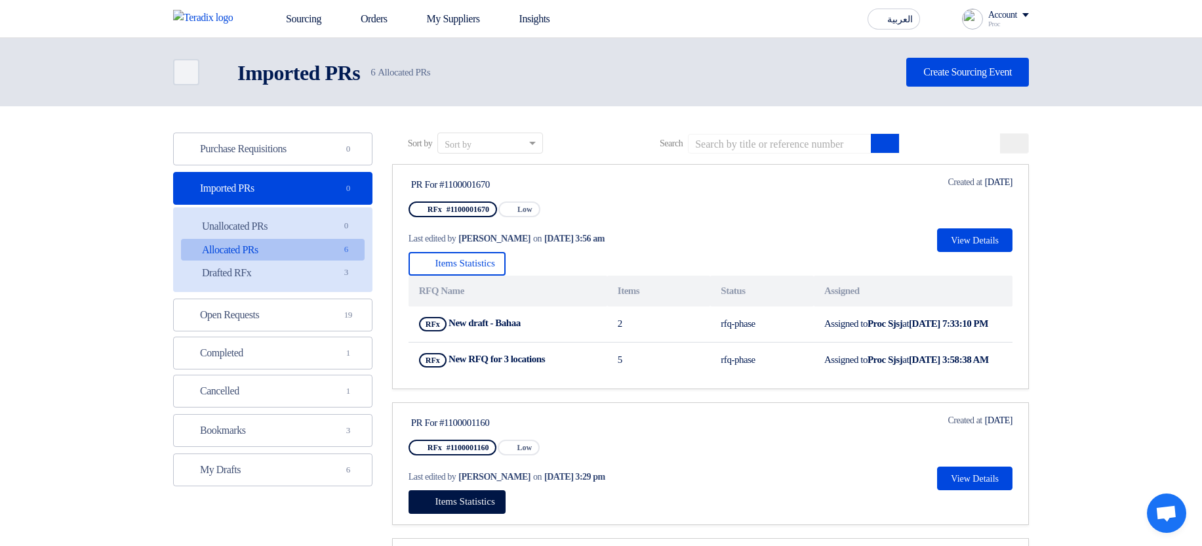
drag, startPoint x: 531, startPoint y: 241, endPoint x: 729, endPoint y: 234, distance: 198.2
click at [657, 234] on div "Last edited by Hamda Jjjw on Aug 22, 2025, 3:56 am" at bounding box center [533, 238] width 249 height 14
click at [752, 228] on div "PR For #1100001670 RFx #1100001670 Priority Low Last edited by Hamda Jjjw on Au…" at bounding box center [711, 213] width 604 height 77
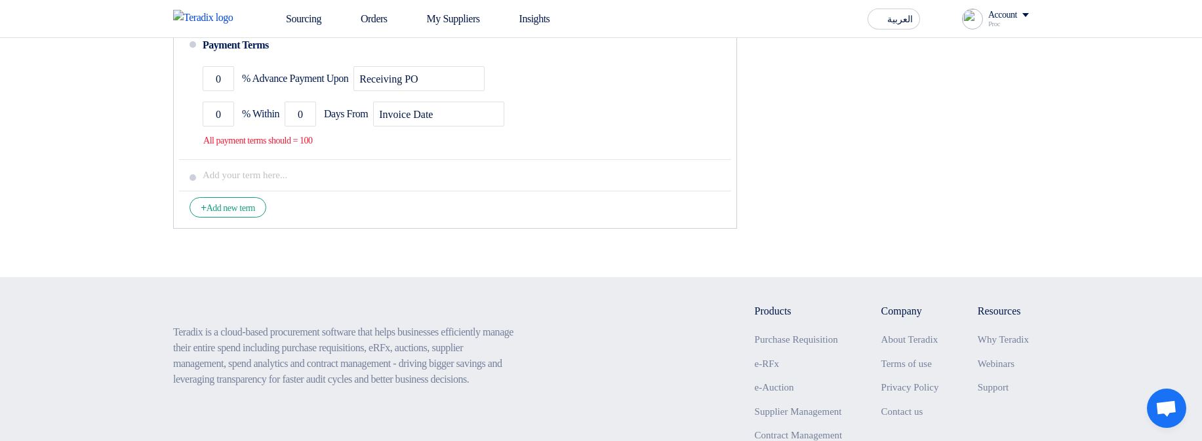
scroll to position [944, 0]
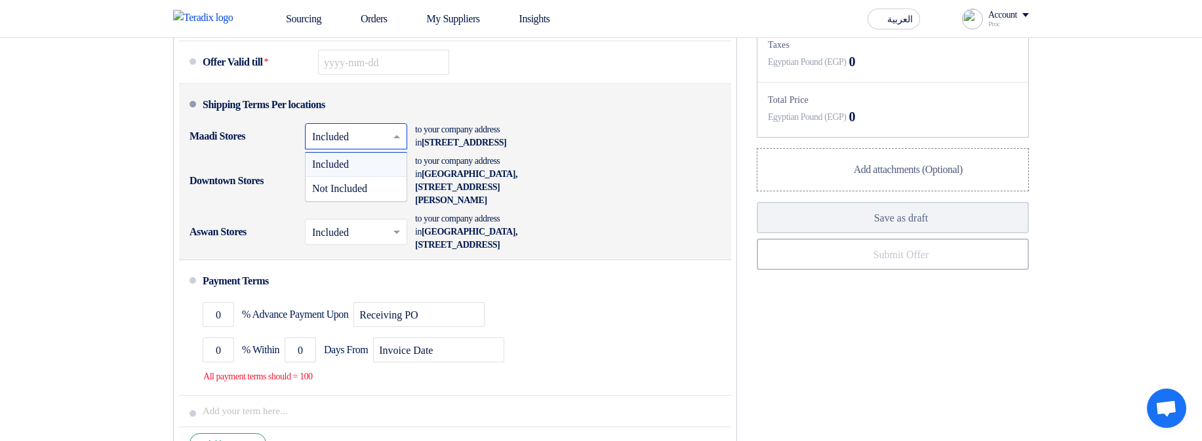
click at [352, 148] on input "text" at bounding box center [356, 138] width 89 height 19
click at [365, 194] on span "Not Included" at bounding box center [339, 188] width 55 height 11
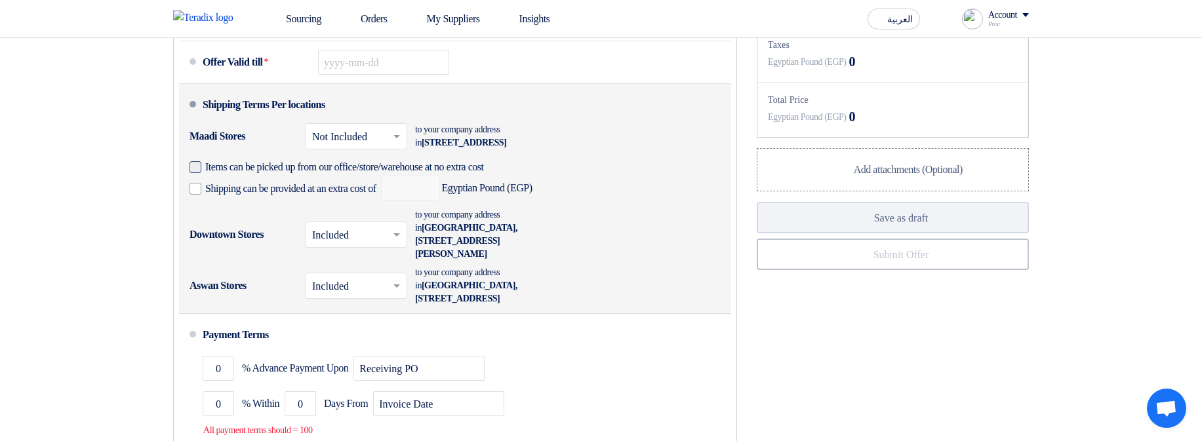
click at [253, 174] on span "Items can be picked up from our office/store/warehouse at no extra cost" at bounding box center [344, 167] width 279 height 13
click at [253, 185] on input "Items can be picked up from our office/store/warehouse at no extra cost" at bounding box center [367, 172] width 325 height 25
checkbox input "true"
click at [275, 195] on span "Shipping can be provided at an extra cost of" at bounding box center [290, 188] width 171 height 13
click at [275, 207] on input "Shipping can be provided at an extra cost of" at bounding box center [292, 194] width 174 height 25
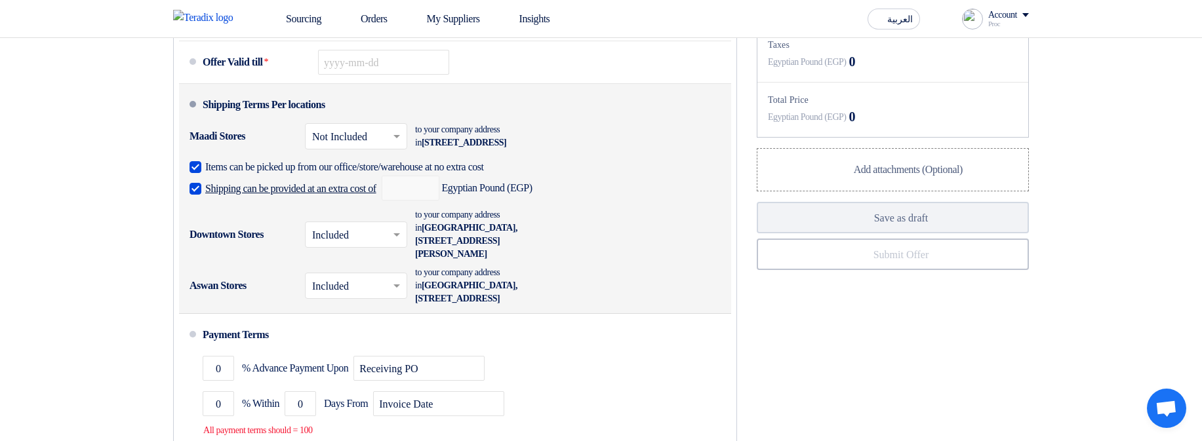
checkbox input "true"
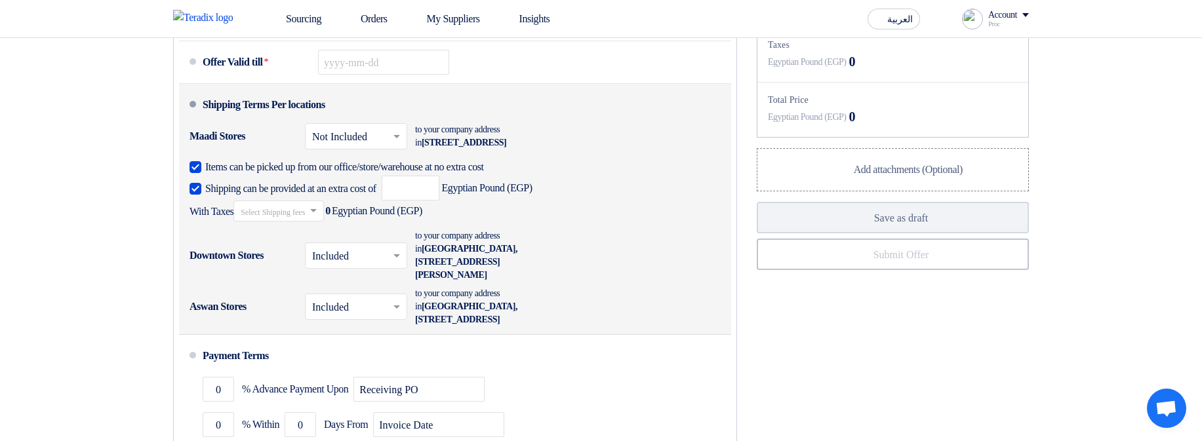
click at [276, 174] on span "Items can be picked up from our office/store/warehouse at no extra cost" at bounding box center [344, 167] width 279 height 13
click at [276, 185] on input "Items can be picked up from our office/store/warehouse at no extra cost" at bounding box center [457, 172] width 505 height 25
checkbox input "false"
click at [294, 195] on span "Shipping can be provided at an extra cost of" at bounding box center [290, 188] width 171 height 13
click at [294, 207] on input "Shipping can be provided at an extra cost of" at bounding box center [292, 194] width 174 height 25
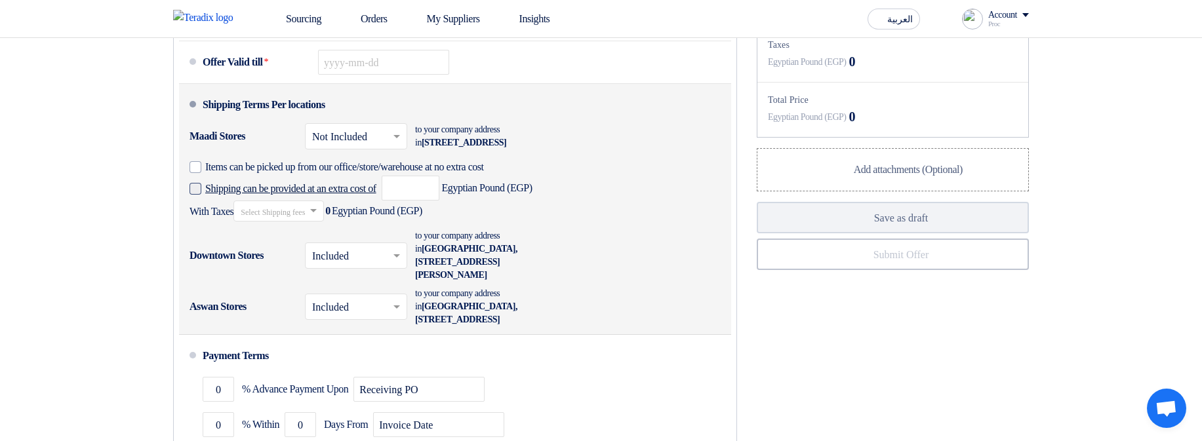
checkbox input "false"
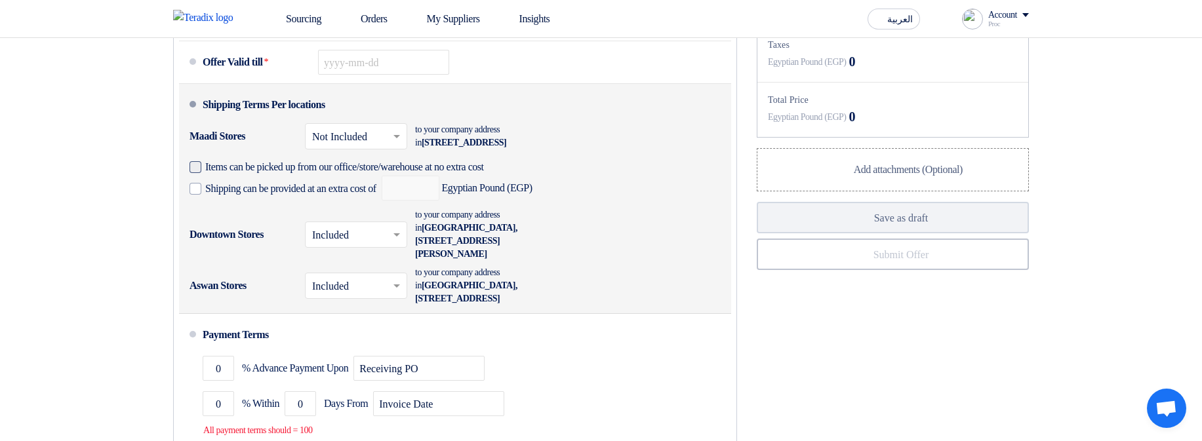
click at [287, 174] on span "Items can be picked up from our office/store/warehouse at no extra cost" at bounding box center [344, 167] width 279 height 13
click at [287, 185] on input "Items can be picked up from our office/store/warehouse at no extra cost" at bounding box center [367, 172] width 325 height 25
checkbox input "true"
click at [298, 195] on span "Shipping can be provided at an extra cost of" at bounding box center [290, 188] width 171 height 13
click at [298, 207] on input "Shipping can be provided at an extra cost of" at bounding box center [292, 194] width 174 height 25
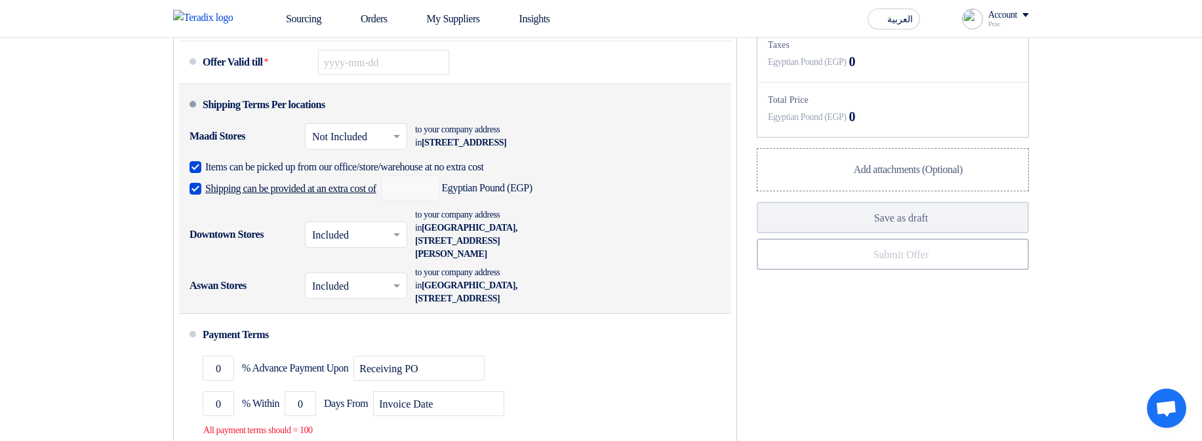
checkbox input "true"
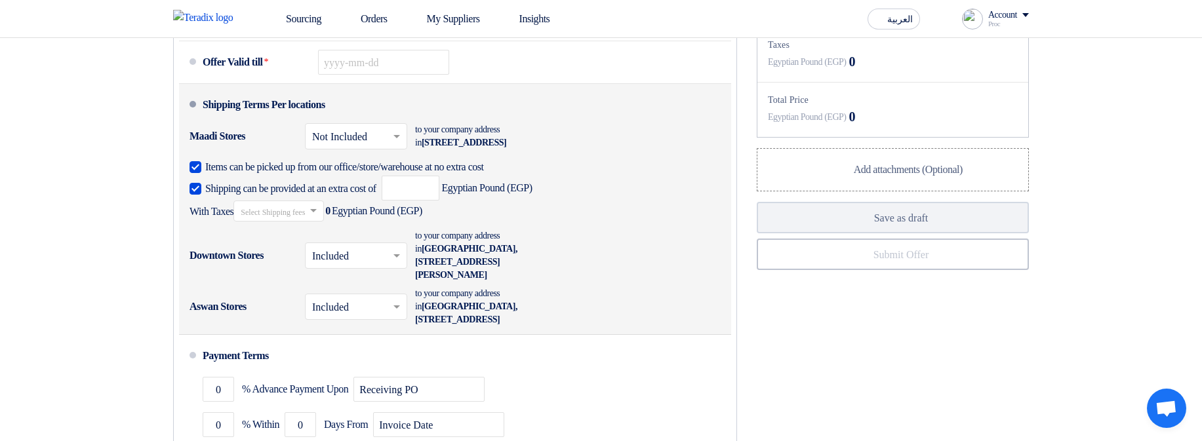
click at [291, 174] on span "Items can be picked up from our office/store/warehouse at no extra cost" at bounding box center [344, 167] width 279 height 13
click at [291, 185] on input "Items can be picked up from our office/store/warehouse at no extra cost" at bounding box center [457, 172] width 505 height 25
checkbox input "false"
click at [304, 195] on span "Shipping can be provided at an extra cost of" at bounding box center [290, 188] width 171 height 13
click at [304, 207] on input "Shipping can be provided at an extra cost of" at bounding box center [292, 194] width 174 height 25
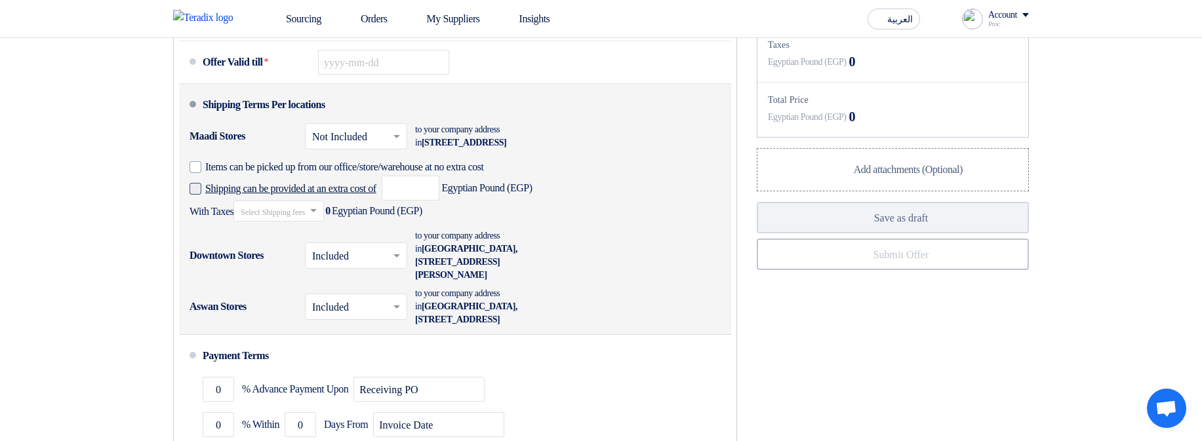
checkbox input "false"
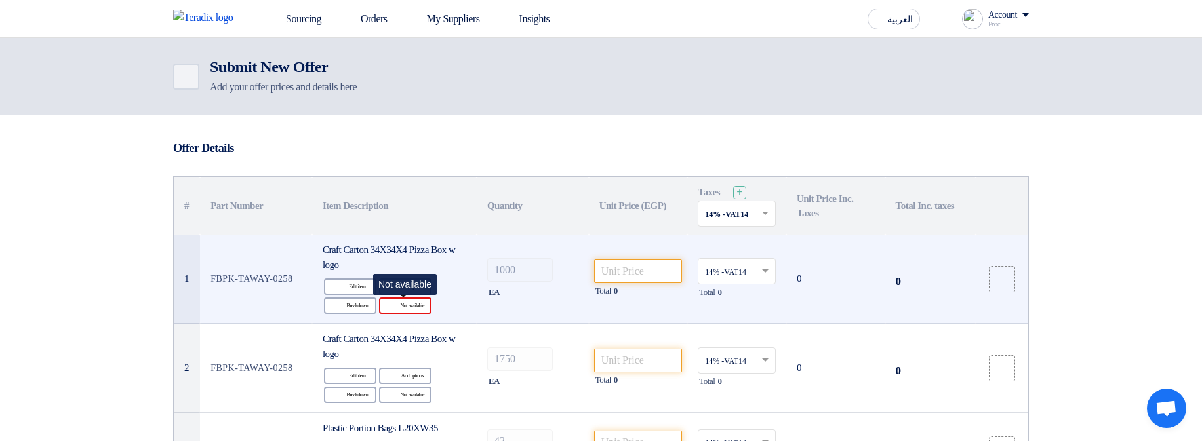
click at [417, 307] on div "Reject Not available" at bounding box center [405, 306] width 52 height 16
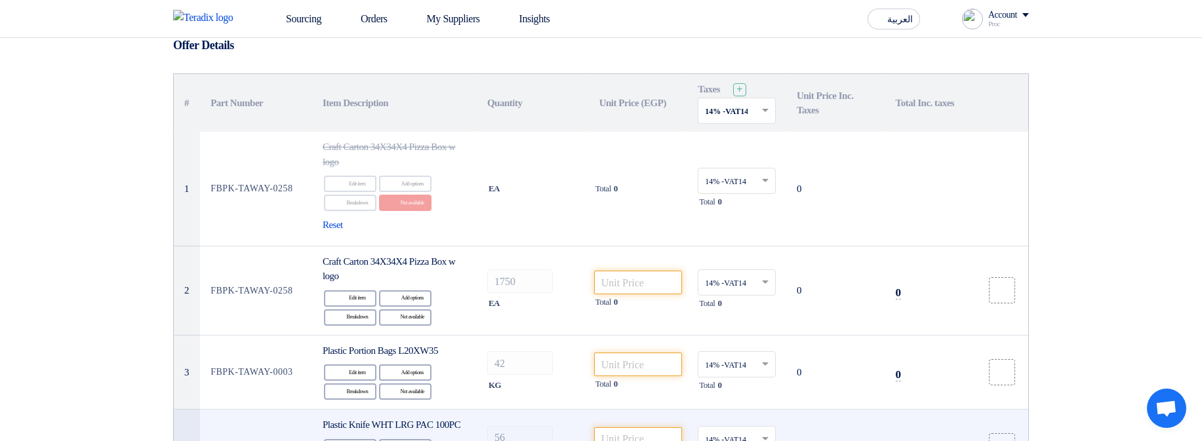
scroll to position [236, 0]
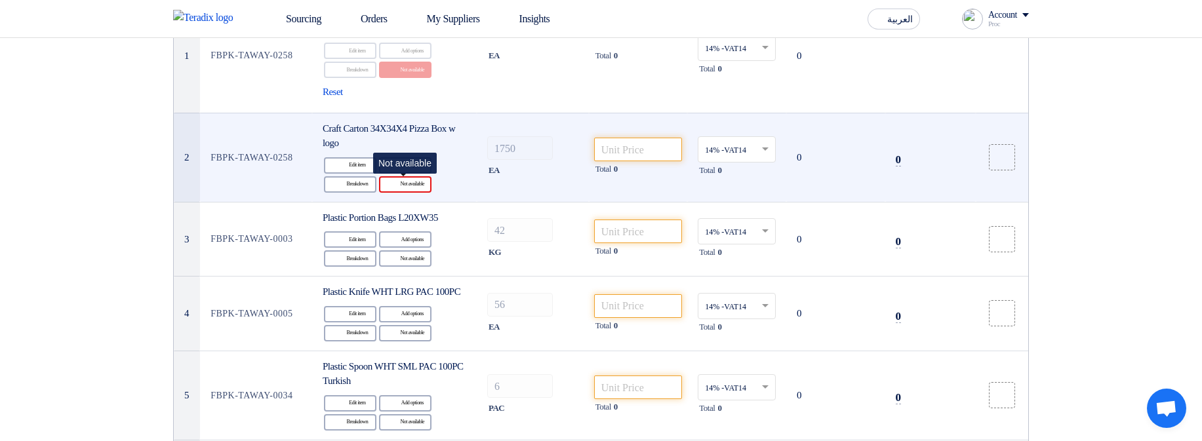
click at [402, 188] on div "Reject Not available" at bounding box center [405, 184] width 52 height 16
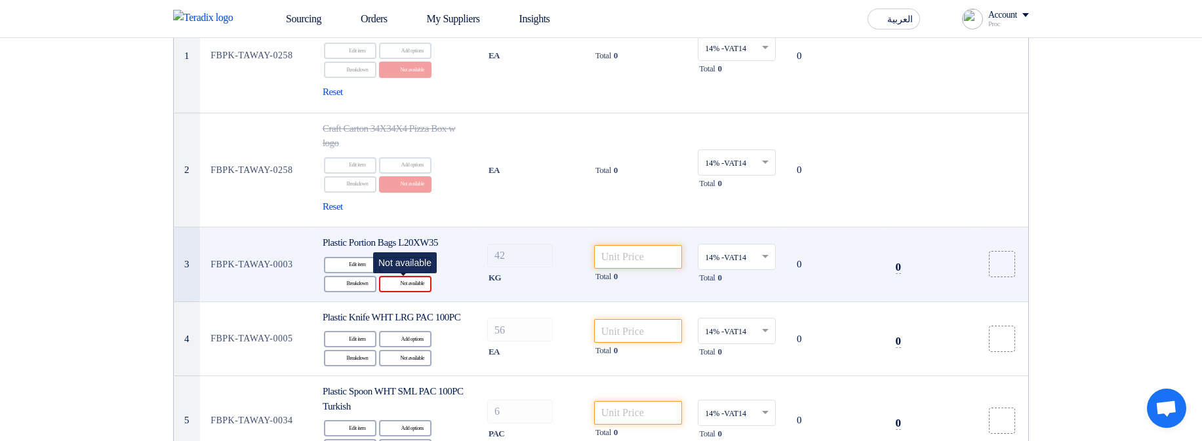
click at [411, 289] on div "Reject Not available" at bounding box center [405, 284] width 52 height 16
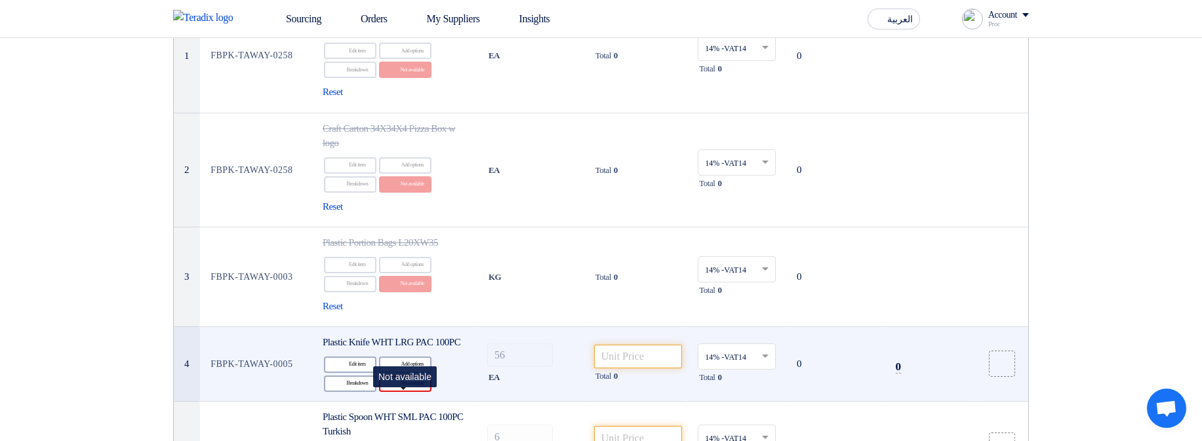
click at [410, 392] on div "Reject Not available" at bounding box center [405, 384] width 52 height 16
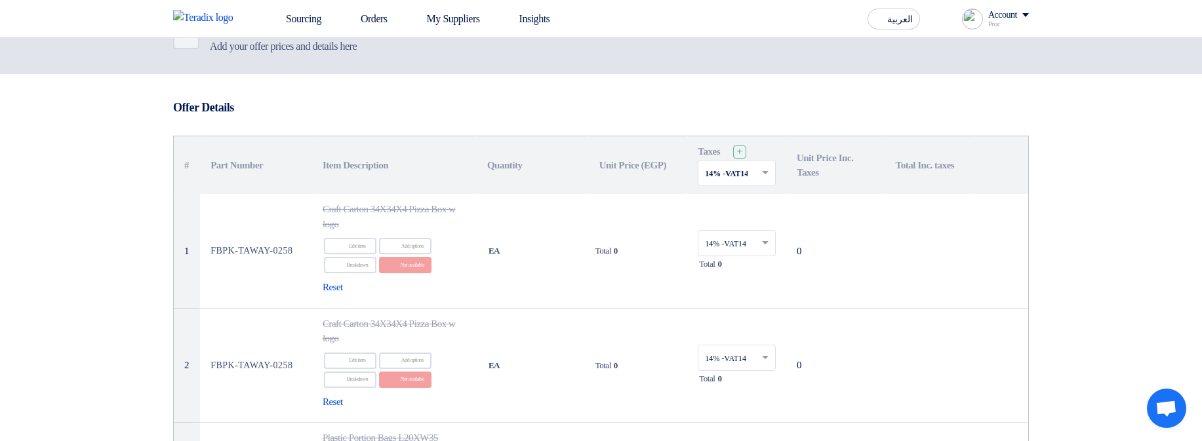
scroll to position [393, 0]
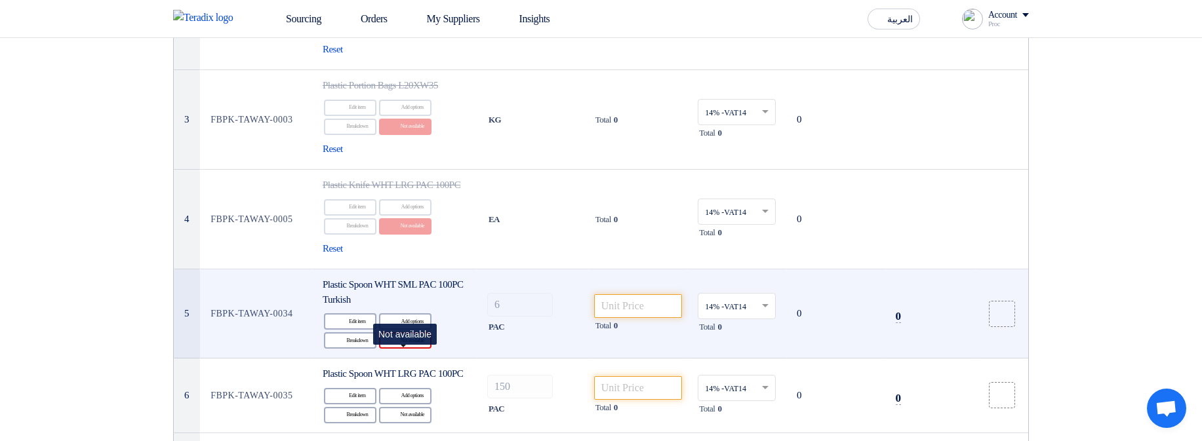
click at [409, 349] on div "Reject Not available" at bounding box center [405, 340] width 52 height 16
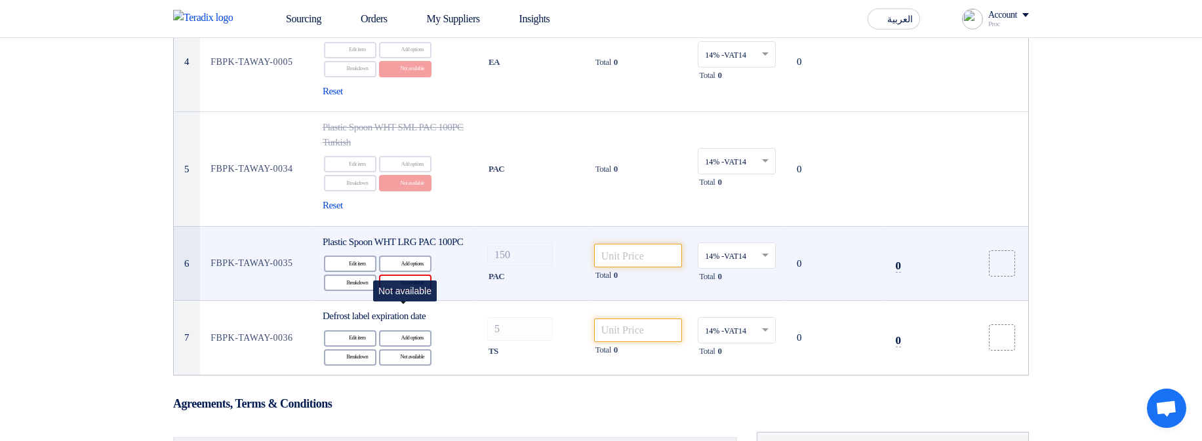
click at [414, 291] on div "Reject Not available" at bounding box center [405, 283] width 52 height 16
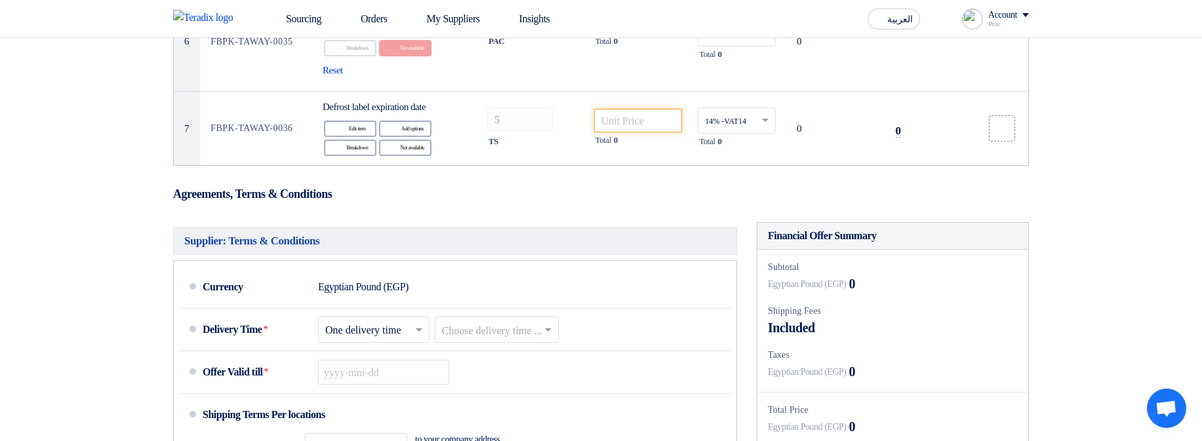
scroll to position [787, 0]
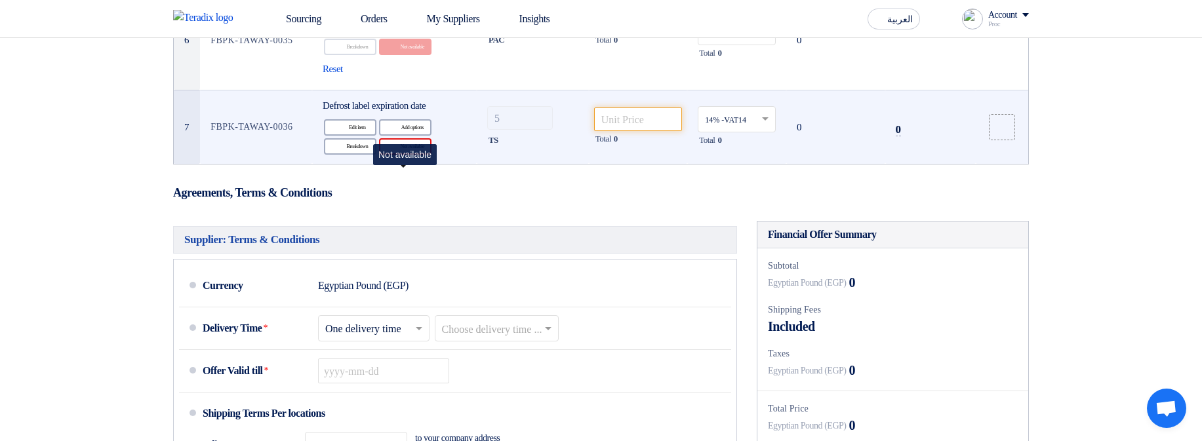
click at [410, 155] on div "Reject Not available" at bounding box center [405, 146] width 52 height 16
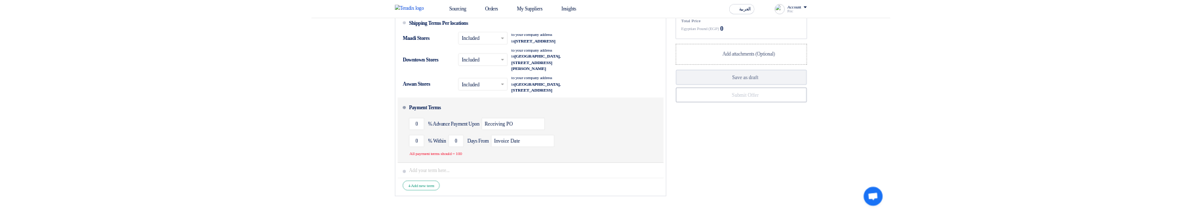
scroll to position [1180, 0]
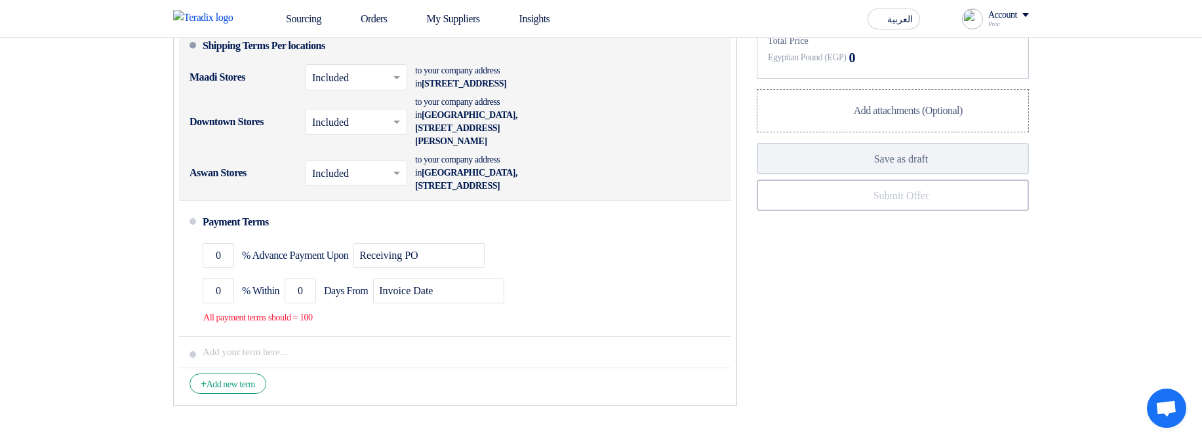
click at [620, 195] on div "Aswan Stores × Included × to your company address in Egypt, أسوان, Nubii Street…" at bounding box center [451, 173] width 523 height 45
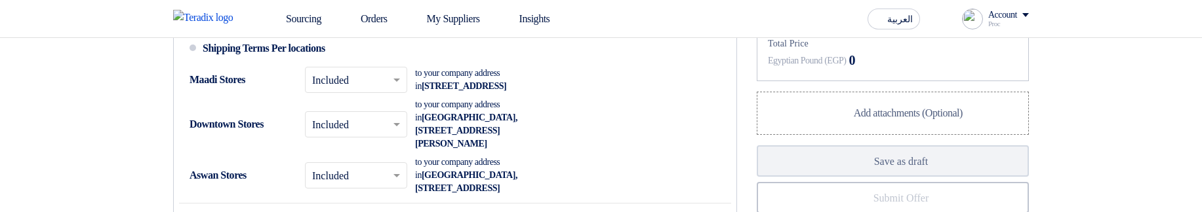
scroll to position [1003, 0]
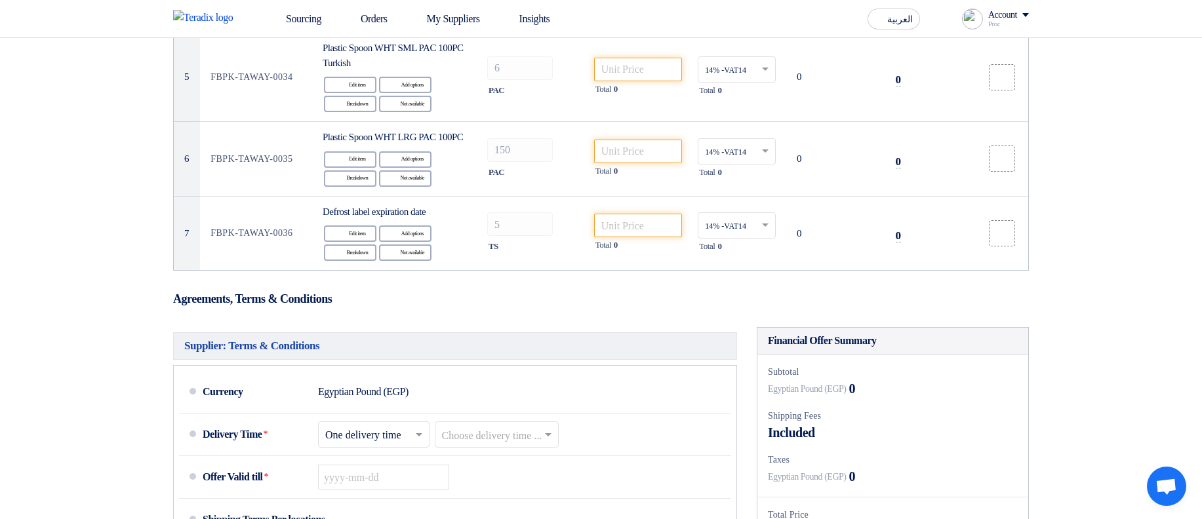
scroll to position [138, 0]
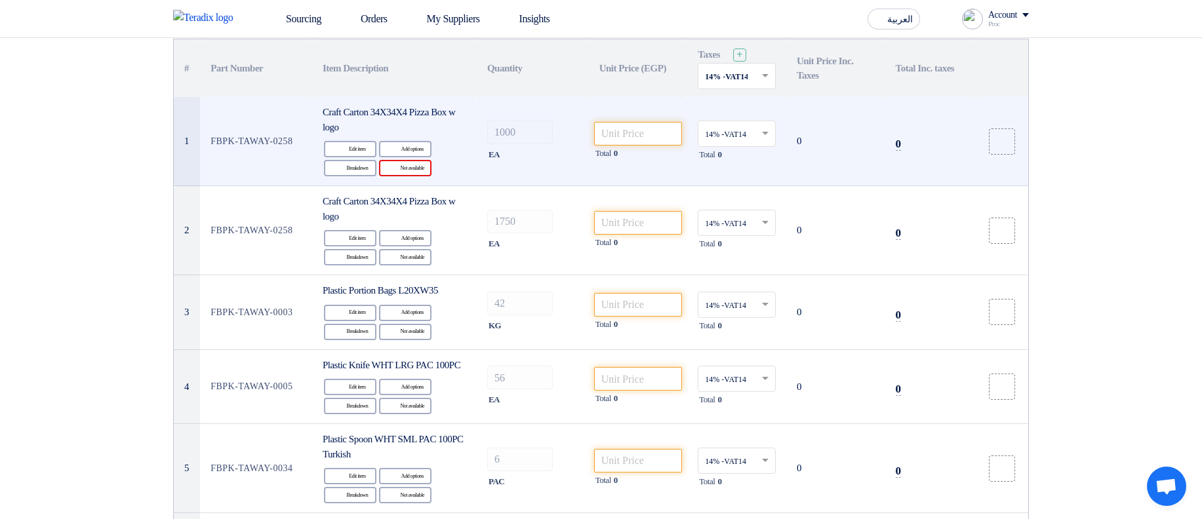
click at [426, 169] on div "Reject Not available" at bounding box center [405, 168] width 52 height 16
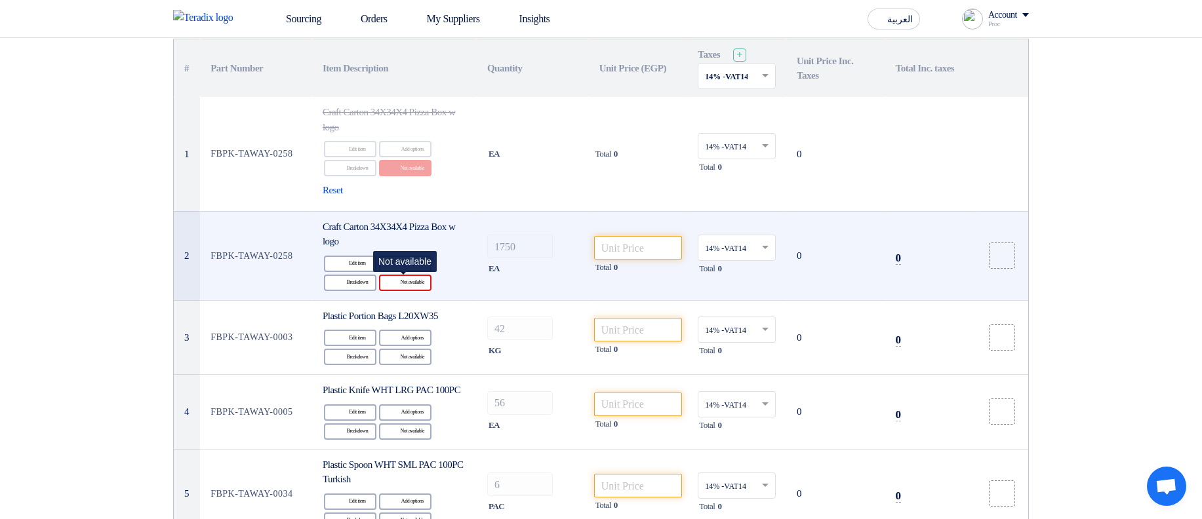
click at [406, 212] on div "Reject Not available" at bounding box center [405, 283] width 52 height 16
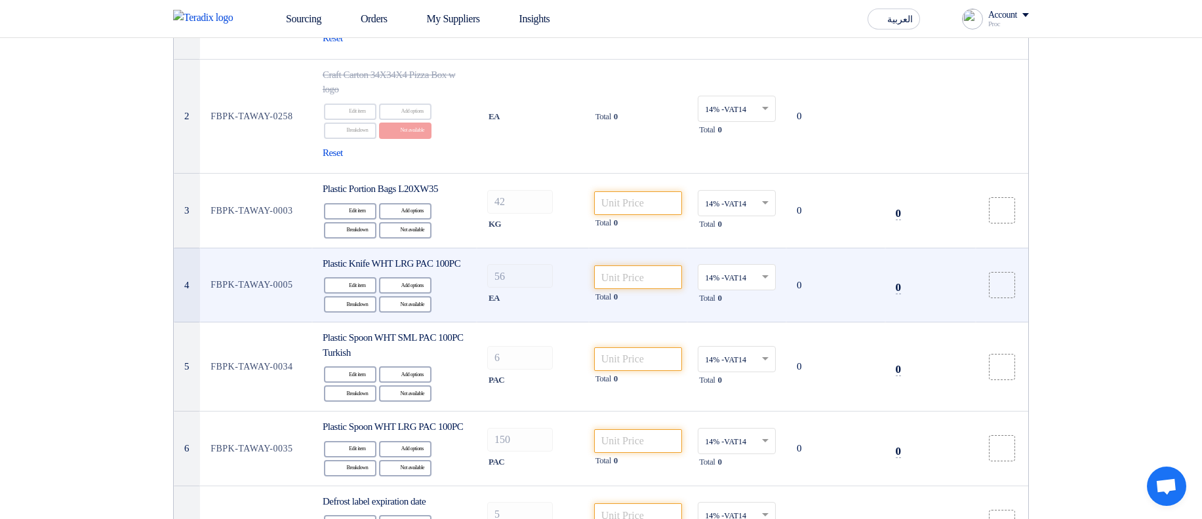
scroll to position [295, 0]
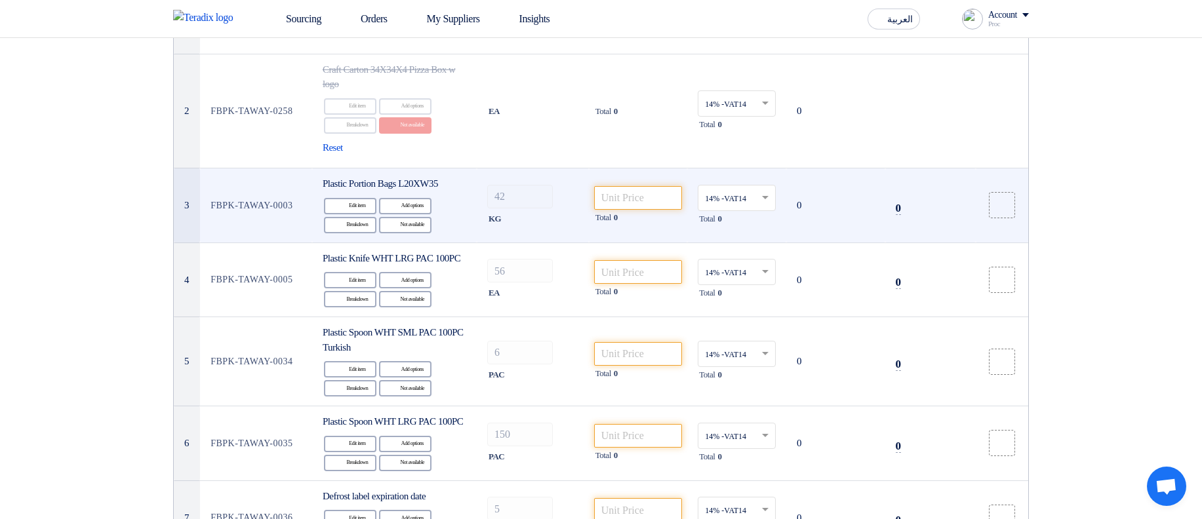
click at [412, 212] on td "Plastic Portion Bags L20XW35 Edit Edit item Alternative Add options Breakdown B…" at bounding box center [394, 206] width 165 height 75
click at [413, 212] on div "Reject Not available" at bounding box center [405, 225] width 52 height 16
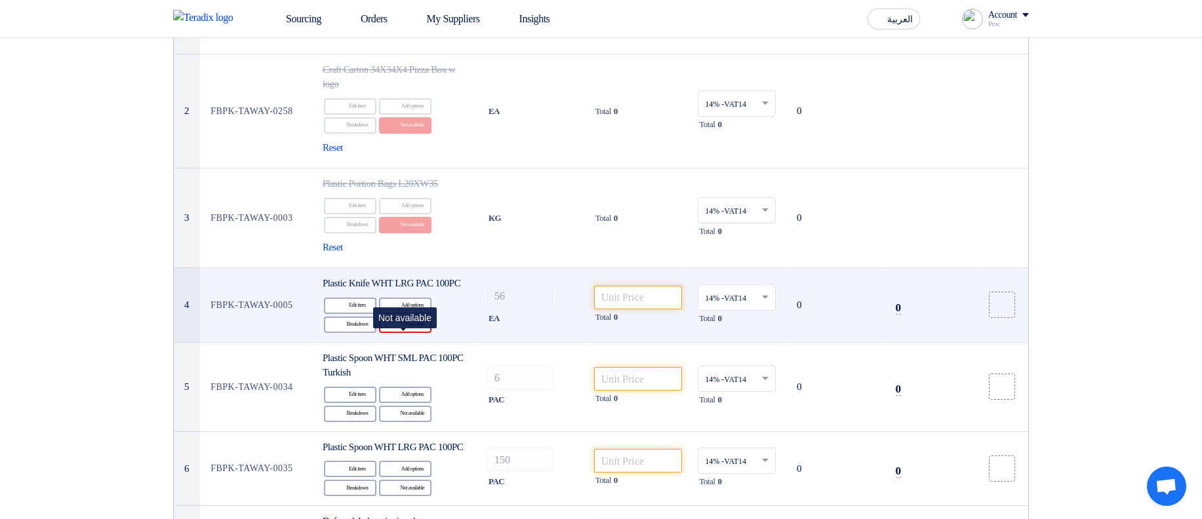
drag, startPoint x: 393, startPoint y: 336, endPoint x: 401, endPoint y: 338, distance: 8.1
click at [393, 212] on icon "Reject" at bounding box center [394, 325] width 12 height 12
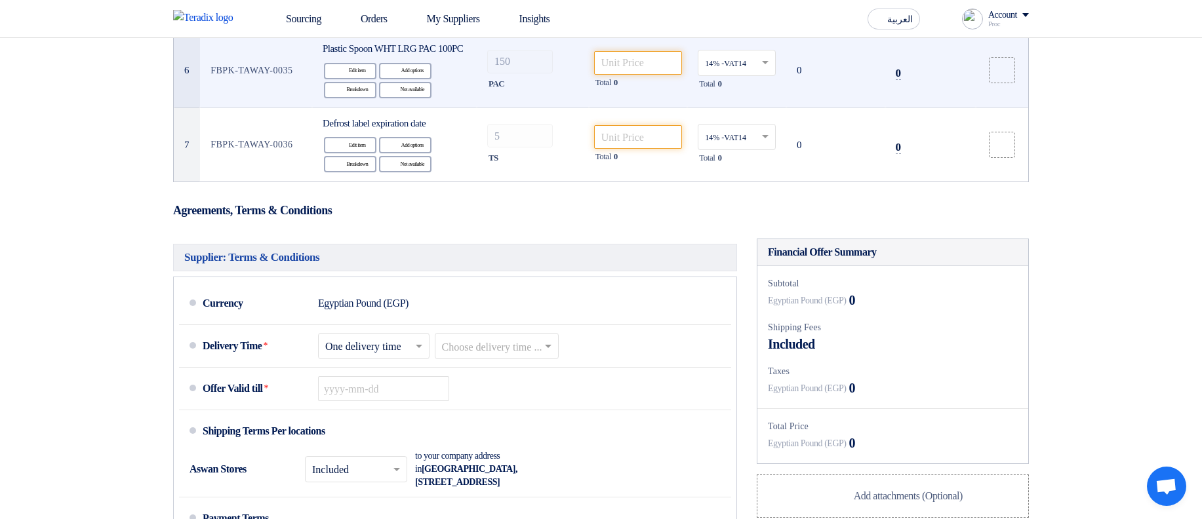
scroll to position [452, 0]
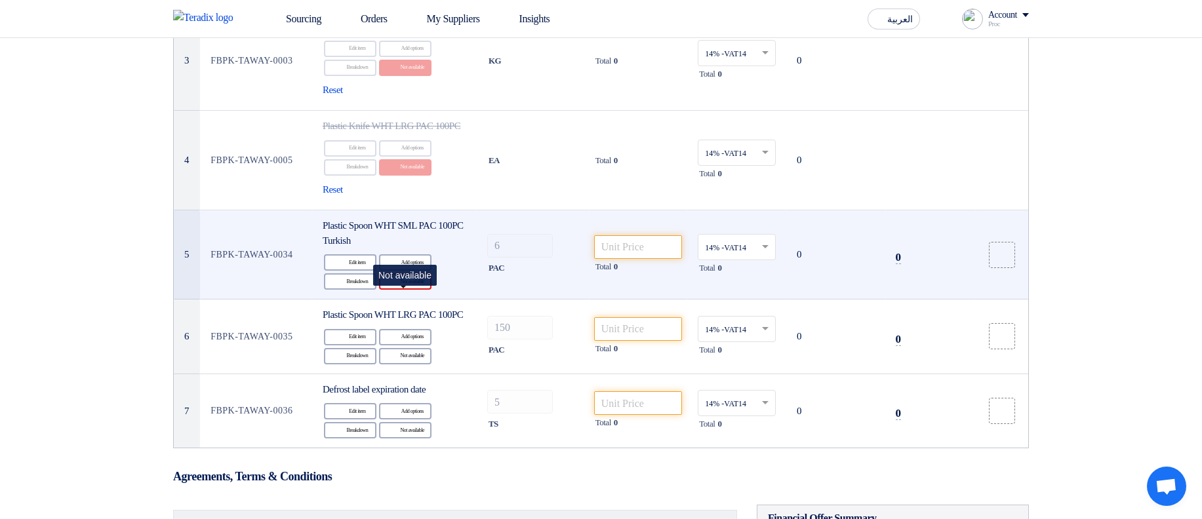
click at [414, 212] on div "Reject Not available" at bounding box center [405, 281] width 52 height 16
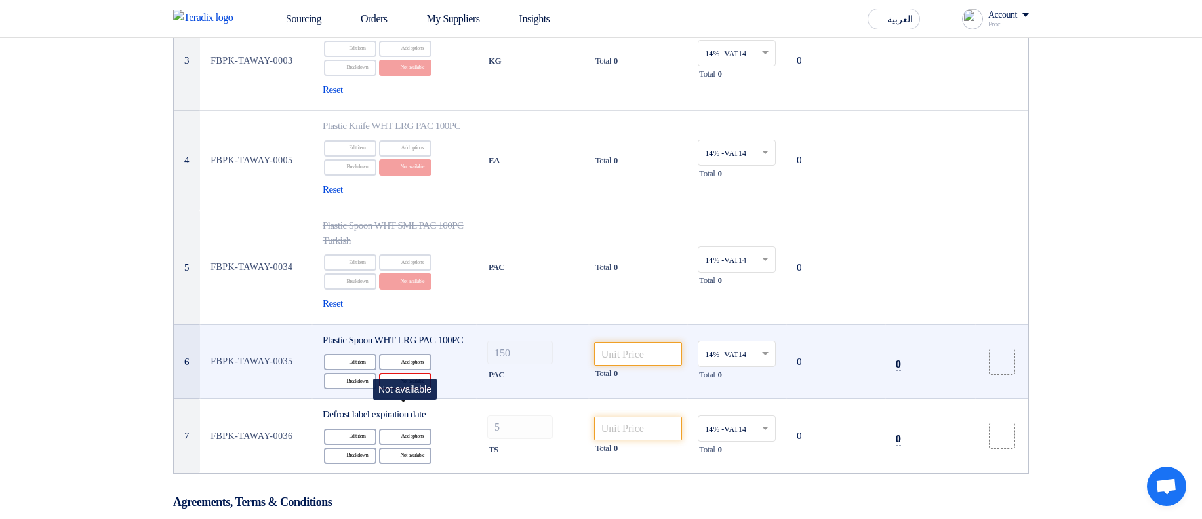
click at [388, 212] on use at bounding box center [388, 376] width 0 height 0
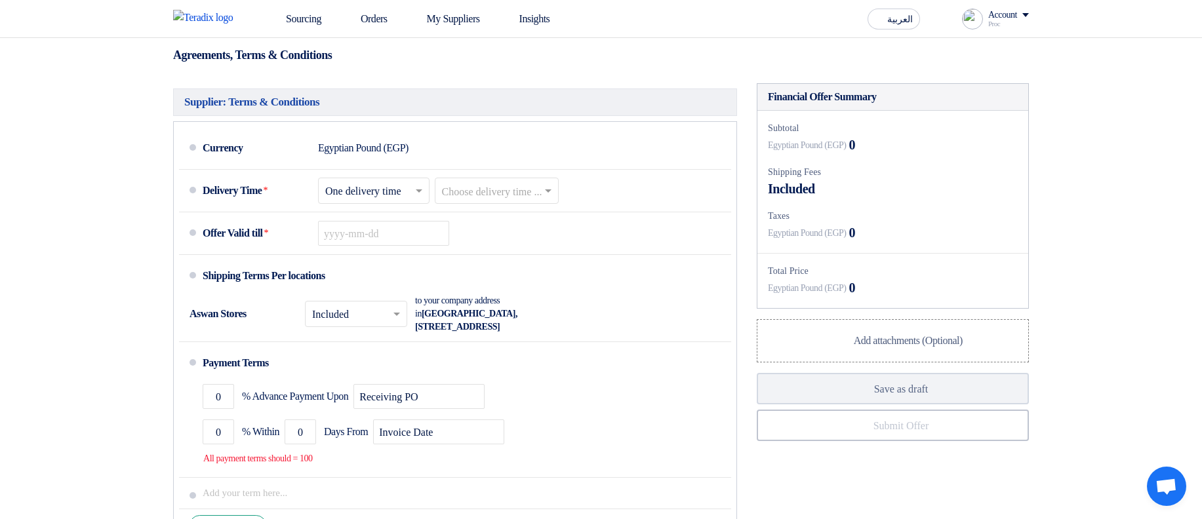
scroll to position [531, 0]
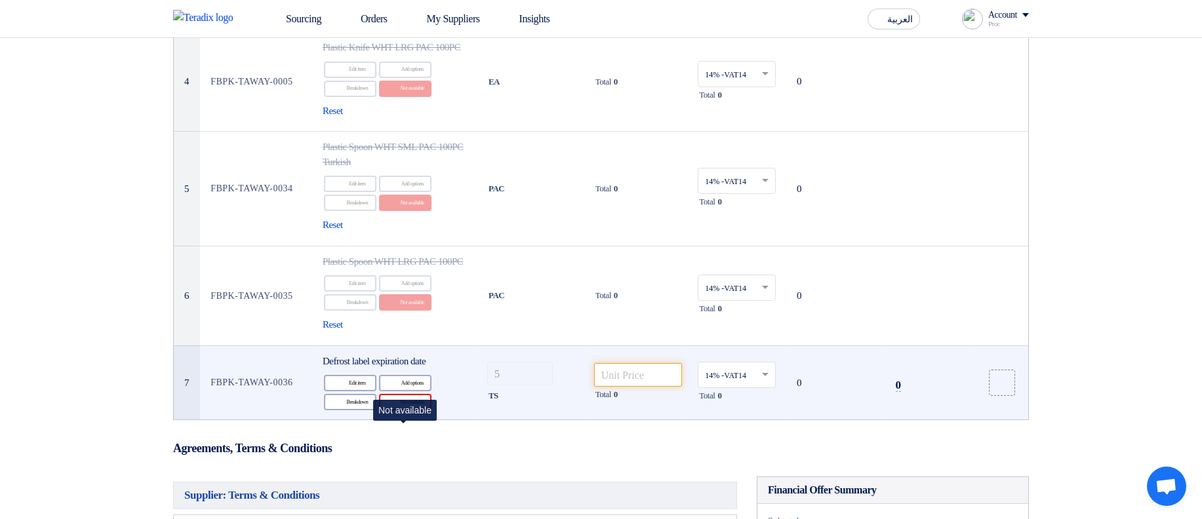
click at [411, 212] on div "Reject Not available" at bounding box center [405, 402] width 52 height 16
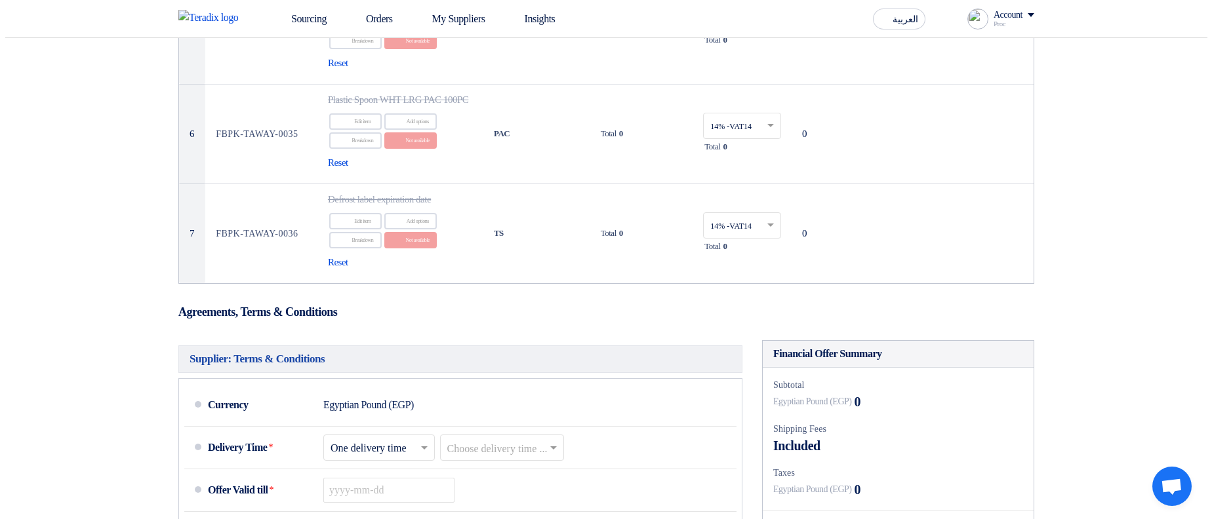
scroll to position [689, 0]
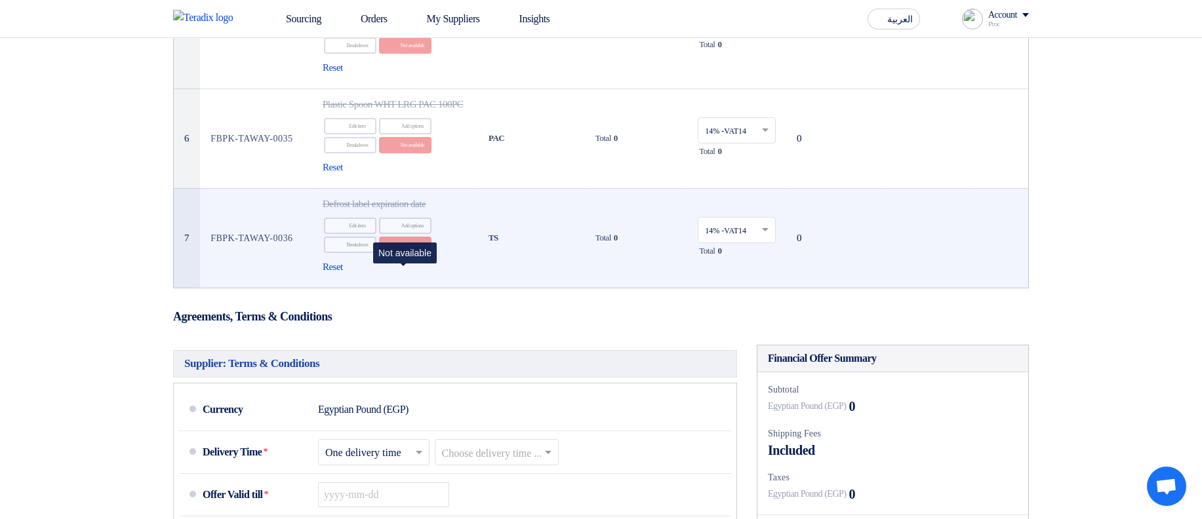
click at [415, 212] on div "Reject Not available" at bounding box center [405, 245] width 52 height 16
click at [334, 212] on span "Reset" at bounding box center [333, 267] width 20 height 15
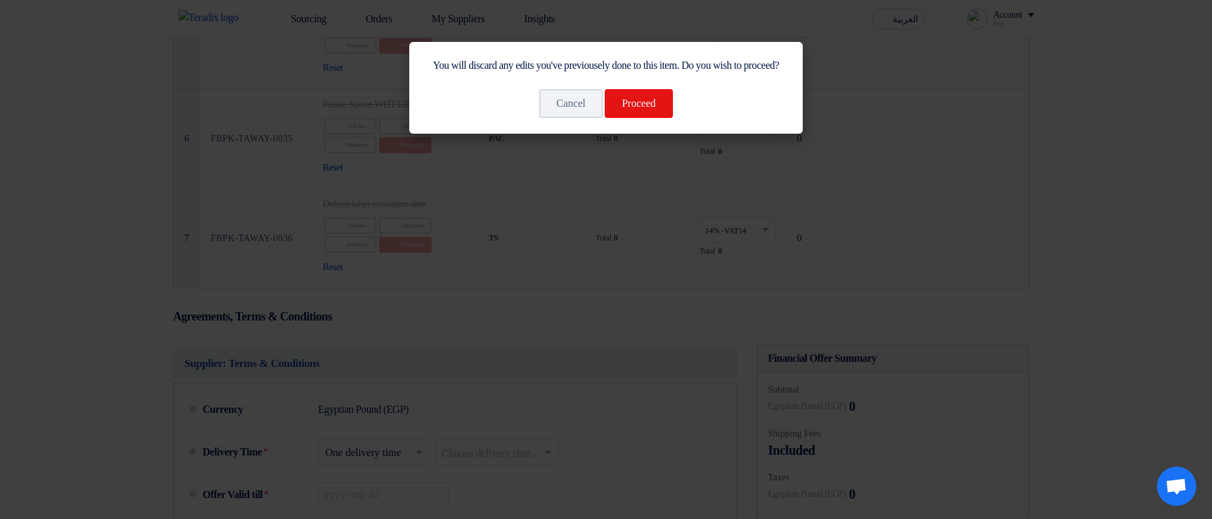
click at [639, 134] on div "You will discard any edits you've previousely done to this item. Do you wish to…" at bounding box center [605, 88] width 393 height 92
click at [641, 118] on button "Proceed" at bounding box center [639, 103] width 68 height 29
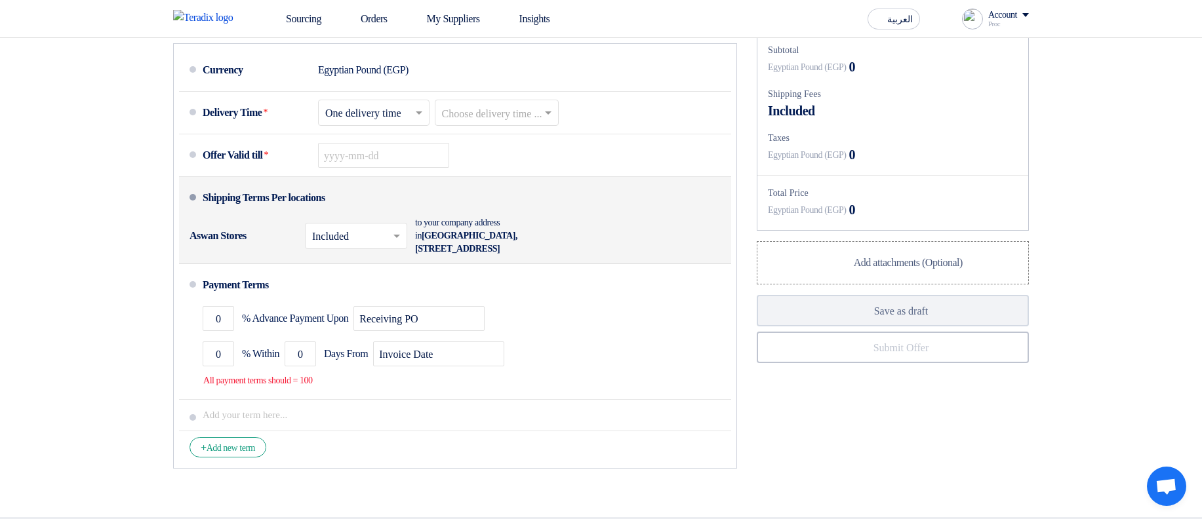
scroll to position [1003, 0]
